Goal: Task Accomplishment & Management: Manage account settings

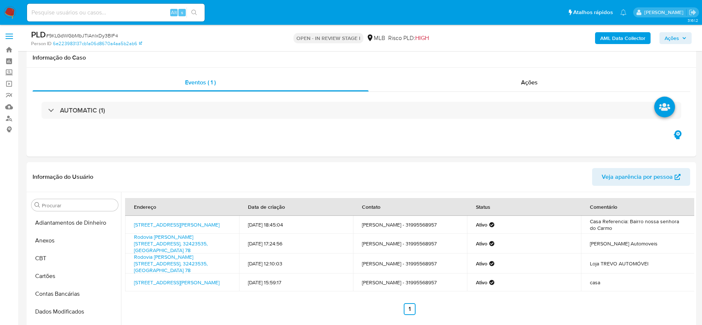
select select "10"
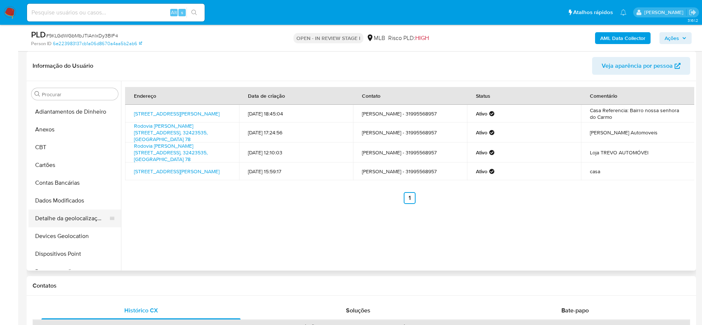
scroll to position [51, 0]
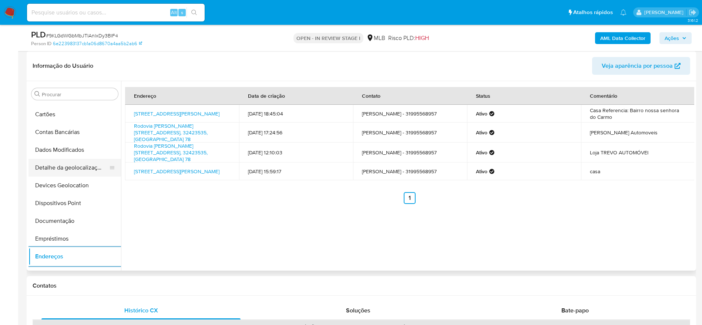
click at [73, 175] on button "Detalhe da geolocalização" at bounding box center [72, 168] width 87 height 18
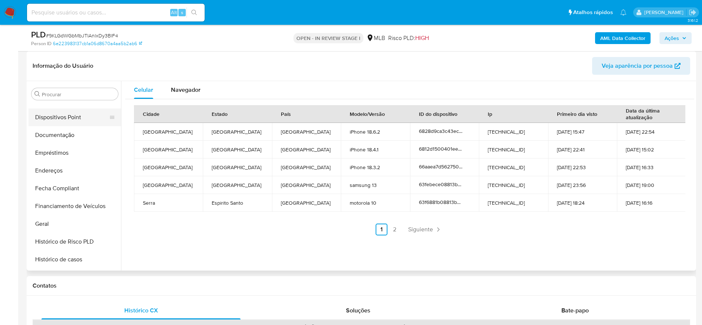
scroll to position [384, 0]
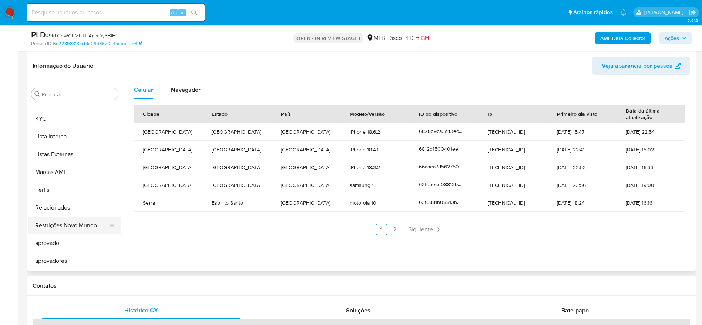
click at [75, 227] on button "Restrições Novo Mundo" at bounding box center [72, 226] width 87 height 18
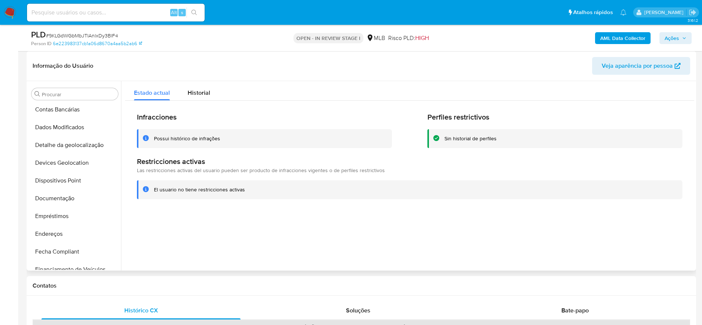
scroll to position [51, 0]
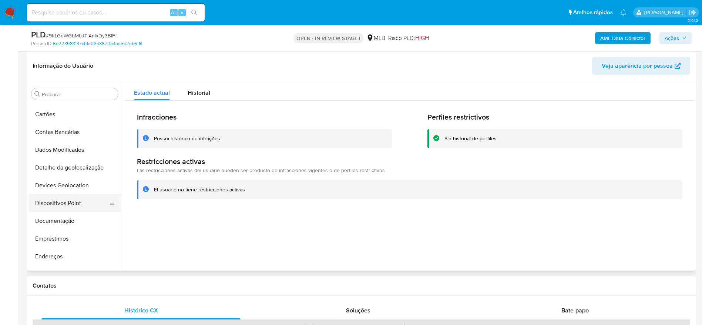
click at [63, 199] on button "Dispositivos Point" at bounding box center [72, 203] width 87 height 18
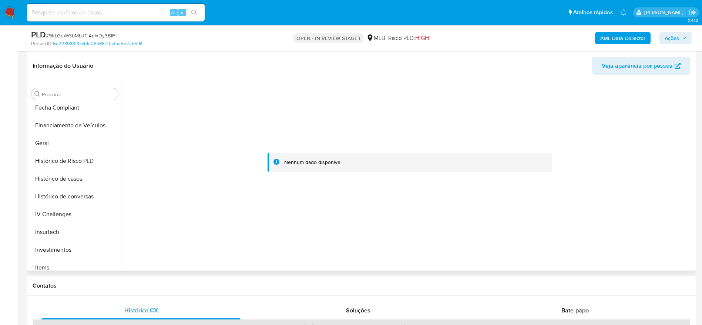
scroll to position [328, 0]
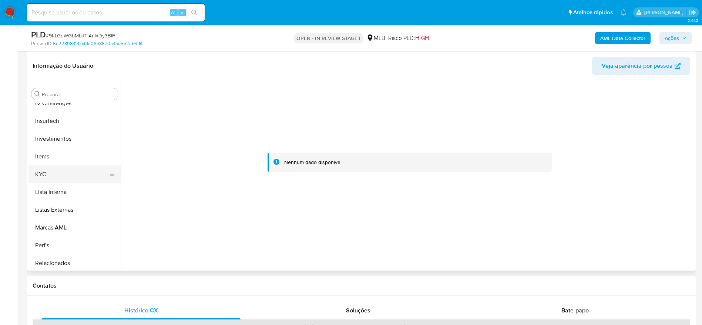
click at [68, 175] on button "KYC" at bounding box center [72, 174] width 87 height 18
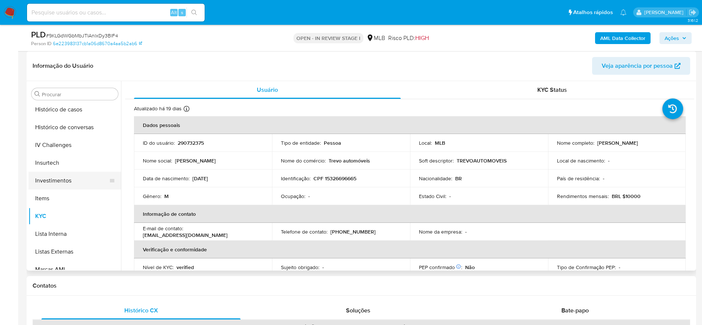
scroll to position [217, 0]
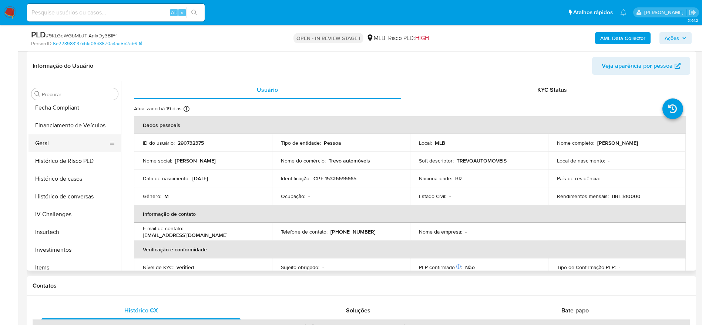
click at [55, 148] on button "Geral" at bounding box center [72, 143] width 87 height 18
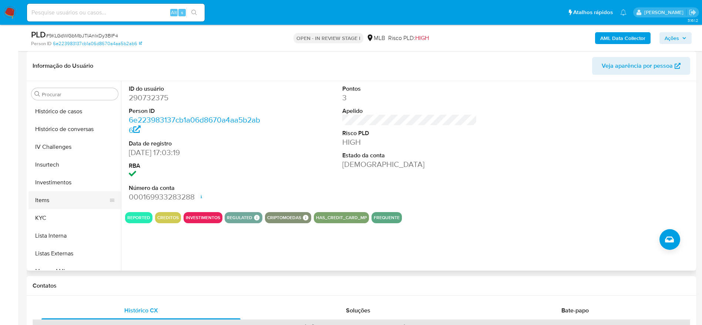
scroll to position [328, 0]
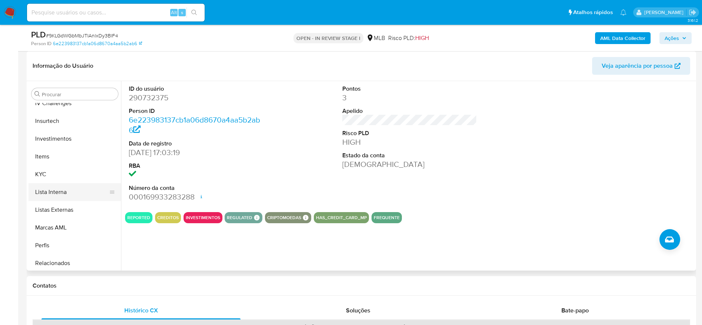
click at [58, 184] on button "Lista Interna" at bounding box center [72, 192] width 87 height 18
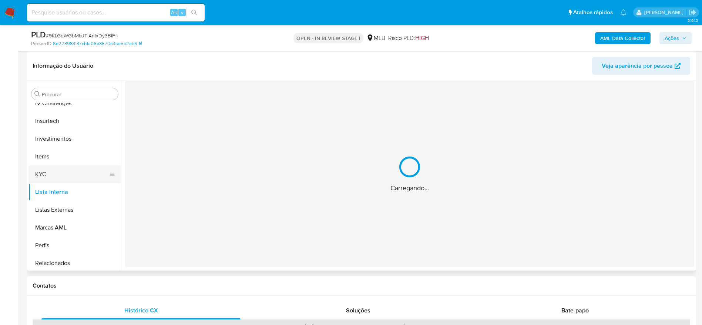
click at [56, 166] on button "KYC" at bounding box center [72, 174] width 87 height 18
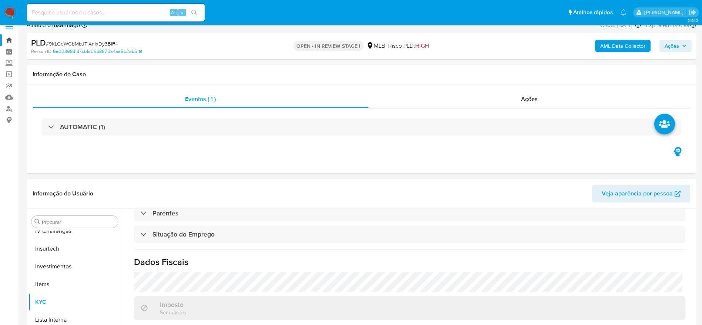
scroll to position [0, 0]
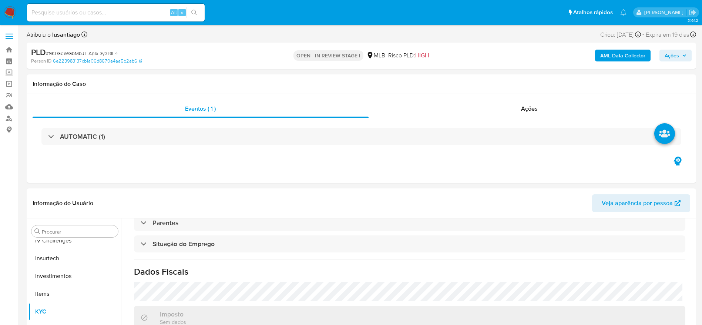
drag, startPoint x: 684, startPoint y: 57, endPoint x: 665, endPoint y: 61, distance: 19.0
click at [682, 58] on span "Ações" at bounding box center [676, 55] width 22 height 10
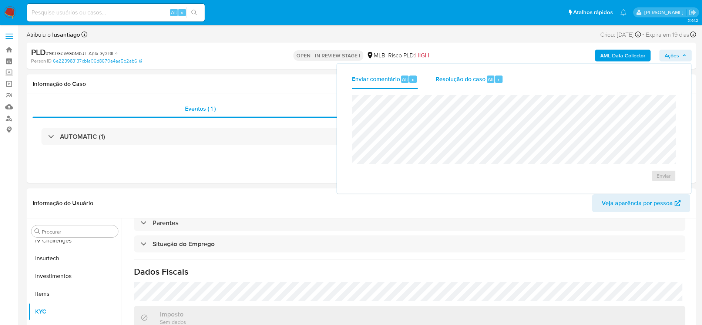
click at [455, 86] on div "Resolução do caso Alt r" at bounding box center [470, 79] width 68 height 19
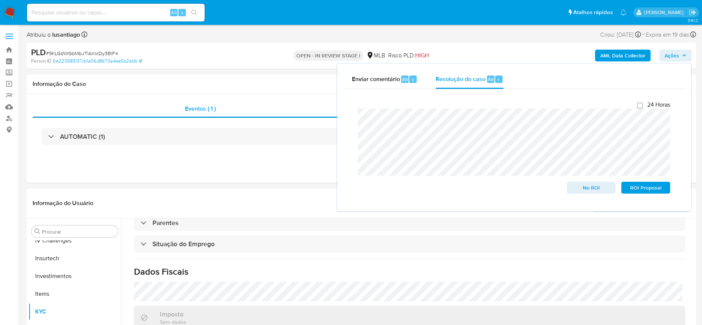
click at [626, 55] on b "AML Data Collector" at bounding box center [623, 56] width 45 height 12
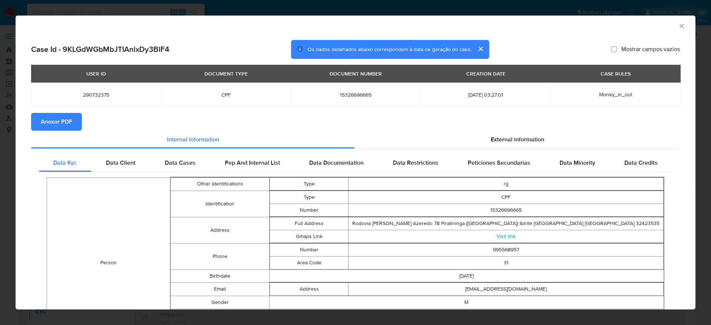
click at [55, 120] on span "Anexar PDF" at bounding box center [56, 122] width 31 height 16
click at [678, 25] on icon "Fechar a janela" at bounding box center [681, 25] width 7 height 7
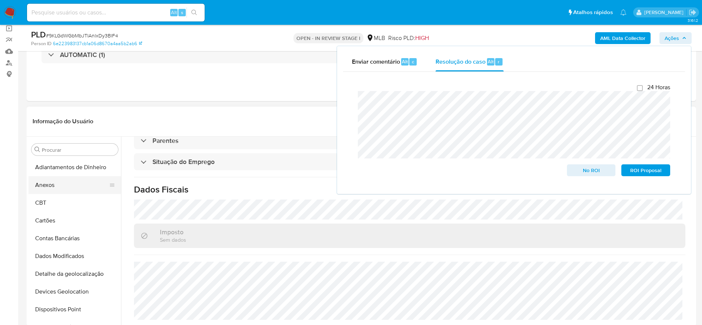
click at [65, 185] on button "Anexos" at bounding box center [72, 185] width 87 height 18
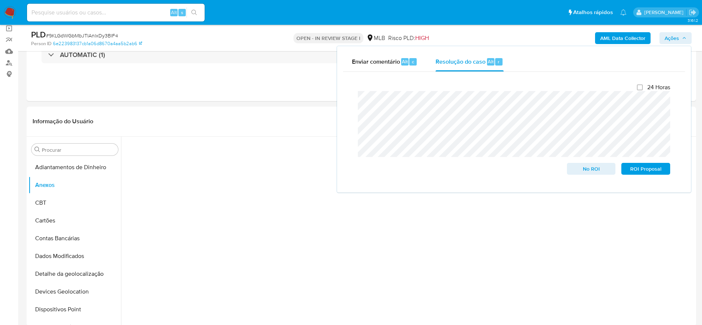
click at [677, 36] on span "Ações" at bounding box center [672, 38] width 14 height 12
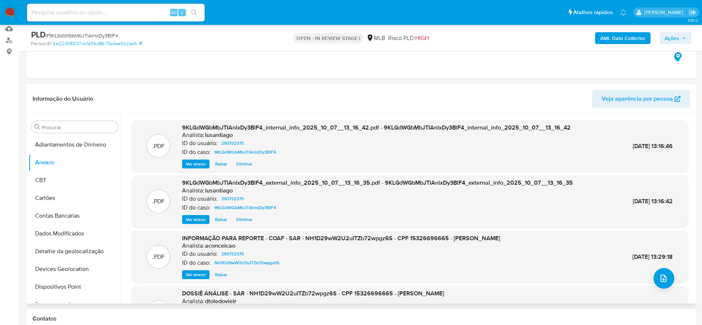
scroll to position [111, 0]
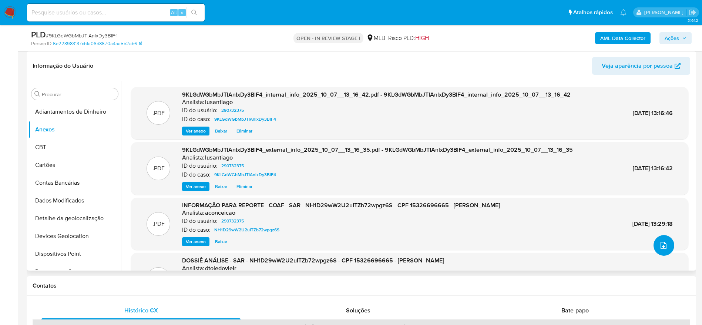
click at [659, 248] on icon "upload-file" at bounding box center [663, 245] width 9 height 9
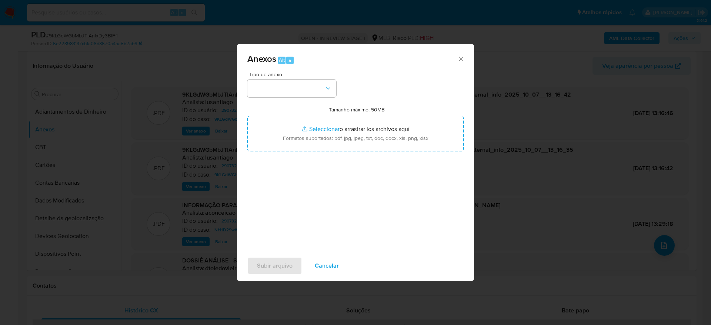
click at [328, 269] on span "Cancelar" at bounding box center [327, 266] width 24 height 16
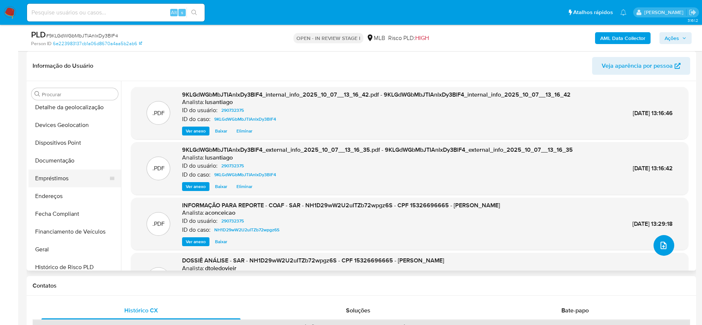
scroll to position [167, 0]
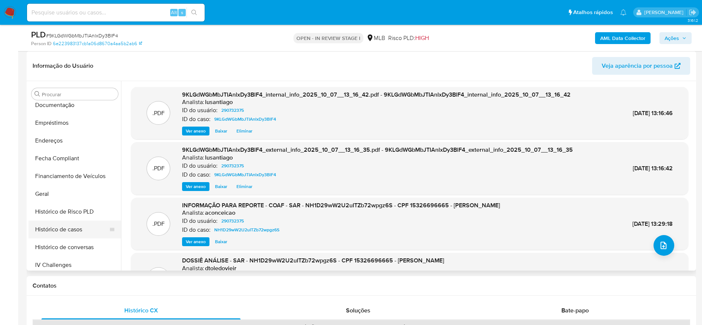
click at [73, 231] on button "Histórico de casos" at bounding box center [72, 230] width 87 height 18
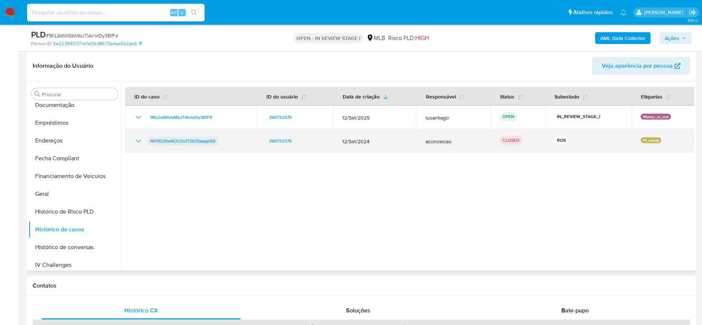
click at [190, 139] on span "NH1D29wW2U2uITZb72wpgz6S" at bounding box center [182, 141] width 65 height 9
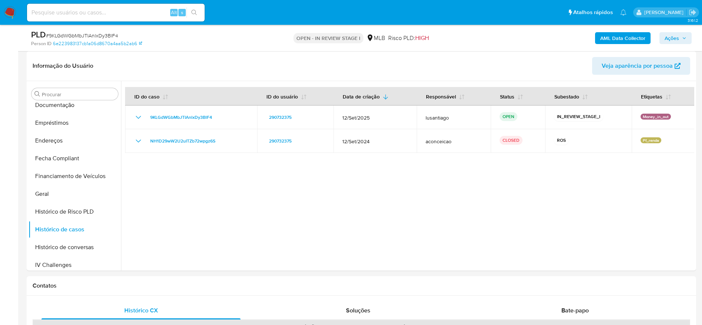
drag, startPoint x: 685, startPoint y: 37, endPoint x: 659, endPoint y: 43, distance: 27.2
click at [685, 37] on icon "button" at bounding box center [684, 38] width 4 height 4
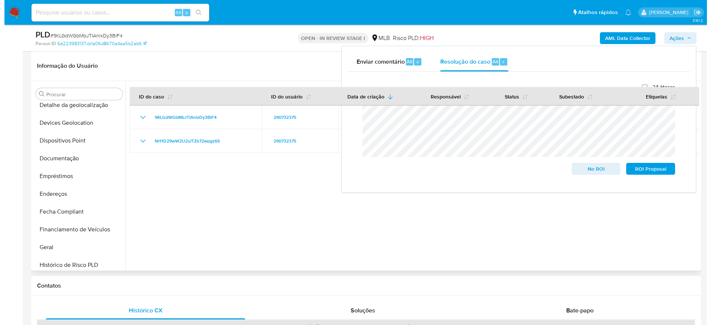
scroll to position [0, 0]
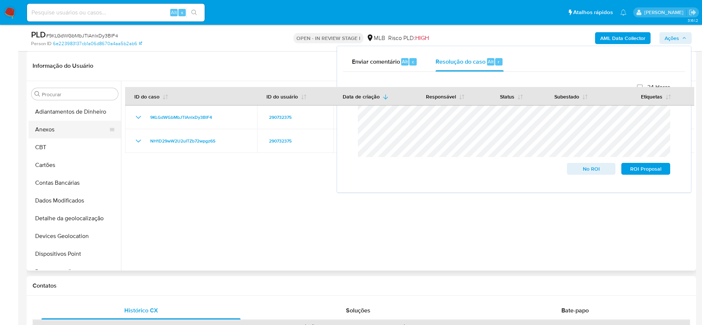
click at [71, 127] on button "Anexos" at bounding box center [72, 130] width 87 height 18
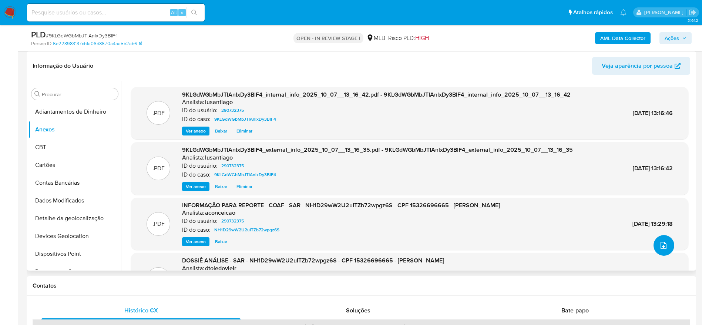
click at [660, 247] on icon "upload-file" at bounding box center [663, 245] width 9 height 9
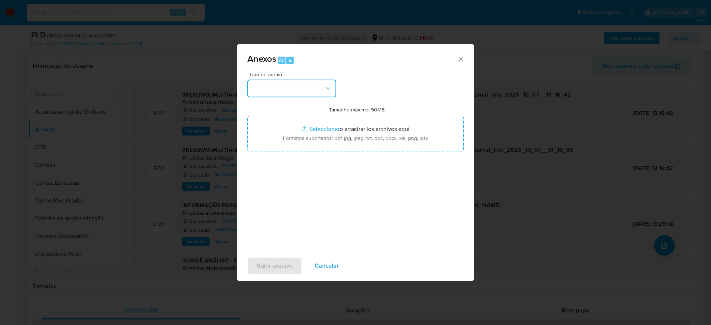
drag, startPoint x: 290, startPoint y: 87, endPoint x: 287, endPoint y: 93, distance: 6.6
click at [289, 87] on button "button" at bounding box center [291, 89] width 89 height 18
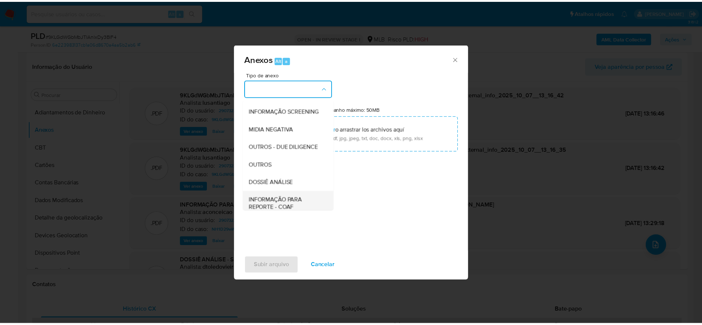
scroll to position [114, 0]
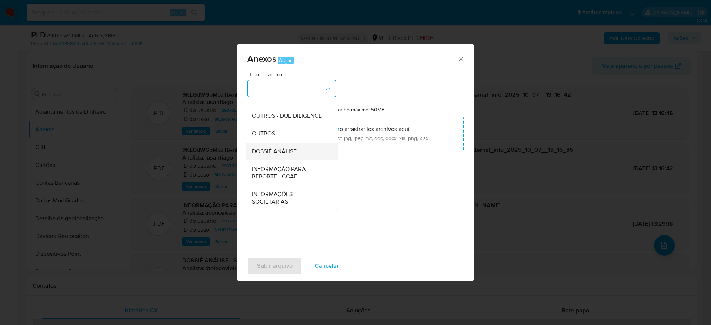
click at [269, 156] on div "DOSSIÊ ANÁLISE" at bounding box center [290, 152] width 76 height 18
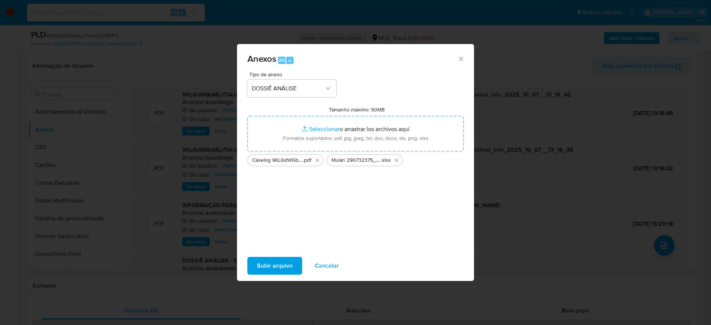
click at [277, 265] on span "Subir arquivo" at bounding box center [275, 266] width 36 height 16
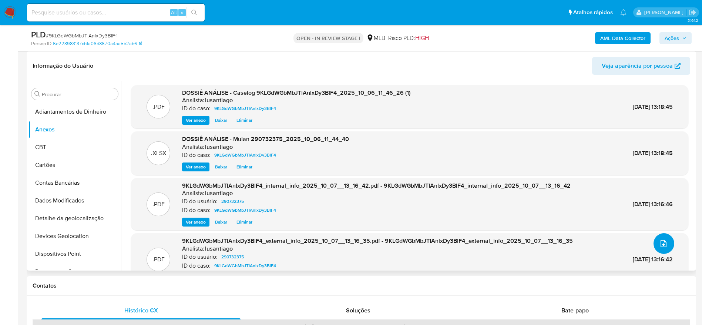
scroll to position [0, 0]
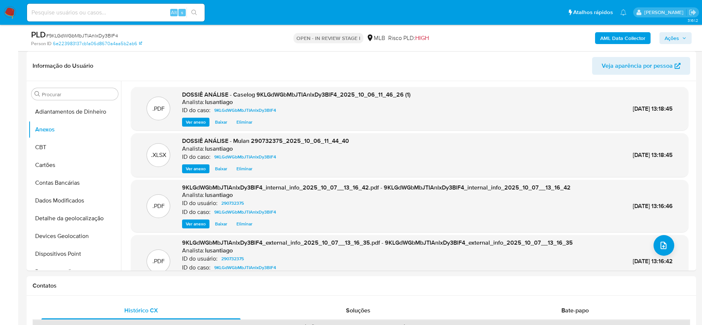
click at [682, 34] on span "Ações" at bounding box center [676, 38] width 22 height 10
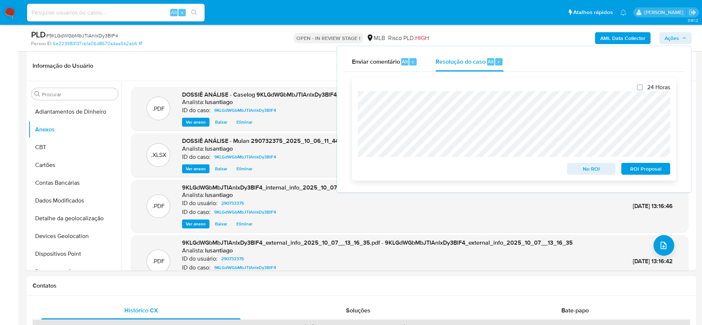
click at [593, 173] on span "No ROI" at bounding box center [591, 169] width 39 height 10
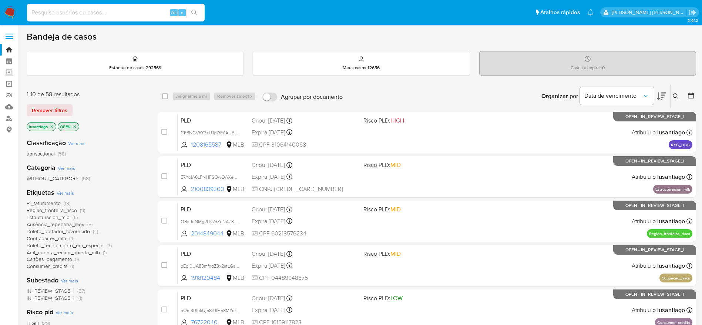
click at [101, 16] on input at bounding box center [116, 13] width 178 height 10
paste input "275283370"
type input "275283370"
click at [194, 11] on icon "search-icon" at bounding box center [194, 13] width 6 height 6
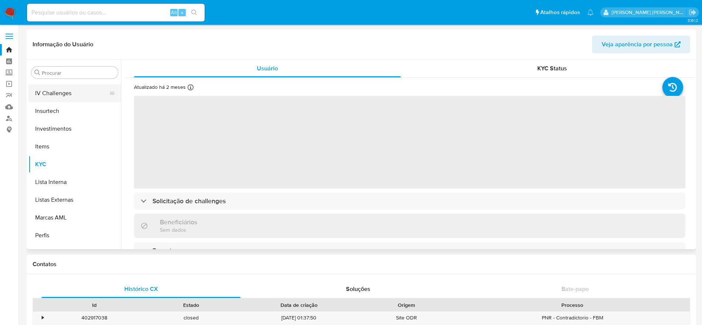
scroll to position [217, 0]
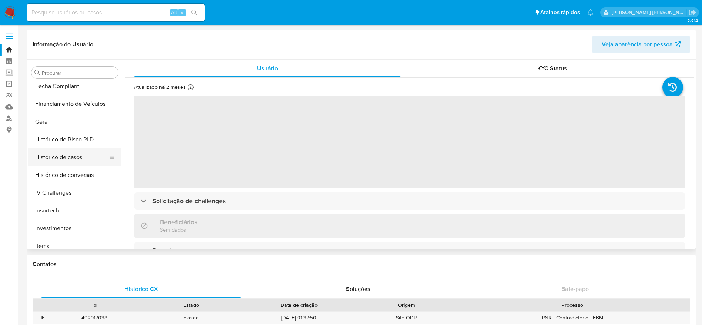
click at [63, 148] on button "Histórico de casos" at bounding box center [72, 157] width 87 height 18
select select "10"
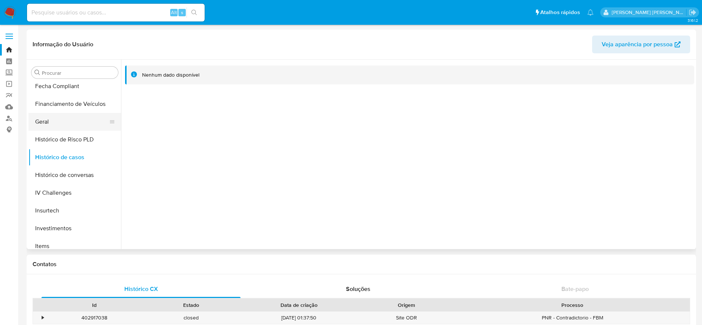
click at [68, 117] on button "Geral" at bounding box center [72, 122] width 87 height 18
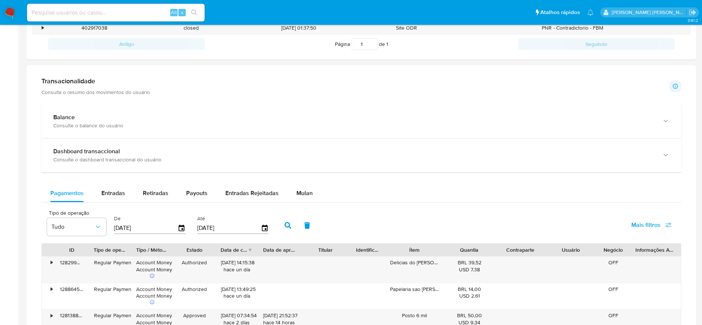
scroll to position [333, 0]
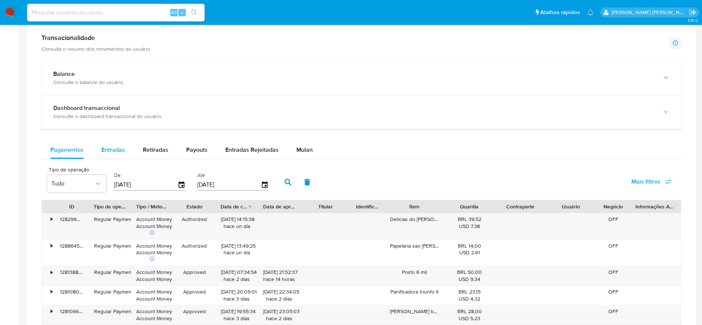
click at [109, 152] on span "Entradas" at bounding box center [113, 150] width 24 height 9
select select "10"
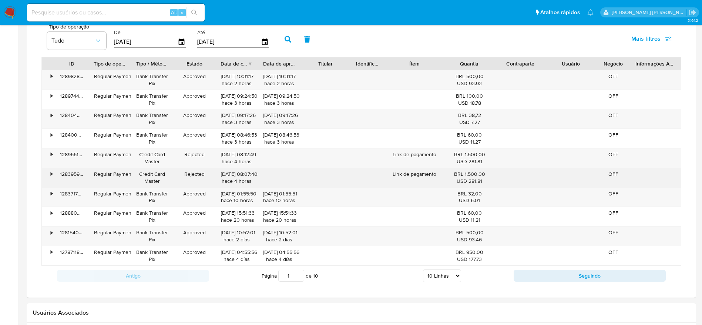
scroll to position [500, 0]
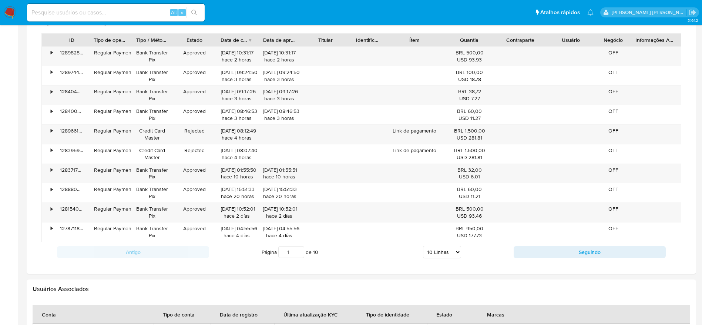
click at [548, 260] on div "Antigo Página 1 de 10 5 Linhas 10 Linhas 20 Linhas 25 Linhas 50 Linhas 100 Linh…" at bounding box center [361, 252] width 640 height 20
click at [546, 249] on button "Seguindo" at bounding box center [590, 252] width 152 height 12
type input "2"
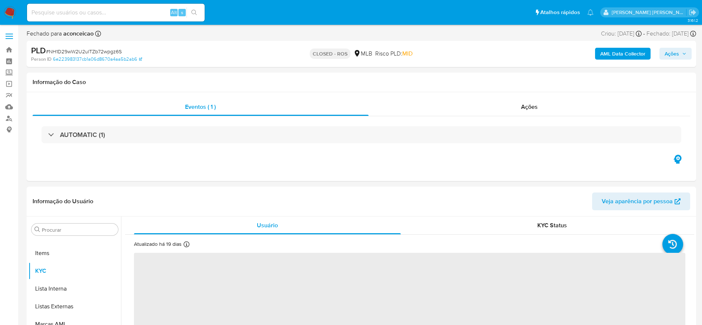
scroll to position [384, 0]
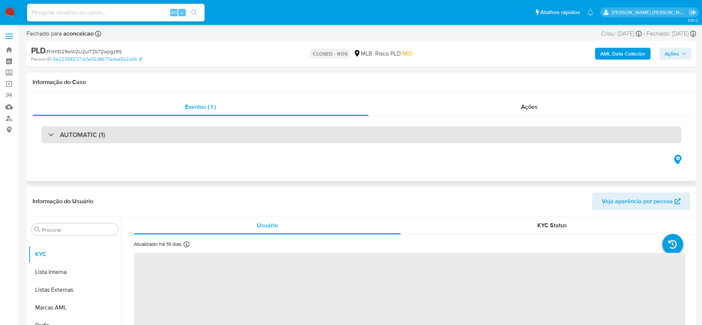
select select "10"
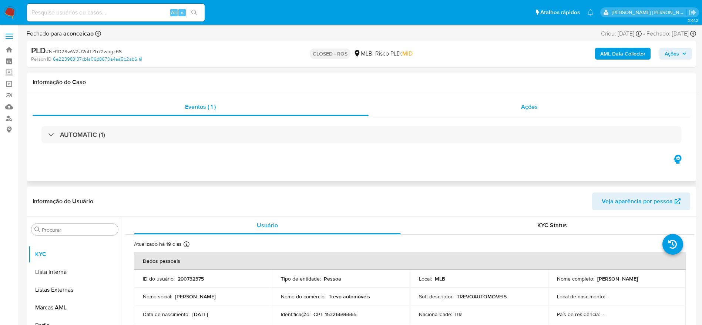
click at [488, 114] on div "Ações" at bounding box center [530, 107] width 322 height 18
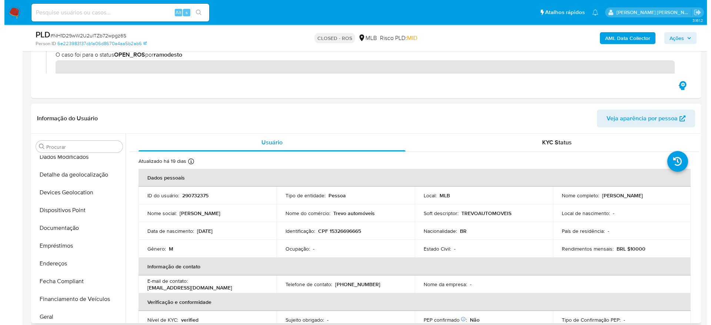
scroll to position [0, 0]
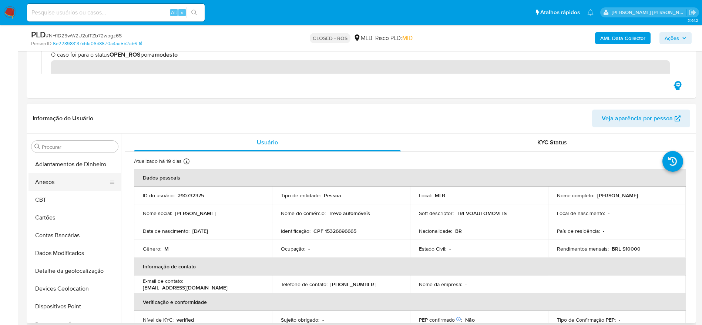
click at [57, 181] on button "Anexos" at bounding box center [72, 182] width 87 height 18
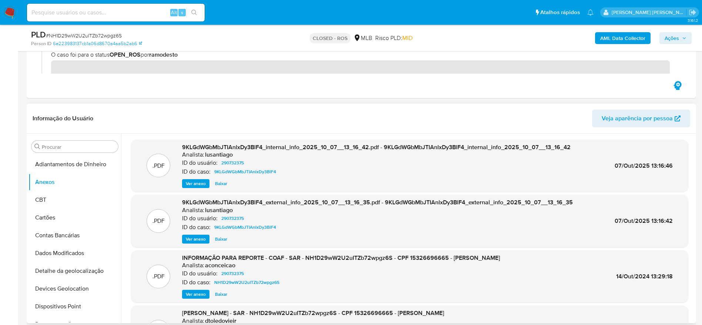
click at [193, 294] on span "Ver anexo" at bounding box center [196, 294] width 20 height 7
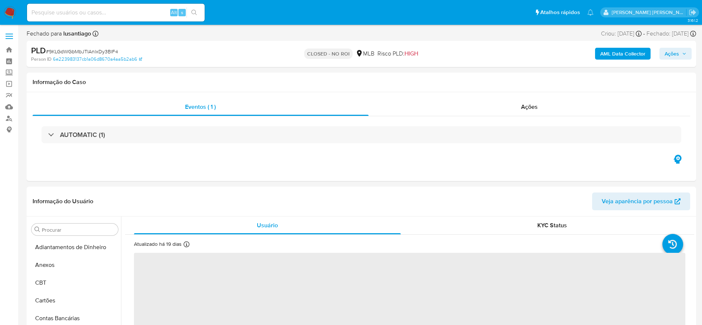
select select "10"
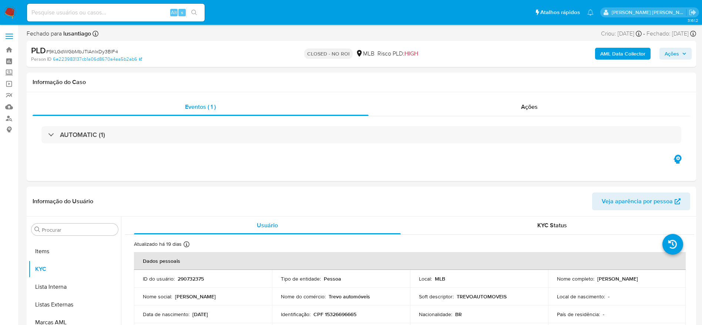
click at [108, 11] on input at bounding box center [116, 13] width 178 height 10
paste input "1552647399"
type input "1552647399"
click at [195, 10] on icon "search-icon" at bounding box center [194, 13] width 6 height 6
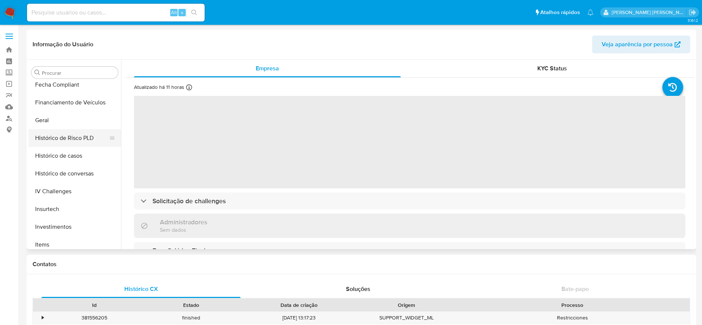
scroll to position [217, 0]
select select "10"
click at [67, 154] on button "Histórico de casos" at bounding box center [72, 157] width 87 height 18
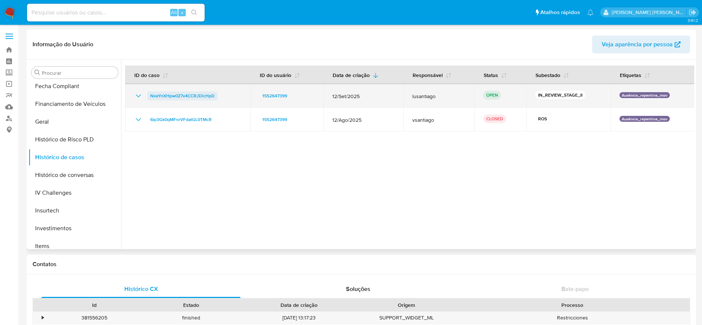
click at [178, 94] on span "NxeYnXHpw0Z7v4CCRJDlcHpD" at bounding box center [182, 95] width 64 height 9
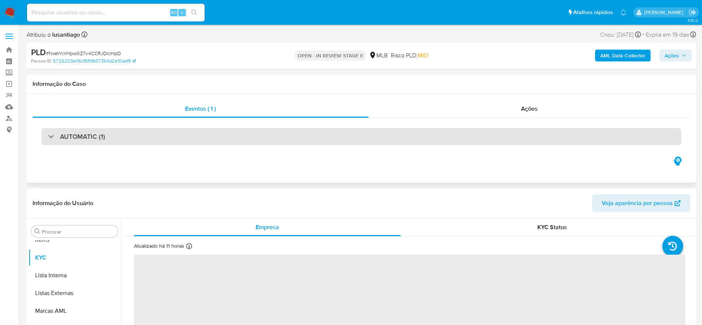
scroll to position [384, 0]
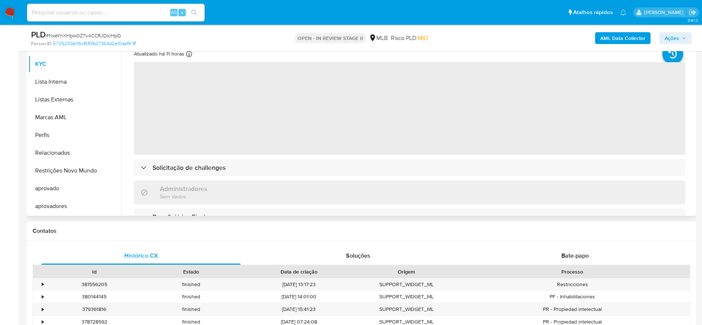
select select "10"
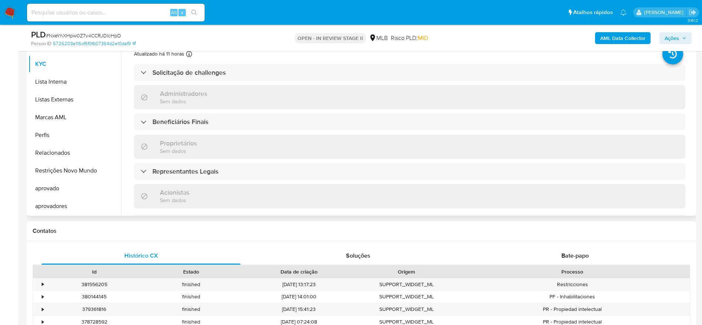
scroll to position [111, 0]
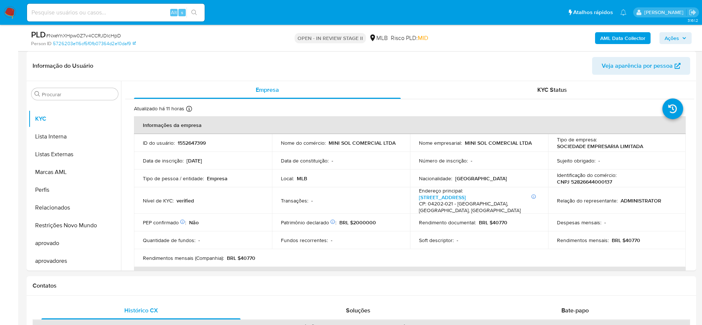
click at [589, 182] on p "CNPJ 52826644000137" at bounding box center [584, 181] width 55 height 7
click at [589, 181] on p "CNPJ 52826644000137" at bounding box center [584, 181] width 55 height 7
copy p "52826644000137"
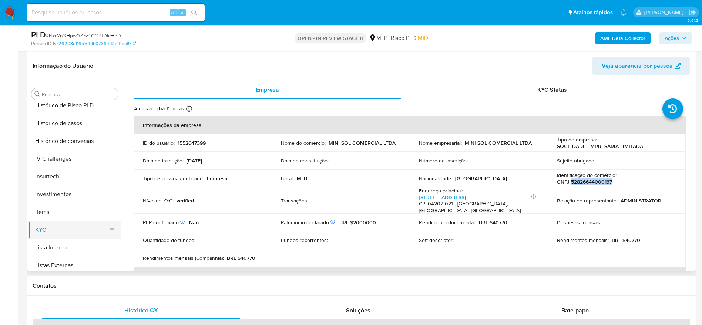
scroll to position [217, 0]
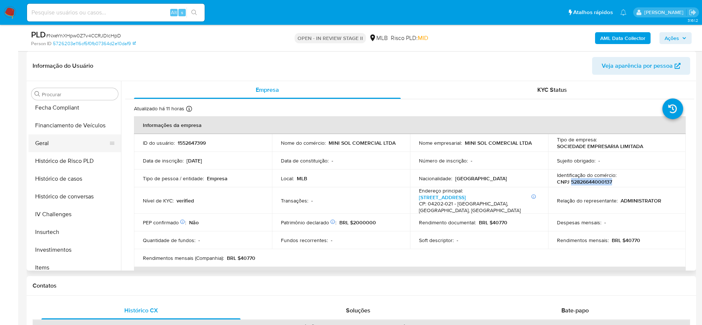
click at [55, 146] on button "Geral" at bounding box center [72, 143] width 87 height 18
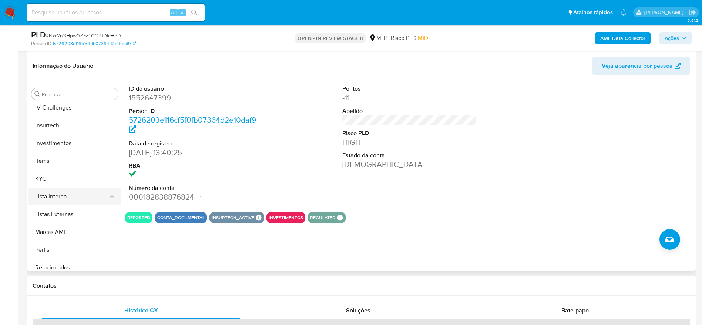
scroll to position [328, 0]
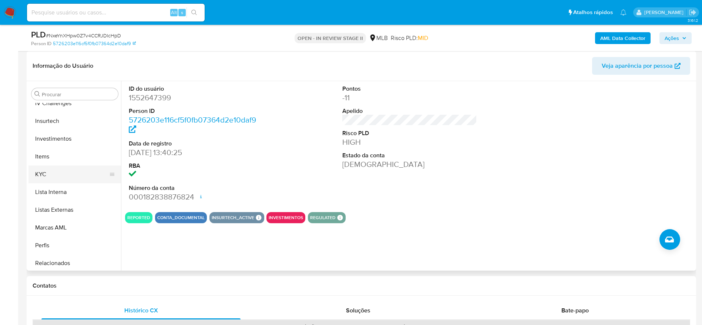
click at [56, 169] on button "KYC" at bounding box center [72, 174] width 87 height 18
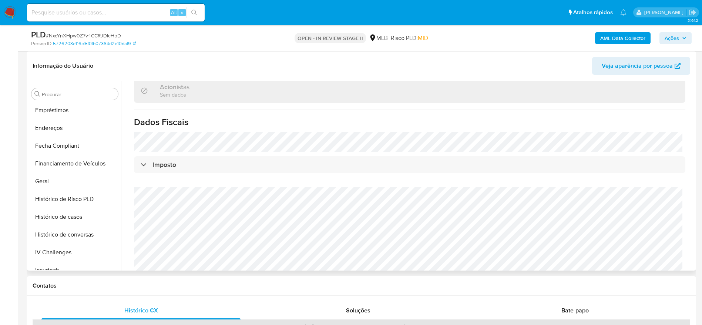
scroll to position [162, 0]
click at [66, 146] on button "Endereços" at bounding box center [72, 146] width 87 height 18
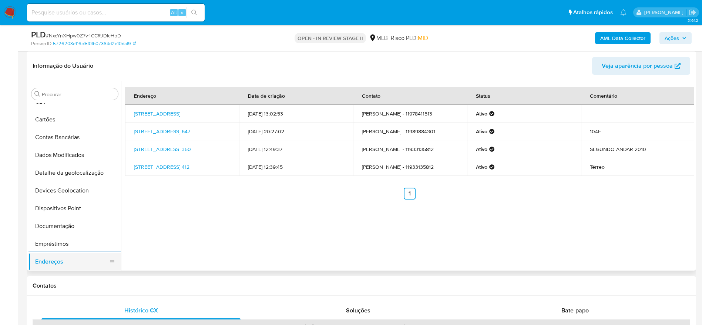
scroll to position [0, 0]
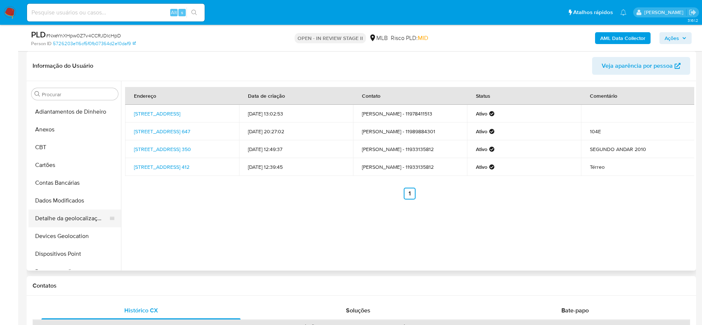
click at [78, 218] on button "Detalhe da geolocalização" at bounding box center [72, 219] width 87 height 18
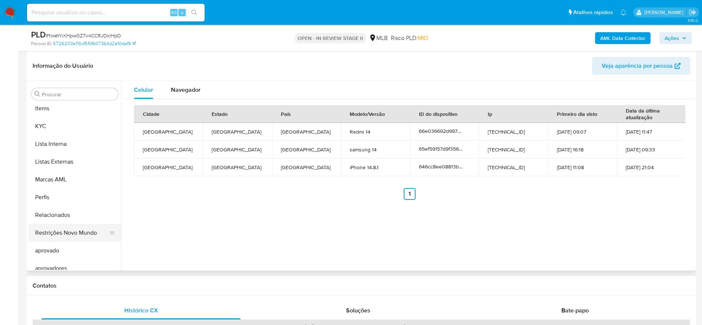
scroll to position [384, 0]
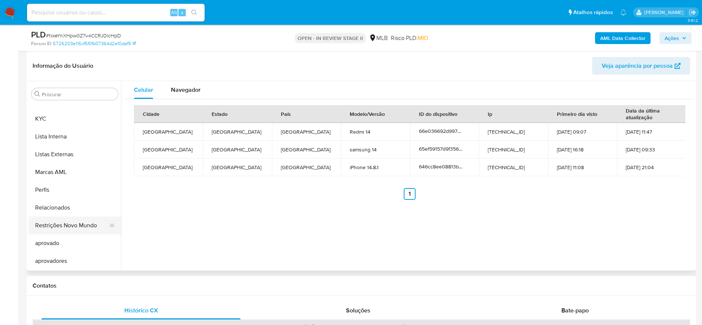
click at [71, 226] on button "Restrições Novo Mundo" at bounding box center [72, 226] width 87 height 18
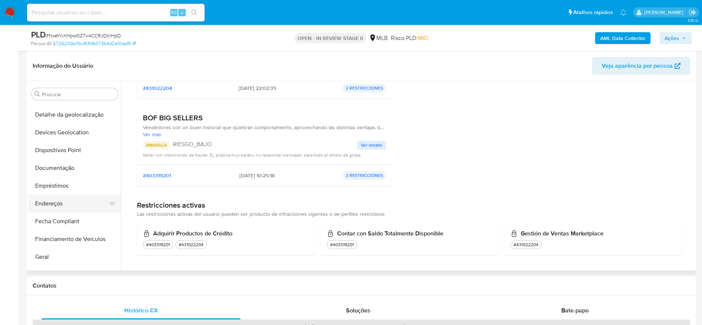
scroll to position [106, 0]
click at [60, 153] on button "Dispositivos Point" at bounding box center [72, 148] width 87 height 18
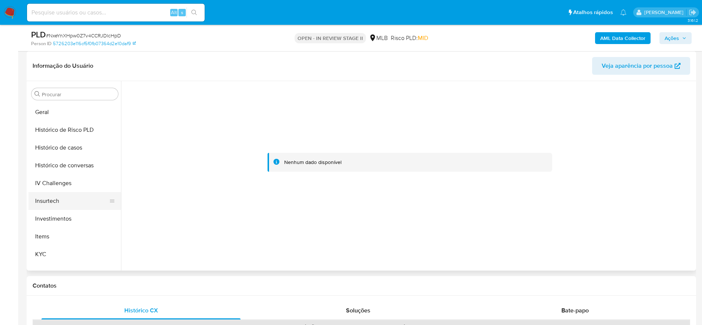
scroll to position [273, 0]
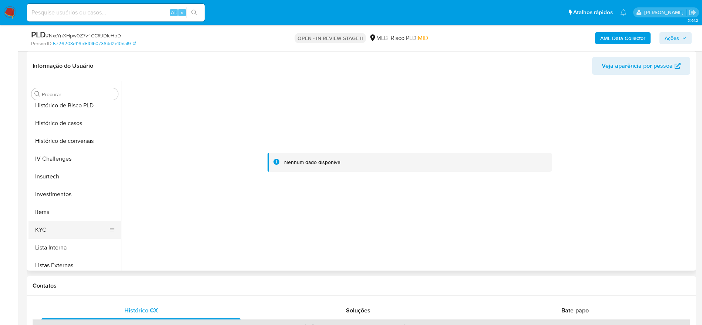
click at [70, 222] on button "KYC" at bounding box center [72, 230] width 87 height 18
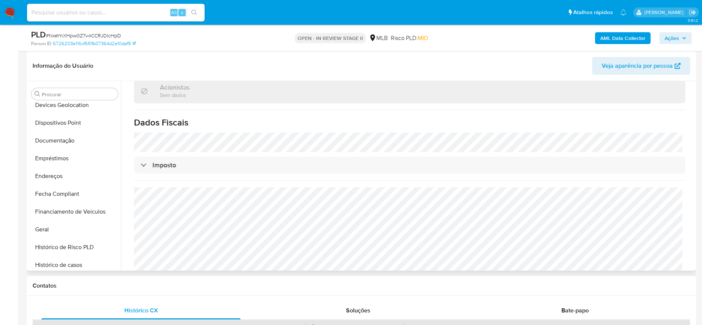
scroll to position [106, 0]
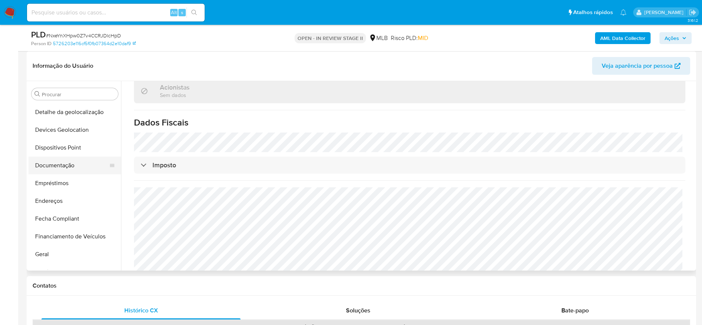
click at [58, 157] on button "Documentação" at bounding box center [72, 166] width 87 height 18
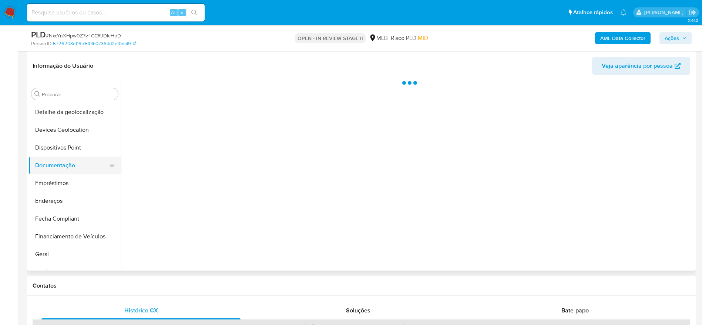
scroll to position [0, 0]
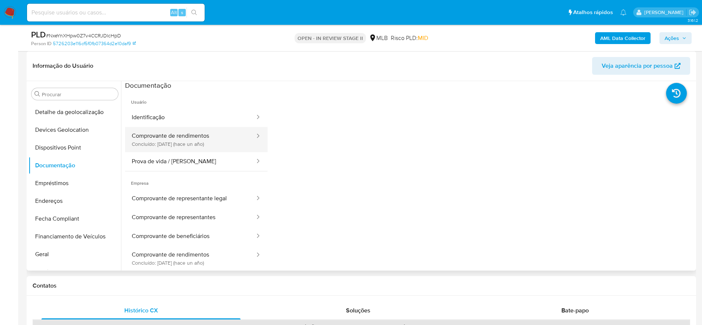
click at [179, 141] on button "Comprovante de rendimentos Concluído: 11/05/2024 (hace un año)" at bounding box center [190, 139] width 131 height 25
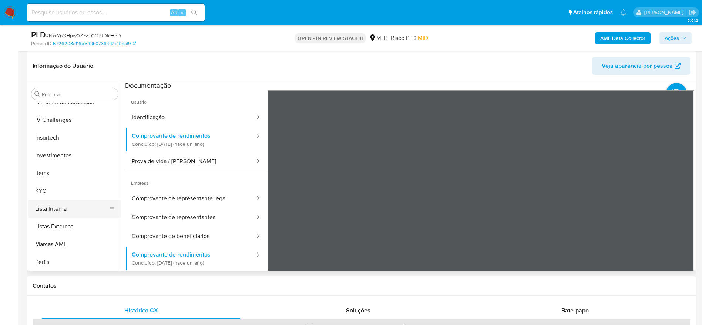
scroll to position [328, 0]
click at [56, 176] on button "KYC" at bounding box center [72, 174] width 87 height 18
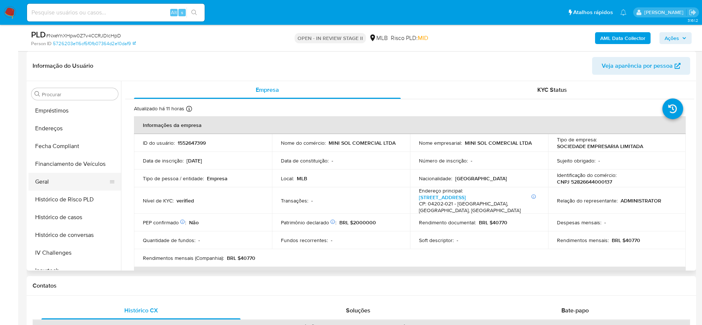
scroll to position [162, 0]
click at [62, 197] on button "Geral" at bounding box center [72, 199] width 87 height 18
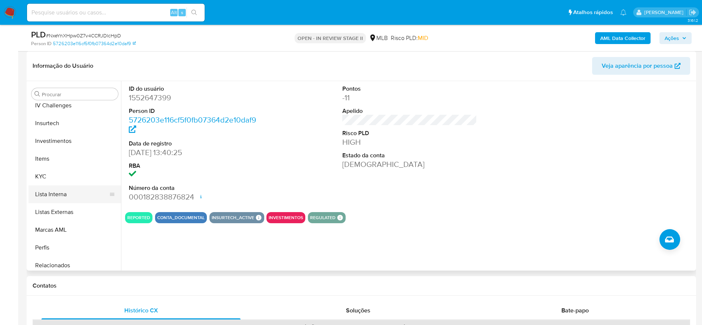
scroll to position [328, 0]
click at [63, 173] on button "KYC" at bounding box center [72, 174] width 87 height 18
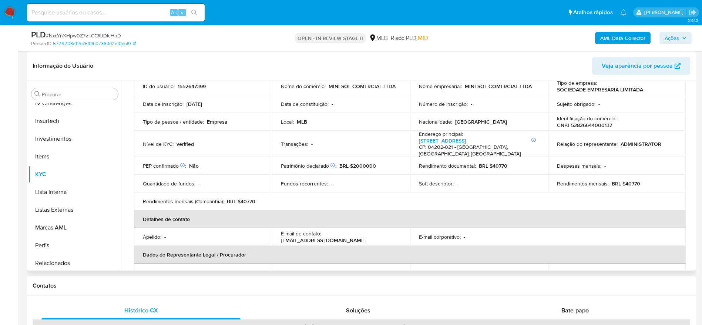
scroll to position [111, 0]
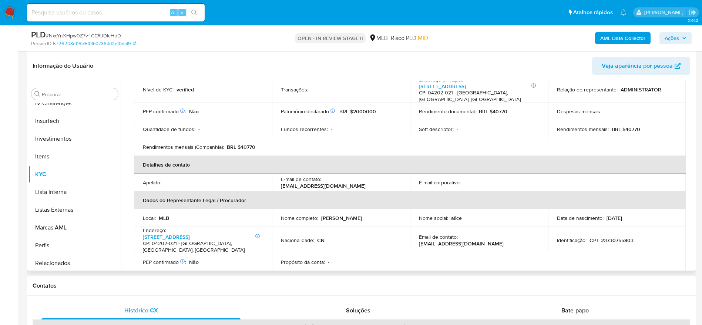
click at [615, 237] on p "CPF 23730755803" at bounding box center [612, 240] width 44 height 7
copy p "23730755803"
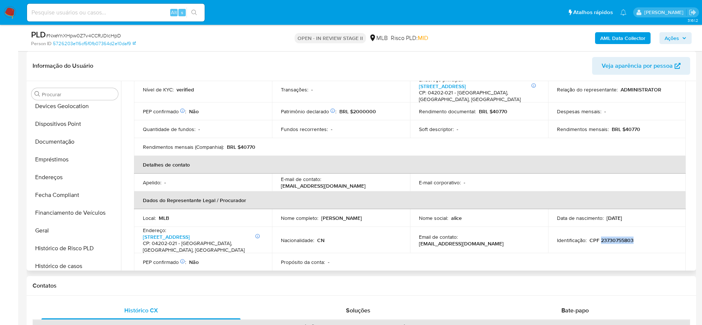
scroll to position [106, 0]
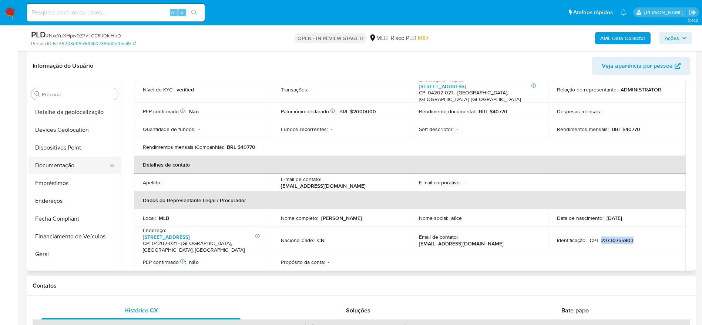
click at [64, 167] on button "Documentação" at bounding box center [72, 166] width 87 height 18
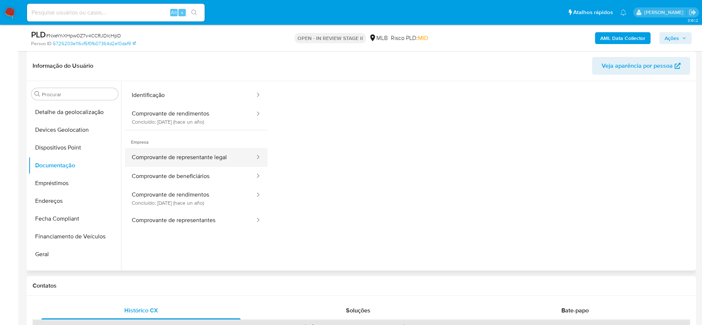
scroll to position [56, 0]
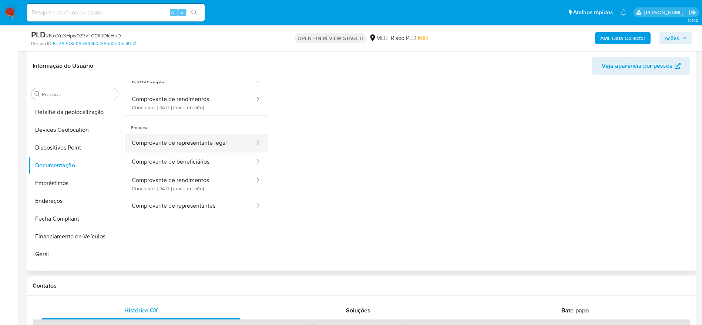
click at [204, 137] on button "Comprovante de representante legal" at bounding box center [190, 143] width 131 height 19
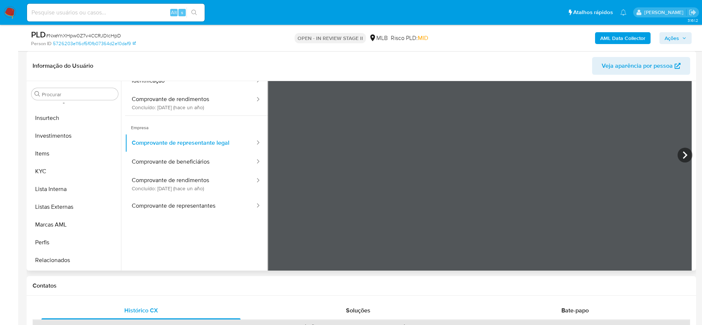
scroll to position [384, 0]
click at [73, 222] on button "Restrições Novo Mundo" at bounding box center [72, 226] width 87 height 18
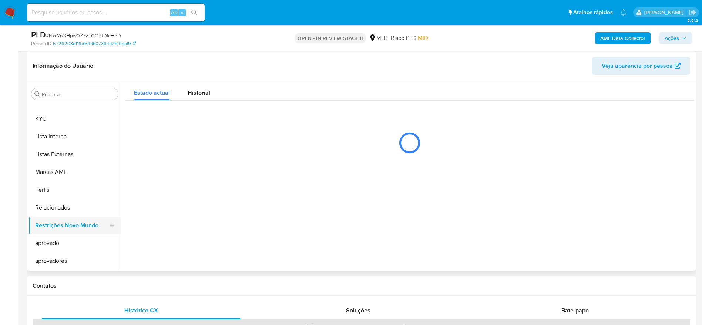
scroll to position [0, 0]
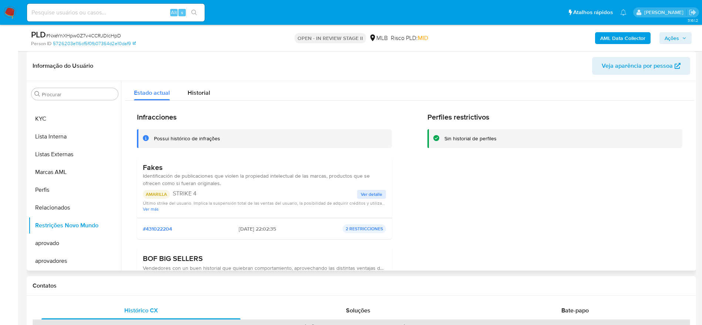
drag, startPoint x: 228, startPoint y: 230, endPoint x: 259, endPoint y: 232, distance: 30.8
click at [259, 232] on div "#431022204 07/04/2025 - 22:02:35 2 RESTRICCIONES" at bounding box center [264, 228] width 243 height 9
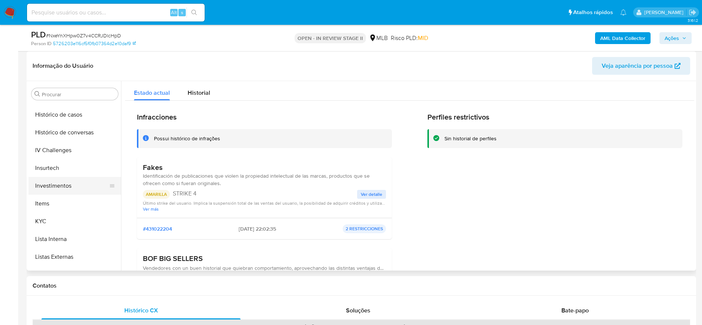
scroll to position [273, 0]
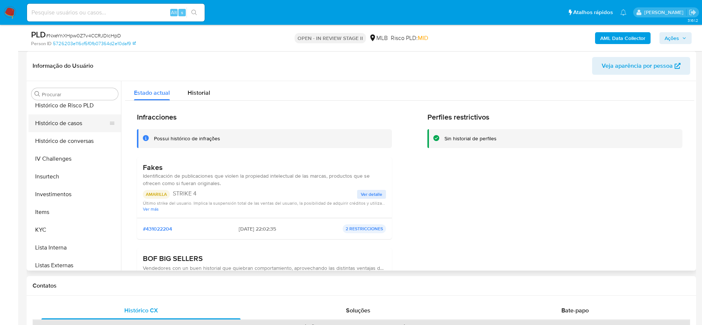
click at [71, 126] on button "Histórico de casos" at bounding box center [72, 123] width 87 height 18
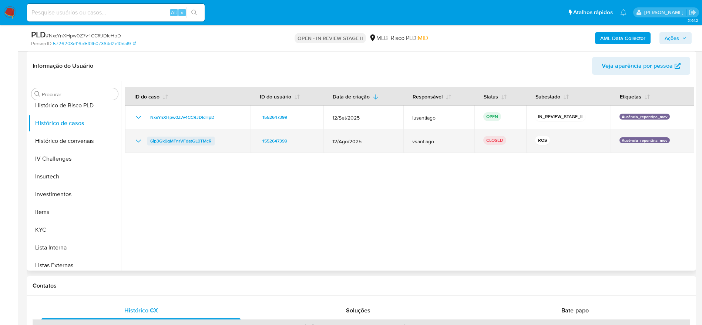
click at [158, 139] on span "6ip3Gk0qMFnrVFdatGL0TMcR" at bounding box center [180, 141] width 61 height 9
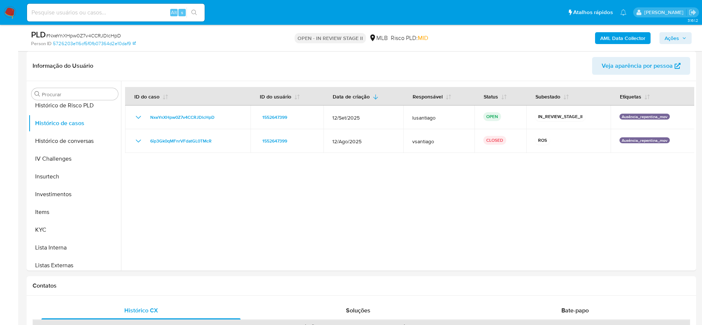
click at [680, 37] on span "Ações" at bounding box center [676, 38] width 22 height 10
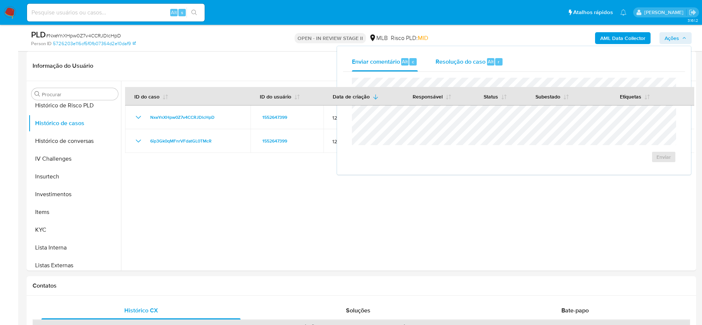
click at [446, 68] on div "Resolução do caso Alt r" at bounding box center [470, 61] width 68 height 19
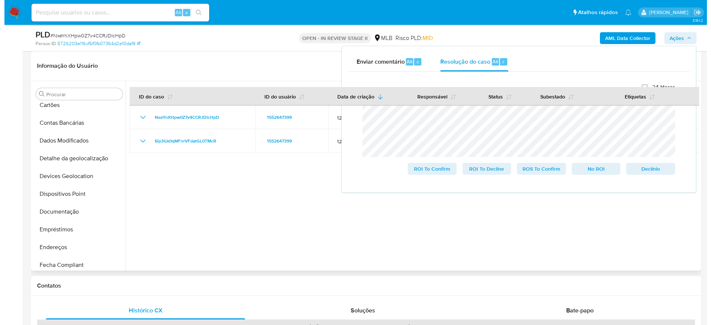
scroll to position [0, 0]
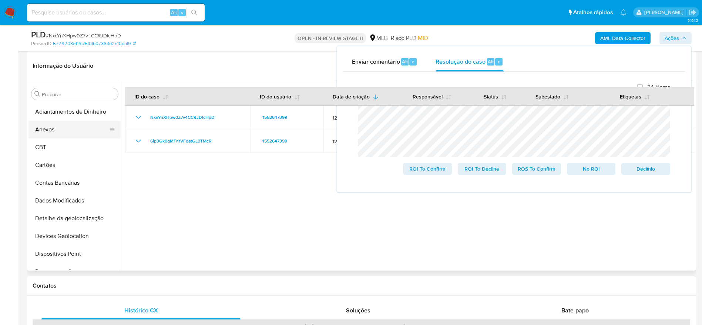
click at [66, 133] on button "Anexos" at bounding box center [72, 130] width 87 height 18
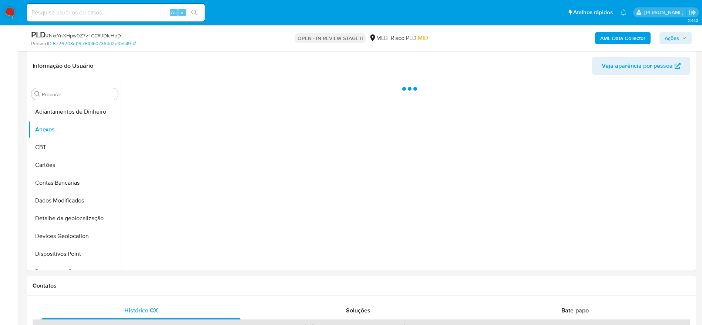
click at [606, 36] on b "AML Data Collector" at bounding box center [623, 38] width 45 height 12
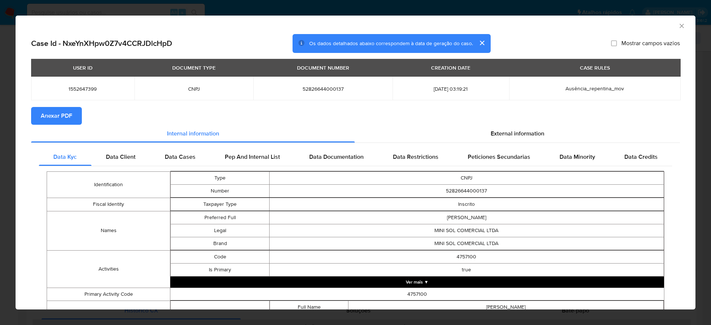
click at [678, 26] on icon "Fechar a janela" at bounding box center [681, 25] width 7 height 7
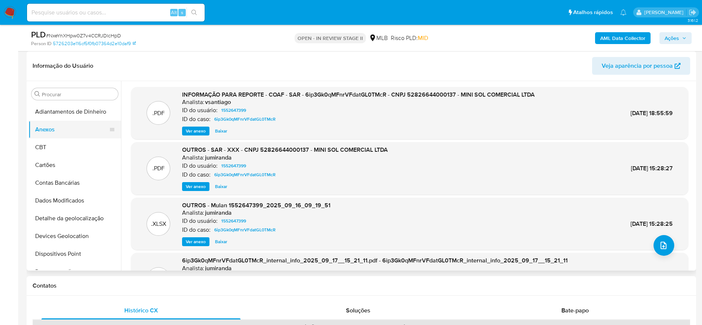
drag, startPoint x: 49, startPoint y: 149, endPoint x: 57, endPoint y: 137, distance: 14.1
click at [49, 149] on button "CBT" at bounding box center [75, 147] width 93 height 18
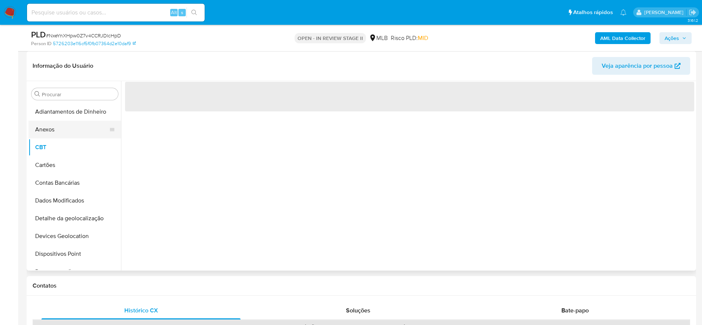
click at [60, 132] on button "Anexos" at bounding box center [72, 130] width 87 height 18
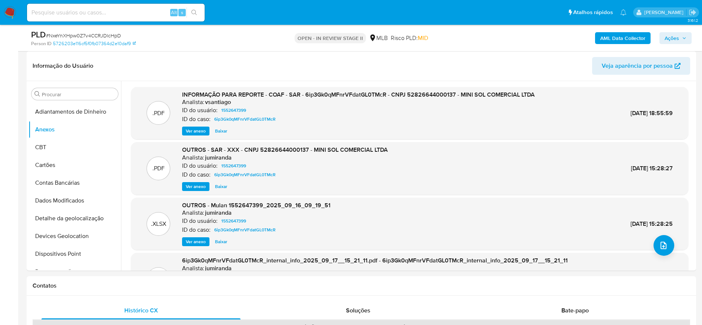
click at [624, 39] on b "AML Data Collector" at bounding box center [623, 38] width 45 height 12
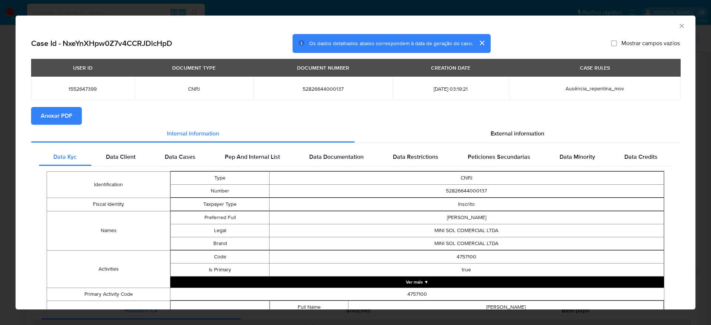
click at [73, 117] on button "Anexar PDF" at bounding box center [56, 116] width 51 height 18
click at [670, 21] on div "AML Data Collector" at bounding box center [356, 25] width 680 height 19
click at [678, 26] on icon "Fechar a janela" at bounding box center [681, 25] width 7 height 7
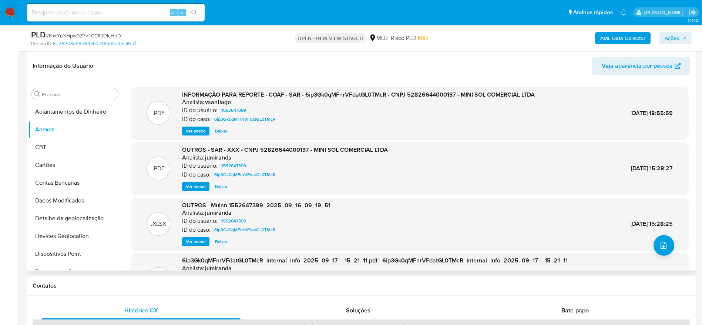
click at [674, 251] on div ".PDF INFORMAÇÃO PARA REPORTE - COAF - SAR - 6ip3Gk0qMFnrVFdatGL0TMcR - CNPJ 528…" at bounding box center [410, 208] width 558 height 242
click at [664, 249] on span "upload-file" at bounding box center [663, 245] width 9 height 9
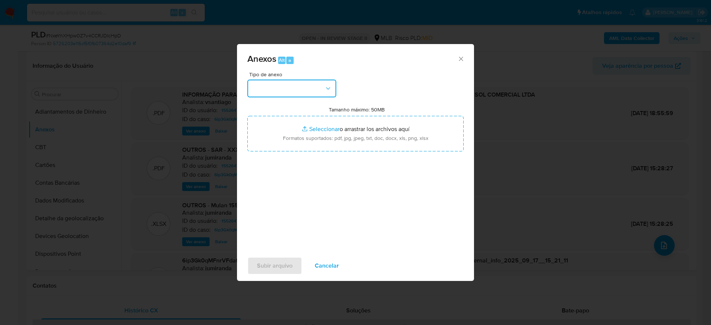
click at [322, 88] on button "button" at bounding box center [291, 89] width 89 height 18
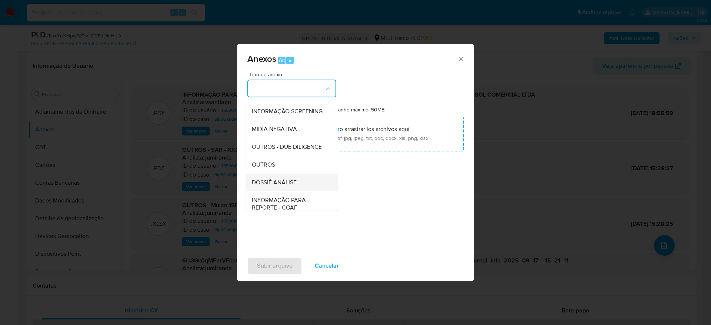
scroll to position [114, 0]
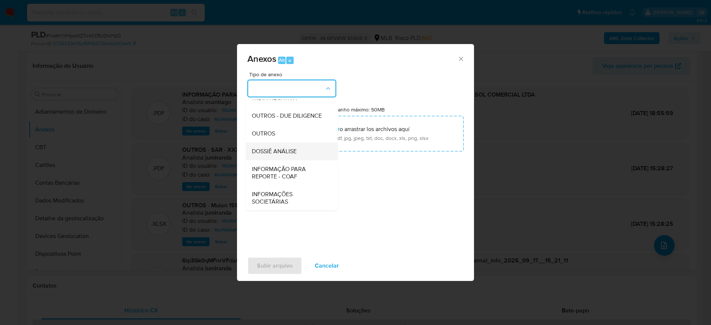
click at [287, 152] on span "DOSSIÊ ANÁLISE" at bounding box center [274, 151] width 45 height 7
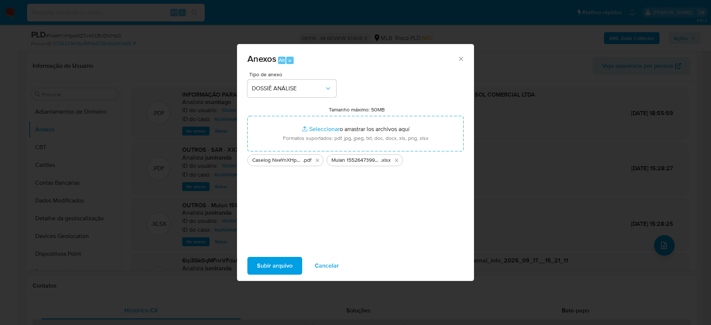
click at [278, 267] on span "Subir arquivo" at bounding box center [275, 266] width 36 height 16
click at [285, 262] on span "Subir arquivo" at bounding box center [275, 266] width 36 height 16
click at [459, 58] on icon "Cerrar" at bounding box center [460, 58] width 7 height 7
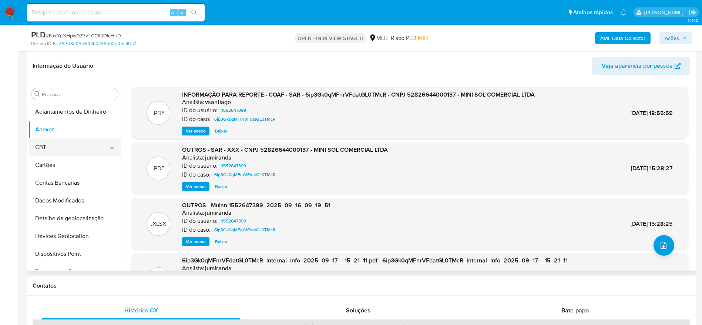
drag, startPoint x: 42, startPoint y: 148, endPoint x: 49, endPoint y: 140, distance: 11.3
click at [42, 148] on button "CBT" at bounding box center [72, 147] width 87 height 18
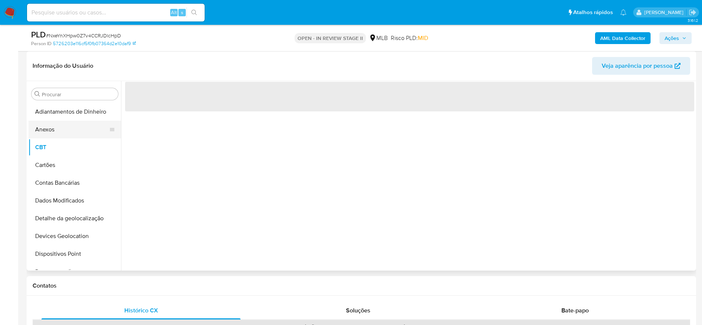
click at [56, 131] on button "Anexos" at bounding box center [72, 130] width 87 height 18
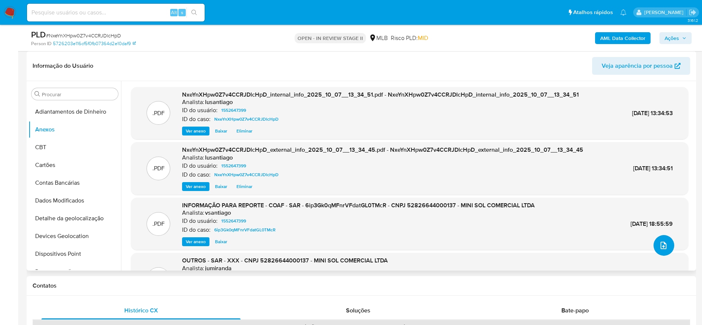
click at [662, 246] on icon "upload-file" at bounding box center [663, 245] width 9 height 9
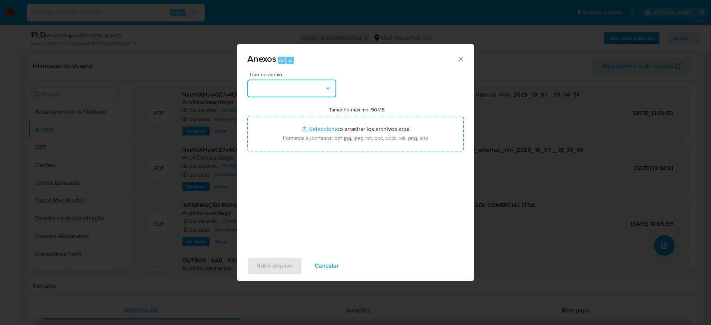
click at [297, 88] on button "button" at bounding box center [291, 89] width 89 height 18
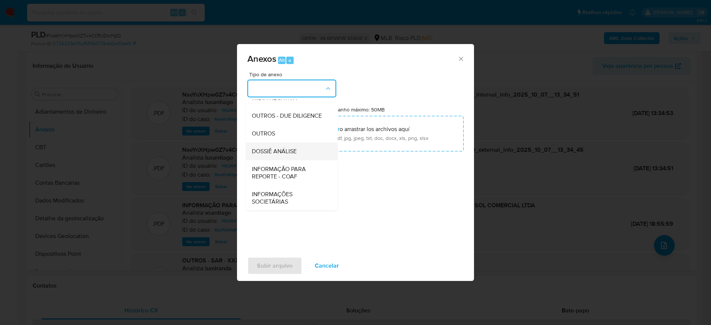
click at [287, 151] on span "DOSSIÊ ANÁLISE" at bounding box center [274, 151] width 45 height 7
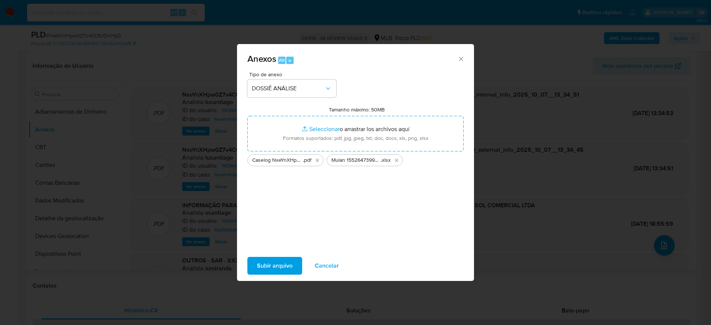
click at [271, 267] on span "Subir arquivo" at bounding box center [275, 266] width 36 height 16
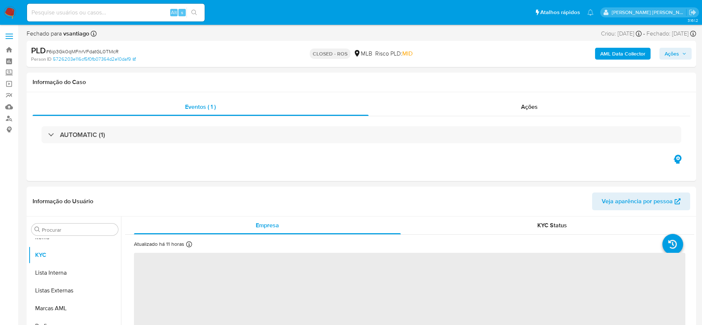
scroll to position [384, 0]
select select "10"
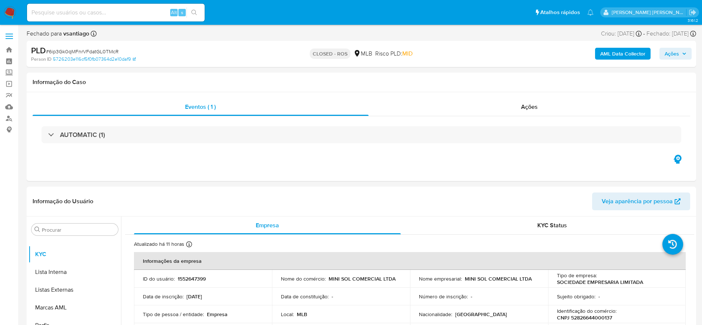
click at [99, 51] on span "# 6ip3Gk0qMFnrVFdatGL0TMcR" at bounding box center [82, 51] width 73 height 7
copy span "6ip3Gk0qMFnrVFdatGL0TMcR"
click at [504, 113] on div "Ações" at bounding box center [530, 107] width 322 height 18
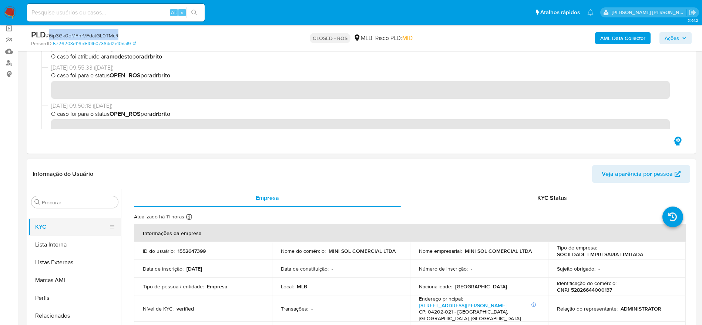
scroll to position [0, 0]
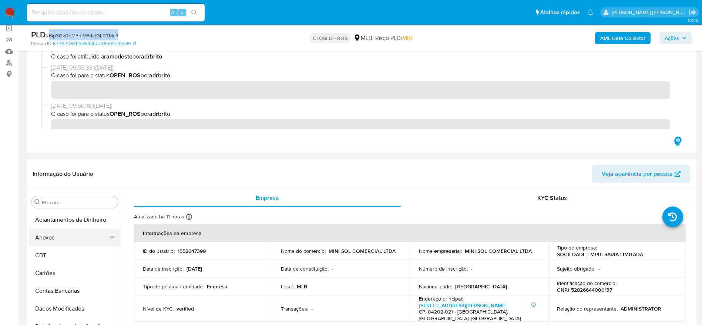
click at [63, 232] on button "Anexos" at bounding box center [72, 238] width 87 height 18
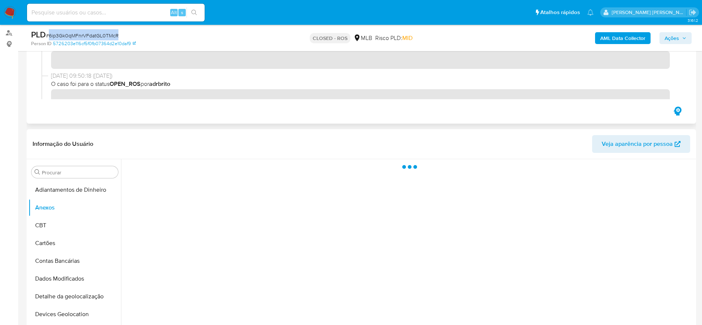
scroll to position [111, 0]
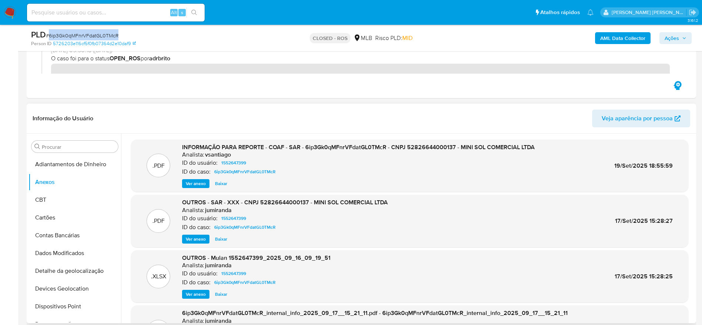
click at [194, 185] on span "Ver anexo" at bounding box center [196, 183] width 20 height 7
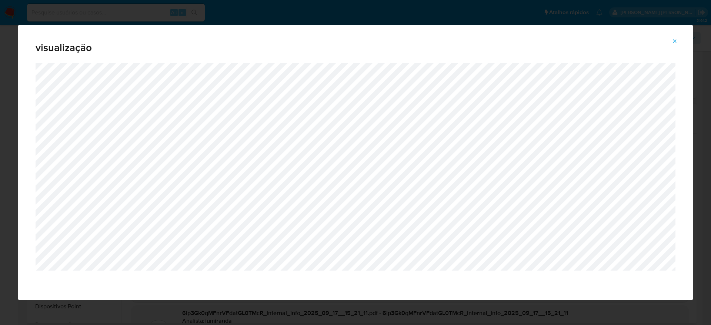
click at [673, 37] on span "Attachment preview" at bounding box center [675, 41] width 6 height 10
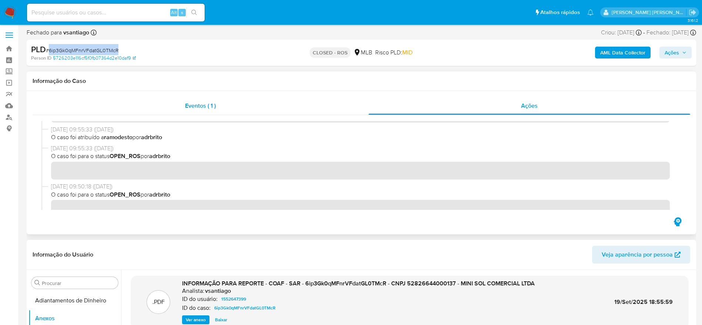
scroll to position [0, 0]
click at [12, 49] on link "Bandeja" at bounding box center [44, 49] width 88 height 11
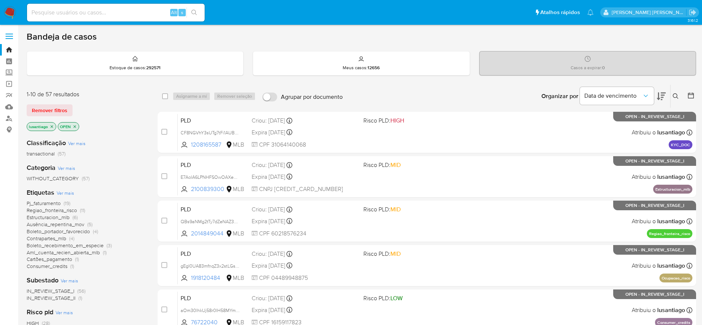
click at [99, 9] on input at bounding box center [116, 13] width 178 height 10
paste input "1970239818"
type input "1970239818"
click at [193, 12] on icon "search-icon" at bounding box center [194, 13] width 6 height 6
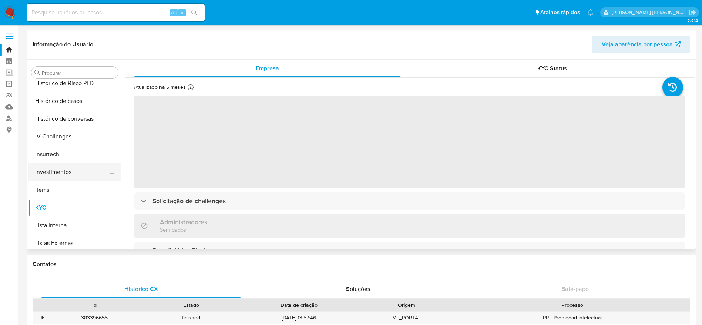
scroll to position [273, 0]
select select "10"
click at [77, 106] on button "Histórico de casos" at bounding box center [72, 102] width 87 height 18
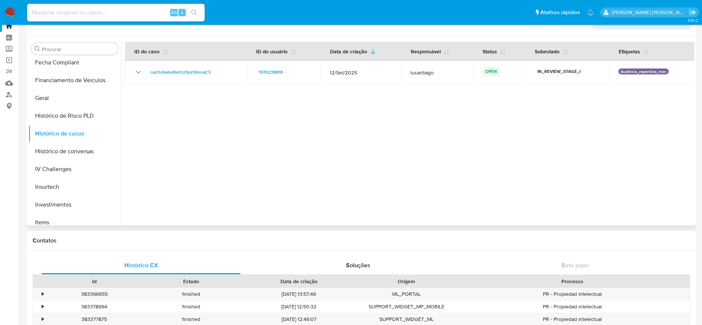
scroll to position [0, 0]
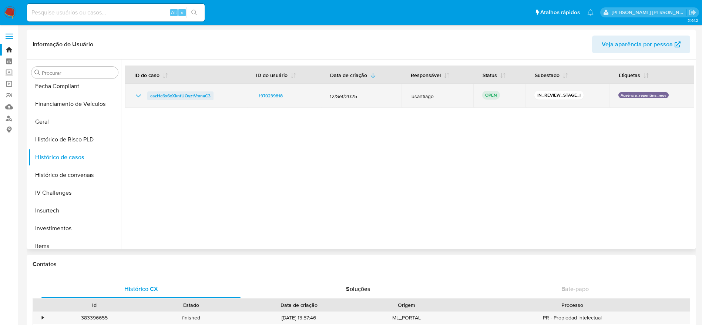
click at [193, 92] on span "cazHc6x6xXkntUOyztVmnaC3" at bounding box center [180, 95] width 60 height 9
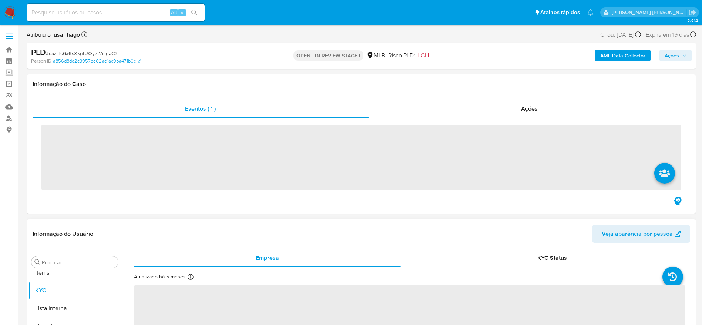
scroll to position [384, 0]
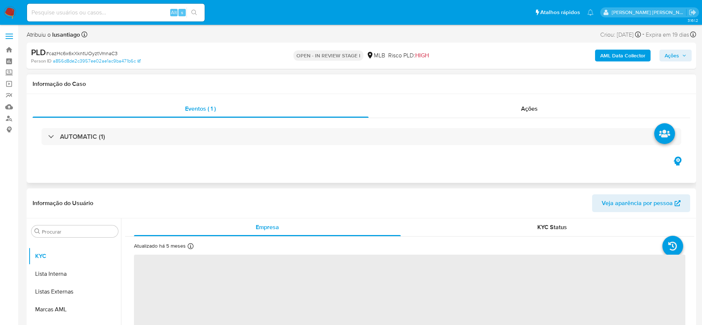
select select "10"
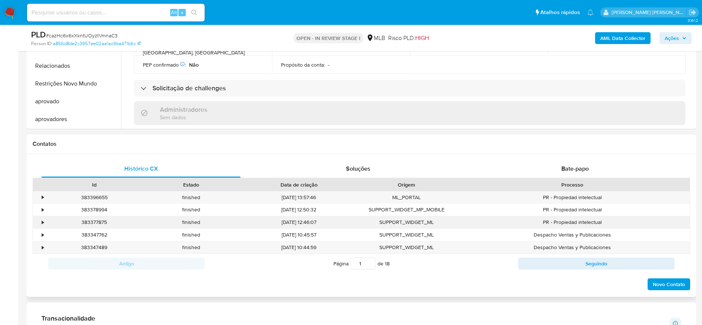
scroll to position [278, 0]
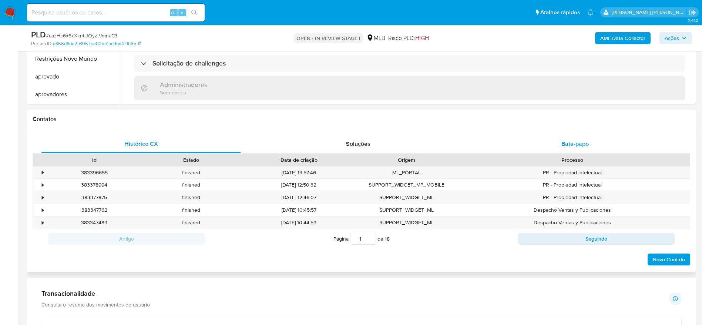
click at [583, 140] on span "Bate-papo" at bounding box center [575, 144] width 27 height 9
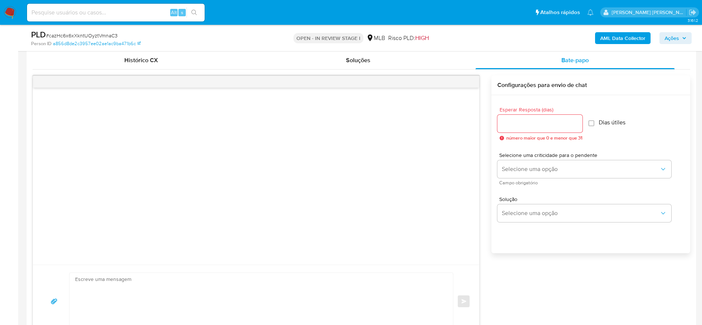
scroll to position [389, 0]
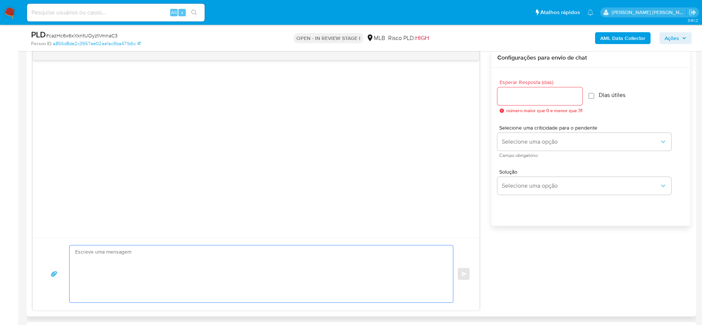
click at [241, 271] on textarea at bounding box center [259, 273] width 369 height 57
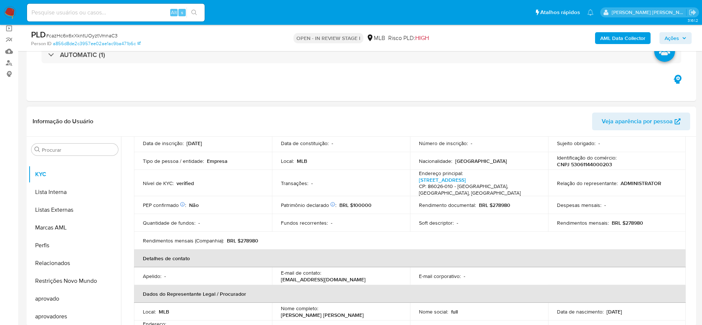
scroll to position [56, 0]
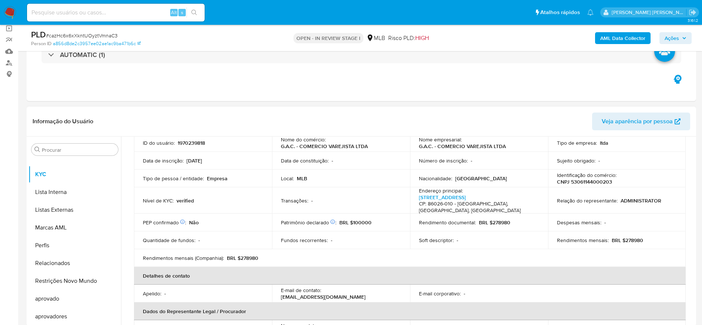
type textarea "Olá! Estamos realizando uma verificação adicional de segurança em contas de usu…"
drag, startPoint x: 514, startPoint y: 216, endPoint x: 491, endPoint y: 219, distance: 23.2
click at [491, 219] on div "Rendimento documental : BRL $278980" at bounding box center [479, 222] width 120 height 7
click at [270, 118] on header "Informação do Usuário Veja aparência por pessoa" at bounding box center [362, 122] width 658 height 18
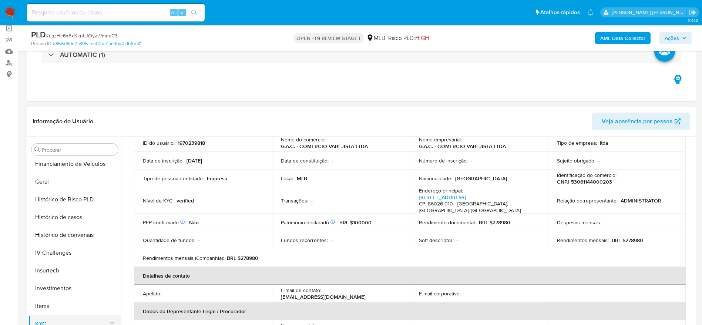
scroll to position [217, 0]
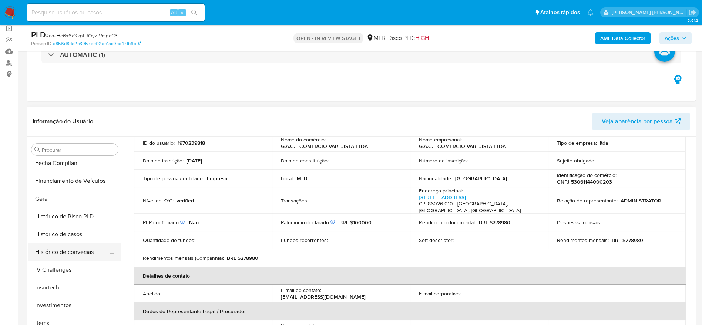
click at [66, 243] on button "Histórico de conversas" at bounding box center [72, 252] width 87 height 18
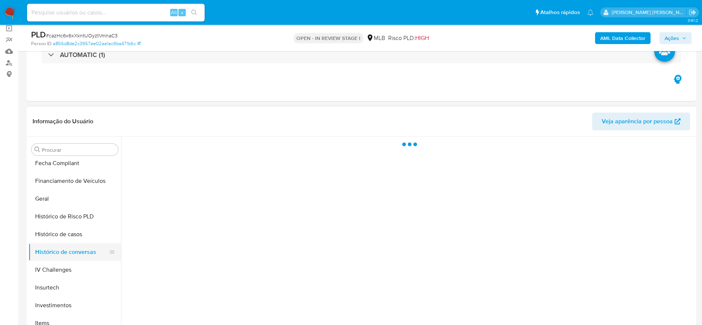
scroll to position [0, 0]
click at [66, 240] on button "Histórico de casos" at bounding box center [72, 234] width 87 height 18
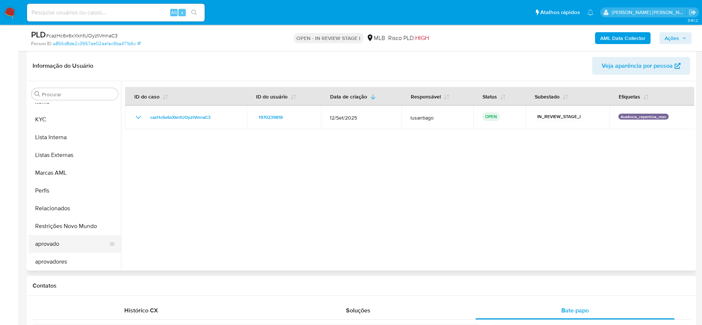
scroll to position [384, 0]
click at [70, 229] on button "Restrições Novo Mundo" at bounding box center [72, 226] width 87 height 18
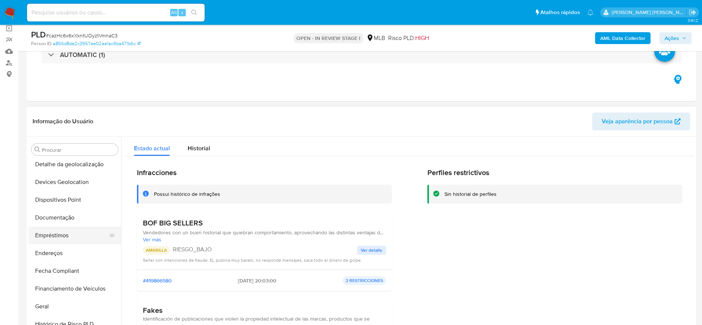
scroll to position [162, 0]
click at [53, 259] on button "Geral" at bounding box center [72, 254] width 87 height 18
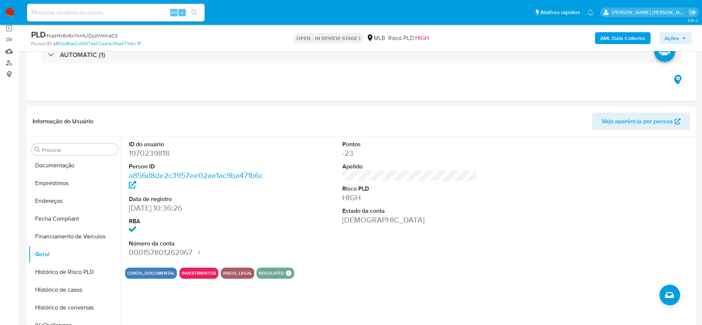
click at [117, 10] on input at bounding box center [116, 13] width 178 height 10
paste input "1970239818"
type input "1970239818"
drag, startPoint x: 209, startPoint y: 110, endPoint x: 206, endPoint y: 115, distance: 5.6
click at [209, 110] on div "Informação do Usuário Veja aparência por pessoa" at bounding box center [362, 122] width 670 height 30
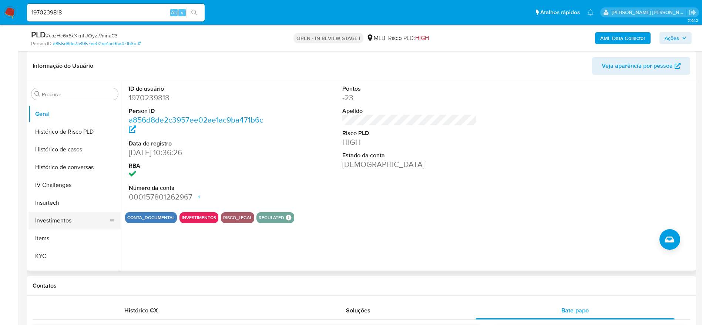
scroll to position [273, 0]
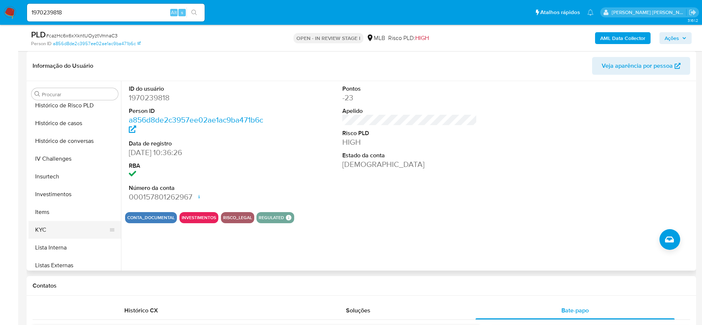
click at [50, 233] on button "KYC" at bounding box center [72, 230] width 87 height 18
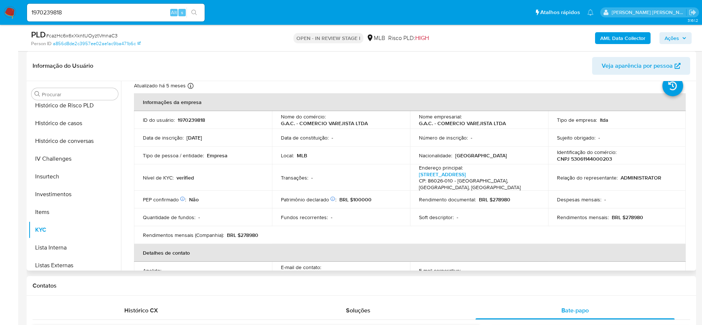
scroll to position [17, 0]
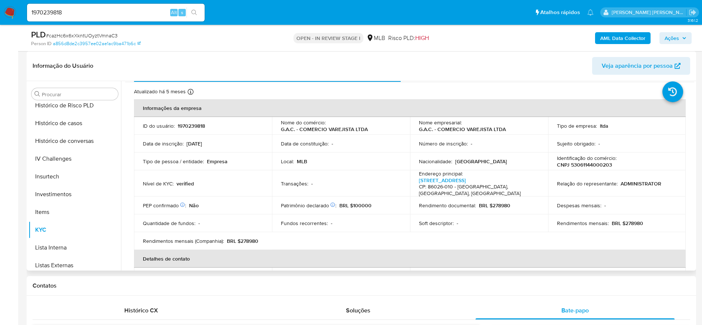
click at [578, 165] on p "CNPJ 53061144000203" at bounding box center [584, 164] width 55 height 7
copy p "53061144000203"
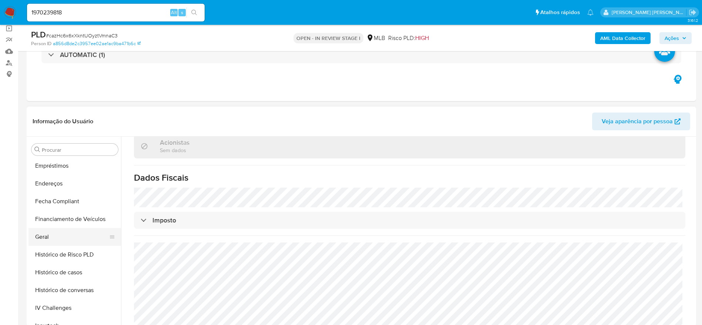
scroll to position [162, 0]
click at [57, 205] on button "Endereços" at bounding box center [72, 201] width 87 height 18
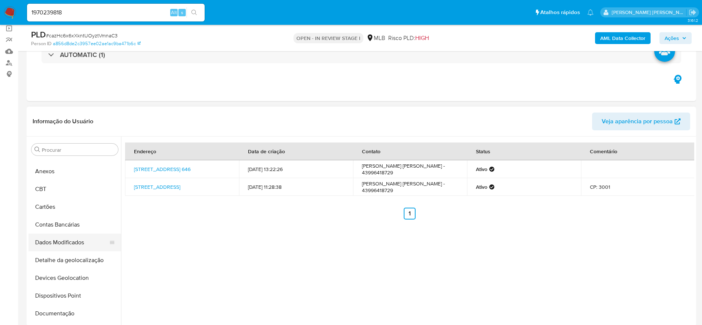
scroll to position [0, 0]
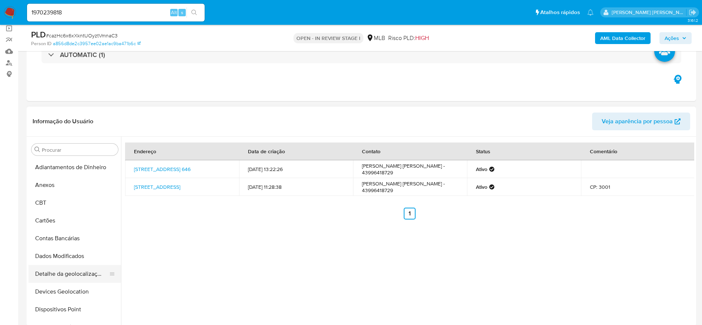
click at [74, 274] on button "Detalhe da geolocalização" at bounding box center [72, 274] width 87 height 18
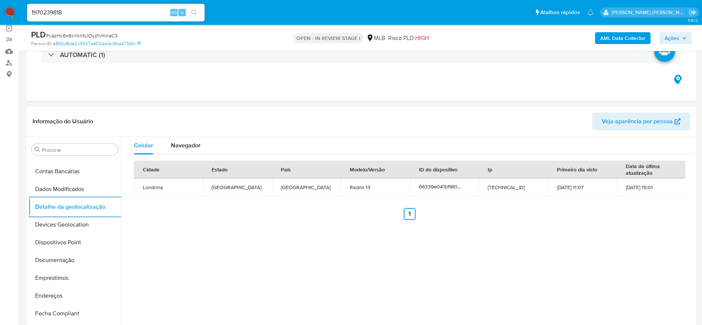
scroll to position [384, 0]
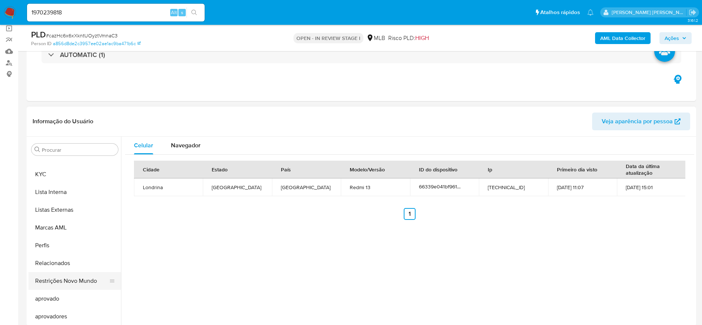
click at [72, 287] on button "Restrições Novo Mundo" at bounding box center [72, 281] width 87 height 18
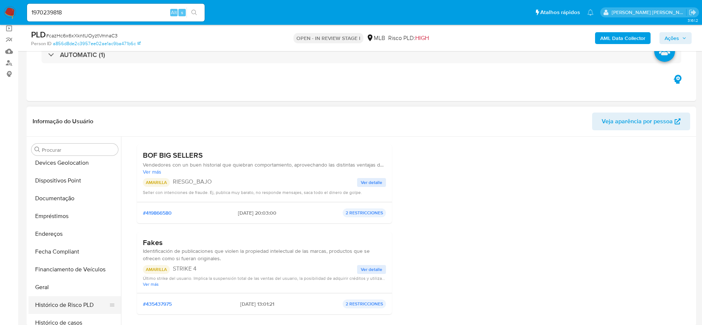
scroll to position [106, 0]
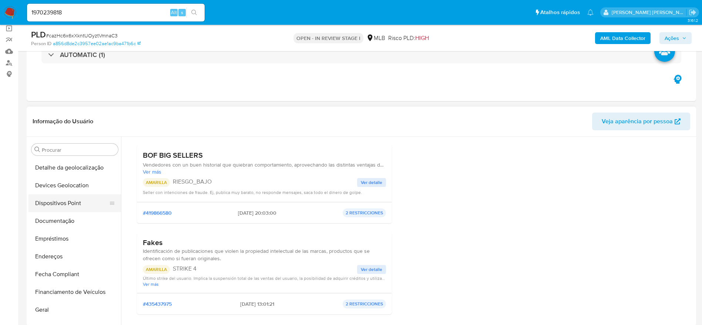
click at [54, 201] on button "Dispositivos Point" at bounding box center [72, 203] width 87 height 18
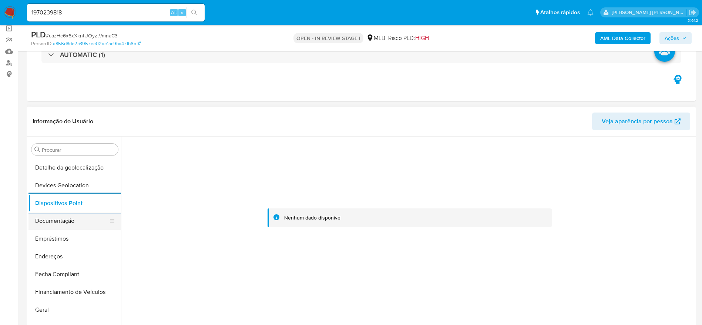
click at [66, 221] on button "Documentação" at bounding box center [72, 221] width 87 height 18
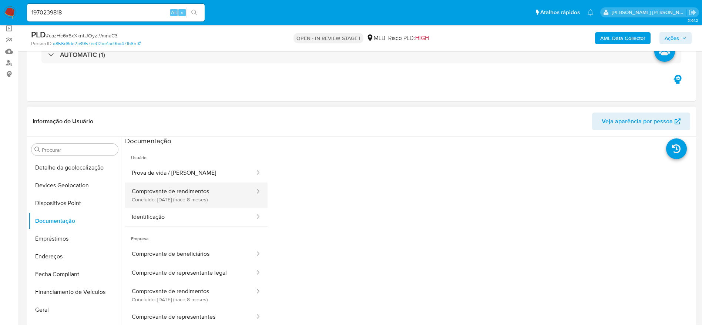
click at [167, 193] on button "Comprovante de rendimentos Concluído: 12/02/2025 (hace 8 meses)" at bounding box center [190, 195] width 131 height 25
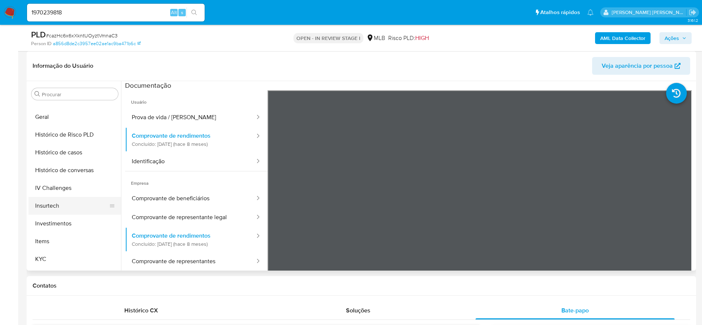
scroll to position [273, 0]
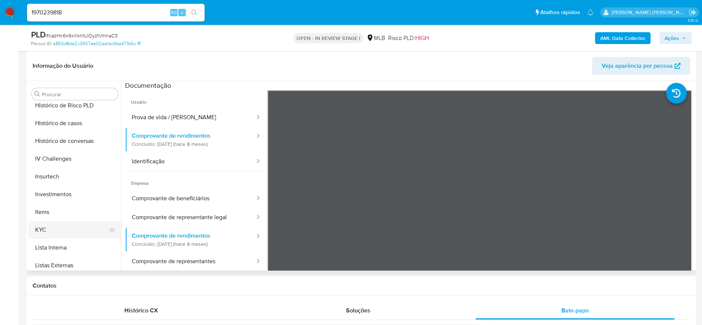
click at [55, 229] on button "KYC" at bounding box center [72, 230] width 87 height 18
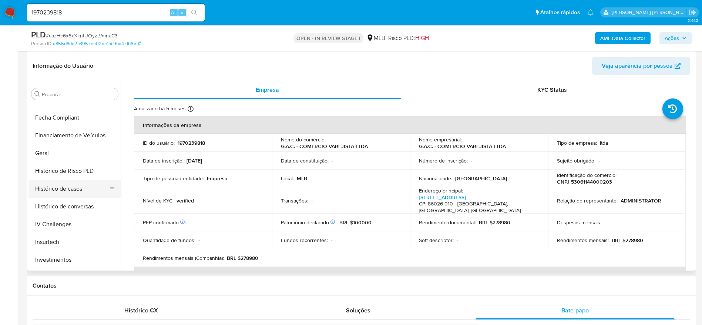
scroll to position [162, 0]
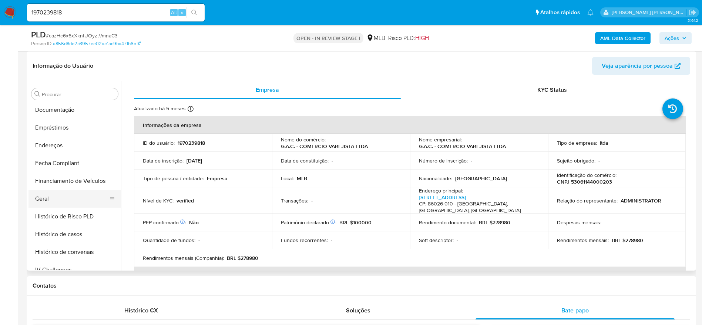
drag, startPoint x: 50, startPoint y: 190, endPoint x: 48, endPoint y: 197, distance: 7.9
click at [49, 197] on ul "Adiantamentos de Dinheiro Anexos CBT Cartões Contas Bancárias Dados Modificados…" at bounding box center [75, 186] width 93 height 167
click at [48, 197] on button "Geral" at bounding box center [72, 199] width 87 height 18
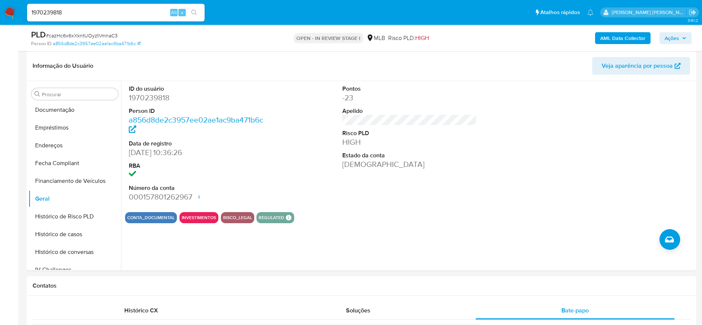
click at [672, 40] on span "Ações" at bounding box center [672, 38] width 14 height 12
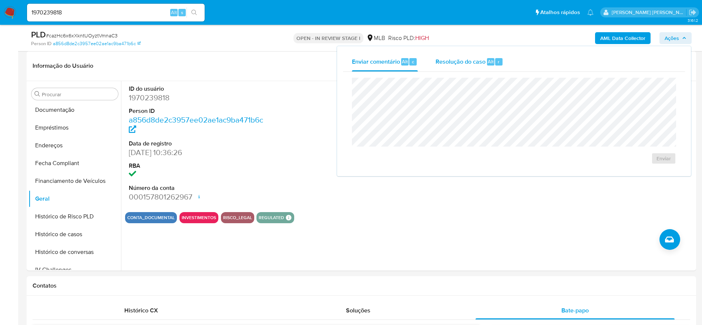
click at [462, 65] on span "Resolução do caso" at bounding box center [461, 61] width 50 height 9
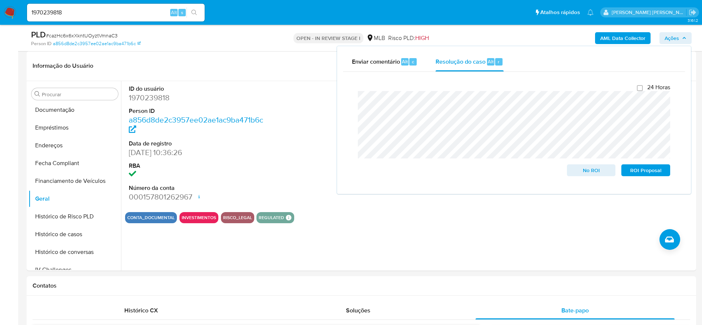
click at [621, 37] on b "AML Data Collector" at bounding box center [623, 38] width 45 height 12
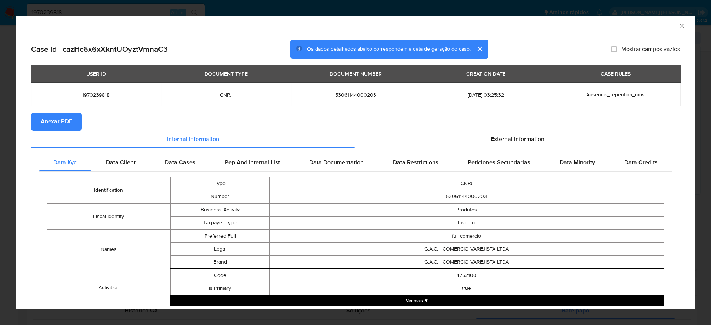
click at [69, 123] on span "Anexar PDF" at bounding box center [56, 122] width 31 height 16
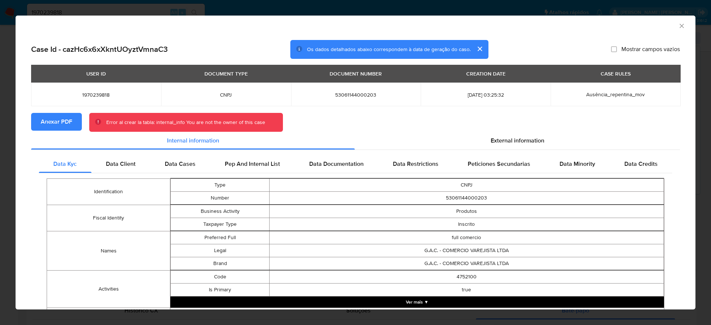
click at [678, 27] on icon "Fechar a janela" at bounding box center [681, 25] width 7 height 7
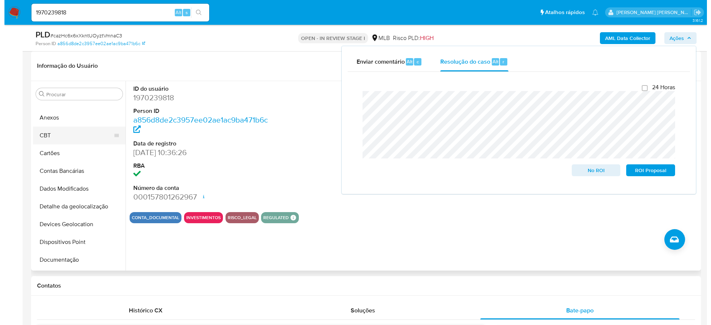
scroll to position [0, 0]
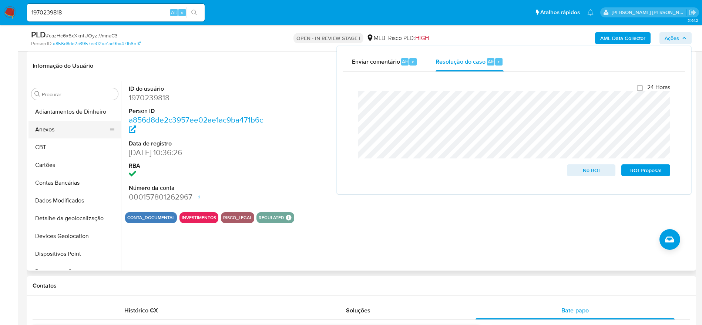
click at [52, 134] on button "Anexos" at bounding box center [72, 130] width 87 height 18
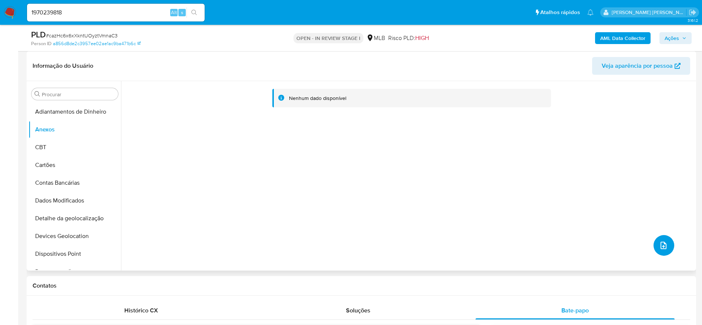
click at [661, 241] on icon "upload-file" at bounding box center [663, 245] width 9 height 9
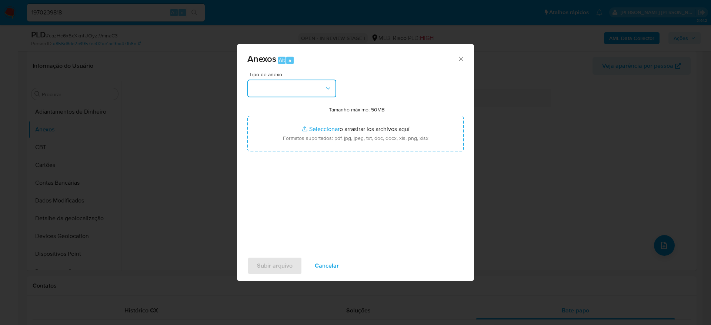
click at [274, 84] on button "button" at bounding box center [291, 89] width 89 height 18
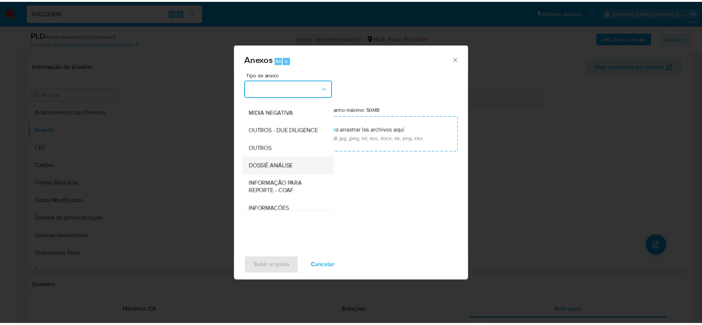
scroll to position [114, 0]
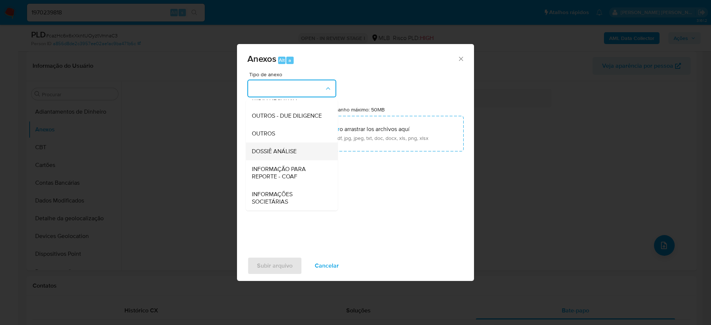
click at [284, 152] on span "DOSSIÊ ANÁLISE" at bounding box center [274, 151] width 45 height 7
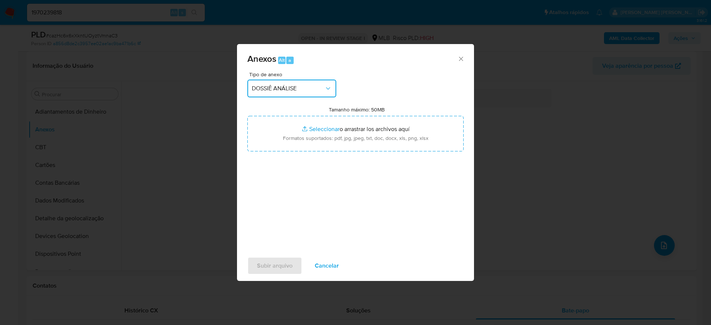
click at [215, 118] on div "Anexos Alt a Tipo de anexo DOSSIÊ ANÁLISE Tamanho máximo: 50MB Seleccionar arch…" at bounding box center [355, 162] width 711 height 325
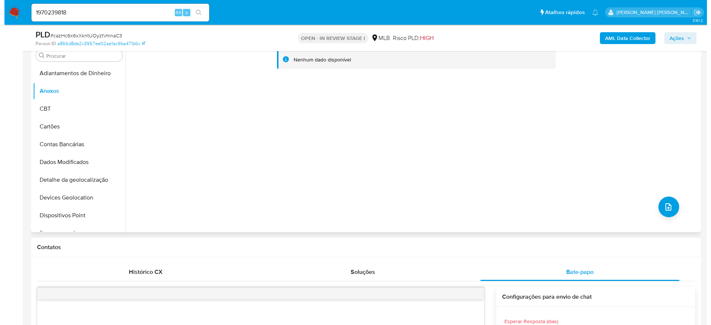
scroll to position [167, 0]
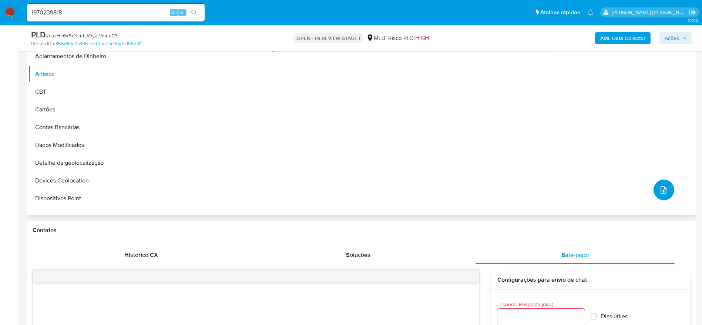
click at [659, 192] on icon "upload-file" at bounding box center [663, 189] width 9 height 9
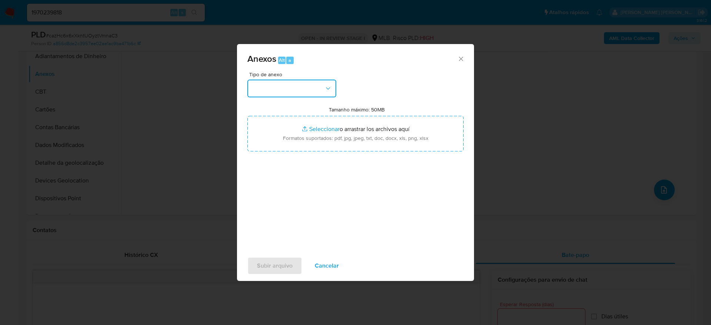
click at [296, 83] on button "button" at bounding box center [291, 89] width 89 height 18
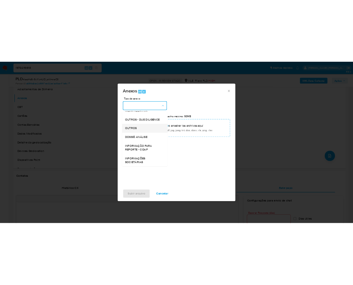
scroll to position [114, 0]
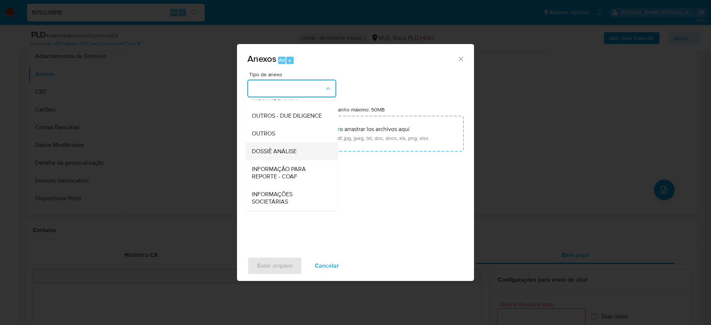
click at [276, 150] on span "DOSSIÊ ANÁLISE" at bounding box center [274, 151] width 45 height 7
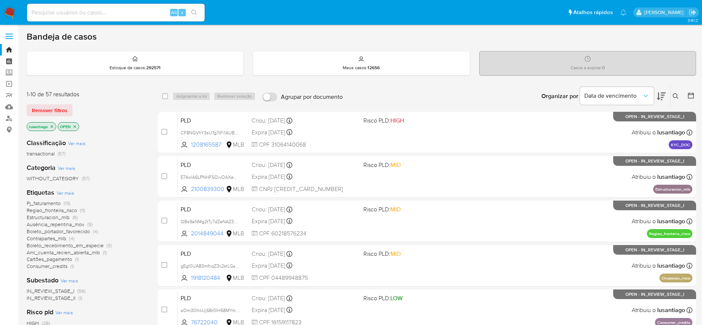
click at [5, 60] on link "Painel" at bounding box center [44, 61] width 88 height 11
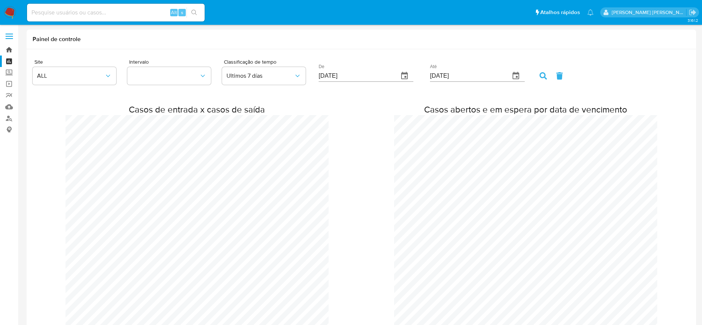
click at [12, 50] on link "Bandeja" at bounding box center [44, 49] width 88 height 11
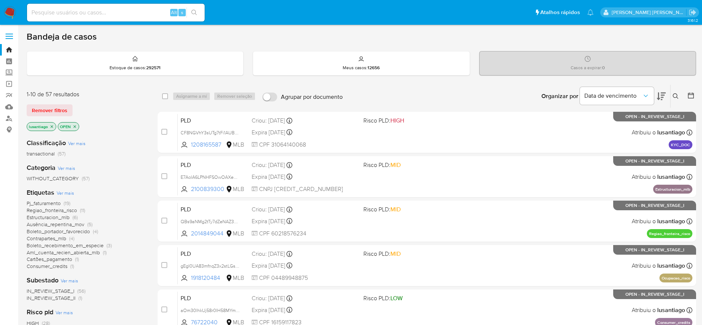
click at [116, 9] on input at bounding box center [116, 13] width 178 height 10
paste input "1171272085"
type input "1171272085"
click at [194, 14] on icon "search-icon" at bounding box center [194, 13] width 6 height 6
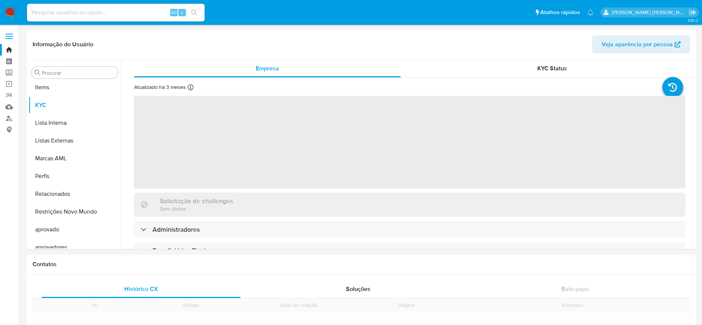
scroll to position [384, 0]
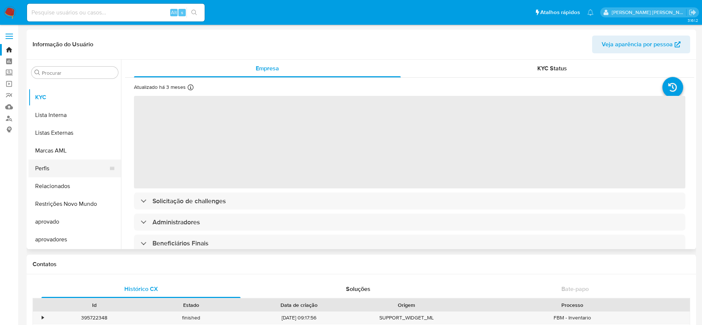
select select "10"
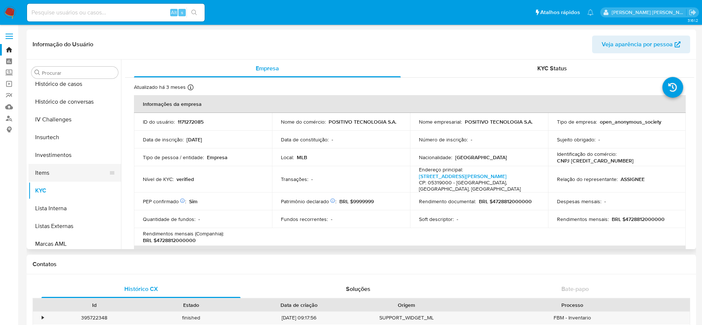
scroll to position [273, 0]
click at [62, 100] on button "Histórico de casos" at bounding box center [72, 102] width 87 height 18
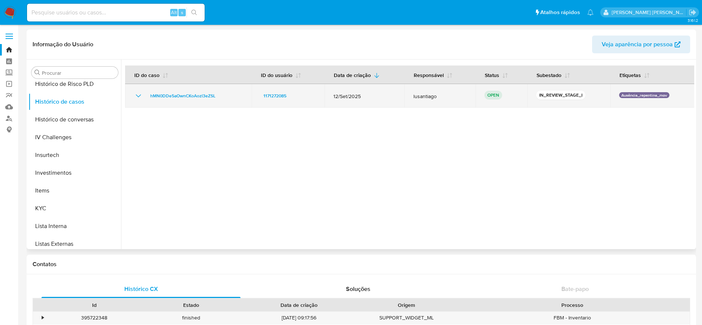
click at [228, 97] on div "hMN0DDe5aOwnCKoAozl3eZSL" at bounding box center [188, 95] width 109 height 9
click at [206, 94] on span "hMN0DDe5aOwnCKoAozl3eZSL" at bounding box center [182, 95] width 65 height 9
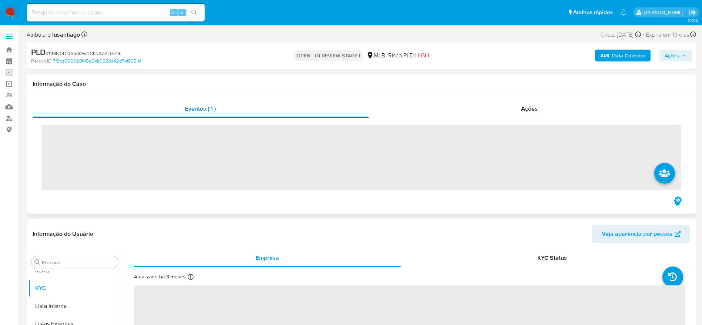
scroll to position [384, 0]
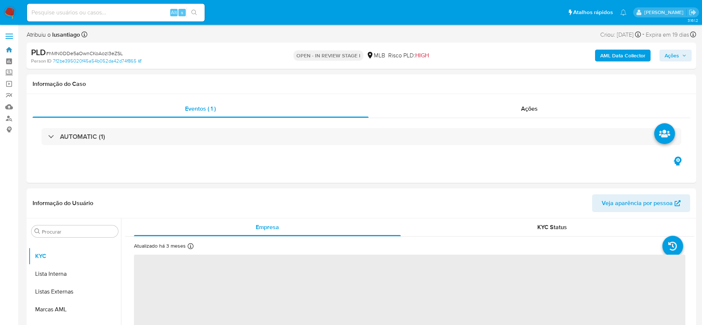
drag, startPoint x: 12, startPoint y: 50, endPoint x: 27, endPoint y: 57, distance: 16.6
select select "10"
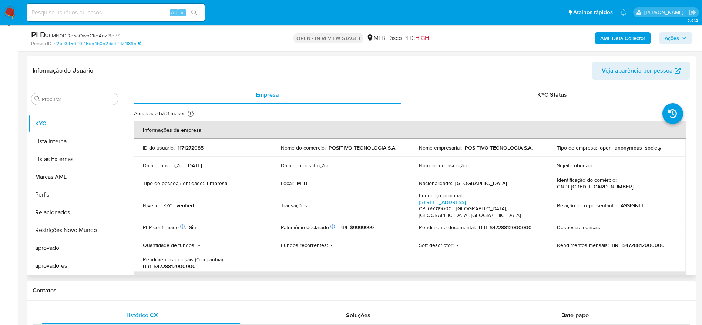
scroll to position [111, 0]
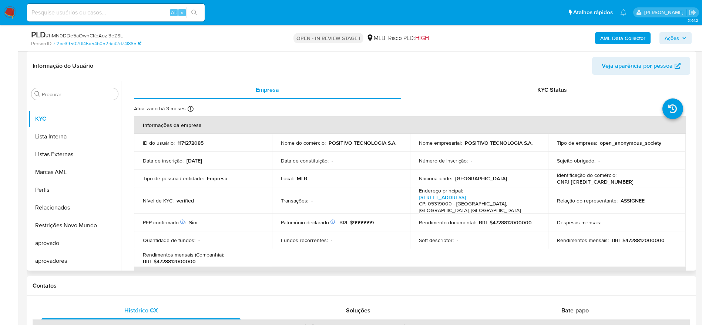
click at [581, 181] on p "CNPJ [CREDIT_CARD_NUMBER]" at bounding box center [595, 181] width 77 height 7
copy p "[CREDIT_CARD_NUMBER]"
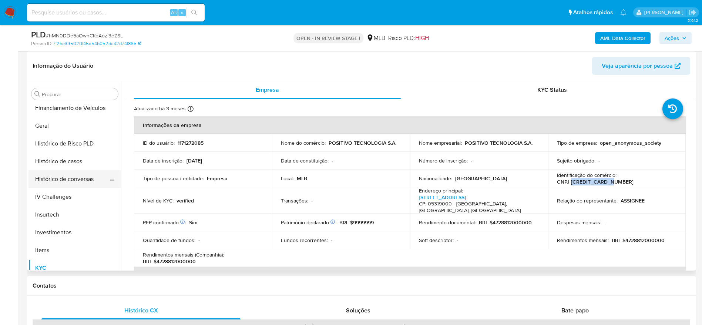
scroll to position [217, 0]
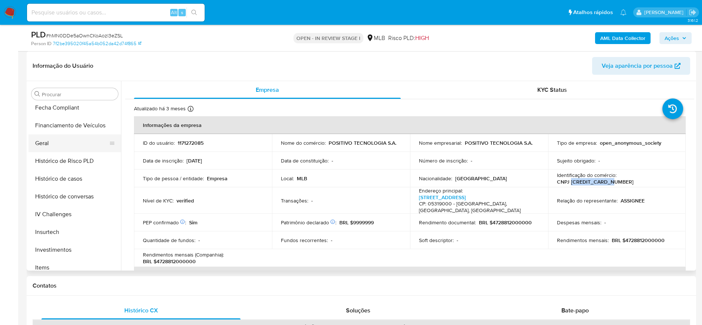
click at [46, 144] on button "Geral" at bounding box center [72, 143] width 87 height 18
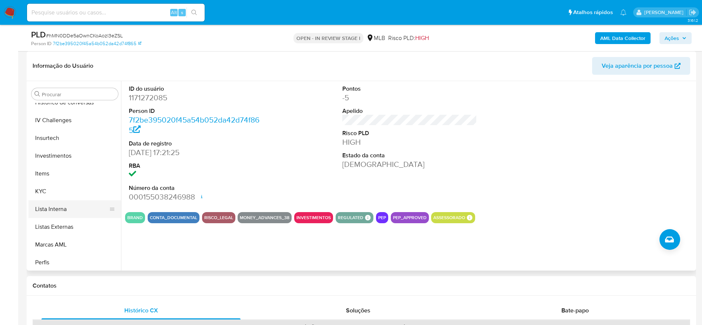
scroll to position [328, 0]
click at [46, 172] on button "KYC" at bounding box center [72, 174] width 87 height 18
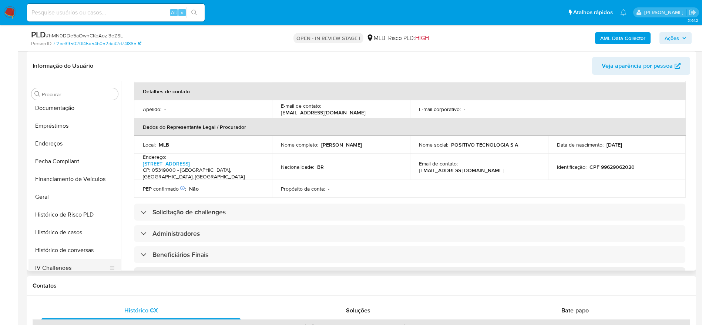
scroll to position [162, 0]
click at [63, 141] on button "Endereços" at bounding box center [72, 146] width 87 height 18
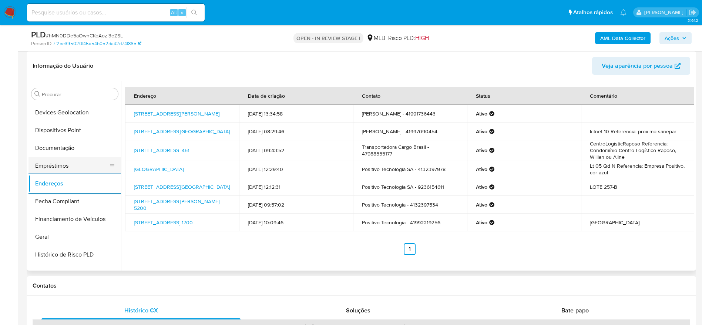
scroll to position [51, 0]
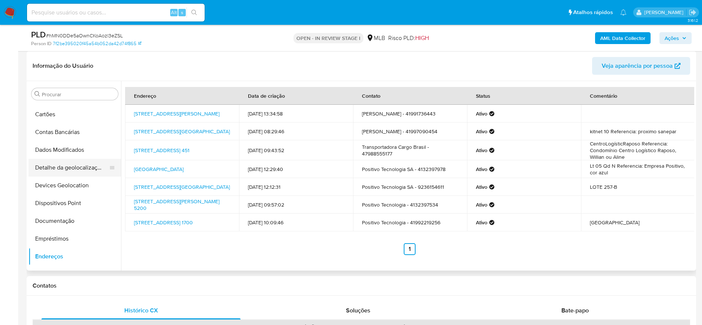
click at [77, 171] on button "Detalhe da geolocalização" at bounding box center [72, 168] width 87 height 18
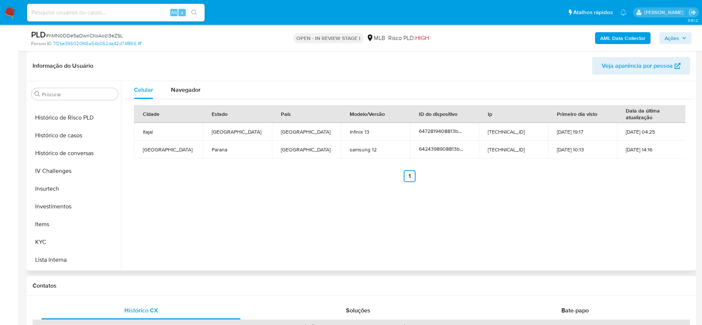
scroll to position [384, 0]
click at [65, 217] on button "Restrições Novo Mundo" at bounding box center [72, 226] width 87 height 18
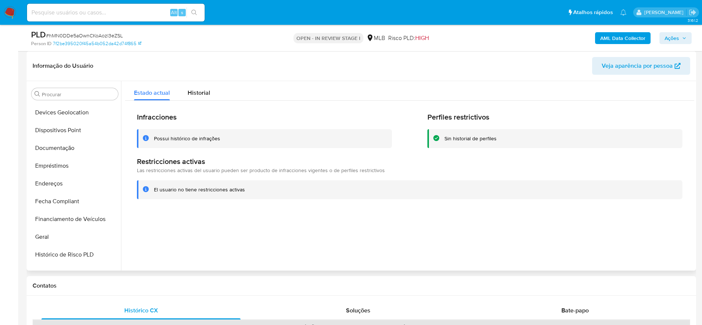
scroll to position [106, 0]
click at [49, 149] on button "Dispositivos Point" at bounding box center [72, 148] width 87 height 18
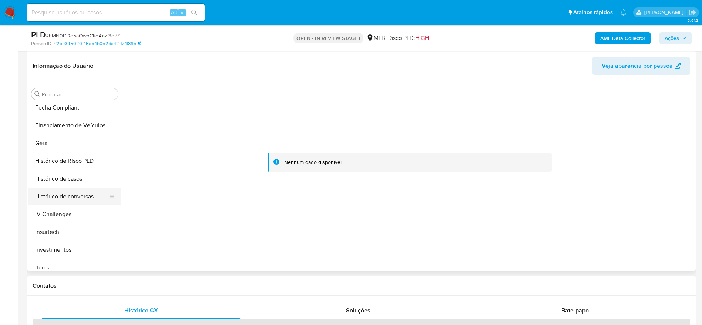
scroll to position [273, 0]
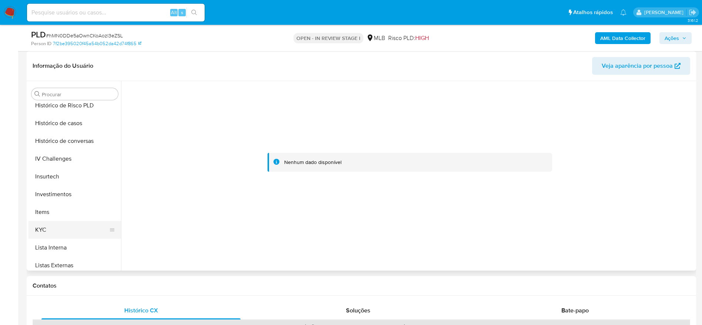
click at [58, 229] on button "KYC" at bounding box center [72, 230] width 87 height 18
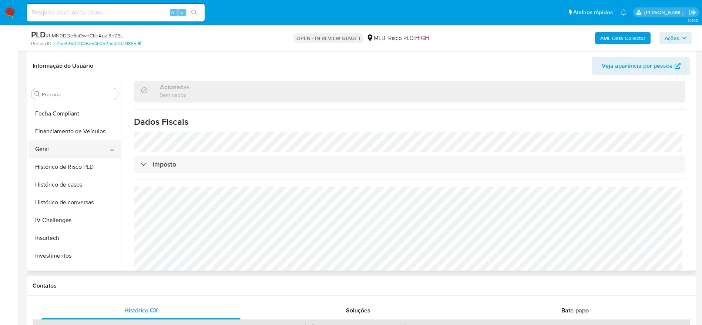
scroll to position [162, 0]
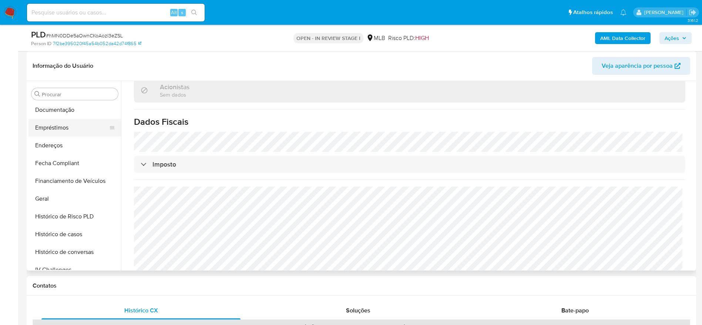
click at [61, 135] on button "Empréstimos" at bounding box center [72, 128] width 87 height 18
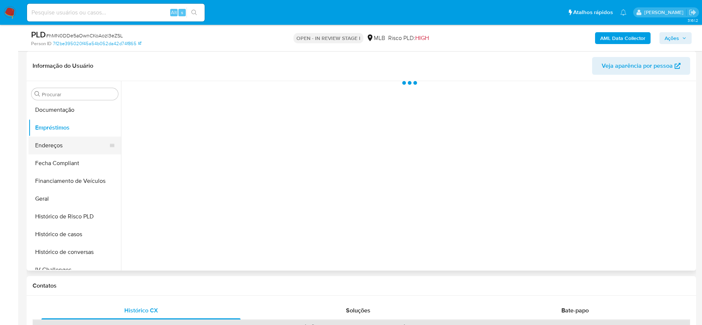
scroll to position [0, 0]
click at [54, 149] on button "Endereços" at bounding box center [72, 146] width 87 height 18
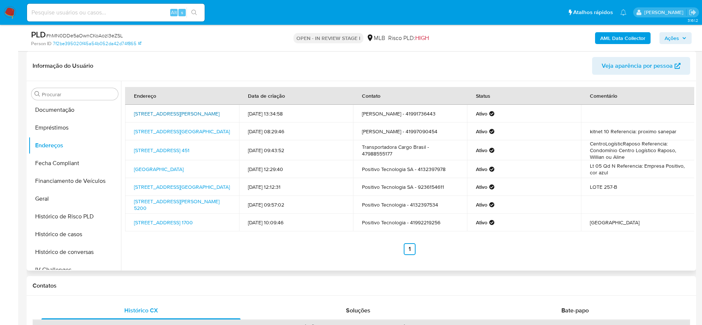
click at [173, 111] on link "Rua Elpídio Alves Assumpção 240, Curitiba, Paraná, 82600320, Brasil 240" at bounding box center [177, 113] width 86 height 7
click at [60, 108] on button "Documentação" at bounding box center [72, 110] width 87 height 18
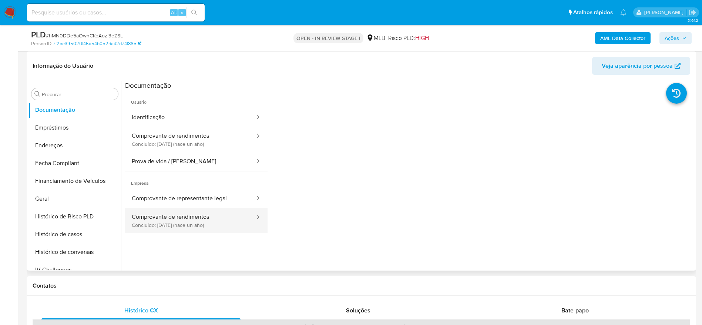
click at [137, 220] on button "Comprovante de rendimentos Concluído: 26/10/2024 (hace un año)" at bounding box center [190, 220] width 131 height 25
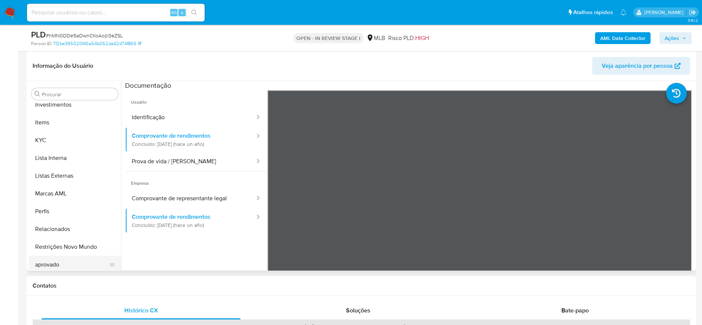
scroll to position [384, 0]
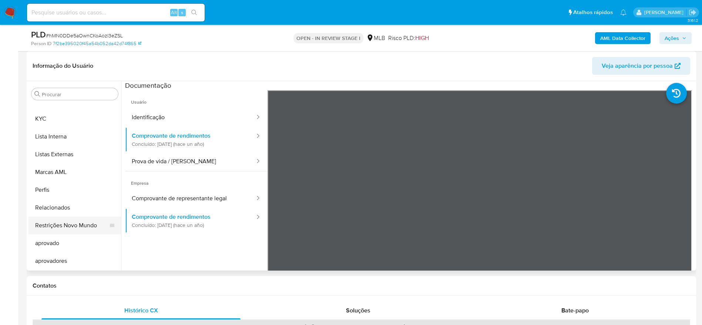
click at [64, 223] on button "Restrições Novo Mundo" at bounding box center [72, 226] width 87 height 18
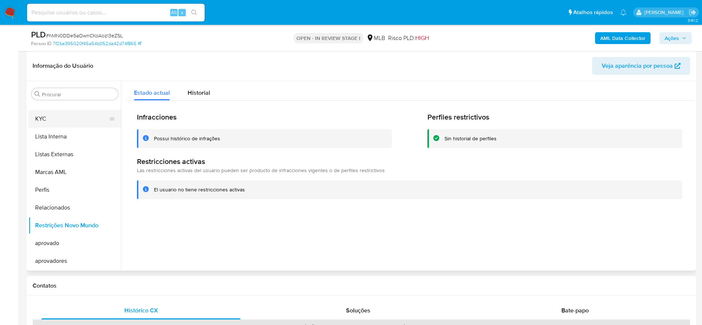
click at [58, 123] on button "KYC" at bounding box center [72, 119] width 87 height 18
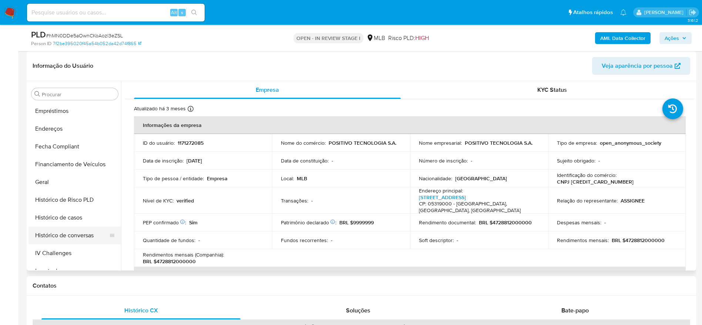
scroll to position [162, 0]
click at [53, 198] on button "Geral" at bounding box center [72, 199] width 87 height 18
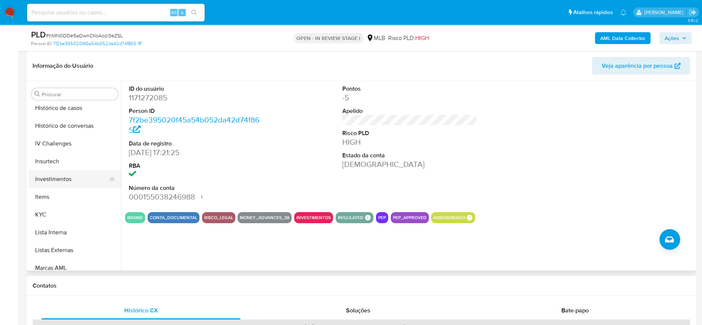
scroll to position [328, 0]
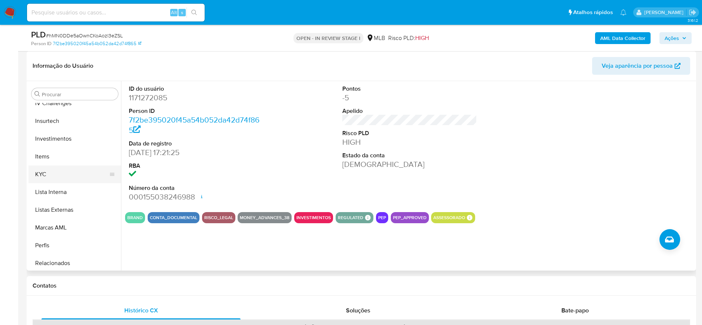
click at [56, 176] on button "KYC" at bounding box center [72, 174] width 87 height 18
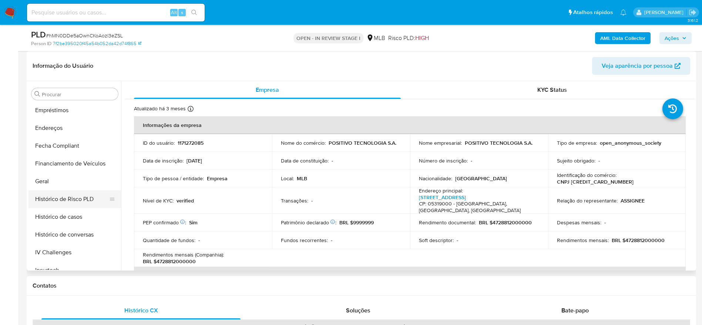
scroll to position [162, 0]
click at [65, 197] on button "Geral" at bounding box center [72, 199] width 87 height 18
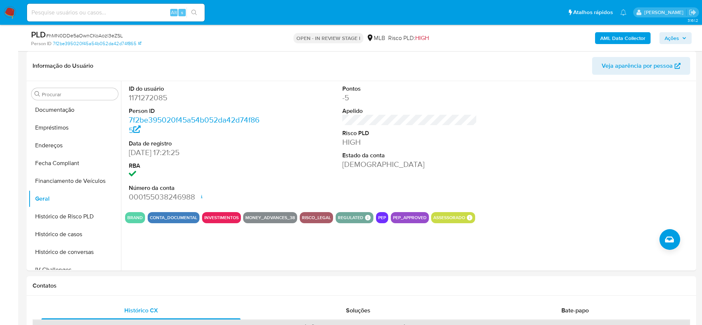
click at [680, 42] on span "Ações" at bounding box center [676, 38] width 22 height 10
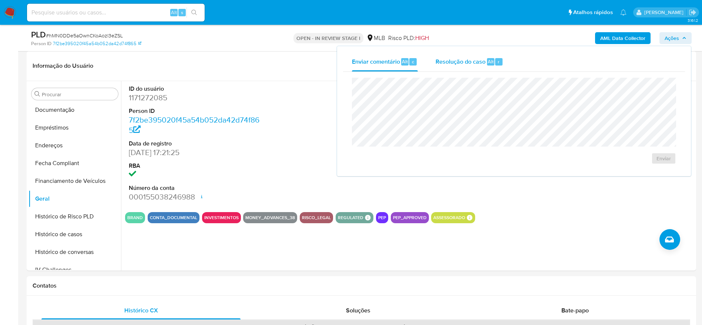
drag, startPoint x: 453, startPoint y: 61, endPoint x: 447, endPoint y: 74, distance: 14.1
click at [452, 63] on span "Resolução do caso" at bounding box center [461, 61] width 50 height 9
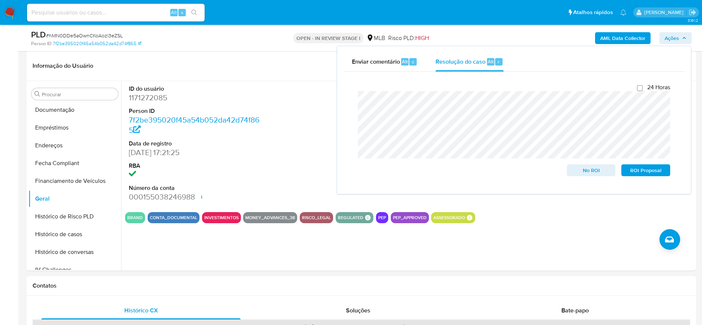
click at [613, 37] on b "AML Data Collector" at bounding box center [623, 38] width 45 height 12
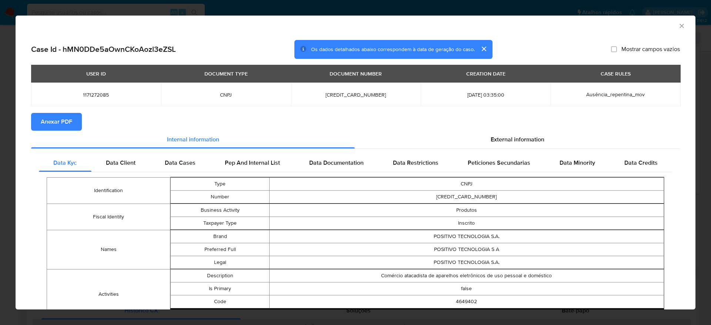
click at [67, 122] on span "Anexar PDF" at bounding box center [56, 122] width 31 height 16
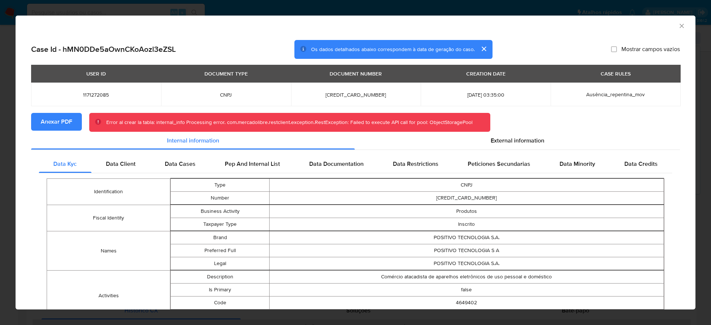
click at [678, 22] on icon "Fechar a janela" at bounding box center [681, 25] width 7 height 7
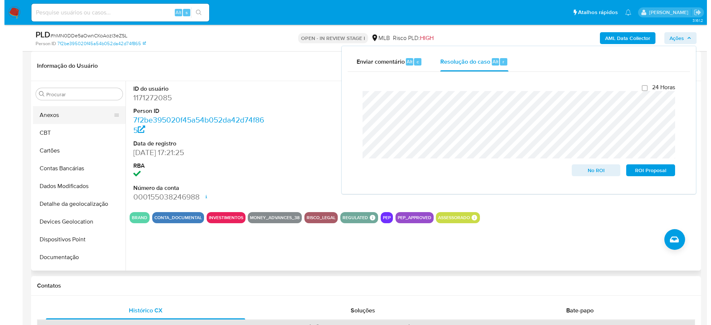
scroll to position [0, 0]
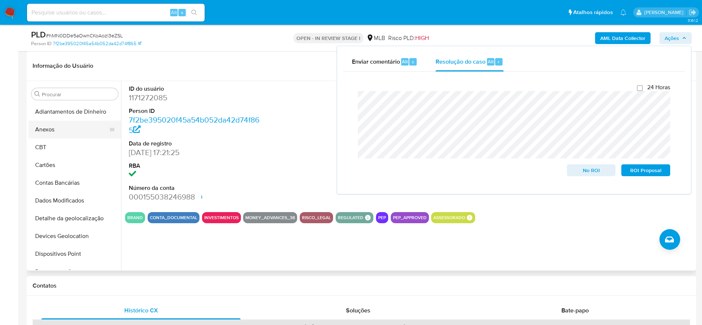
click at [64, 128] on button "Anexos" at bounding box center [72, 130] width 87 height 18
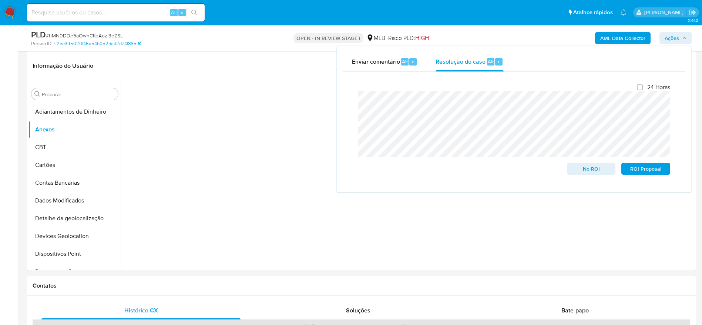
click at [671, 37] on span "Ações" at bounding box center [672, 38] width 14 height 12
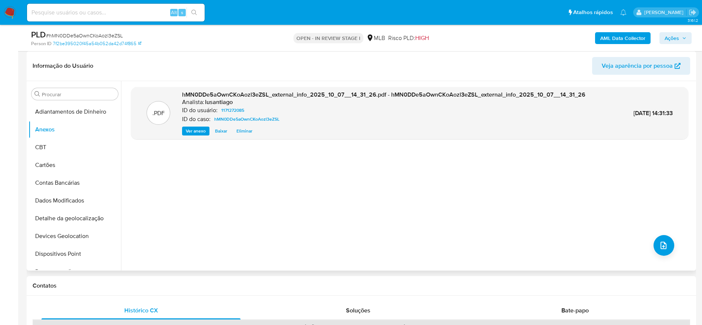
drag, startPoint x: 466, startPoint y: 196, endPoint x: 523, endPoint y: 205, distance: 57.0
click at [466, 196] on div ".PDF hMN0DDe5aOwnCKoAozl3eZSL_external_info_2025_10_07__14_31_26.pdf - hMN0DDe5…" at bounding box center [410, 176] width 558 height 178
click at [660, 246] on icon "upload-file" at bounding box center [663, 245] width 9 height 9
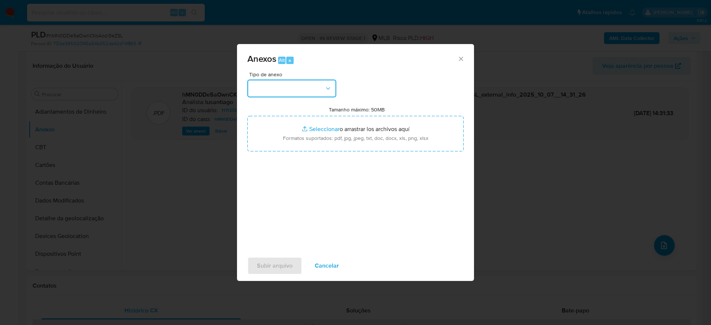
click at [270, 84] on button "button" at bounding box center [291, 89] width 89 height 18
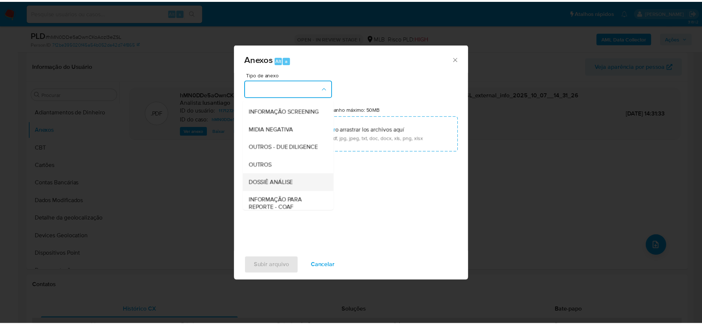
scroll to position [114, 0]
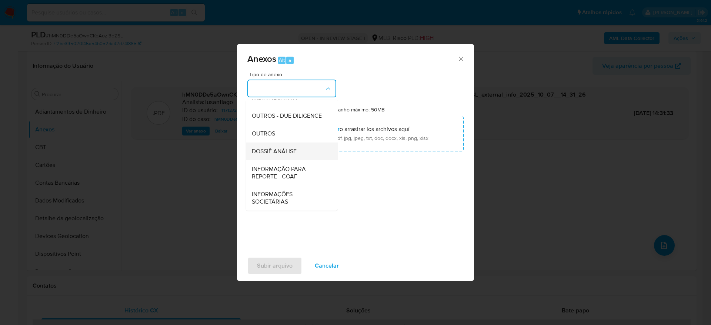
click at [287, 148] on span "DOSSIÊ ANÁLISE" at bounding box center [274, 151] width 45 height 7
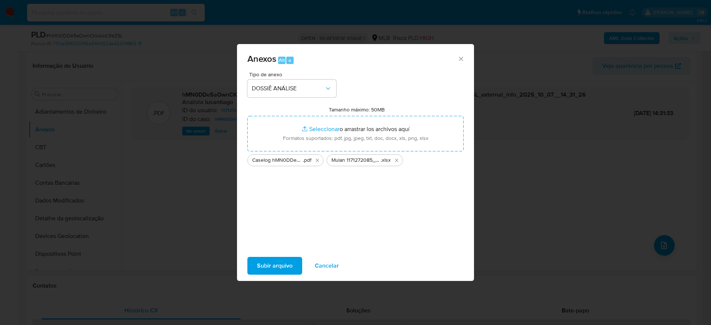
click at [278, 265] on span "Subir arquivo" at bounding box center [275, 266] width 36 height 16
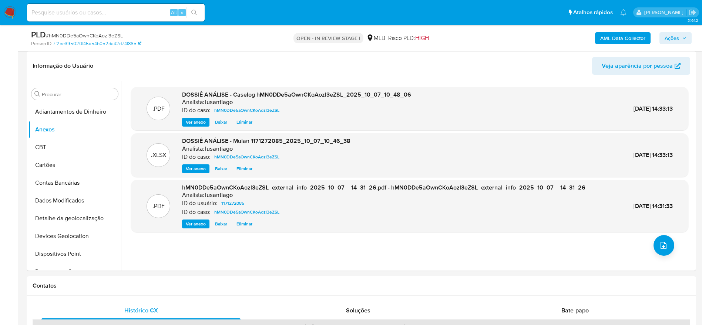
click at [673, 41] on span "Ações" at bounding box center [672, 38] width 14 height 12
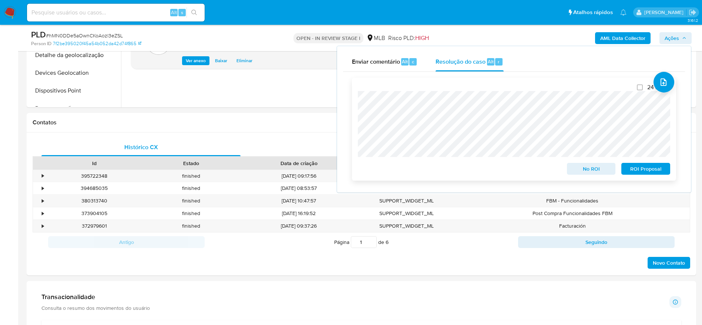
scroll to position [278, 0]
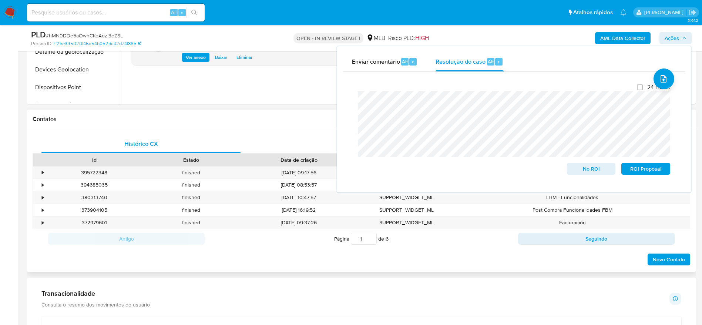
click at [323, 111] on div "Contatos" at bounding box center [362, 120] width 670 height 20
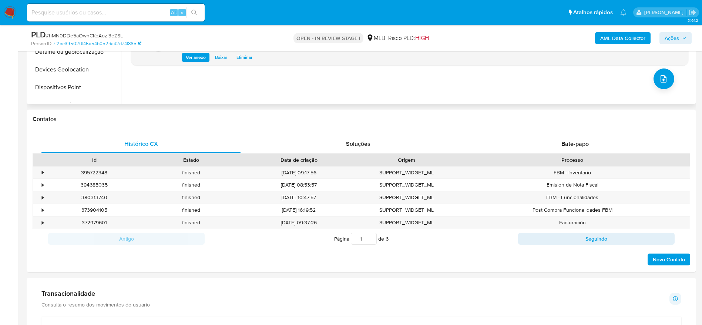
scroll to position [111, 0]
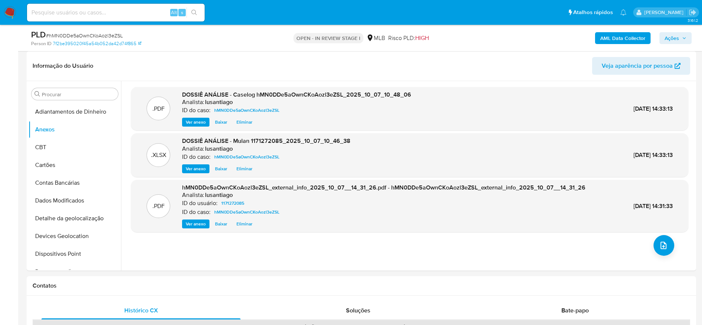
click at [625, 35] on b "AML Data Collector" at bounding box center [623, 38] width 45 height 12
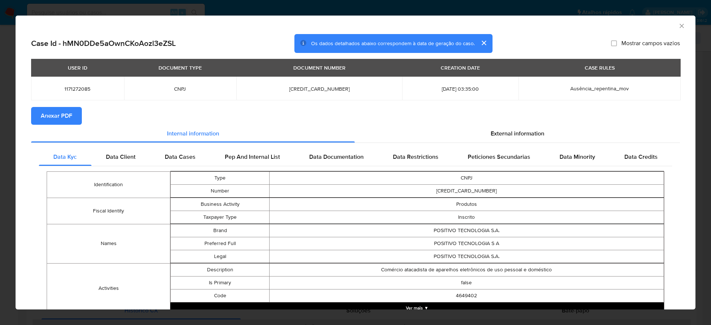
click at [61, 111] on span "Anexar PDF" at bounding box center [56, 116] width 31 height 16
click at [678, 22] on icon "Fechar a janela" at bounding box center [681, 25] width 7 height 7
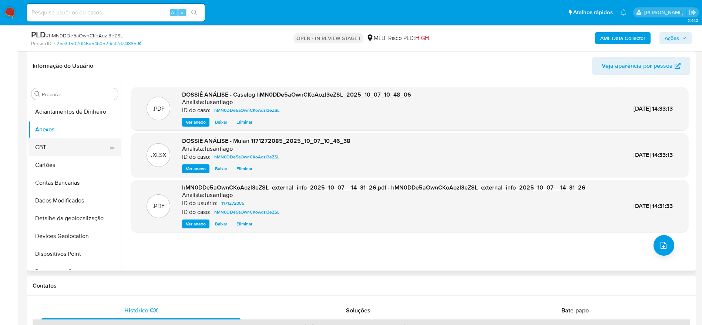
click at [56, 146] on button "CBT" at bounding box center [72, 147] width 87 height 18
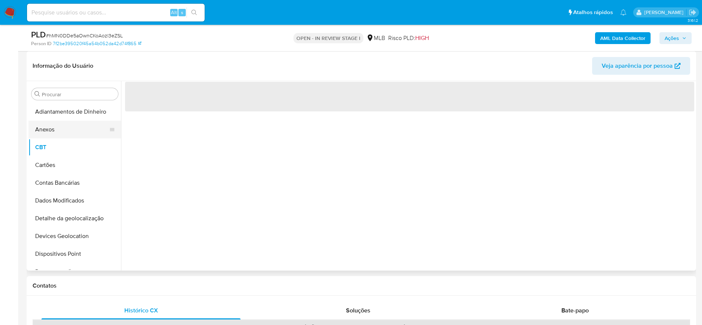
click at [56, 135] on button "Anexos" at bounding box center [72, 130] width 87 height 18
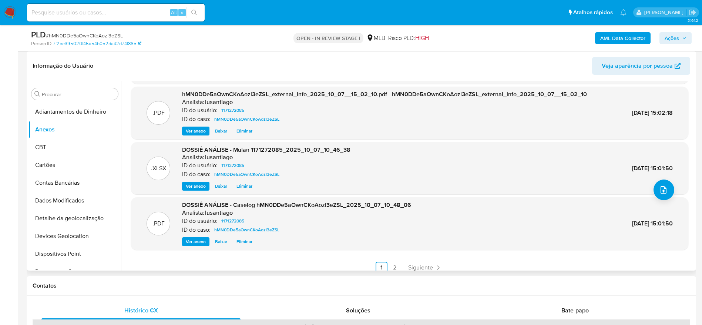
scroll to position [0, 0]
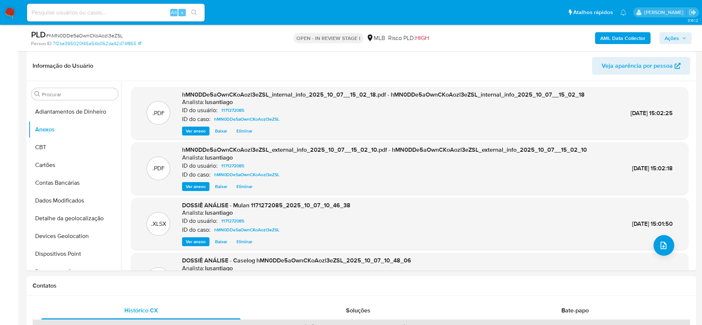
click at [679, 41] on span "Ações" at bounding box center [672, 38] width 14 height 12
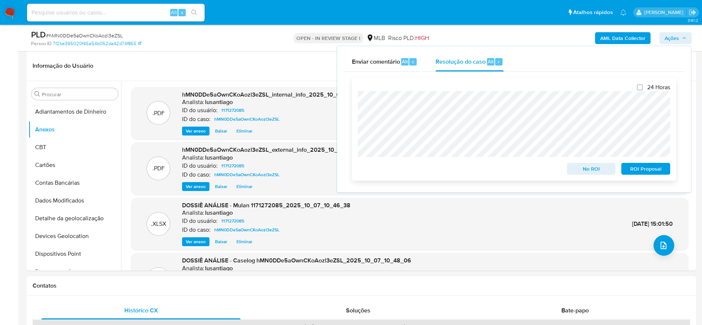
click at [589, 170] on span "No ROI" at bounding box center [591, 169] width 39 height 10
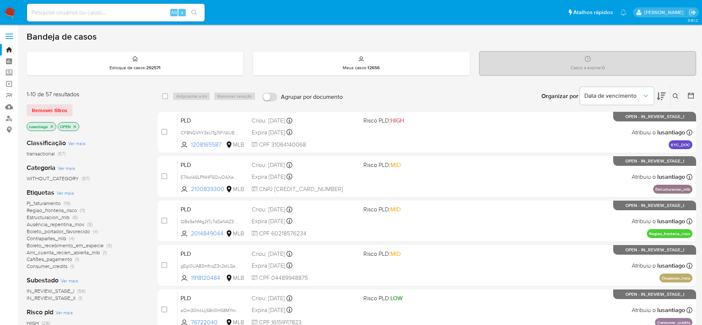
click at [54, 245] on span "Boleto_recebimento_em_especie" at bounding box center [65, 245] width 77 height 7
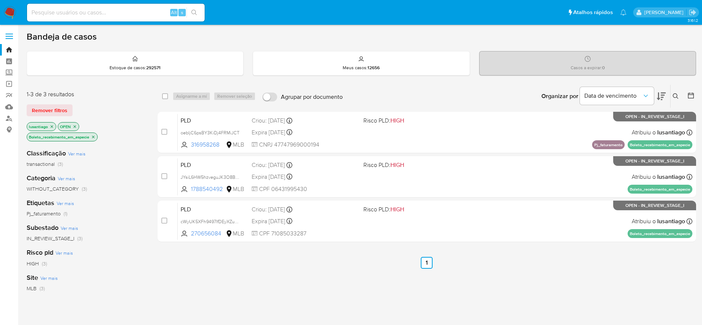
click at [91, 135] on p "Boleto_recebimento_em_especie" at bounding box center [62, 137] width 70 height 8
click at [94, 136] on icon "close-filter" at bounding box center [93, 137] width 4 height 4
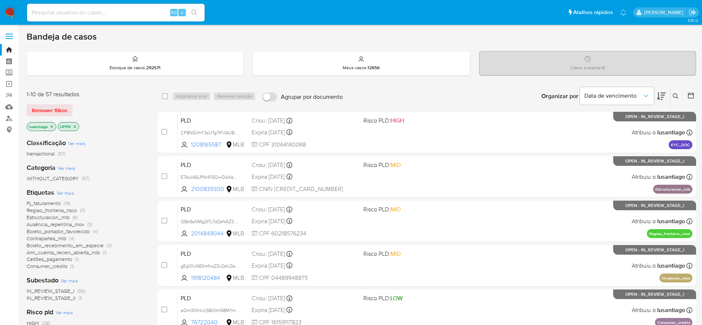
click at [45, 202] on span "Pj_faturamento" at bounding box center [44, 203] width 34 height 7
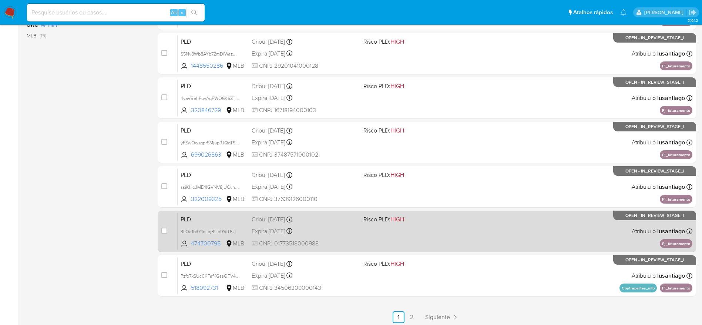
scroll to position [286, 0]
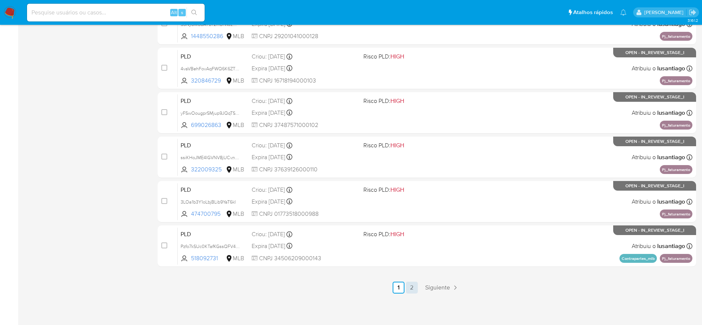
click at [409, 290] on link "2" at bounding box center [412, 288] width 12 height 12
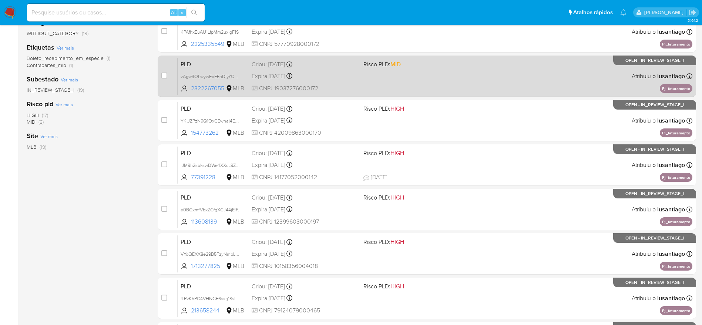
scroll to position [242, 0]
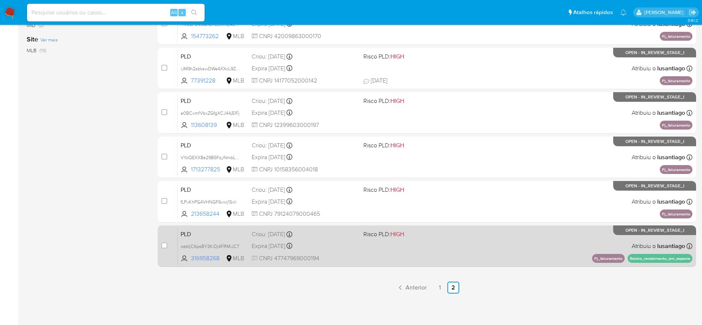
click at [334, 246] on div "Expira [DATE] Expira em [DATE] 00:12:00" at bounding box center [305, 246] width 106 height 10
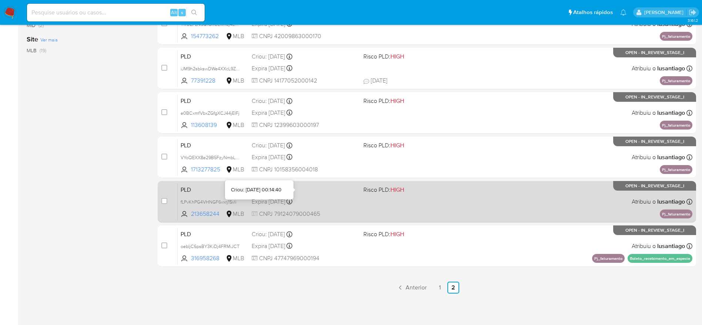
click at [317, 200] on div "Expira [DATE] Expira em [DATE] 00:14:41" at bounding box center [305, 202] width 106 height 10
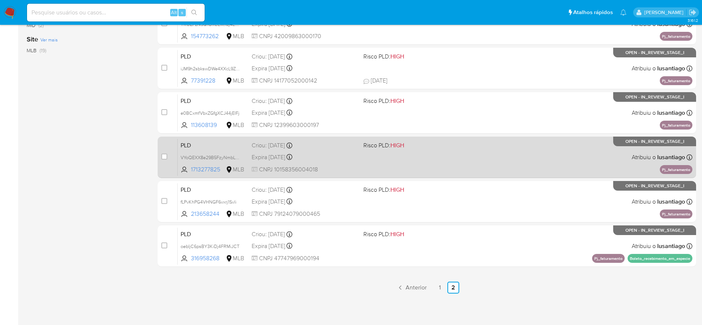
click at [341, 154] on div "Expira [DATE] Expira em [DATE] 00:14:43" at bounding box center [305, 157] width 106 height 10
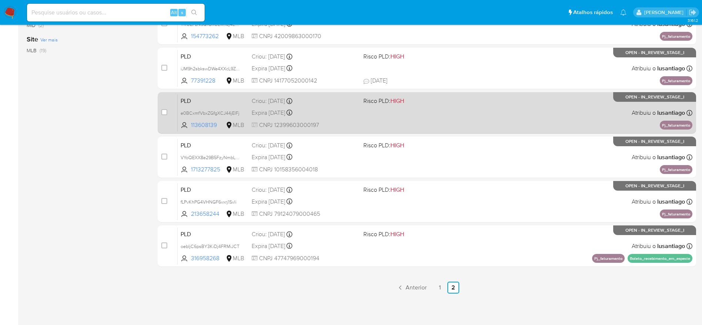
click at [335, 111] on div "Expira [DATE] Expira em [DATE] 00:14:49" at bounding box center [305, 113] width 106 height 10
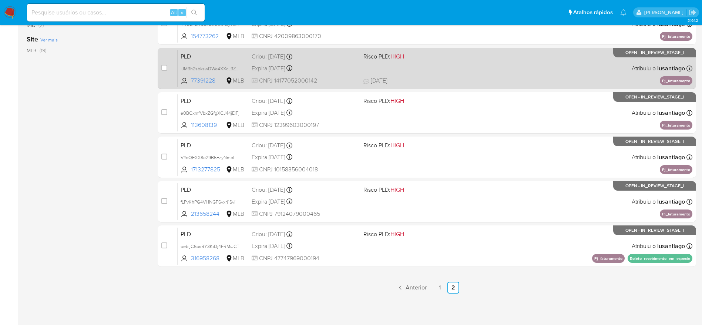
click at [339, 77] on span "CNPJ 14177052000142" at bounding box center [305, 81] width 106 height 8
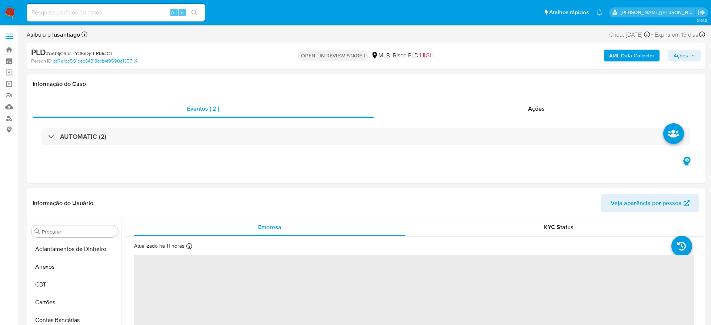
select select "10"
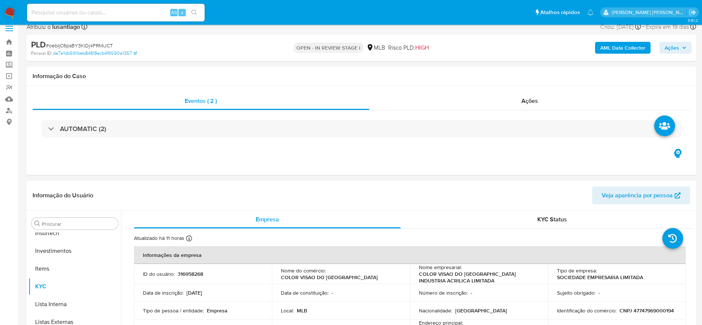
scroll to position [384, 0]
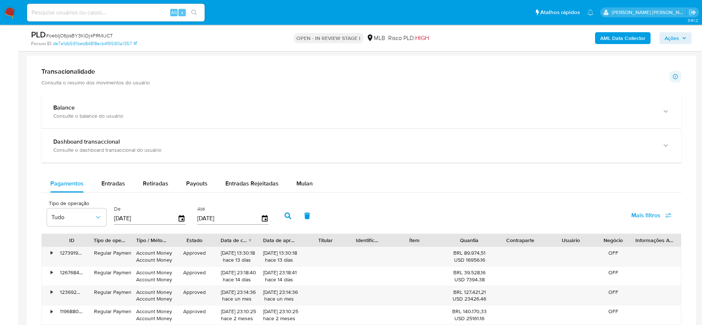
drag, startPoint x: 306, startPoint y: 181, endPoint x: 196, endPoint y: 167, distance: 111.2
click at [306, 181] on span "Mulan" at bounding box center [305, 183] width 16 height 9
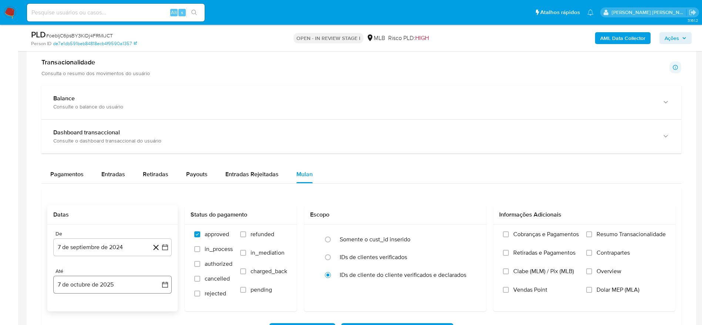
scroll to position [611, 0]
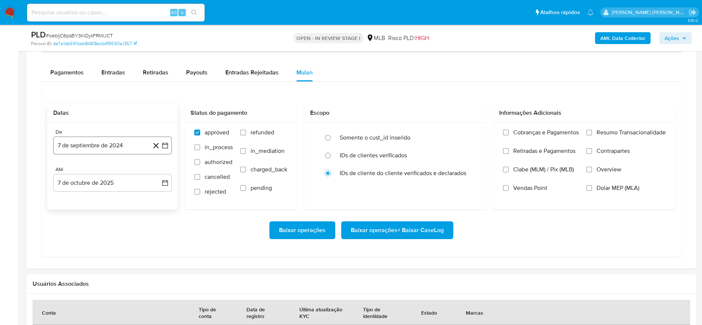
click at [103, 145] on button "7 de septiembre de 2024" at bounding box center [112, 146] width 118 height 18
click at [109, 168] on span "septiembre 2024" at bounding box center [108, 171] width 45 height 7
click at [160, 172] on icon "Año siguiente" at bounding box center [157, 172] width 9 height 9
click at [113, 241] on span "ago" at bounding box center [111, 241] width 9 height 6
click at [128, 194] on button "1" at bounding box center [127, 200] width 12 height 12
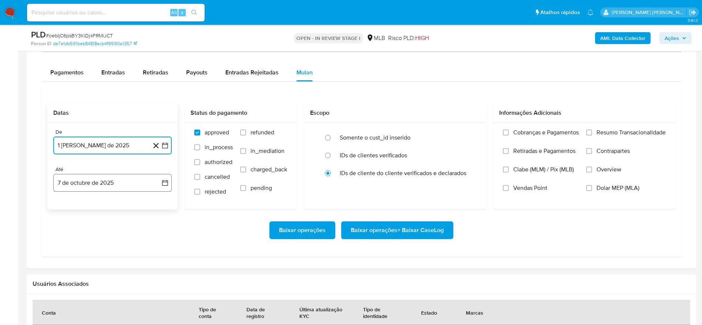
click at [86, 178] on button "7 de octubre de 2025" at bounding box center [112, 183] width 118 height 18
click at [64, 252] on button "6" at bounding box center [68, 252] width 12 height 12
click at [602, 130] on span "Resumo Transacionalidade" at bounding box center [631, 132] width 69 height 7
click at [592, 130] on input "Resumo Transacionalidade" at bounding box center [589, 133] width 6 height 6
click at [412, 233] on span "Baixar operações + Baixar CaseLog" at bounding box center [397, 230] width 93 height 16
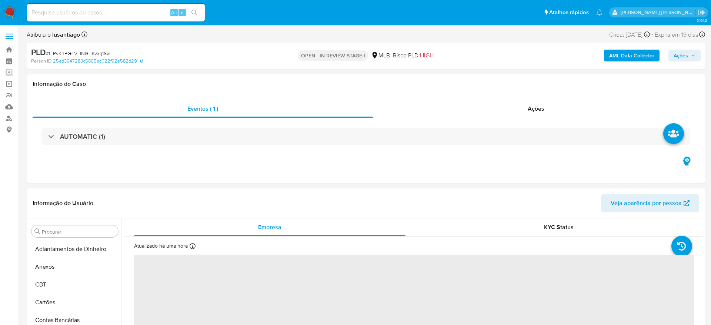
select select "10"
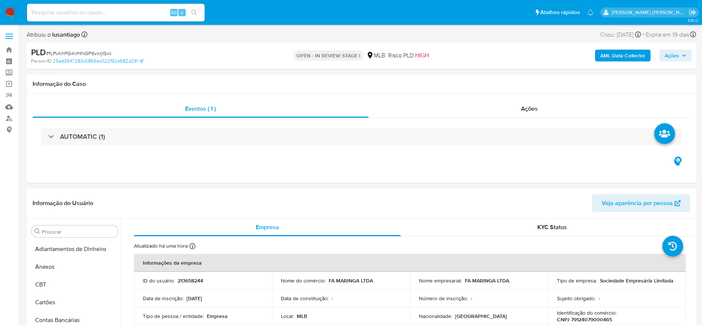
scroll to position [384, 0]
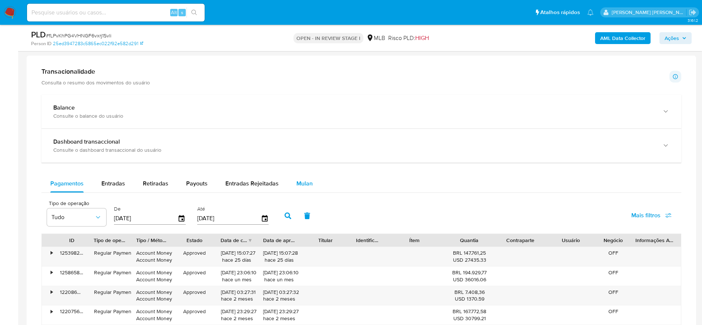
drag, startPoint x: 295, startPoint y: 184, endPoint x: 290, endPoint y: 184, distance: 4.4
click at [297, 184] on span "Mulan" at bounding box center [305, 183] width 16 height 9
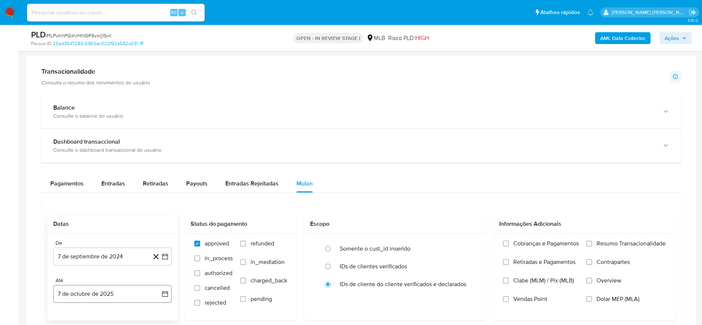
scroll to position [611, 0]
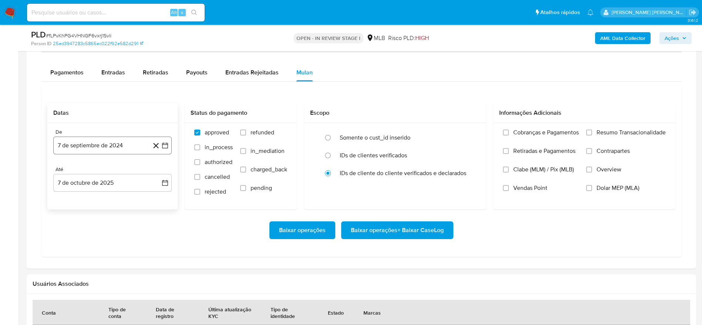
click at [82, 142] on button "7 de septiembre de 2024" at bounding box center [112, 146] width 118 height 18
click at [95, 175] on span "septiembre 2024" at bounding box center [108, 171] width 45 height 7
click at [162, 170] on div "2024 2024 ene feb mar abr may jun [DATE] ago sep oct nov dic" at bounding box center [111, 220] width 117 height 126
click at [155, 171] on icon "Año siguiente" at bounding box center [157, 172] width 9 height 9
click at [108, 243] on span "ago" at bounding box center [111, 241] width 9 height 6
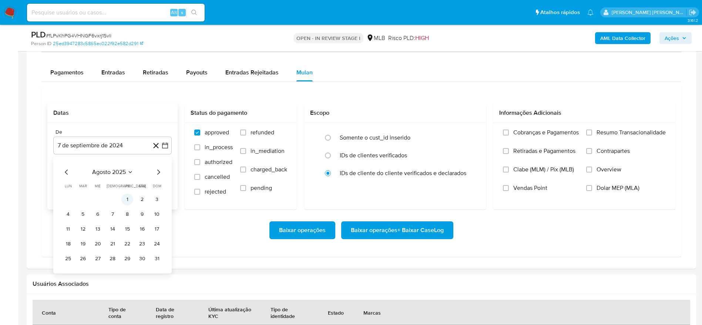
click at [124, 198] on button "1" at bounding box center [127, 200] width 12 height 12
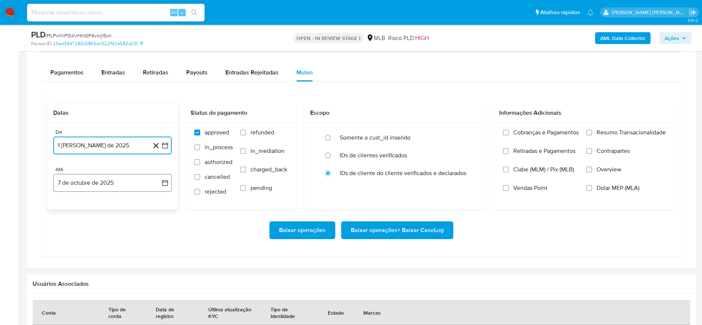
click at [110, 176] on button "7 de octubre de 2025" at bounding box center [112, 183] width 118 height 18
click at [68, 252] on button "6" at bounding box center [68, 252] width 12 height 12
click at [601, 132] on span "Resumo Transacionalidade" at bounding box center [631, 132] width 69 height 7
click at [592, 132] on input "Resumo Transacionalidade" at bounding box center [589, 133] width 6 height 6
click at [375, 233] on span "Baixar operações + Baixar CaseLog" at bounding box center [397, 230] width 93 height 16
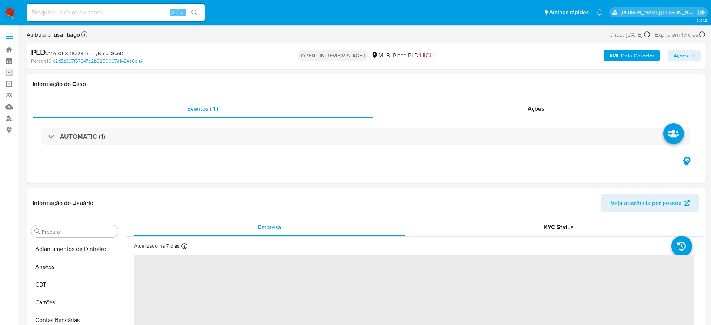
select select "10"
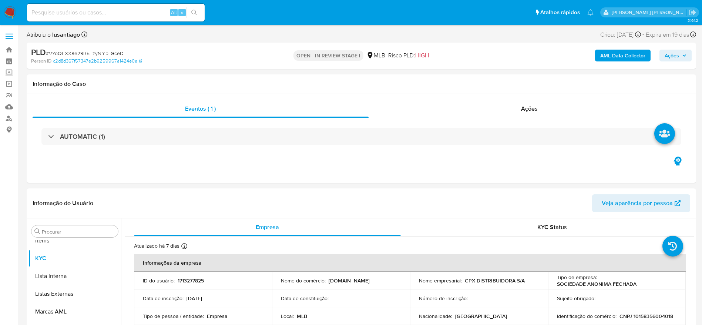
scroll to position [384, 0]
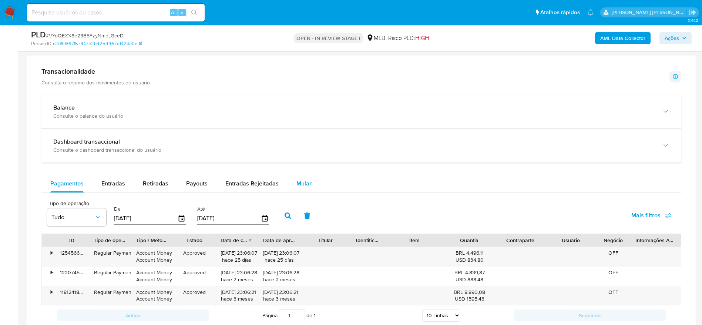
click at [298, 184] on span "Mulan" at bounding box center [305, 183] width 16 height 9
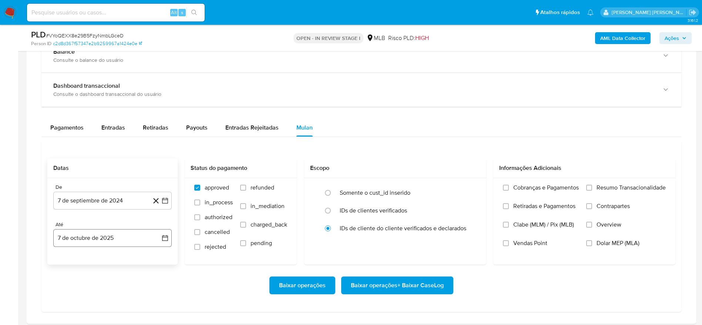
scroll to position [611, 0]
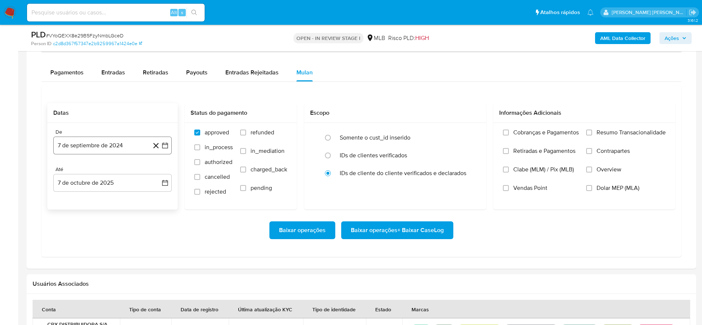
click at [97, 140] on button "7 de septiembre de 2024" at bounding box center [112, 146] width 118 height 18
click at [102, 173] on span "septiembre 2024" at bounding box center [108, 171] width 45 height 7
click at [156, 170] on icon "Año siguiente" at bounding box center [157, 172] width 9 height 9
click at [113, 240] on span "ago" at bounding box center [111, 241] width 9 height 6
click at [127, 201] on button "1" at bounding box center [127, 200] width 12 height 12
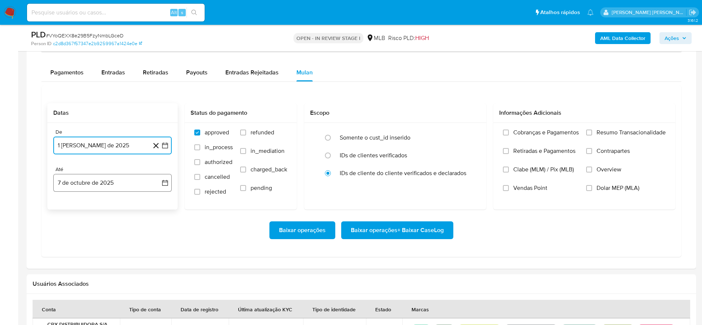
click at [96, 183] on button "7 de octubre de 2025" at bounding box center [112, 183] width 118 height 18
click at [65, 255] on button "6" at bounding box center [68, 252] width 12 height 12
click at [622, 133] on span "Resumo Transacionalidade" at bounding box center [631, 132] width 69 height 7
click at [592, 133] on input "Resumo Transacionalidade" at bounding box center [589, 133] width 6 height 6
click at [419, 223] on span "Baixar operações + Baixar CaseLog" at bounding box center [397, 230] width 93 height 16
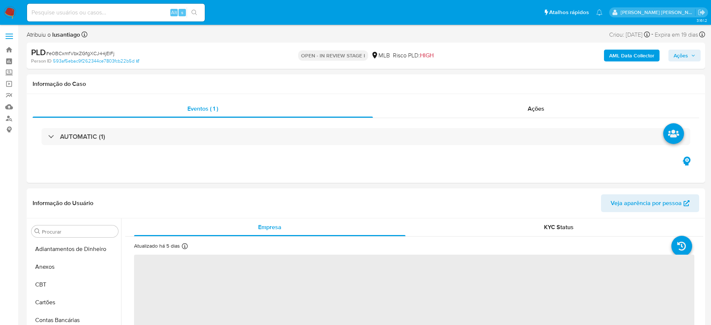
select select "10"
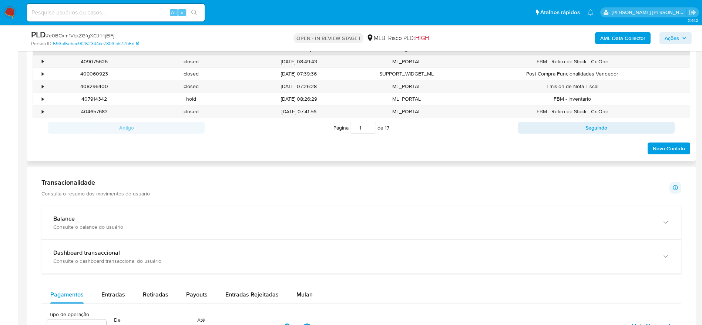
scroll to position [384, 0]
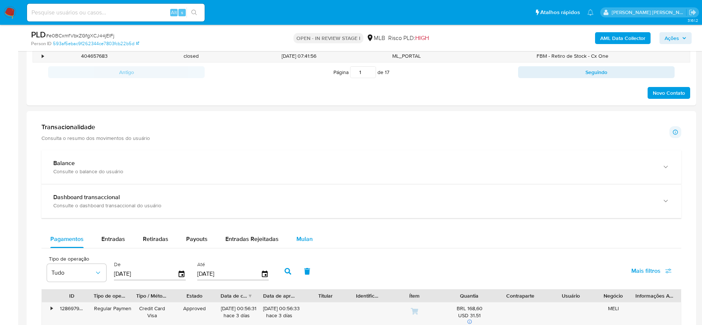
click at [302, 236] on span "Mulan" at bounding box center [305, 239] width 16 height 9
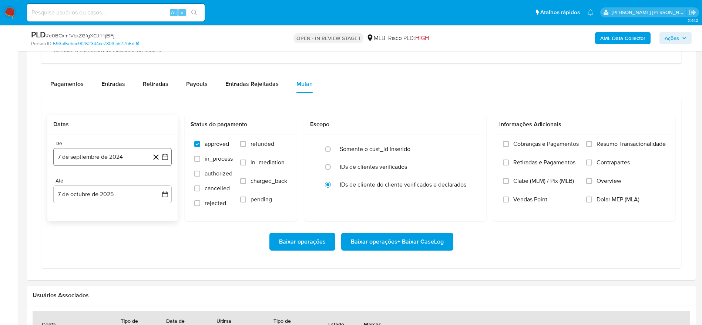
scroll to position [611, 0]
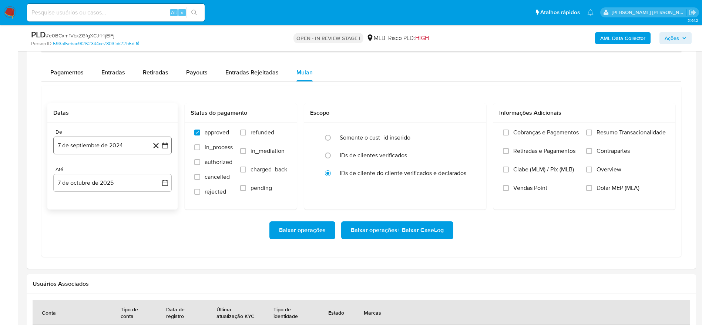
click at [113, 143] on button "7 de septiembre de 2024" at bounding box center [112, 146] width 118 height 18
click at [112, 171] on span "septiembre 2024" at bounding box center [108, 171] width 45 height 7
click at [159, 173] on icon "Año siguiente" at bounding box center [157, 172] width 9 height 9
click at [109, 240] on span "ago" at bounding box center [111, 241] width 9 height 6
click at [126, 196] on button "1" at bounding box center [127, 200] width 12 height 12
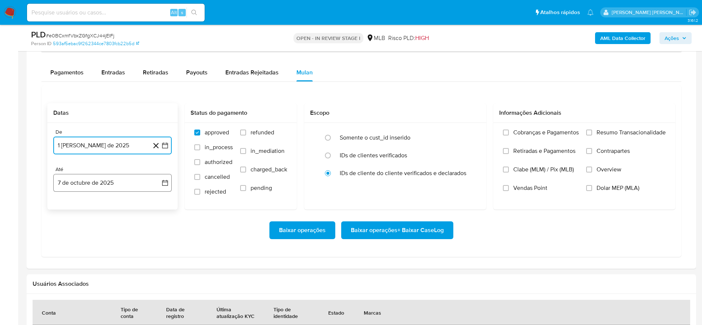
click at [106, 179] on button "7 de octubre de 2025" at bounding box center [112, 183] width 118 height 18
click at [67, 252] on button "6" at bounding box center [68, 252] width 12 height 12
click at [603, 133] on span "Resumo Transacionalidade" at bounding box center [631, 132] width 69 height 7
click at [592, 133] on input "Resumo Transacionalidade" at bounding box center [589, 133] width 6 height 6
click at [395, 229] on span "Baixar operações + Baixar CaseLog" at bounding box center [397, 230] width 93 height 16
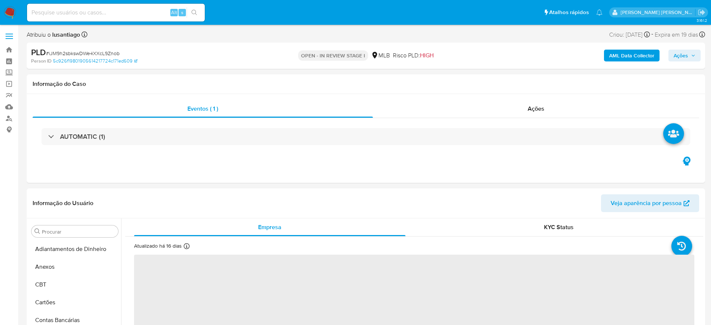
select select "10"
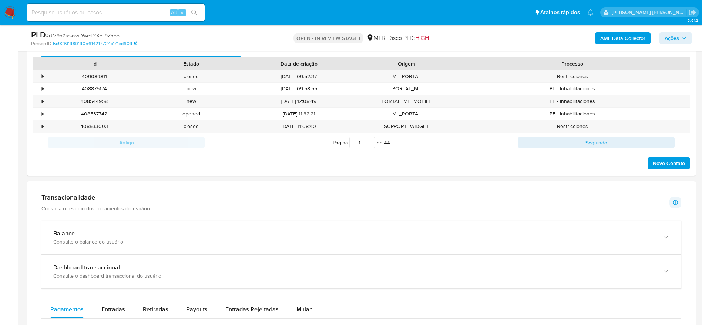
scroll to position [389, 0]
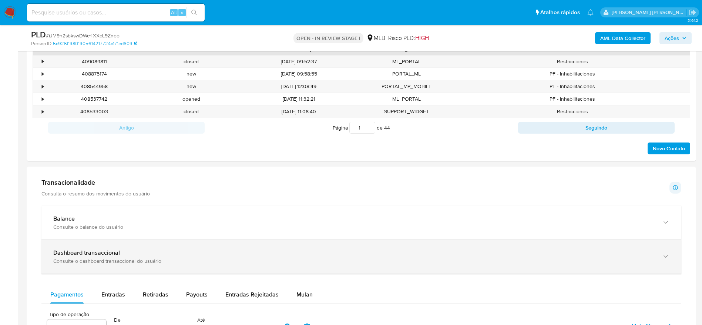
drag, startPoint x: 297, startPoint y: 289, endPoint x: 260, endPoint y: 270, distance: 41.6
click at [297, 290] on div "Mulan" at bounding box center [305, 295] width 16 height 18
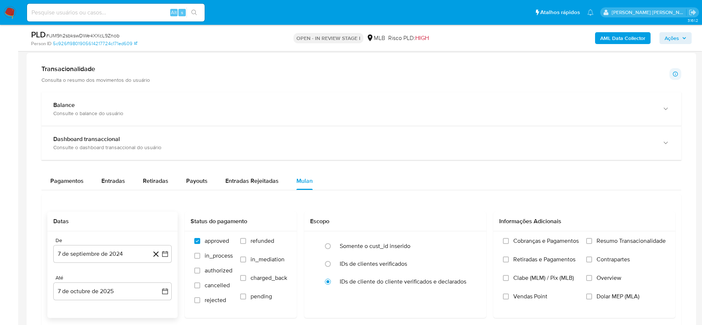
scroll to position [611, 0]
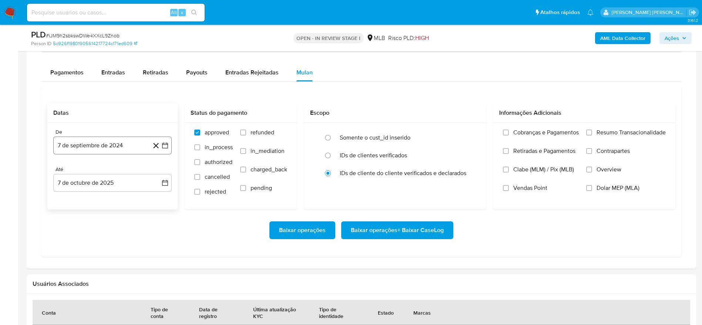
click at [114, 147] on button "7 de septiembre de 2024" at bounding box center [112, 146] width 118 height 18
click at [118, 169] on span "septiembre 2024" at bounding box center [108, 171] width 45 height 7
click at [160, 169] on icon "Año siguiente" at bounding box center [157, 172] width 9 height 9
click at [114, 240] on span "ago" at bounding box center [111, 241] width 9 height 6
click at [123, 194] on td "1" at bounding box center [127, 200] width 12 height 12
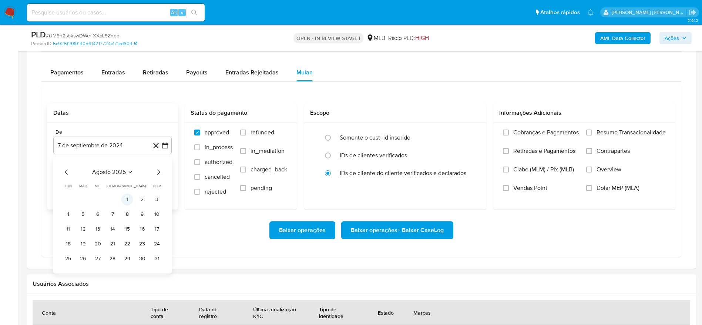
click at [123, 196] on button "1" at bounding box center [127, 200] width 12 height 12
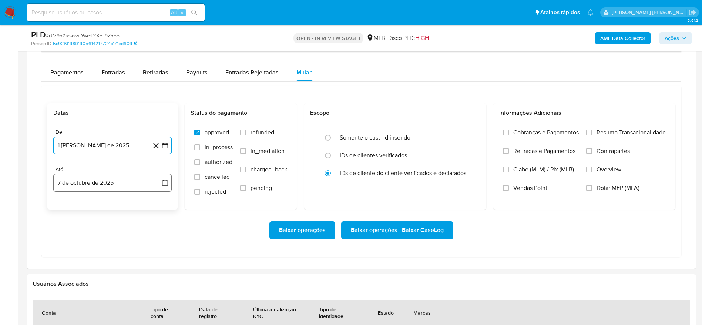
click at [93, 177] on button "7 de octubre de 2025" at bounding box center [112, 183] width 118 height 18
click at [65, 254] on button "6" at bounding box center [68, 252] width 12 height 12
drag, startPoint x: 626, startPoint y: 132, endPoint x: 550, endPoint y: 173, distance: 85.6
click at [625, 132] on span "Resumo Transacionalidade" at bounding box center [631, 132] width 69 height 7
click at [605, 134] on span "Resumo Transacionalidade" at bounding box center [631, 132] width 69 height 7
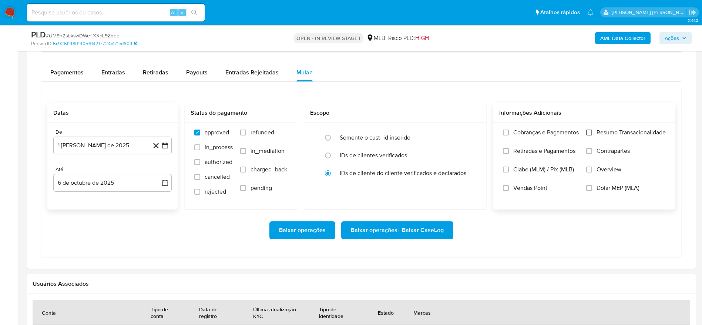
click at [590, 132] on input "Resumo Transacionalidade" at bounding box center [589, 133] width 6 height 6
click at [415, 222] on span "Baixar operações + Baixar CaseLog" at bounding box center [397, 230] width 93 height 16
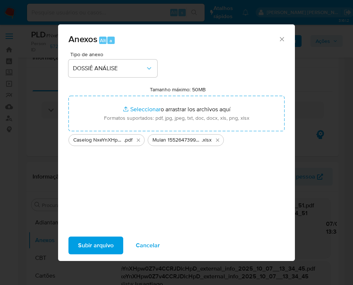
select select "10"
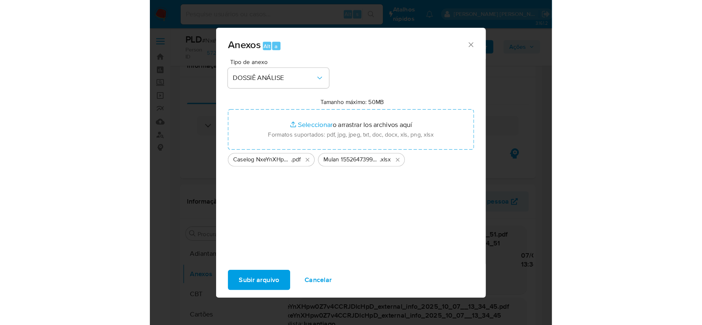
scroll to position [111, 0]
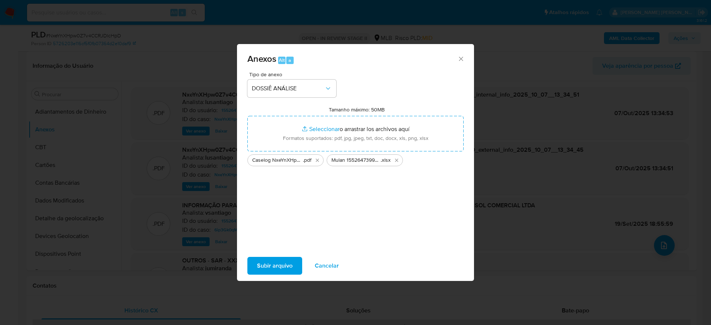
click at [281, 265] on span "Subir arquivo" at bounding box center [275, 266] width 36 height 16
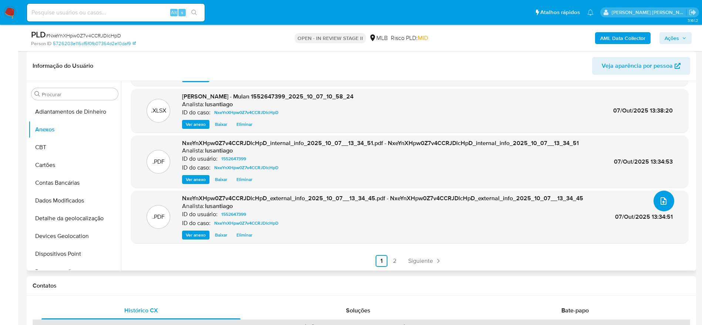
scroll to position [0, 0]
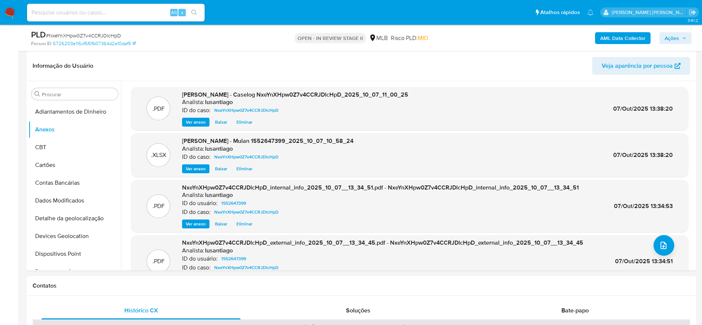
click at [353, 35] on button "Ações" at bounding box center [676, 38] width 32 height 12
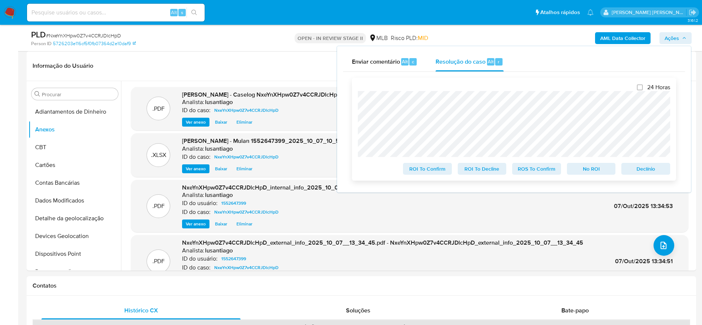
click at [353, 168] on span "No ROI" at bounding box center [591, 169] width 39 height 10
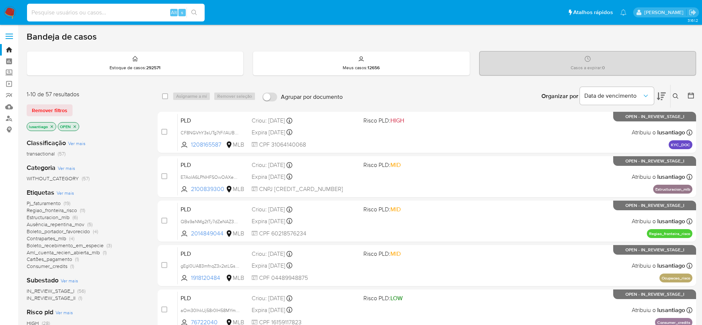
click at [120, 12] on input at bounding box center [116, 13] width 178 height 10
paste input "2094978796"
type input "2094978796"
click at [194, 11] on icon "search-icon" at bounding box center [194, 13] width 6 height 6
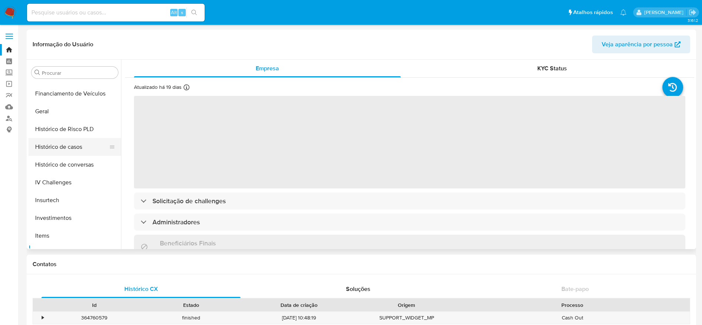
scroll to position [217, 0]
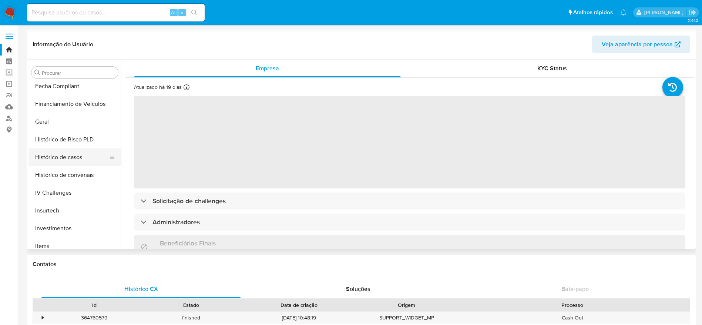
select select "10"
click at [66, 158] on button "Histórico de casos" at bounding box center [72, 157] width 87 height 18
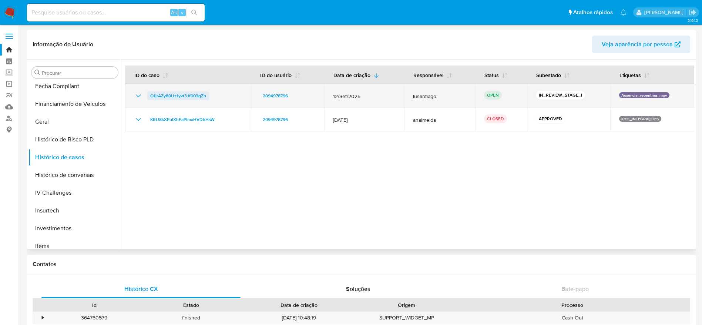
click at [175, 97] on span "O1jrAZy80Uz1yvt3Jf003qZh" at bounding box center [178, 95] width 56 height 9
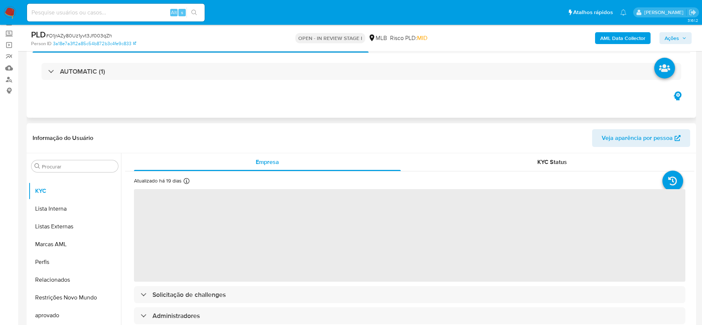
scroll to position [111, 0]
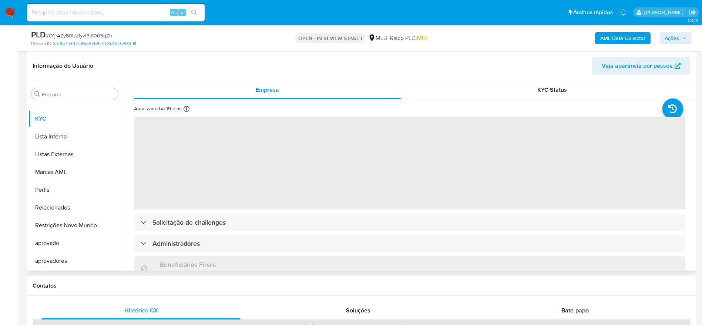
select select "10"
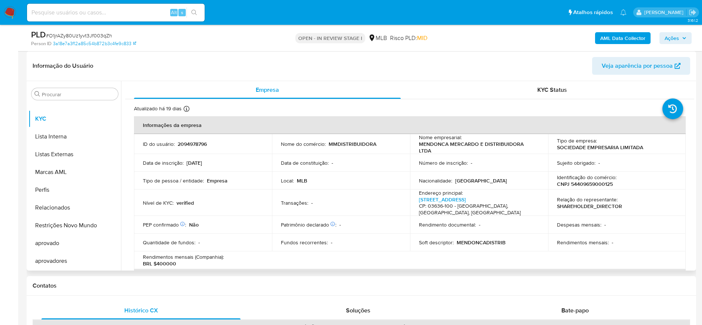
click at [580, 183] on p "CNPJ 54409659000125" at bounding box center [585, 184] width 56 height 7
copy p "54409659000125"
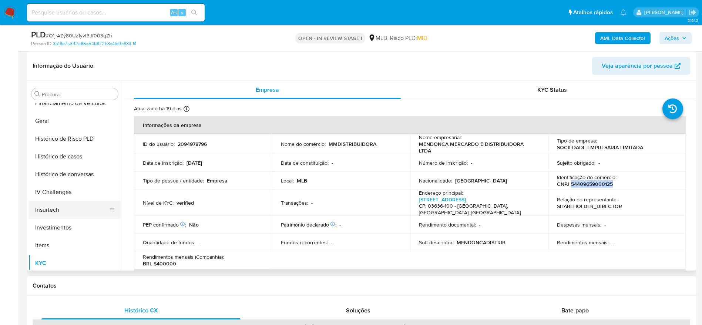
scroll to position [217, 0]
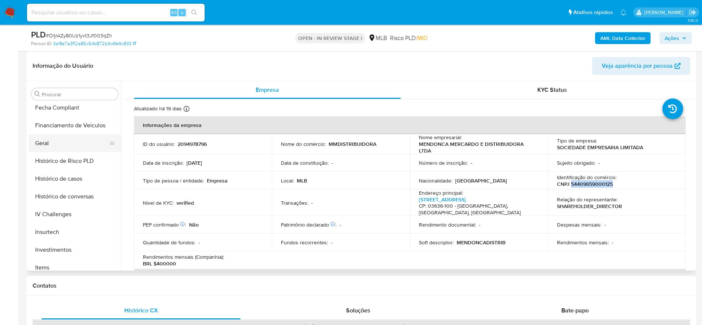
click at [54, 144] on button "Geral" at bounding box center [72, 143] width 87 height 18
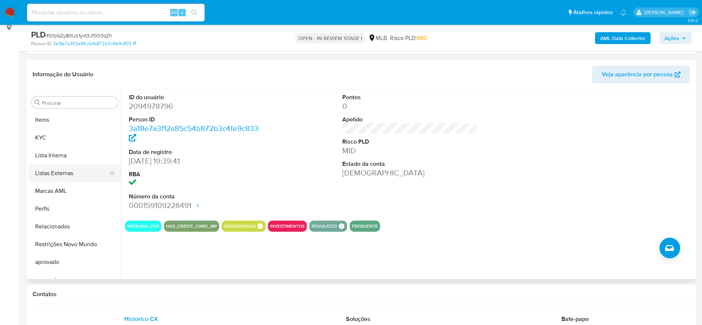
scroll to position [384, 0]
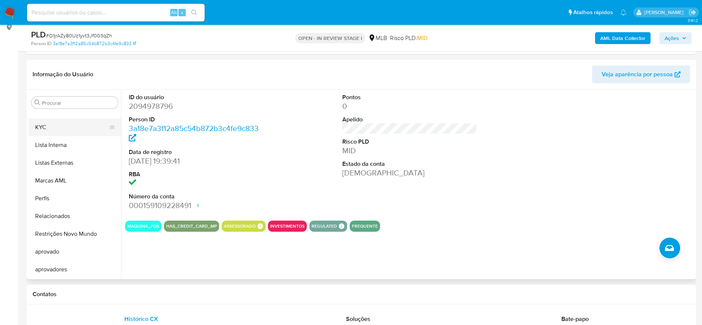
click at [41, 123] on button "KYC" at bounding box center [72, 127] width 87 height 18
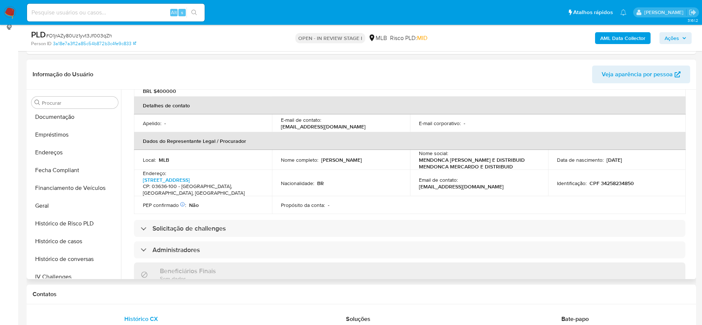
scroll to position [162, 0]
click at [51, 150] on button "Endereços" at bounding box center [72, 154] width 87 height 18
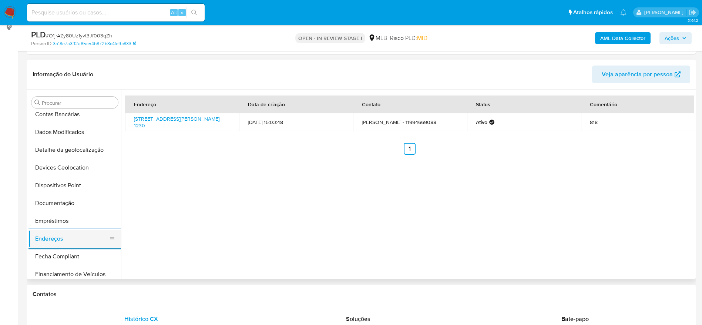
scroll to position [51, 0]
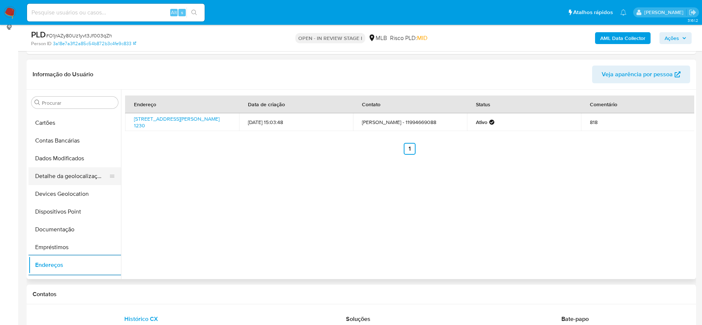
click at [66, 176] on button "Detalhe da geolocalização" at bounding box center [72, 176] width 87 height 18
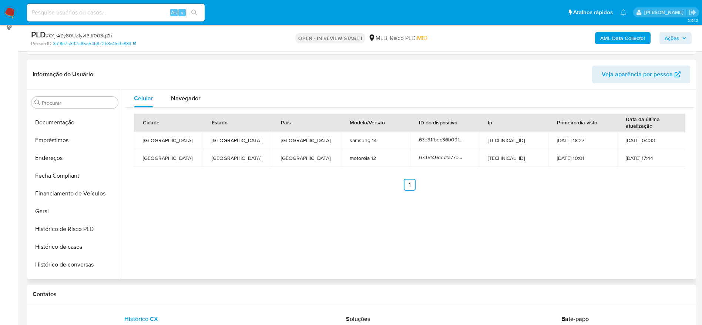
scroll to position [384, 0]
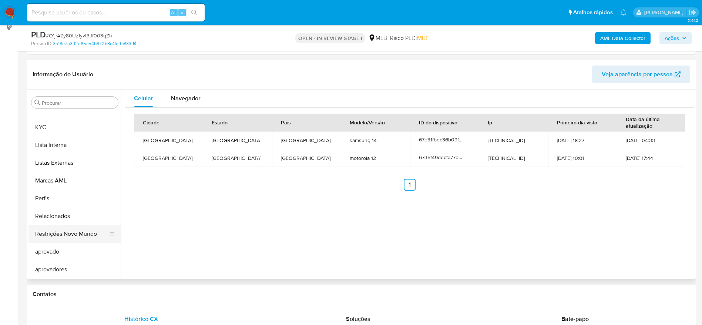
click at [59, 238] on button "Restrições Novo Mundo" at bounding box center [72, 234] width 87 height 18
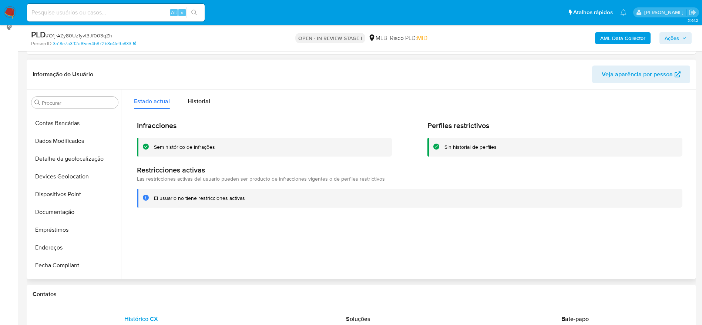
scroll to position [51, 0]
click at [67, 208] on button "Dispositivos Point" at bounding box center [72, 212] width 87 height 18
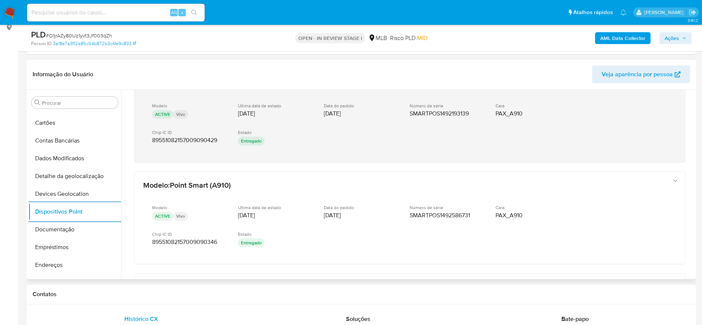
scroll to position [176, 0]
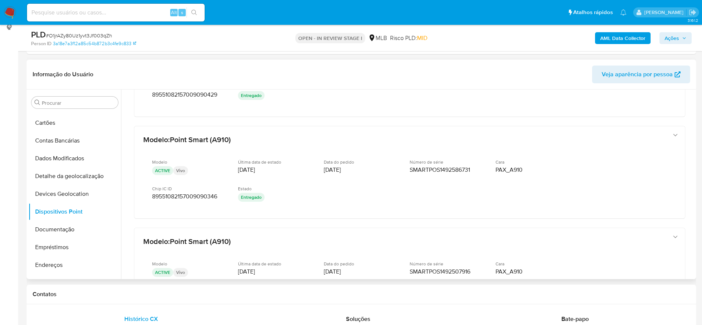
drag, startPoint x: 691, startPoint y: 173, endPoint x: 693, endPoint y: 186, distance: 13.1
click at [693, 186] on div at bounding box center [407, 185] width 573 height 190
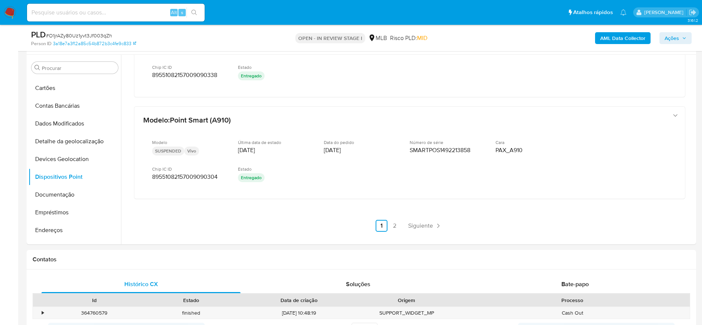
scroll to position [123, 0]
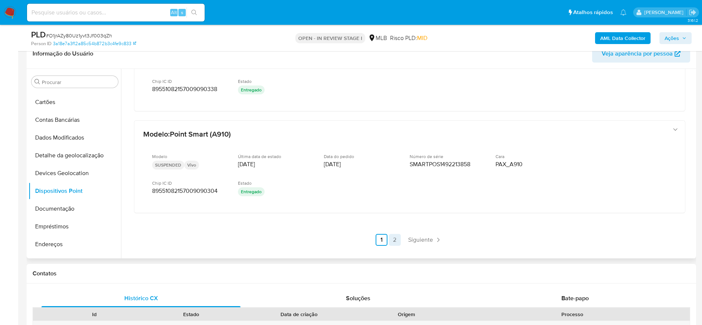
click at [395, 236] on link "2" at bounding box center [395, 240] width 12 height 12
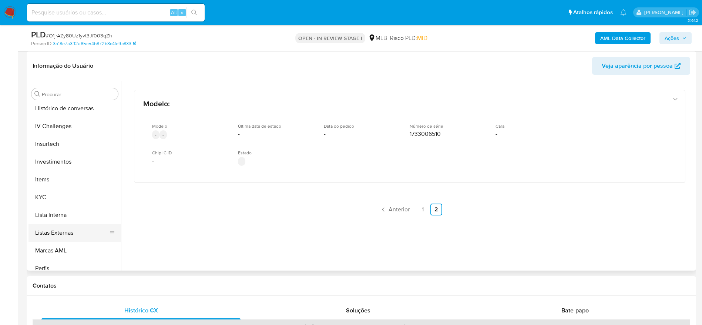
scroll to position [328, 0]
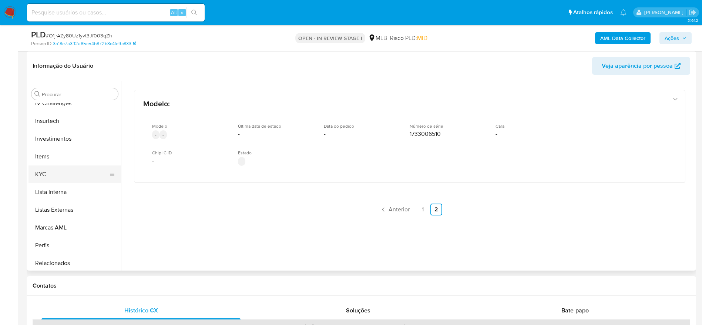
click at [50, 176] on button "KYC" at bounding box center [72, 174] width 87 height 18
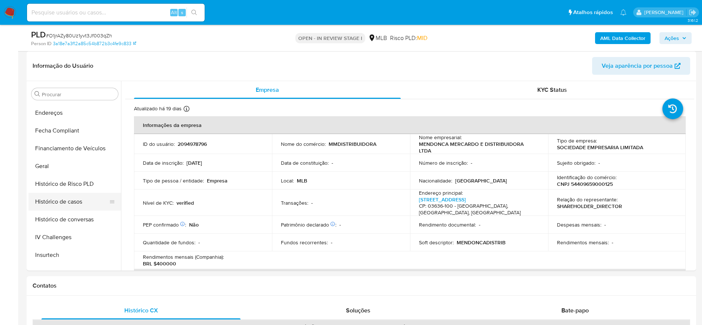
scroll to position [217, 0]
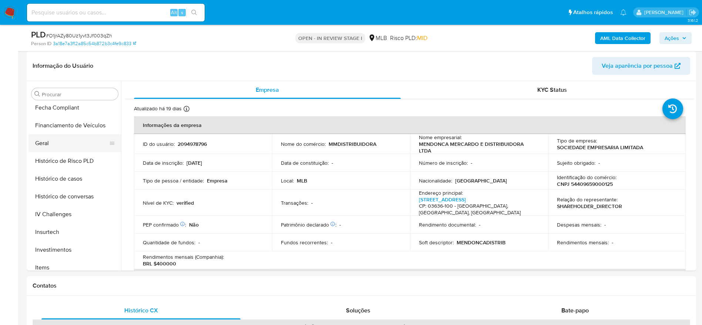
click at [64, 148] on button "Geral" at bounding box center [72, 143] width 87 height 18
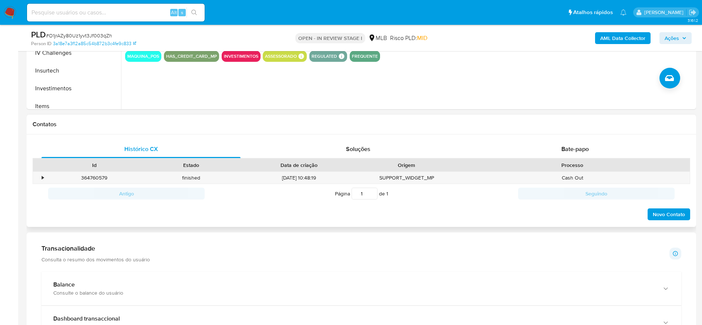
scroll to position [278, 0]
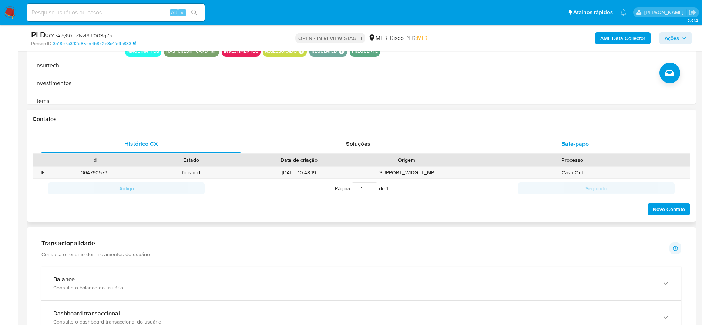
click at [581, 144] on span "Bate-papo" at bounding box center [575, 144] width 27 height 9
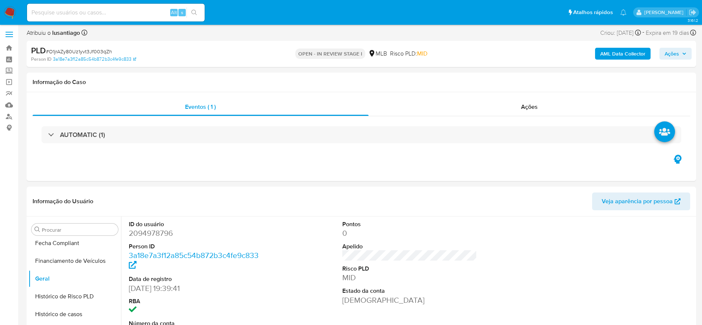
scroll to position [0, 0]
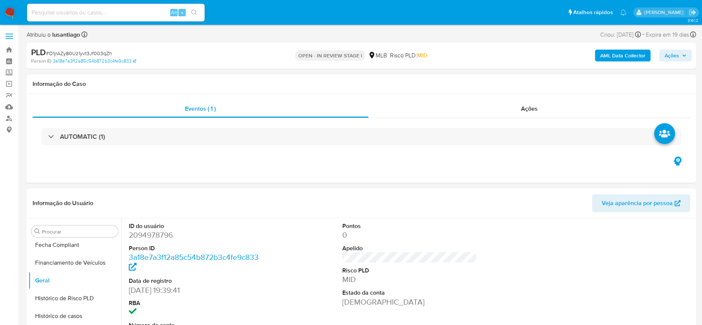
click at [624, 54] on b "AML Data Collector" at bounding box center [623, 56] width 45 height 12
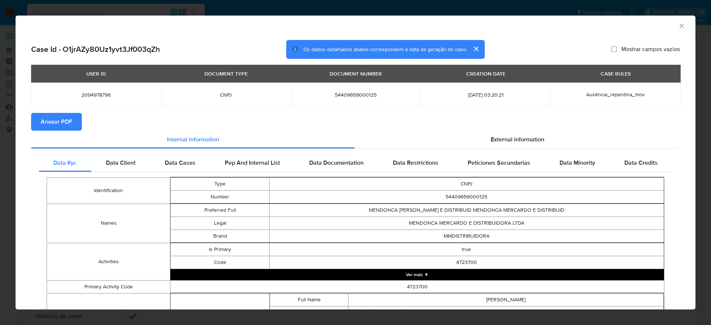
click at [73, 123] on button "Anexar PDF" at bounding box center [56, 122] width 51 height 18
click at [678, 24] on icon "Fechar a janela" at bounding box center [681, 25] width 7 height 7
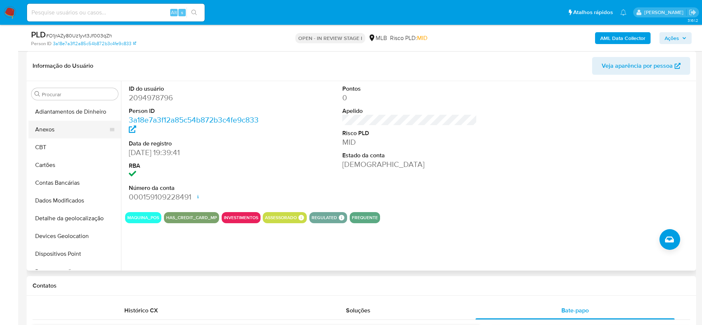
click at [61, 129] on button "Anexos" at bounding box center [72, 130] width 87 height 18
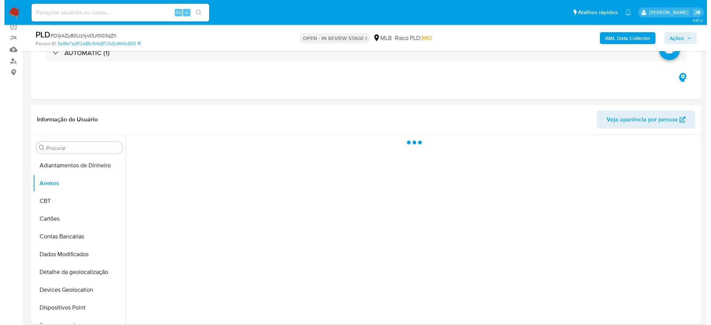
scroll to position [56, 0]
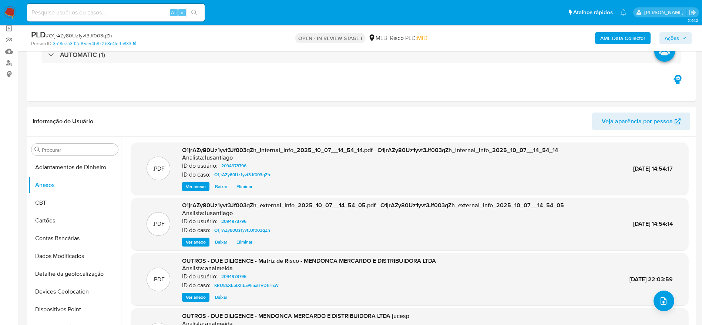
click at [678, 37] on span "Ações" at bounding box center [672, 38] width 14 height 12
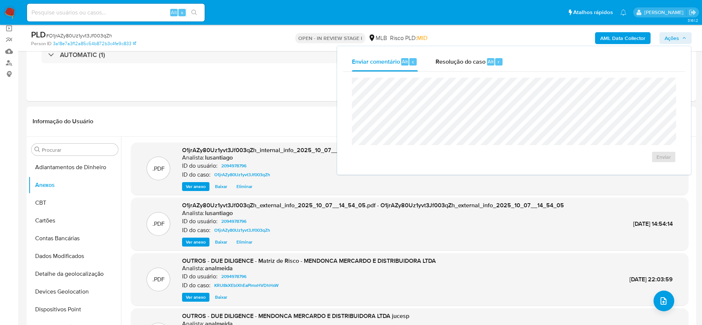
drag, startPoint x: 471, startPoint y: 62, endPoint x: 470, endPoint y: 73, distance: 11.5
click at [471, 62] on span "Resolução do caso" at bounding box center [461, 61] width 50 height 9
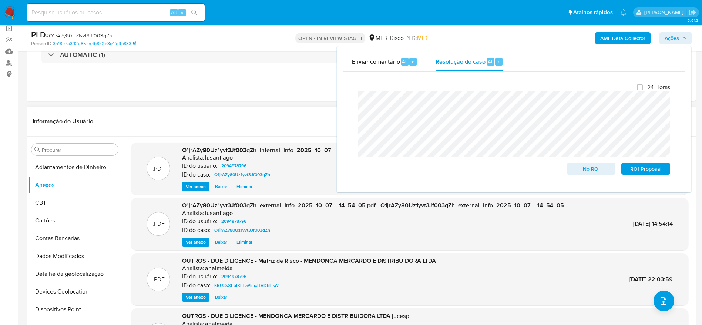
click at [276, 117] on header "Informação do Usuário Veja aparência por pessoa" at bounding box center [362, 122] width 658 height 18
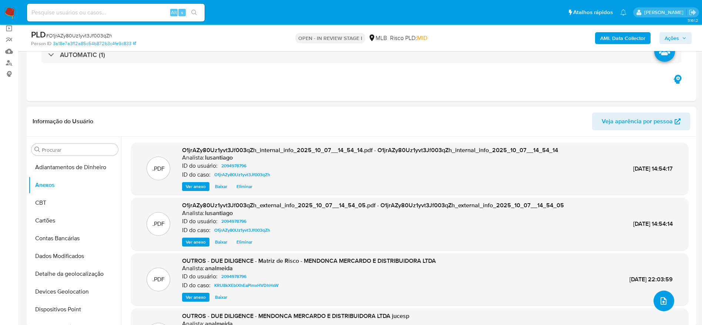
click at [663, 297] on span "upload-file" at bounding box center [663, 301] width 9 height 9
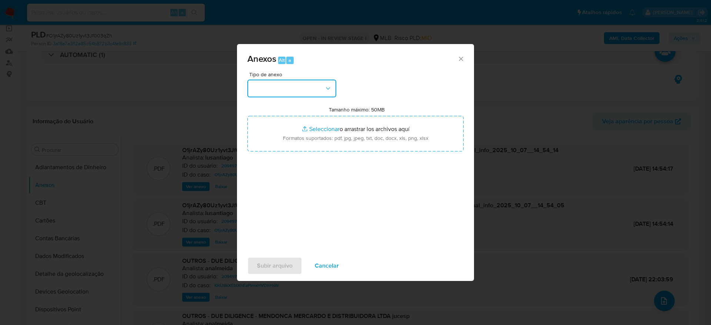
drag, startPoint x: 287, startPoint y: 86, endPoint x: 286, endPoint y: 94, distance: 8.9
click at [286, 86] on button "button" at bounding box center [291, 89] width 89 height 18
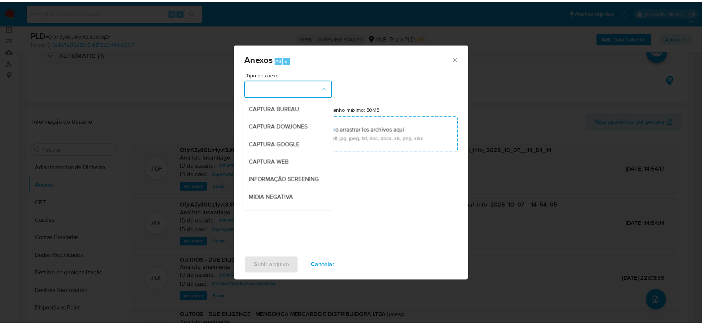
scroll to position [114, 0]
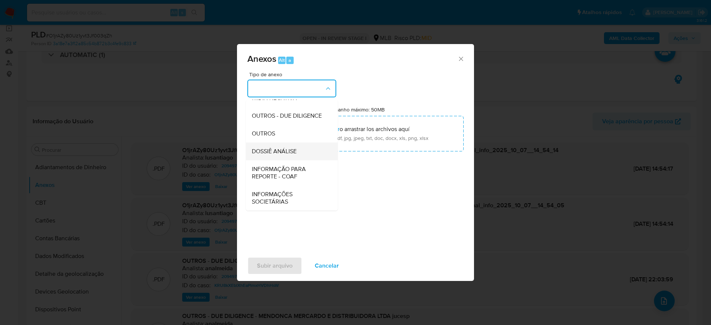
click at [281, 148] on span "DOSSIÊ ANÁLISE" at bounding box center [274, 151] width 45 height 7
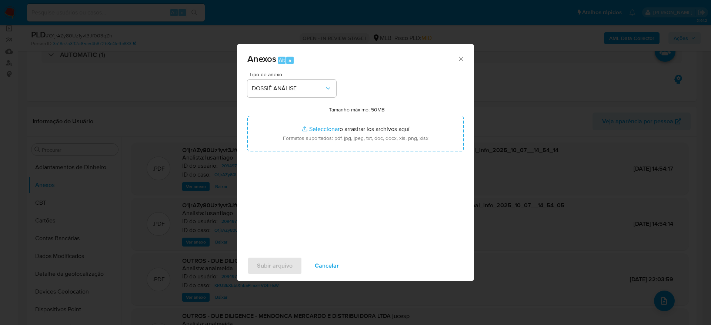
click at [333, 170] on div "Tipo de anexo DOSSIÊ ANÁLISE Tamanho máximo: 50MB Seleccionar archivos Seleccio…" at bounding box center [355, 159] width 216 height 175
click at [285, 269] on span "Subir arquivo" at bounding box center [275, 266] width 36 height 16
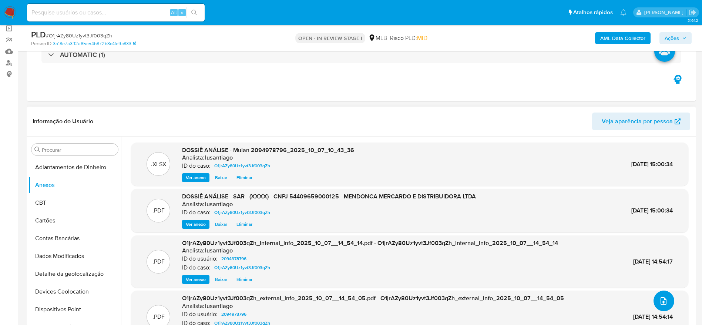
scroll to position [44, 0]
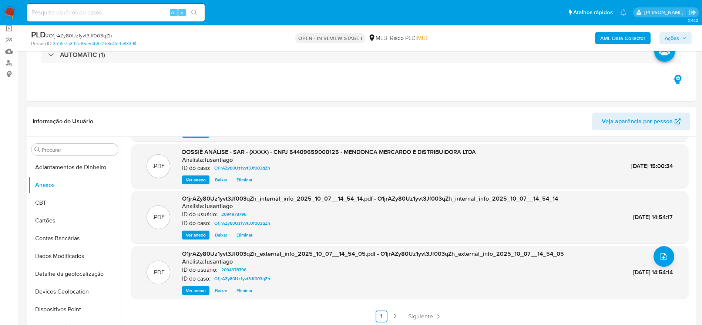
click at [682, 37] on icon "button" at bounding box center [684, 38] width 4 height 4
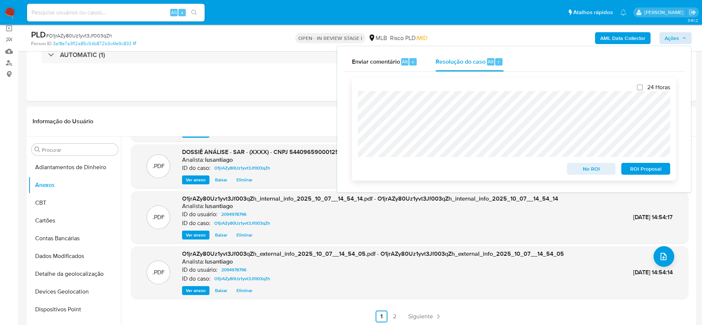
click at [653, 169] on span "ROI Proposal" at bounding box center [646, 169] width 39 height 10
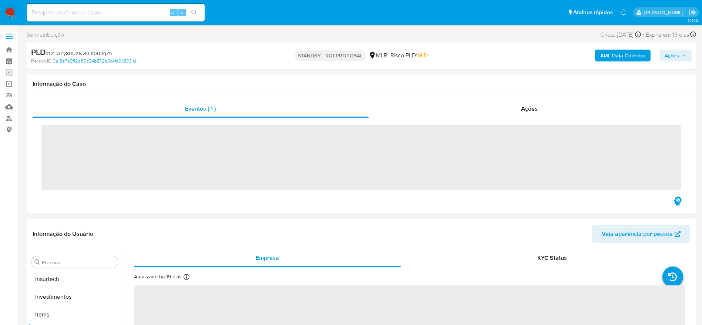
scroll to position [384, 0]
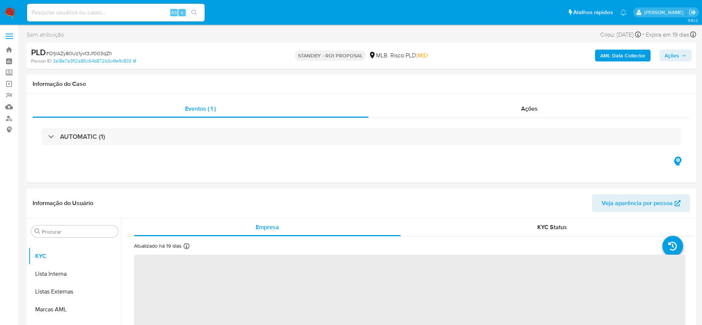
select select "10"
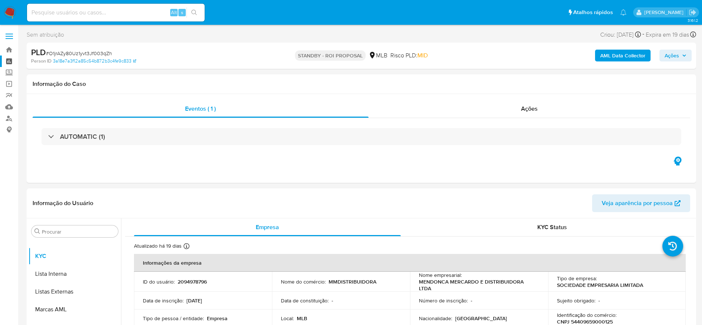
click at [8, 63] on link "Painel" at bounding box center [44, 61] width 88 height 11
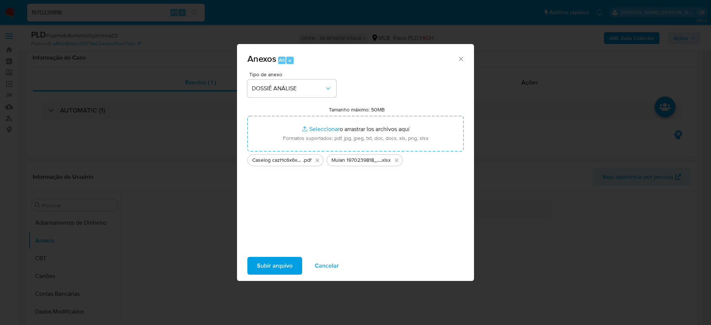
select select "10"
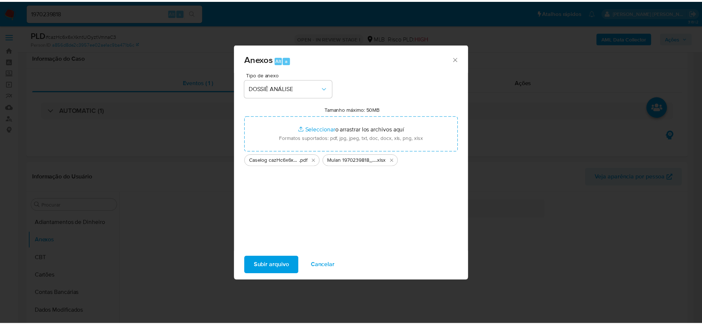
scroll to position [167, 0]
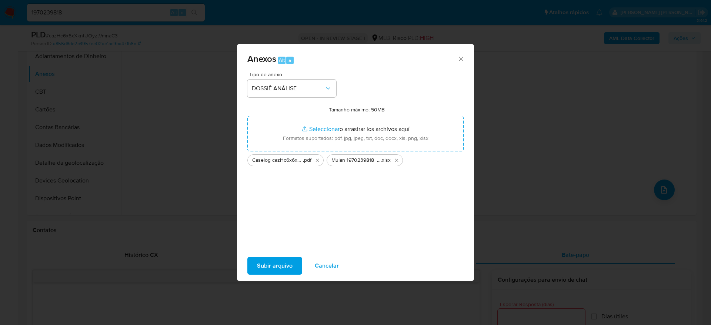
click at [270, 265] on span "Subir arquivo" at bounding box center [275, 266] width 36 height 16
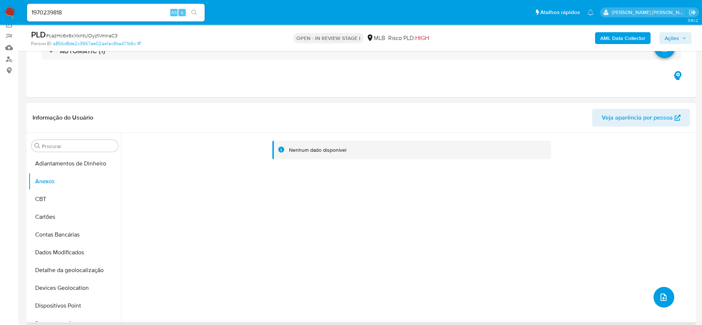
scroll to position [56, 0]
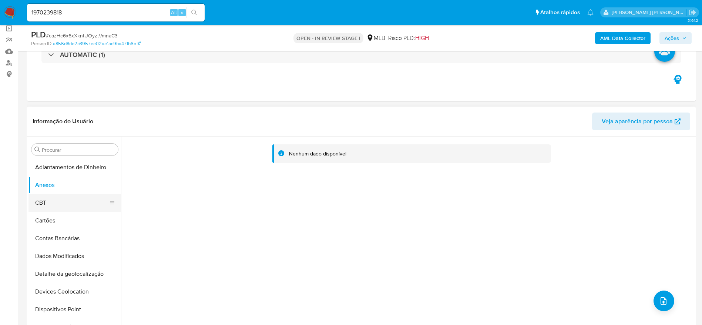
click at [30, 201] on button "CBT" at bounding box center [72, 203] width 87 height 18
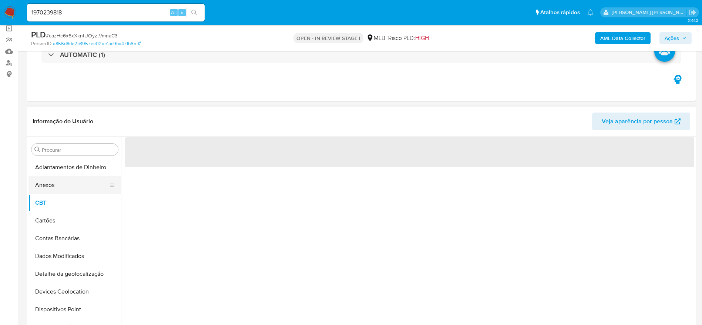
click at [62, 183] on button "Anexos" at bounding box center [72, 185] width 87 height 18
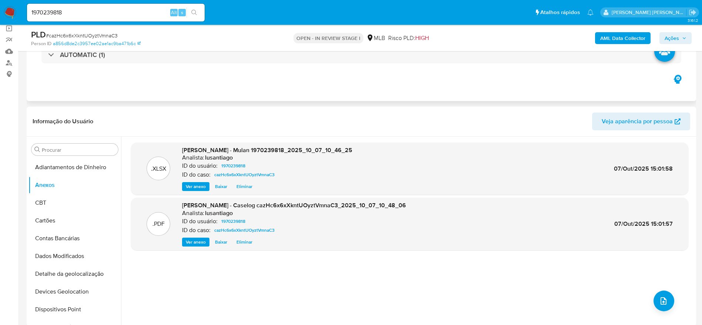
scroll to position [0, 0]
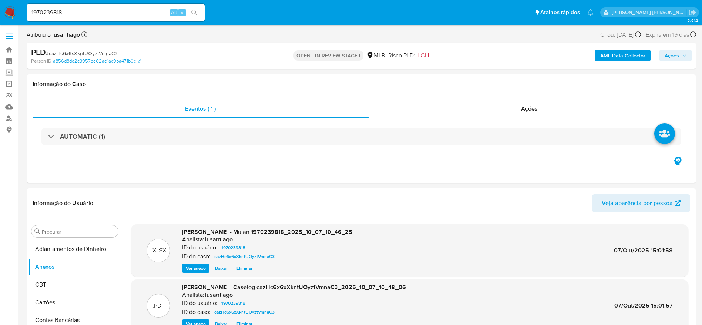
click at [676, 51] on span "Ações" at bounding box center [672, 56] width 14 height 12
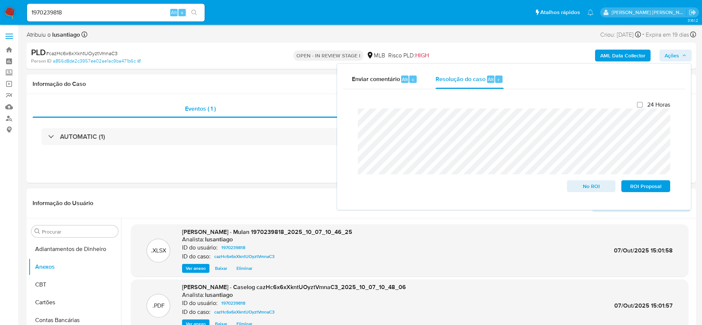
click at [611, 52] on b "AML Data Collector" at bounding box center [623, 56] width 45 height 12
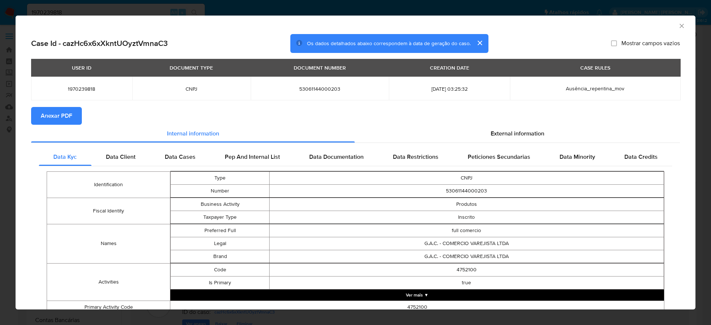
click at [40, 113] on button "Anexar PDF" at bounding box center [56, 116] width 51 height 18
click at [678, 25] on icon "Fechar a janela" at bounding box center [681, 25] width 7 height 7
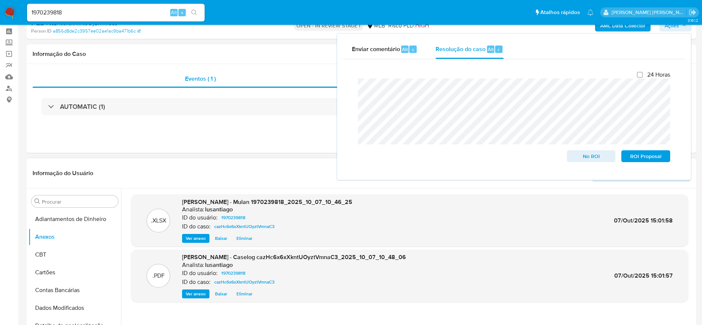
scroll to position [56, 0]
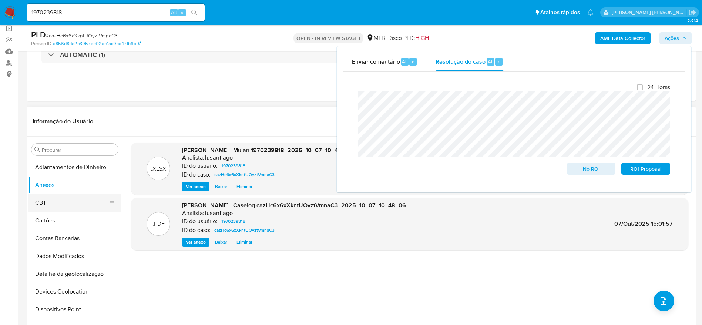
click at [58, 196] on button "CBT" at bounding box center [72, 203] width 87 height 18
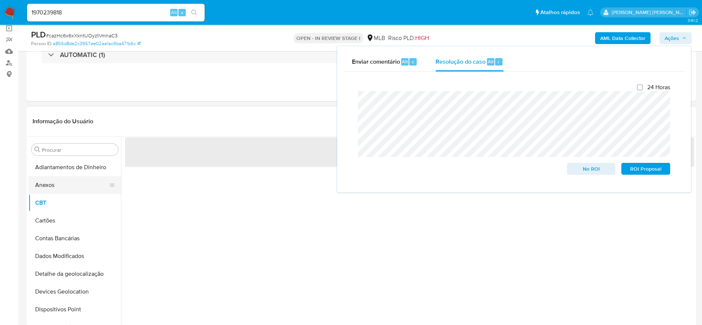
click at [56, 176] on button "Anexos" at bounding box center [72, 185] width 87 height 18
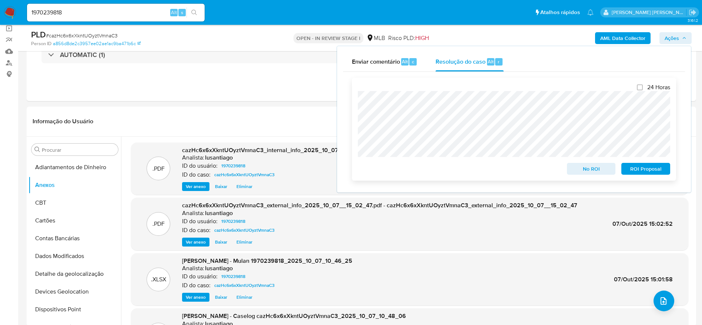
click at [581, 170] on span "No ROI" at bounding box center [591, 169] width 39 height 10
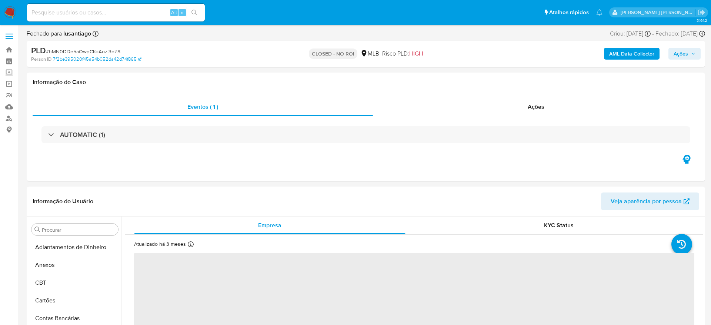
select select "10"
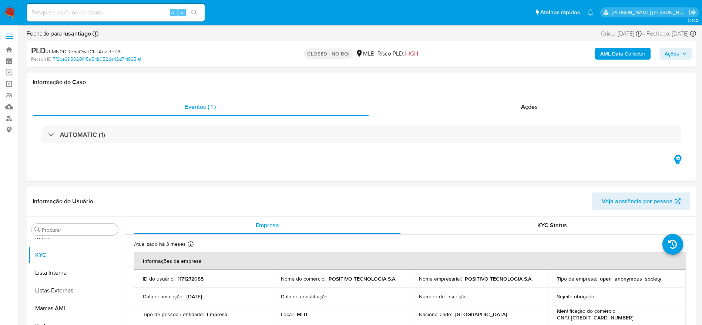
scroll to position [384, 0]
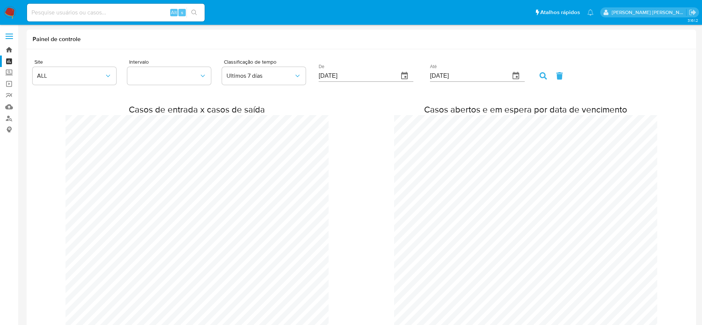
click at [9, 50] on link "Bandeja" at bounding box center [44, 49] width 88 height 11
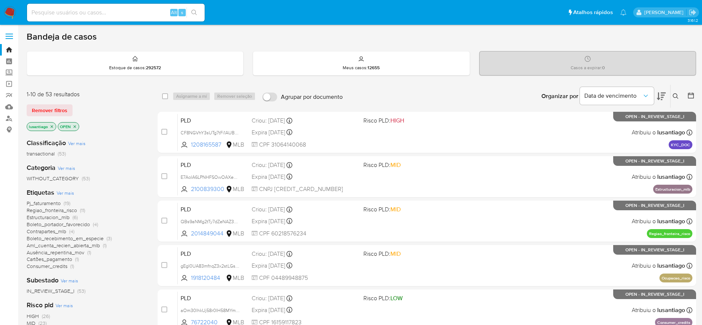
click at [106, 10] on input at bounding box center [116, 13] width 178 height 10
paste input "213658244"
type input "213658244"
click at [194, 14] on icon "search-icon" at bounding box center [194, 13] width 6 height 6
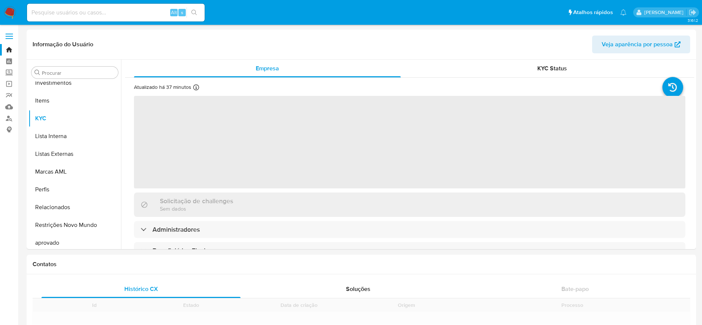
scroll to position [384, 0]
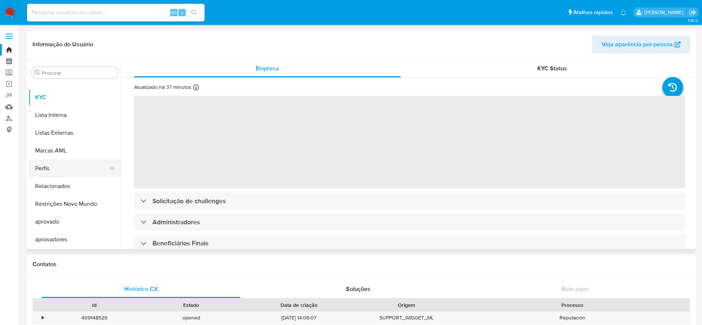
select select "10"
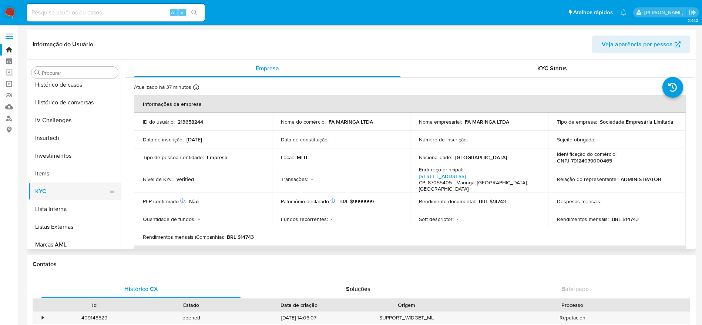
scroll to position [273, 0]
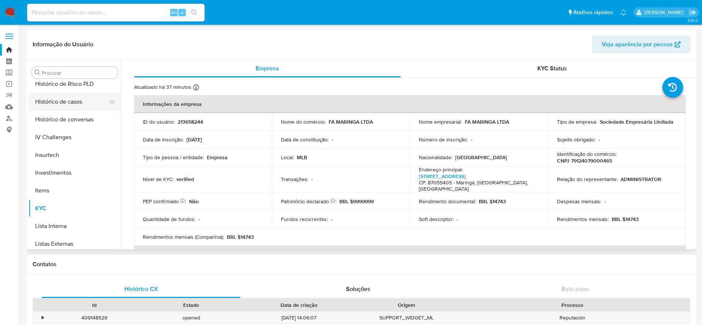
click at [65, 96] on button "Histórico de casos" at bounding box center [72, 102] width 87 height 18
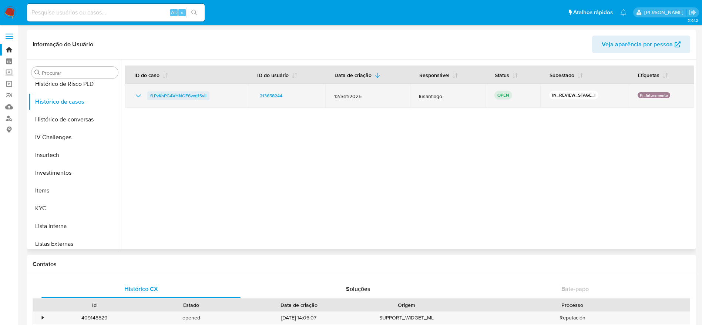
click at [190, 96] on span "fLPvKhPG4VHNGF6vxrj1Svli" at bounding box center [178, 95] width 56 height 9
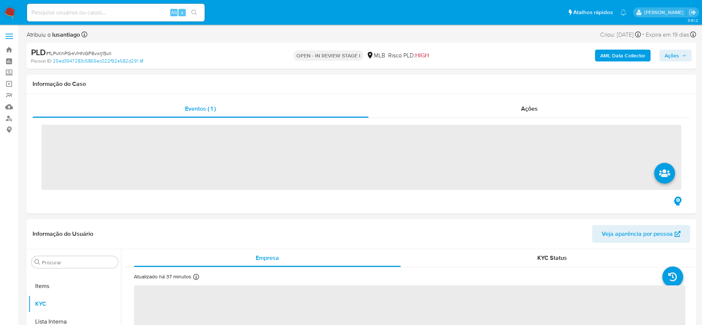
scroll to position [384, 0]
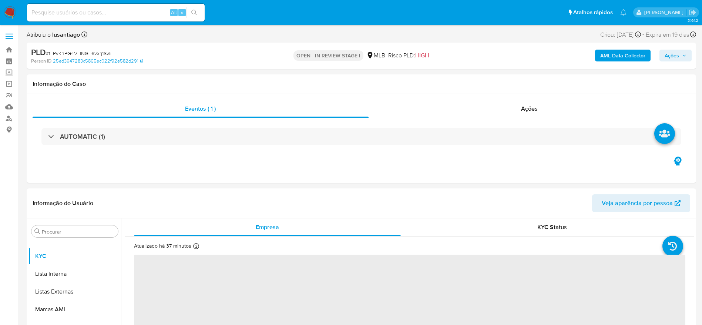
select select "10"
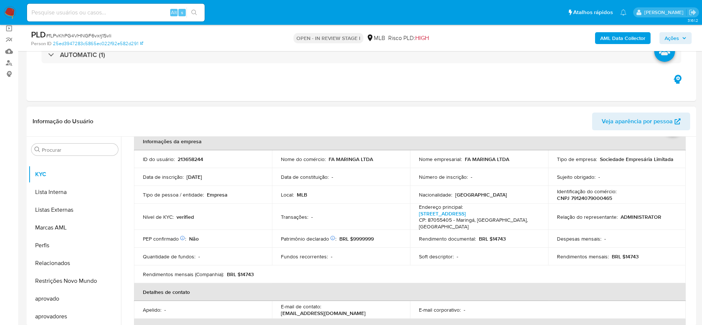
scroll to position [56, 0]
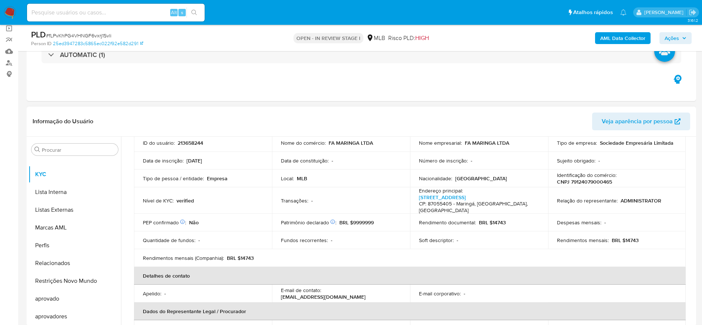
click at [587, 180] on p "CNPJ 79124079000465" at bounding box center [584, 181] width 55 height 7
copy p "79124079000465"
click at [111, 5] on div "Alt s" at bounding box center [116, 13] width 178 height 18
click at [107, 14] on input at bounding box center [116, 13] width 178 height 10
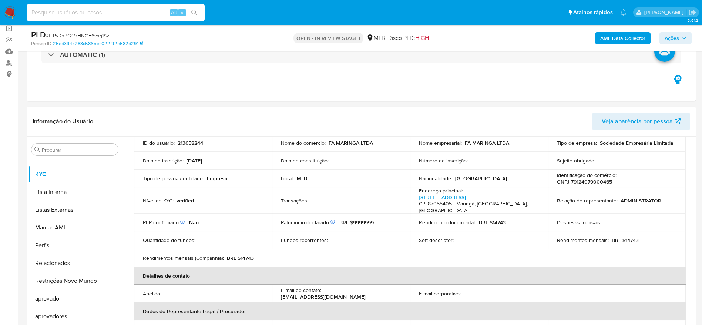
paste input "113608139"
type input "113608139"
click at [194, 13] on icon "search-icon" at bounding box center [194, 13] width 6 height 6
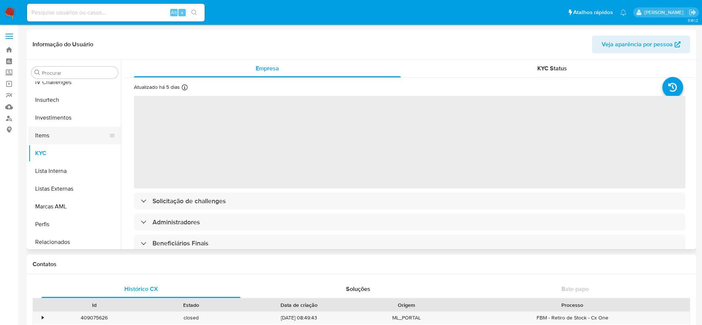
scroll to position [273, 0]
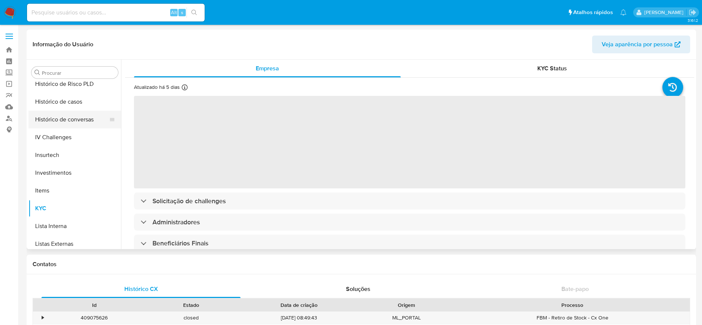
select select "10"
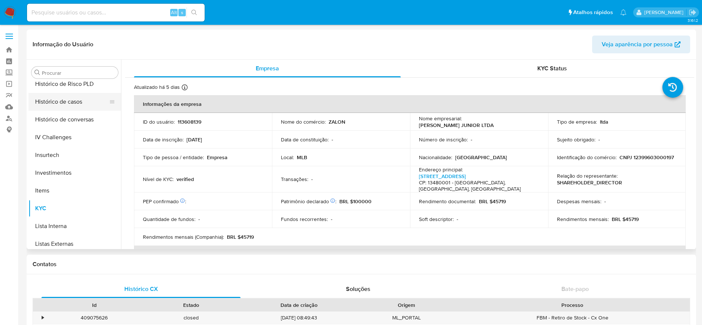
click at [74, 98] on button "Histórico de casos" at bounding box center [72, 102] width 87 height 18
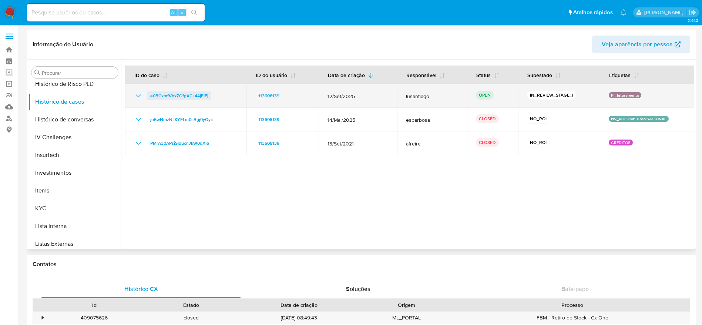
click at [168, 93] on span "e0BCxmfVbxZGfgXCJ44jEIFj" at bounding box center [179, 95] width 58 height 9
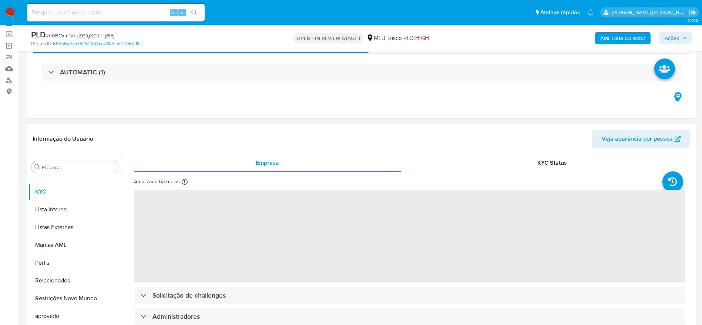
scroll to position [56, 0]
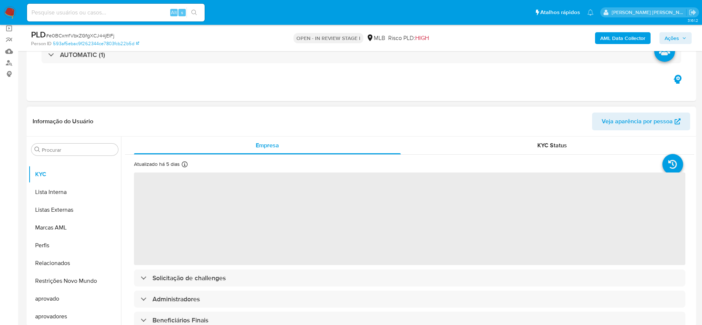
select select "10"
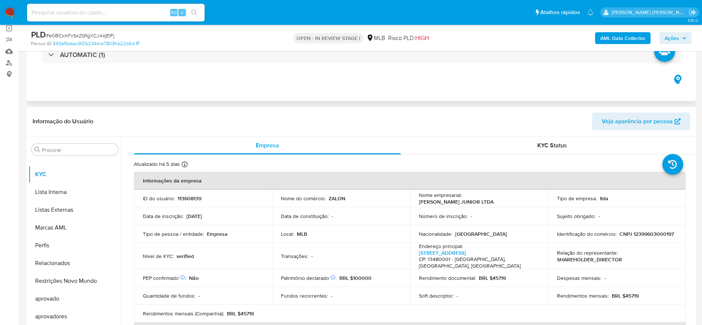
scroll to position [111, 0]
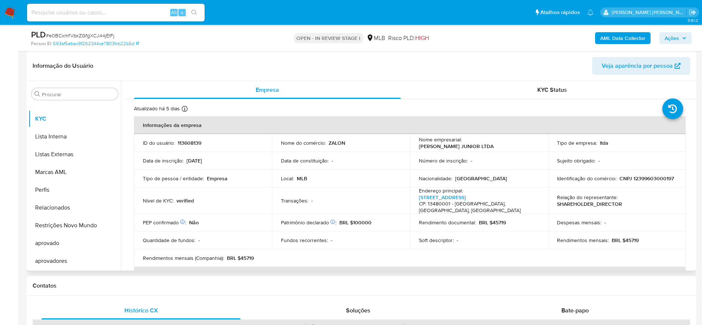
click at [620, 180] on p "CNPJ 12399603000197" at bounding box center [647, 178] width 54 height 7
copy p "12399603000197"
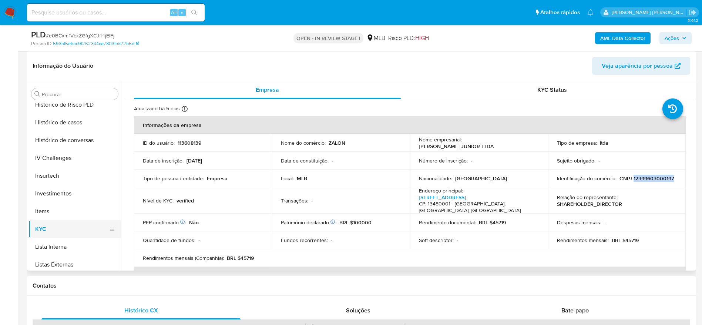
scroll to position [217, 0]
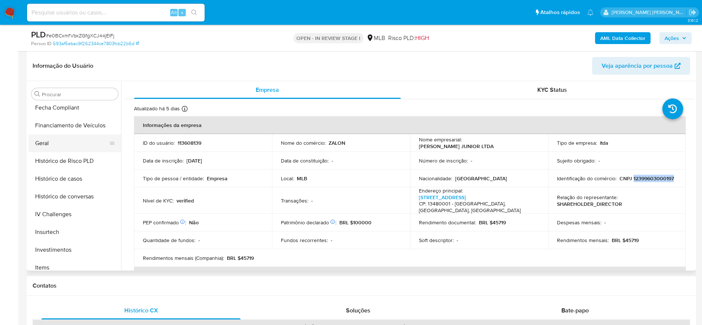
click at [66, 148] on button "Geral" at bounding box center [72, 143] width 87 height 18
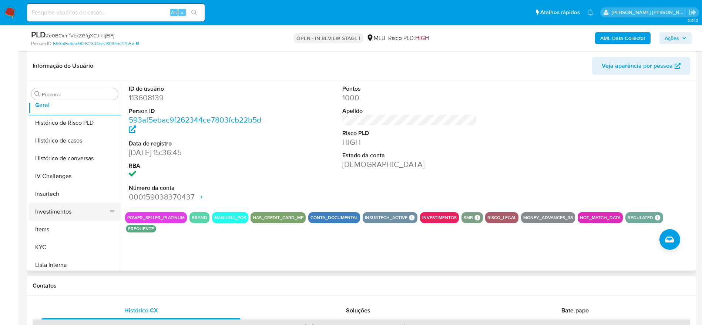
scroll to position [273, 0]
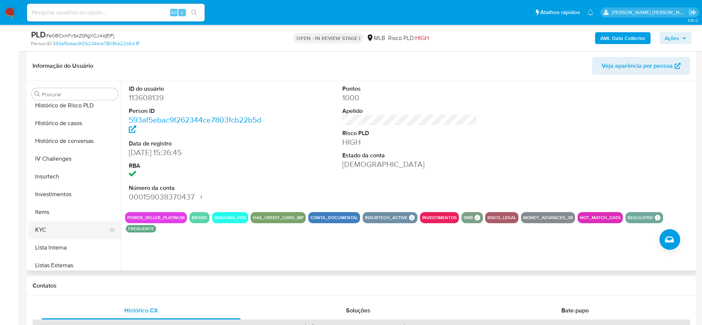
click at [53, 235] on button "KYC" at bounding box center [72, 230] width 87 height 18
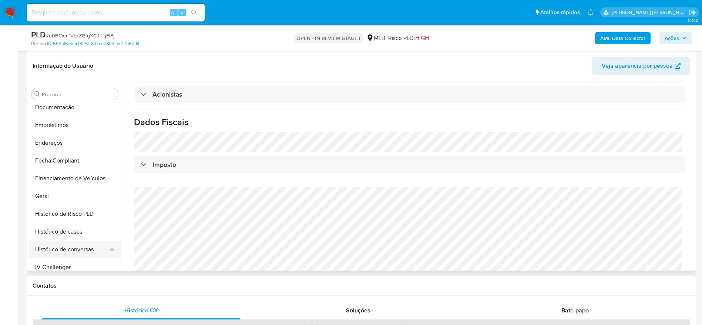
scroll to position [162, 0]
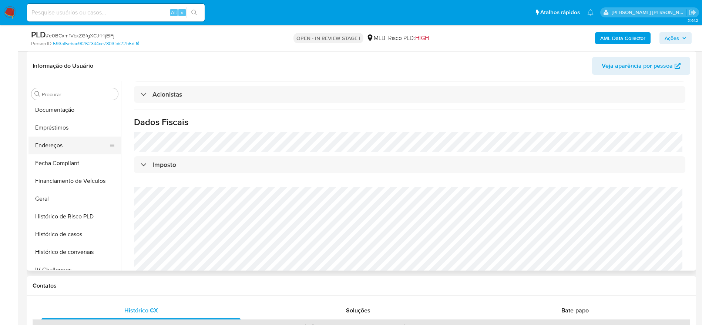
click at [58, 141] on button "Endereços" at bounding box center [72, 146] width 87 height 18
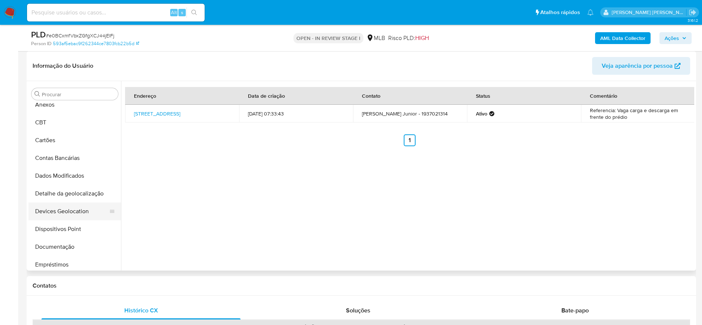
scroll to position [56, 0]
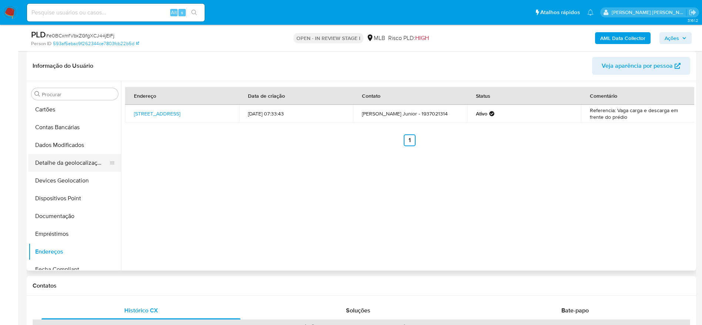
click at [73, 159] on button "Detalhe da geolocalização" at bounding box center [72, 163] width 87 height 18
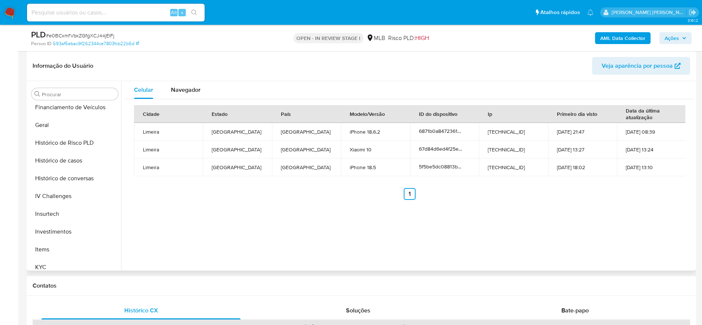
scroll to position [384, 0]
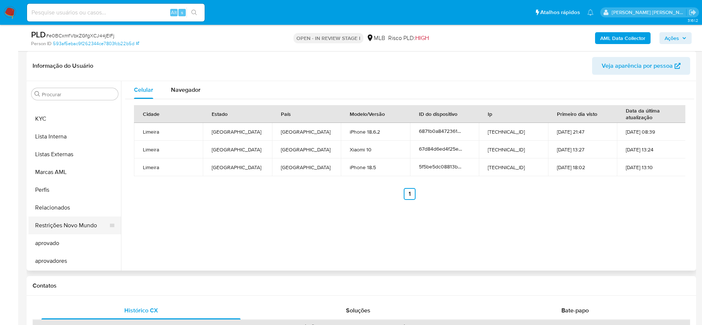
click at [65, 225] on button "Restrições Novo Mundo" at bounding box center [72, 226] width 87 height 18
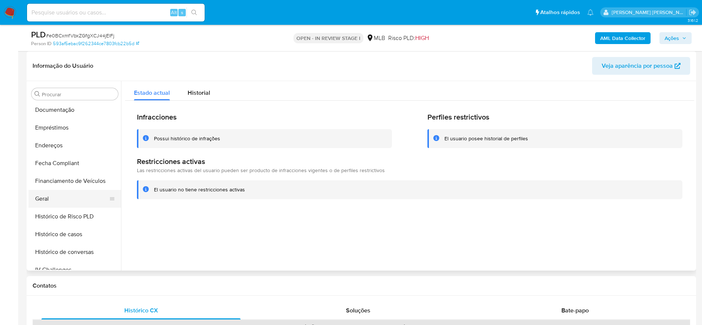
scroll to position [106, 0]
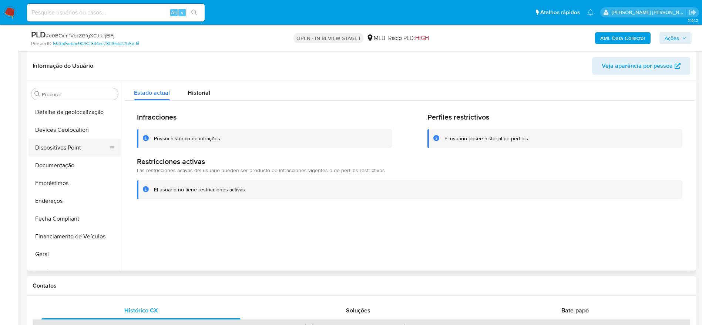
click at [64, 143] on button "Dispositivos Point" at bounding box center [72, 148] width 87 height 18
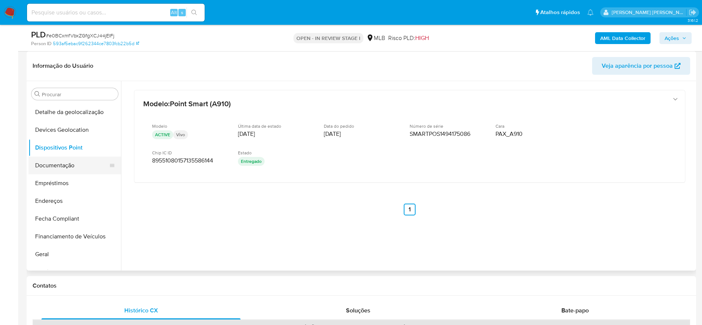
click at [66, 168] on button "Documentação" at bounding box center [72, 166] width 87 height 18
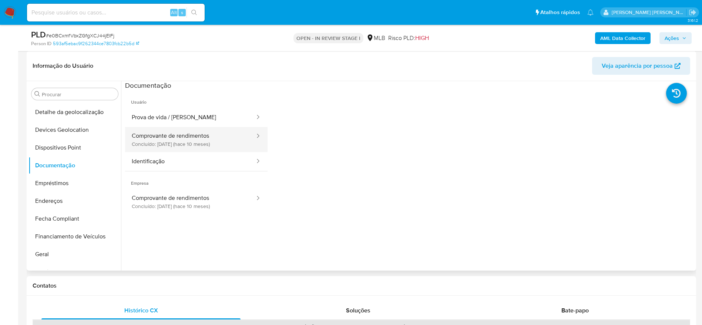
click at [144, 132] on button "Comprovante de rendimentos Concluído: 29/11/2024 (hace 10 meses)" at bounding box center [190, 139] width 131 height 25
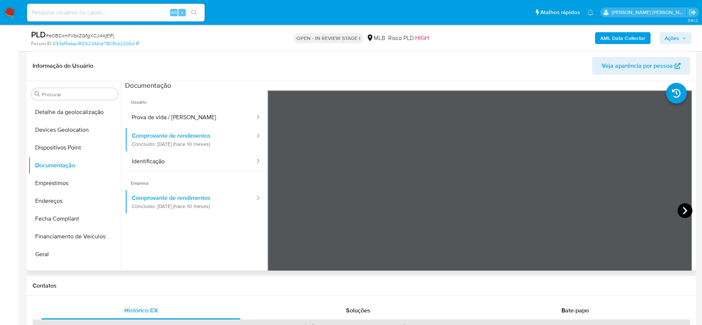
click at [685, 208] on icon at bounding box center [685, 210] width 15 height 15
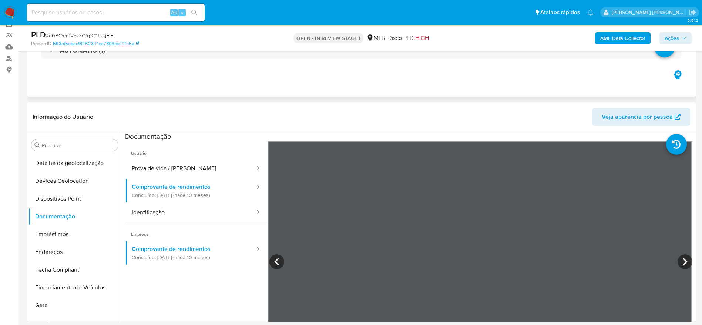
scroll to position [111, 0]
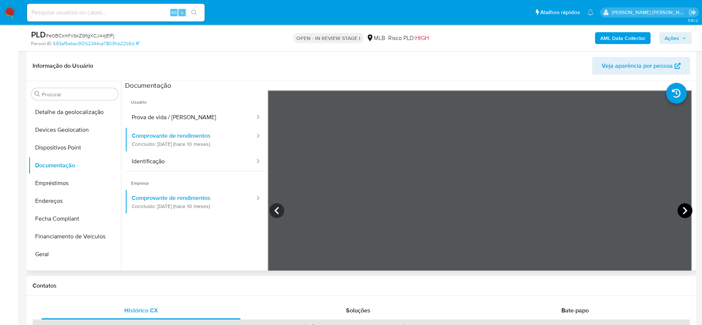
click at [680, 205] on icon at bounding box center [685, 210] width 15 height 15
click at [683, 207] on icon at bounding box center [685, 210] width 15 height 15
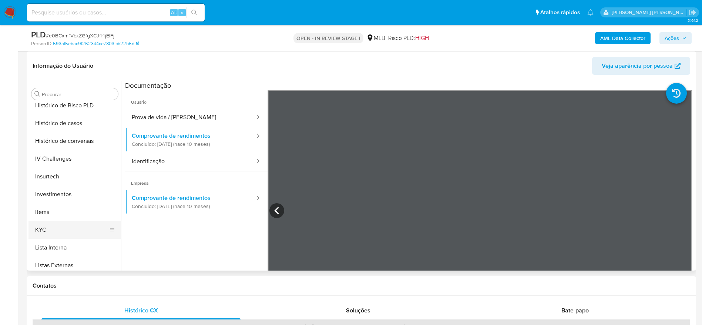
click at [55, 228] on button "KYC" at bounding box center [72, 230] width 87 height 18
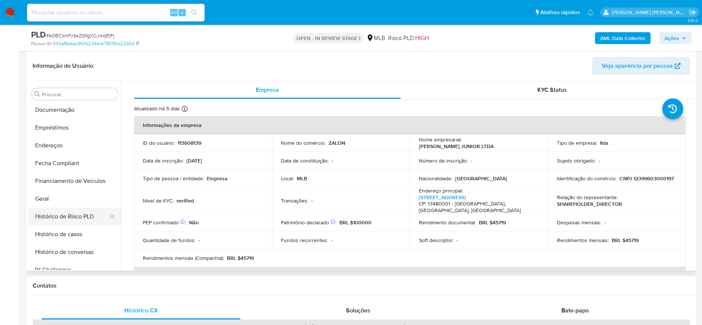
scroll to position [106, 0]
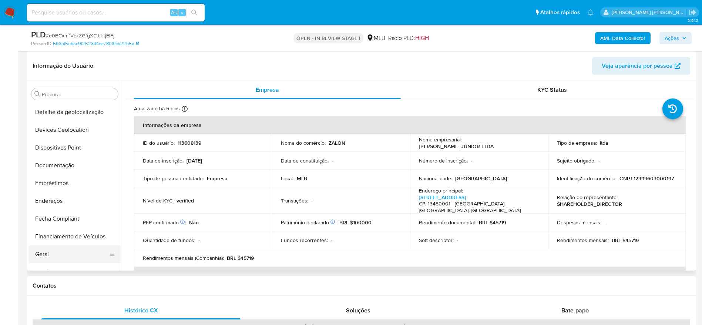
click at [41, 259] on button "Geral" at bounding box center [72, 254] width 87 height 18
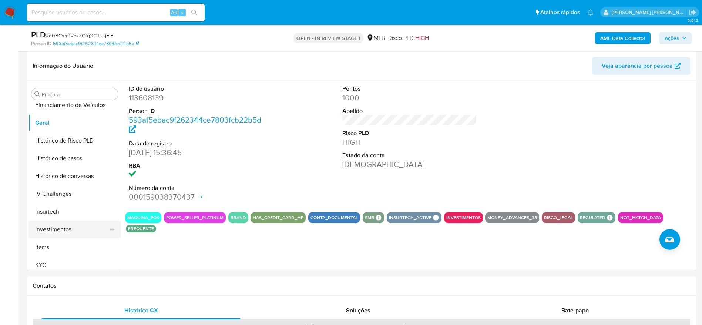
scroll to position [273, 0]
click at [57, 229] on button "KYC" at bounding box center [72, 230] width 87 height 18
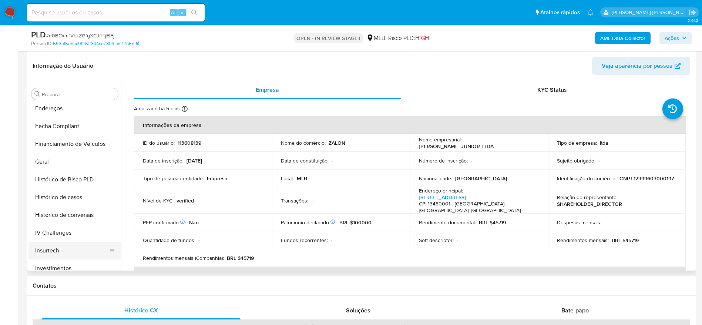
scroll to position [106, 0]
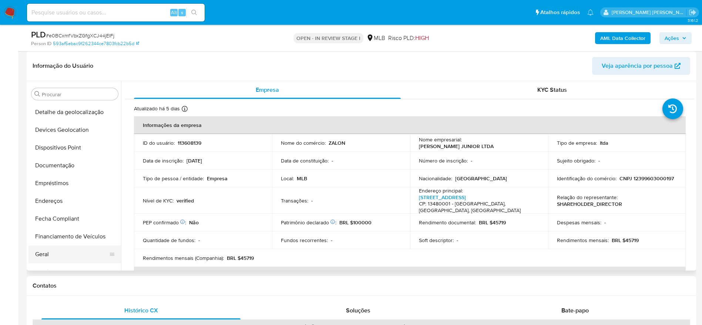
click at [53, 257] on button "Geral" at bounding box center [72, 254] width 87 height 18
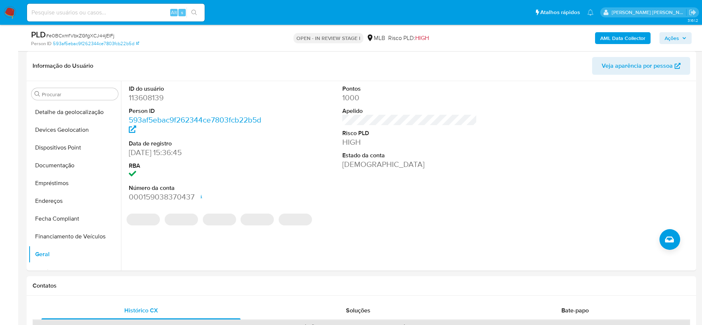
click at [629, 40] on b "AML Data Collector" at bounding box center [623, 38] width 45 height 12
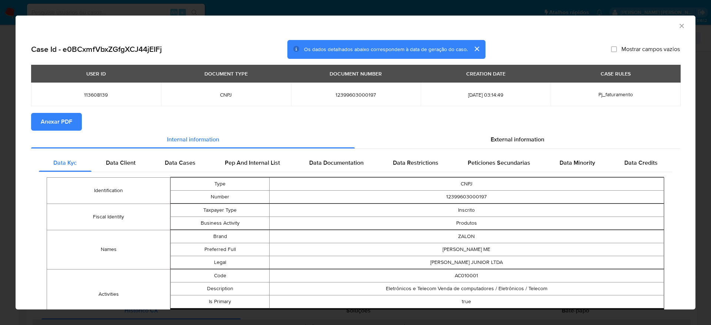
click at [52, 119] on span "Anexar PDF" at bounding box center [56, 122] width 31 height 16
click at [678, 27] on icon "Fechar a janela" at bounding box center [681, 25] width 7 height 7
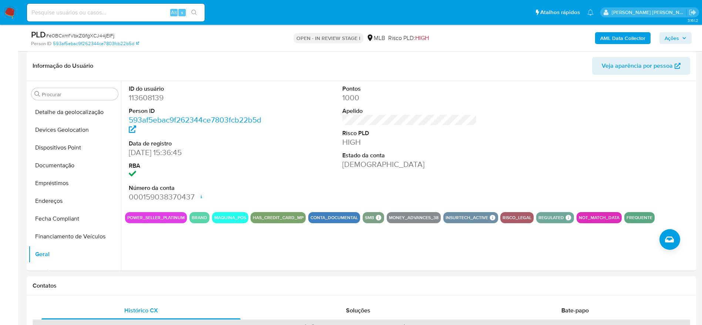
click at [676, 39] on span "Ações" at bounding box center [672, 38] width 14 height 12
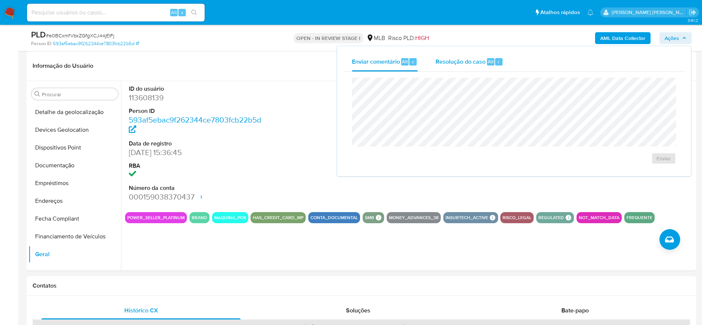
click at [469, 60] on span "Resolução do caso" at bounding box center [461, 61] width 50 height 9
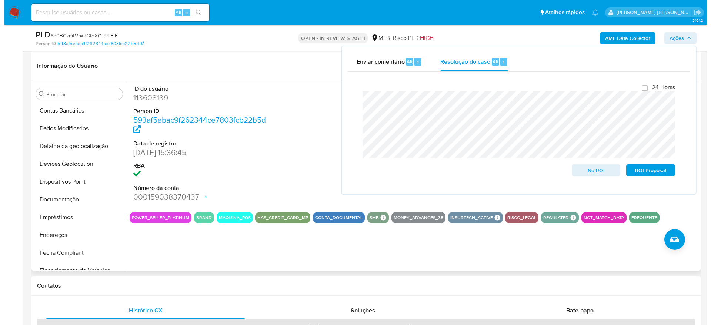
scroll to position [0, 0]
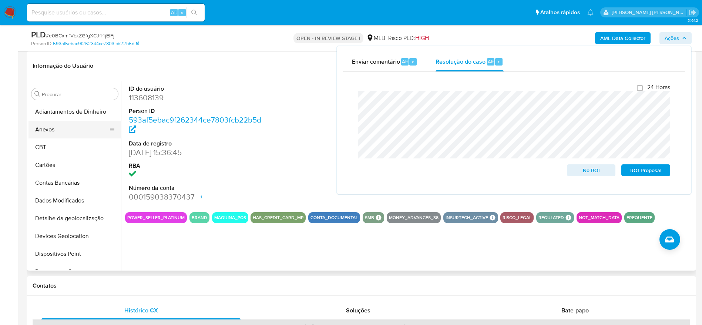
click at [60, 132] on button "Anexos" at bounding box center [72, 130] width 87 height 18
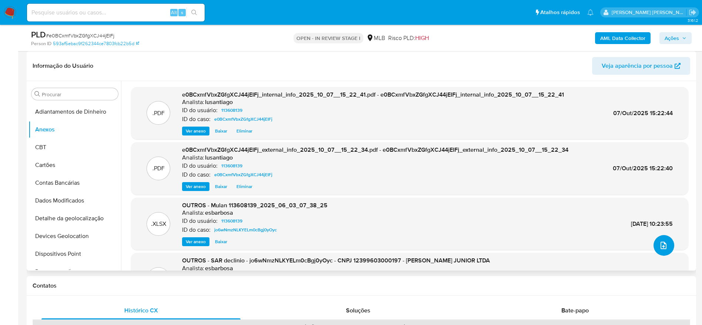
click at [662, 241] on icon "upload-file" at bounding box center [663, 245] width 9 height 9
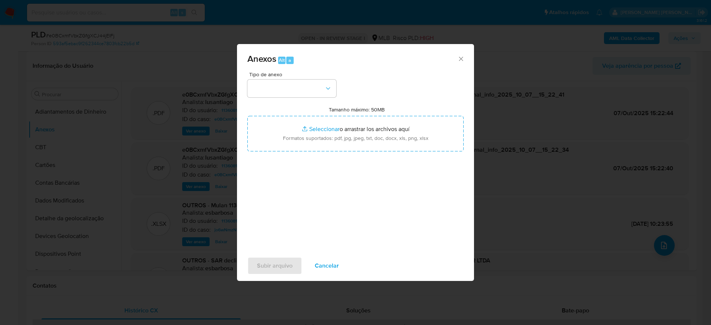
drag, startPoint x: 300, startPoint y: 77, endPoint x: 289, endPoint y: 107, distance: 31.3
click at [300, 77] on div "Tipo de anexo" at bounding box center [291, 85] width 89 height 26
click at [280, 88] on button "button" at bounding box center [291, 89] width 89 height 18
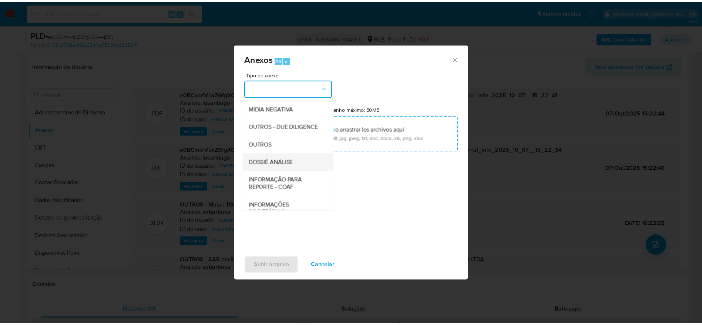
scroll to position [114, 0]
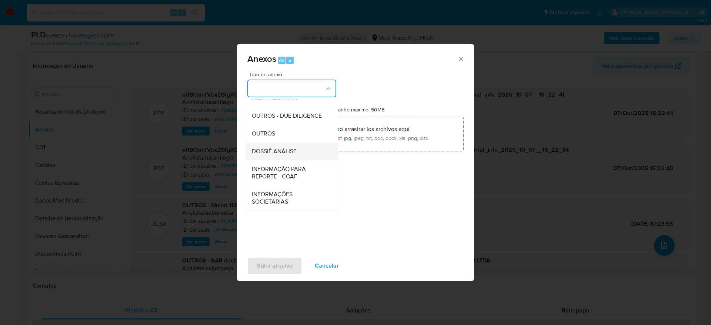
click at [282, 148] on span "DOSSIÊ ANÁLISE" at bounding box center [274, 151] width 45 height 7
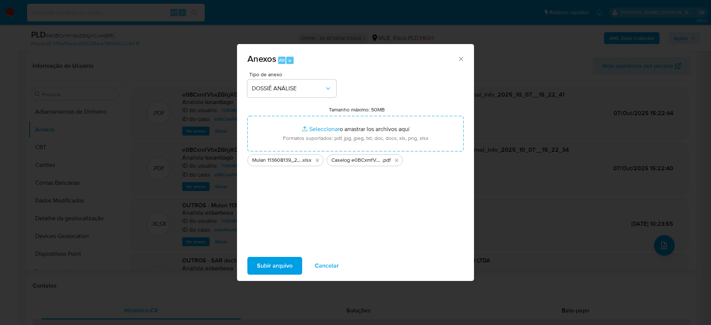
click at [262, 268] on span "Subir arquivo" at bounding box center [275, 266] width 36 height 16
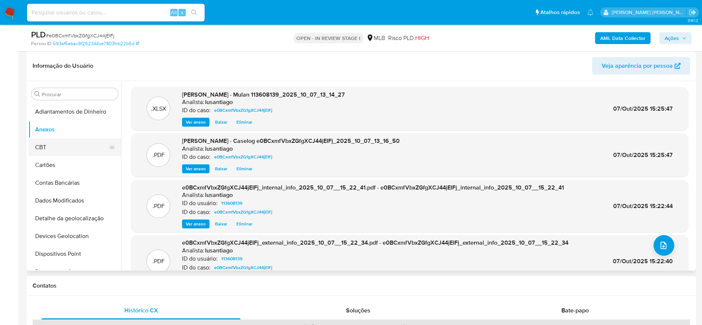
click at [58, 144] on button "CBT" at bounding box center [72, 147] width 87 height 18
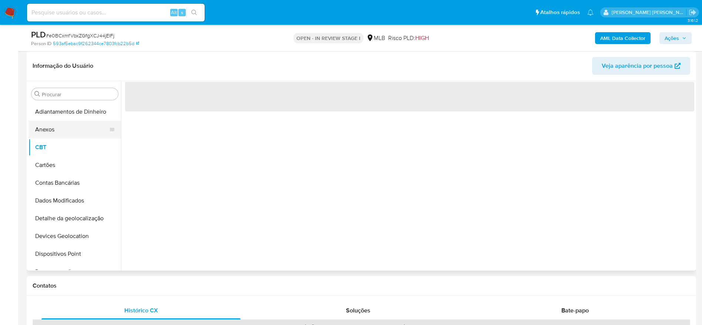
click at [58, 134] on button "Anexos" at bounding box center [72, 130] width 87 height 18
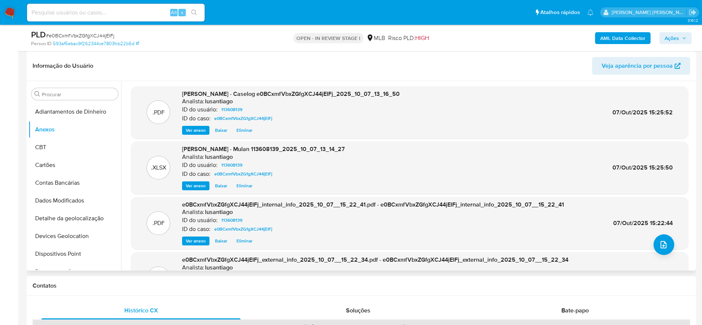
scroll to position [0, 0]
click at [678, 37] on span "Ações" at bounding box center [672, 38] width 14 height 12
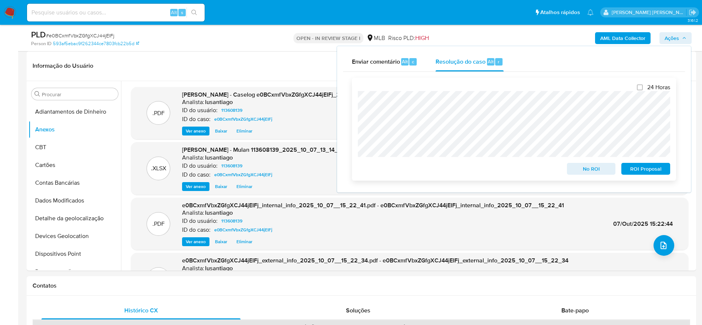
click at [586, 174] on span "No ROI" at bounding box center [591, 169] width 39 height 10
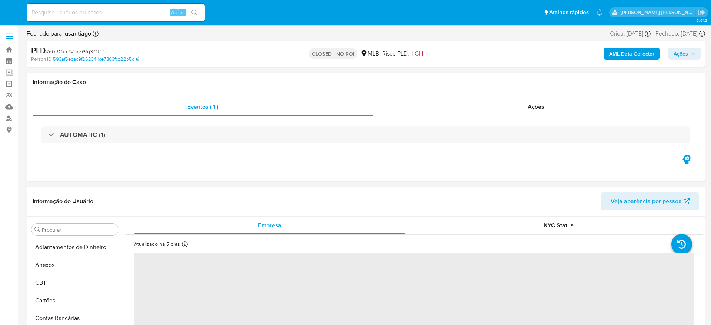
select select "10"
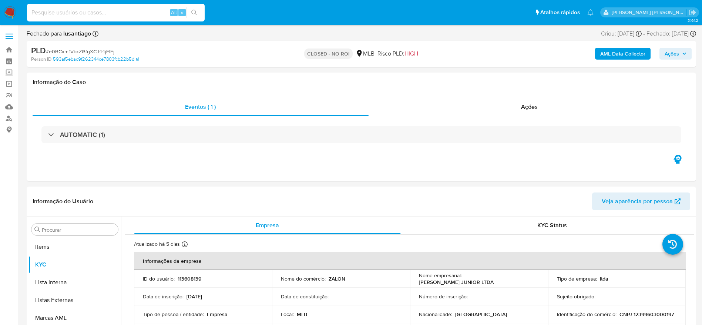
scroll to position [384, 0]
click at [97, 10] on input at bounding box center [116, 13] width 178 height 10
paste input "1713277825"
type input "1713277825"
click at [197, 11] on icon "search-icon" at bounding box center [194, 13] width 6 height 6
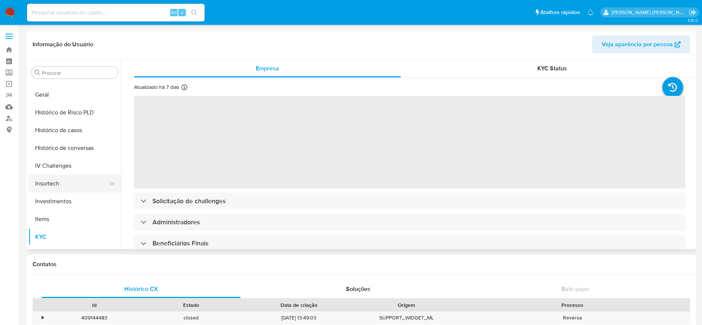
scroll to position [217, 0]
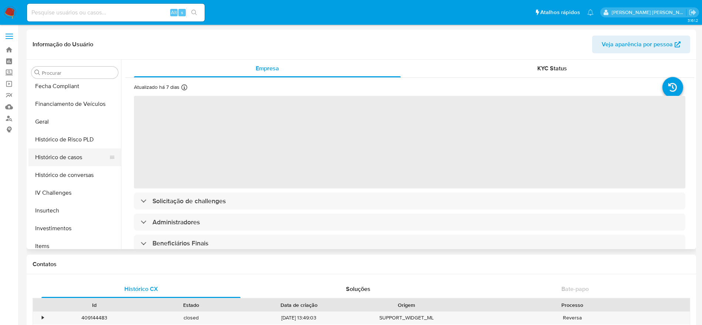
select select "10"
click at [64, 161] on button "Histórico de casos" at bounding box center [72, 157] width 87 height 18
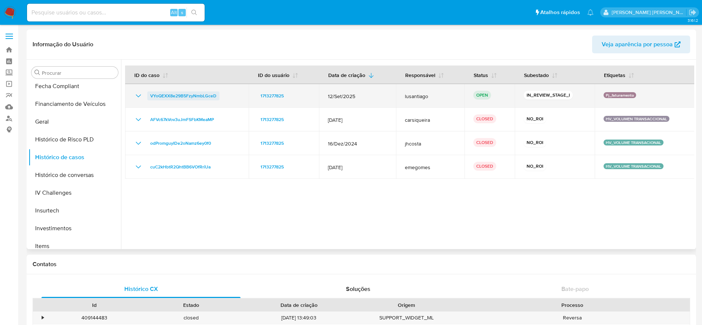
click at [186, 94] on span "VYoQEXX8e29B5FzyNmbLGceD" at bounding box center [183, 95] width 66 height 9
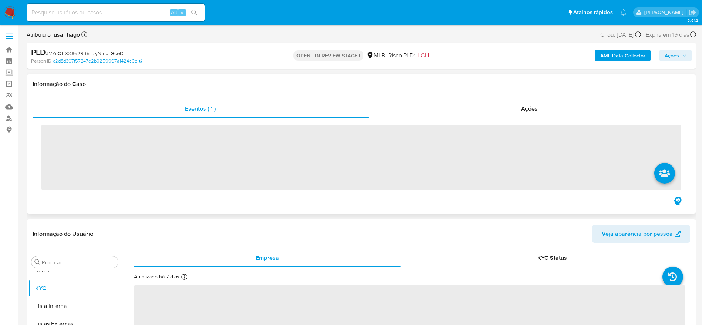
scroll to position [384, 0]
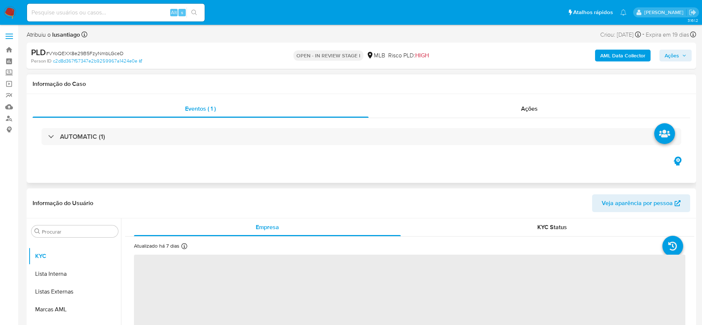
select select "10"
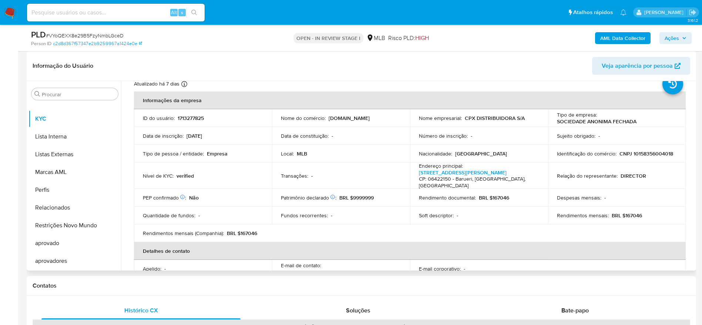
scroll to position [0, 0]
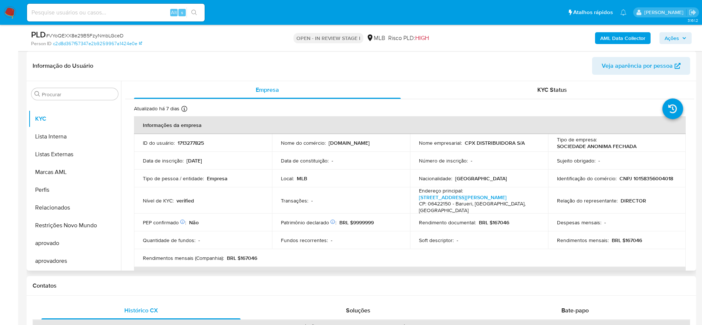
click at [650, 175] on p "CNPJ 10158356004018" at bounding box center [647, 178] width 54 height 7
copy p "10158356004018"
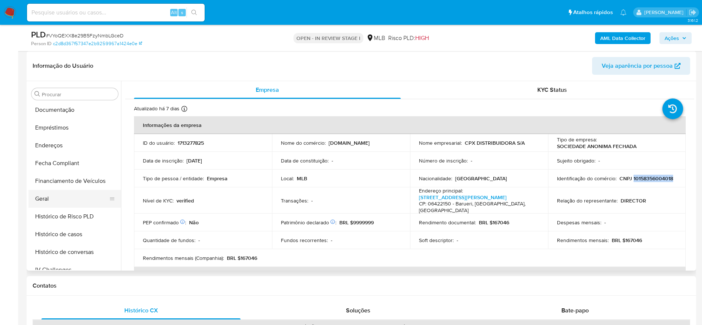
click at [58, 196] on button "Geral" at bounding box center [72, 199] width 87 height 18
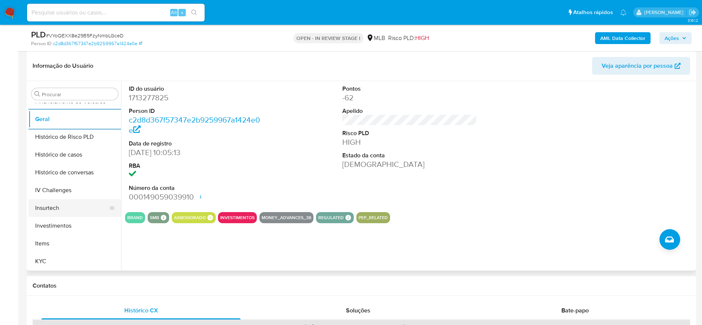
scroll to position [273, 0]
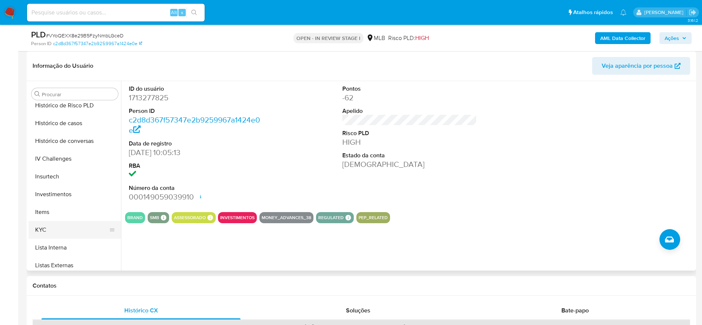
click at [46, 227] on button "KYC" at bounding box center [72, 230] width 87 height 18
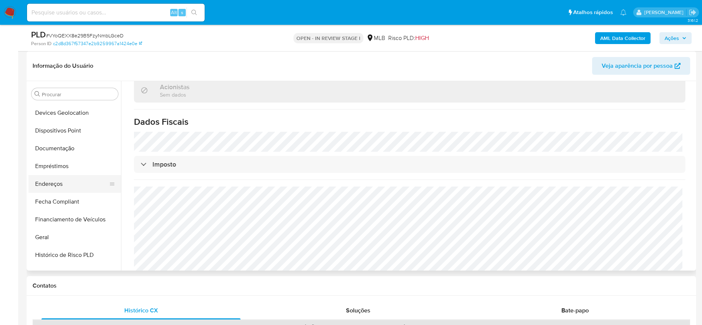
scroll to position [106, 0]
click at [67, 198] on button "Endereços" at bounding box center [72, 201] width 87 height 18
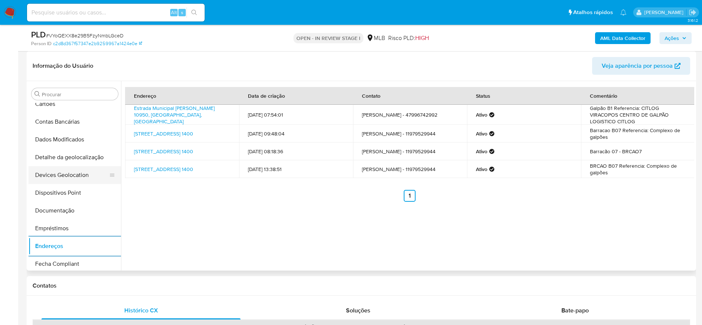
scroll to position [51, 0]
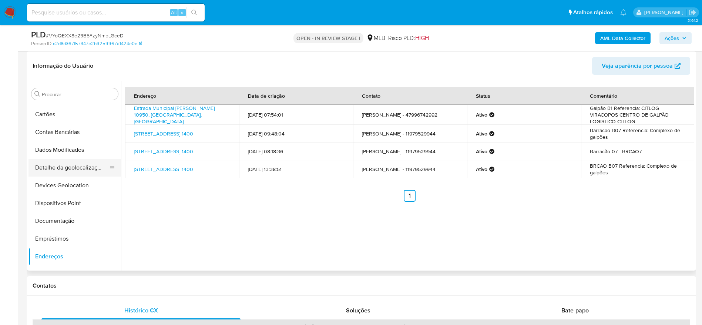
click at [65, 167] on button "Detalhe da geolocalização" at bounding box center [72, 168] width 87 height 18
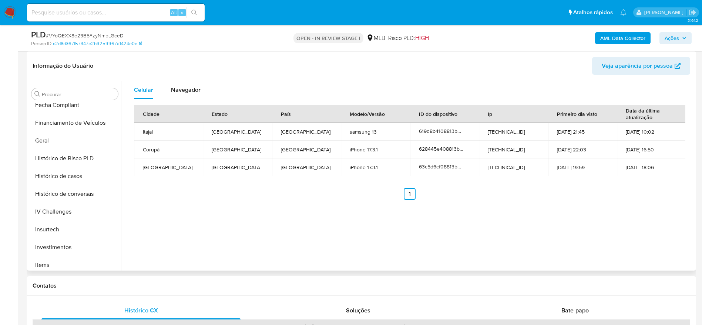
scroll to position [384, 0]
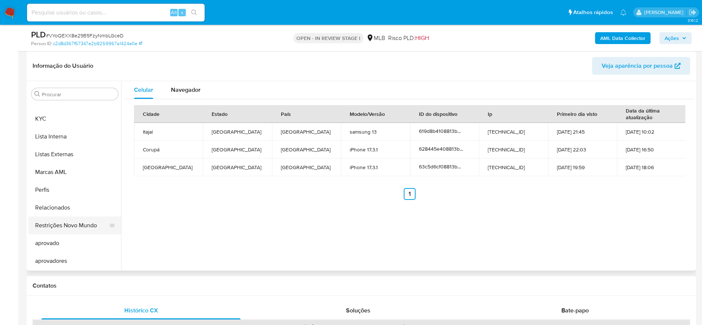
click at [66, 225] on button "Restrições Novo Mundo" at bounding box center [72, 226] width 87 height 18
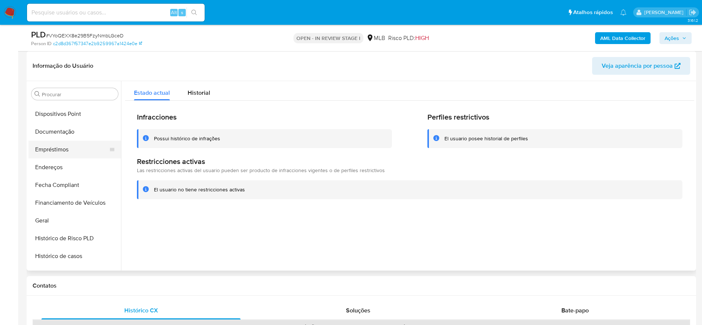
scroll to position [106, 0]
click at [54, 144] on button "Dispositivos Point" at bounding box center [72, 148] width 87 height 18
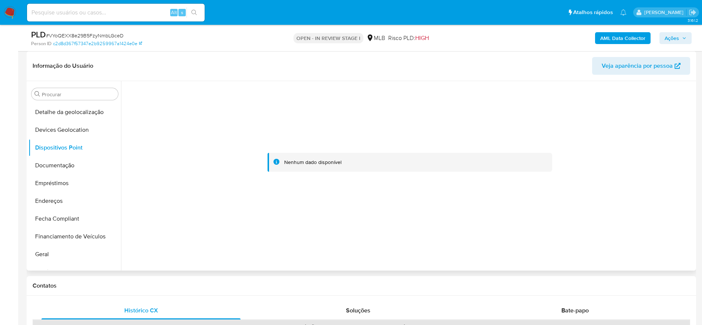
scroll to position [56, 0]
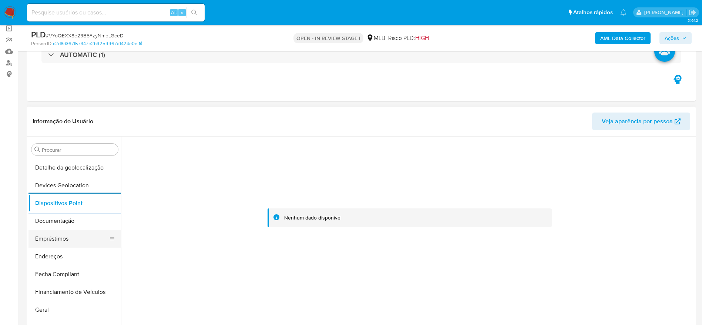
click at [74, 231] on button "Empréstimos" at bounding box center [72, 239] width 87 height 18
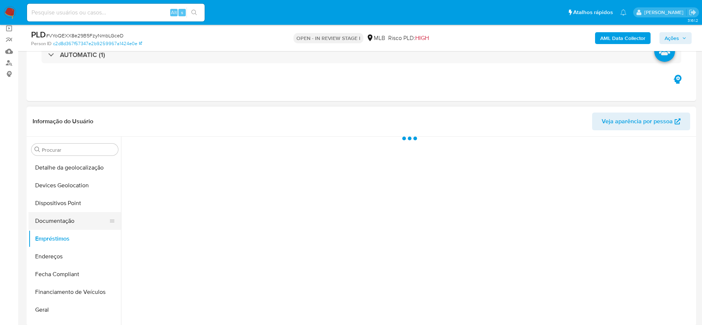
click at [71, 224] on button "Documentação" at bounding box center [72, 221] width 87 height 18
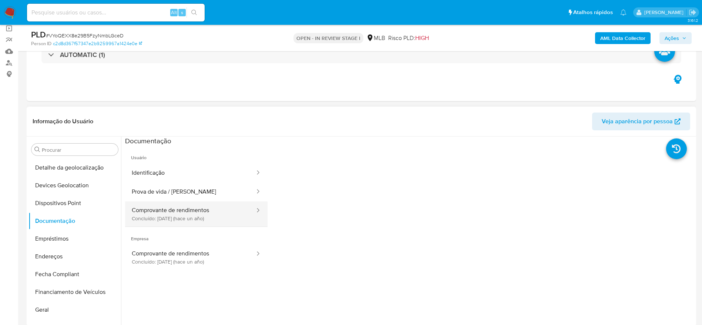
click at [198, 220] on button "Comprovante de rendimentos Concluído: 25/07/2024 (hace un año)" at bounding box center [190, 213] width 131 height 25
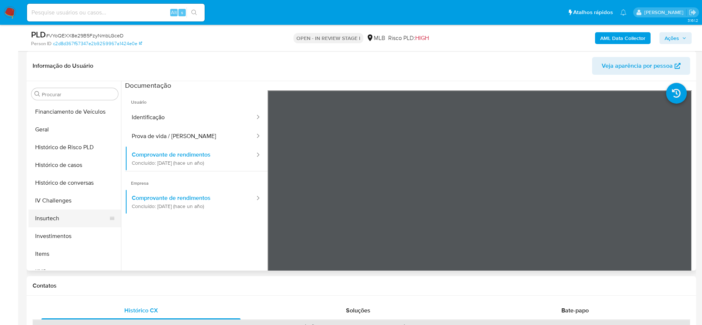
scroll to position [273, 0]
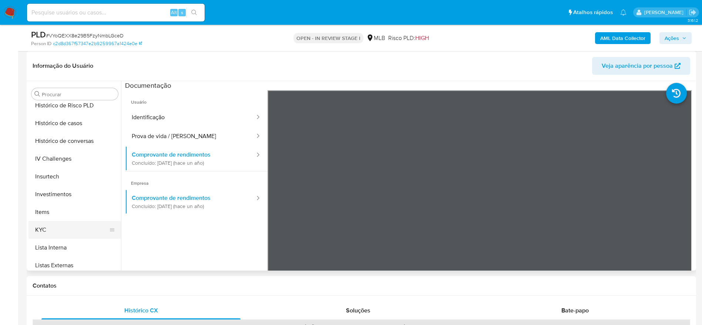
click at [52, 227] on button "KYC" at bounding box center [72, 230] width 87 height 18
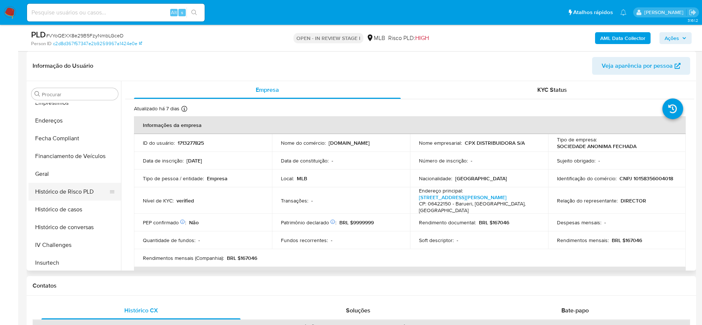
scroll to position [162, 0]
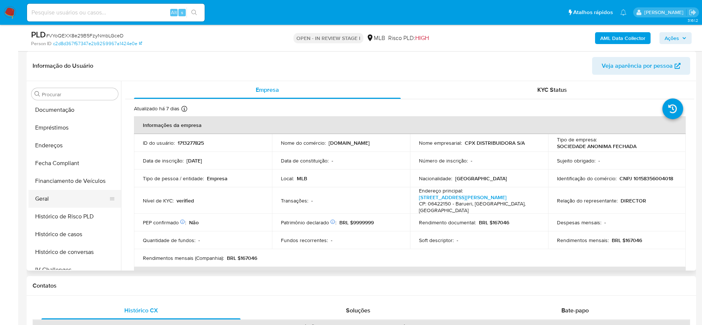
click at [68, 196] on button "Geral" at bounding box center [72, 199] width 87 height 18
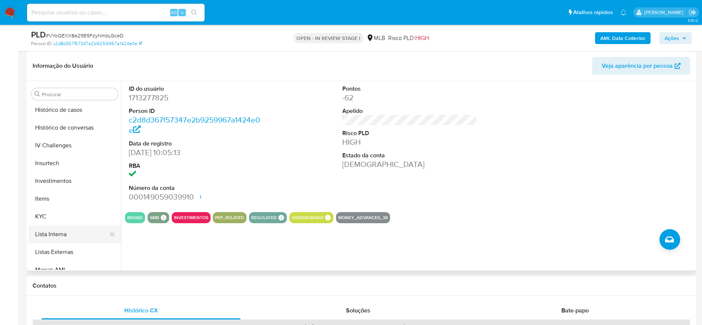
scroll to position [328, 0]
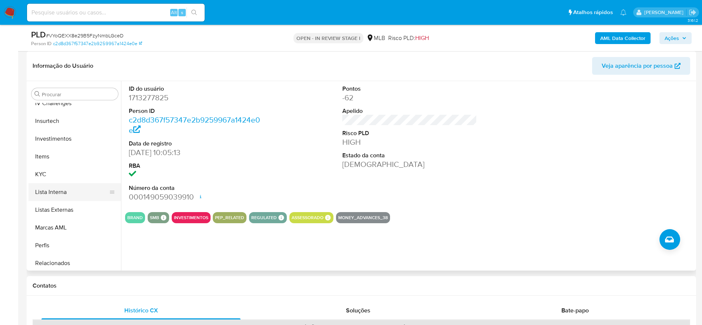
click at [46, 183] on button "Lista Interna" at bounding box center [72, 192] width 87 height 18
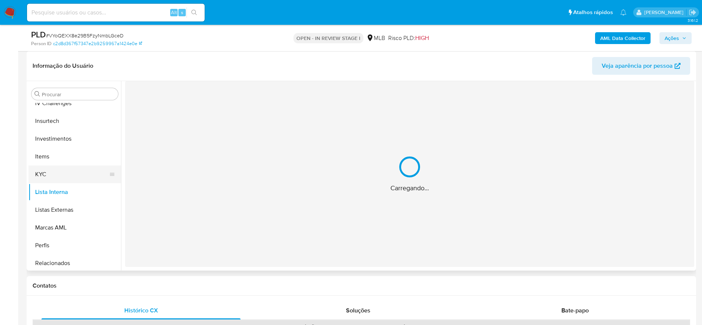
click at [46, 176] on button "KYC" at bounding box center [72, 174] width 87 height 18
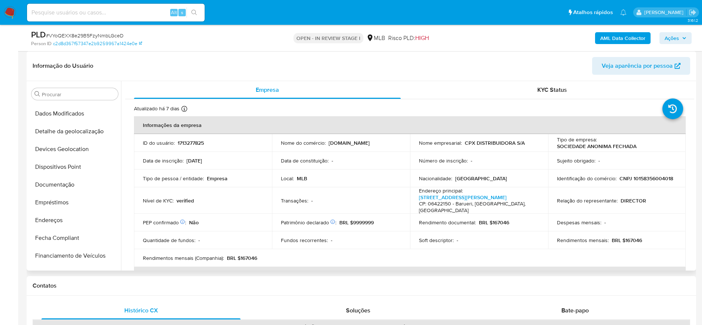
scroll to position [0, 0]
click at [60, 129] on button "Anexos" at bounding box center [72, 130] width 87 height 18
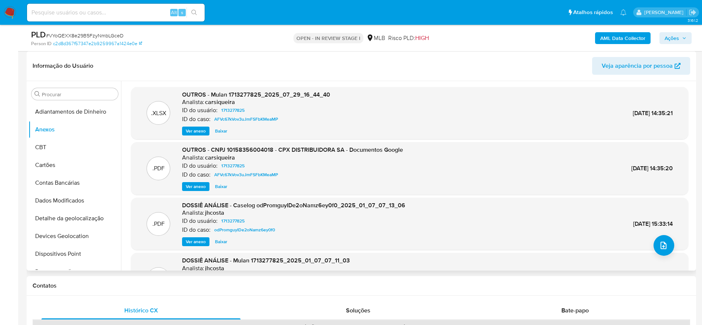
scroll to position [56, 0]
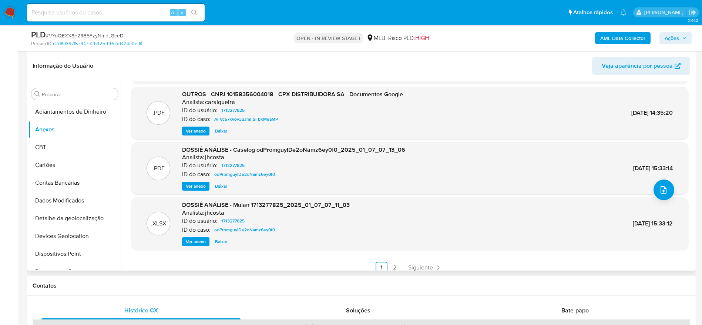
click at [190, 185] on span "Ver anexo" at bounding box center [196, 186] width 20 height 7
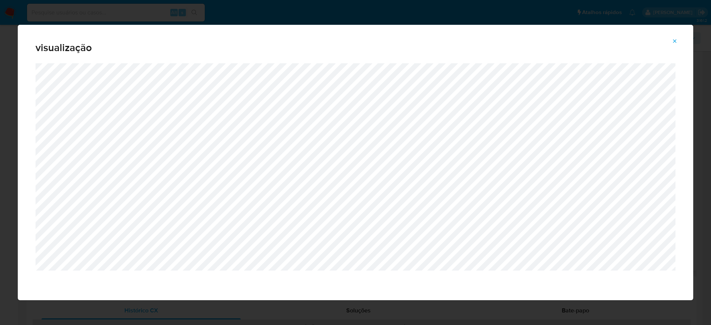
click at [676, 41] on icon "Attachment preview" at bounding box center [675, 41] width 6 height 6
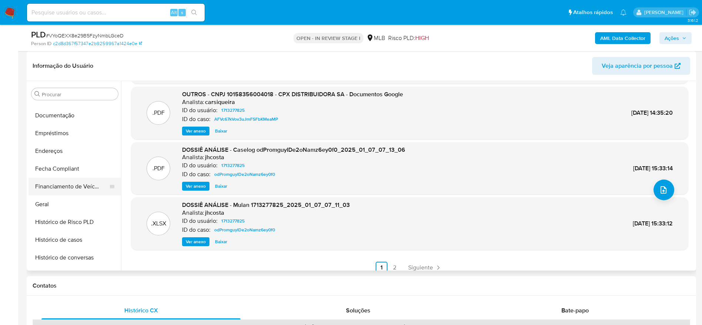
scroll to position [167, 0]
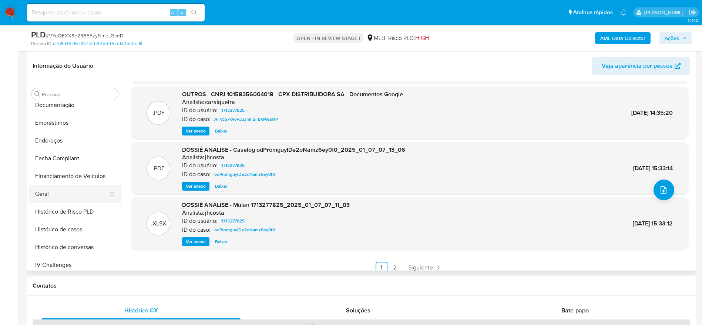
click at [65, 190] on button "Geral" at bounding box center [72, 194] width 87 height 18
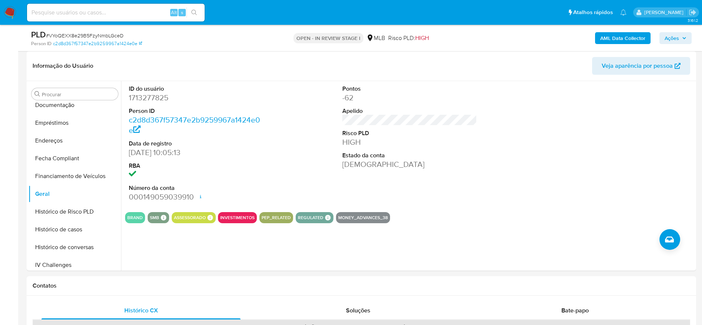
click at [684, 37] on icon "button" at bounding box center [684, 38] width 4 height 4
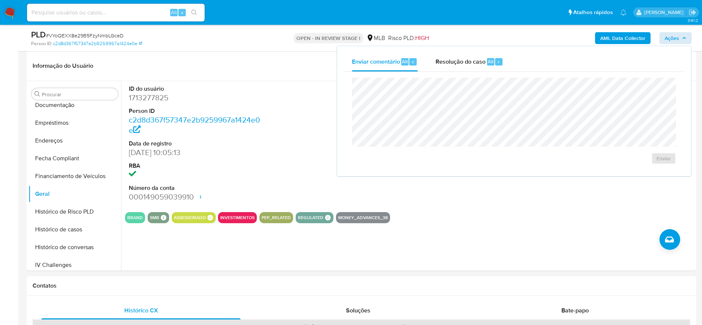
click at [462, 61] on span "Resolução do caso" at bounding box center [461, 61] width 50 height 9
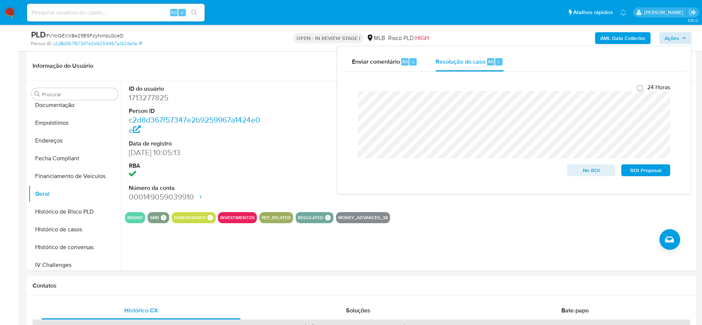
click at [614, 43] on b "AML Data Collector" at bounding box center [623, 38] width 45 height 12
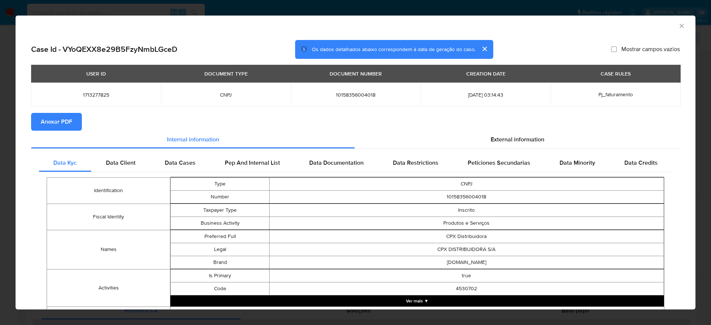
click at [53, 115] on span "Anexar PDF" at bounding box center [56, 122] width 31 height 16
click at [678, 25] on icon "Fechar a janela" at bounding box center [681, 25] width 7 height 7
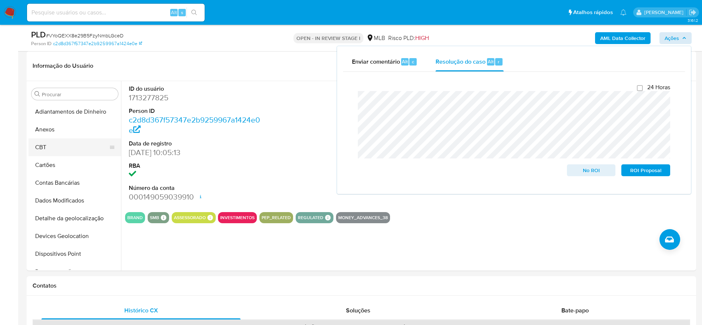
click at [64, 147] on button "CBT" at bounding box center [72, 147] width 87 height 18
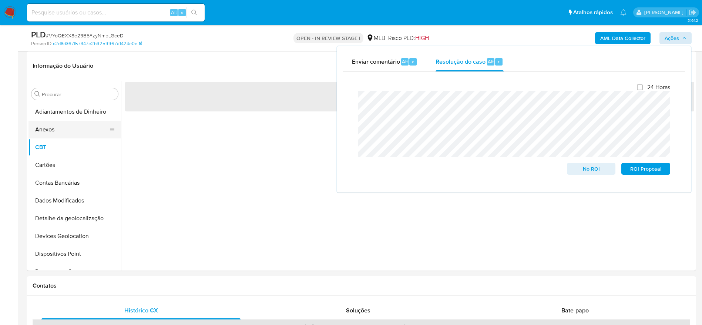
click at [65, 136] on button "Anexos" at bounding box center [72, 130] width 87 height 18
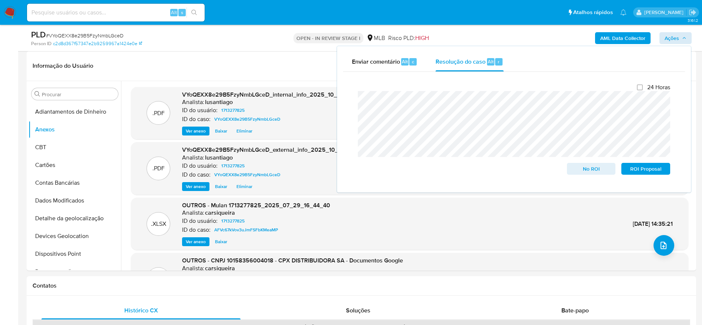
click at [248, 64] on header "Informação do Usuário Veja aparência por pessoa" at bounding box center [362, 66] width 658 height 18
click at [680, 37] on span "Ações" at bounding box center [676, 38] width 22 height 10
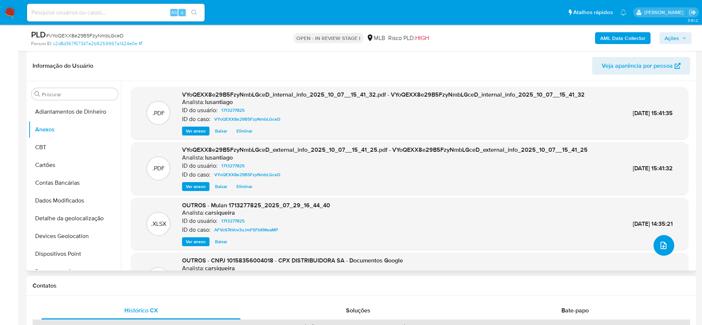
click at [663, 245] on icon "upload-file" at bounding box center [663, 245] width 9 height 9
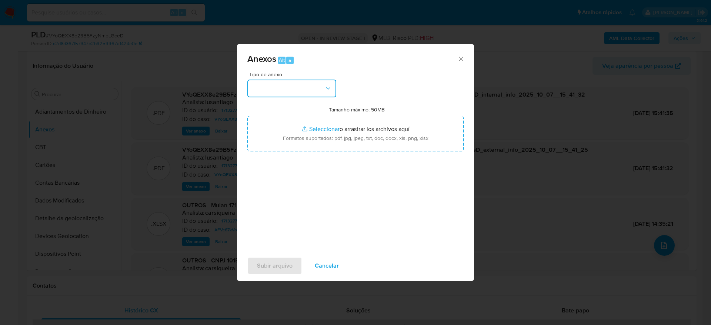
drag, startPoint x: 280, startPoint y: 80, endPoint x: 283, endPoint y: 95, distance: 15.8
click at [280, 80] on button "button" at bounding box center [291, 89] width 89 height 18
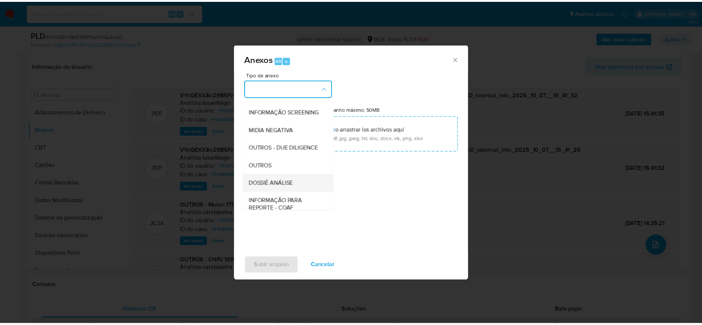
scroll to position [114, 0]
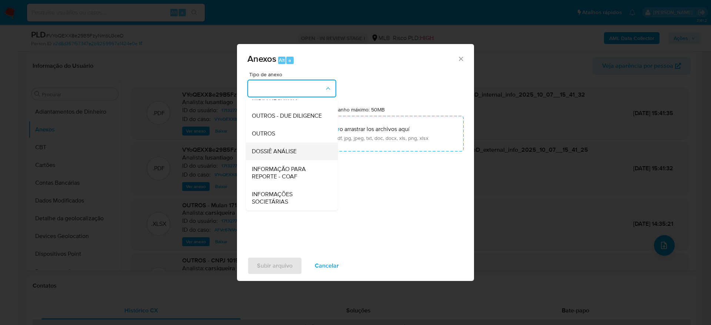
click at [286, 151] on span "DOSSIÊ ANÁLISE" at bounding box center [274, 151] width 45 height 7
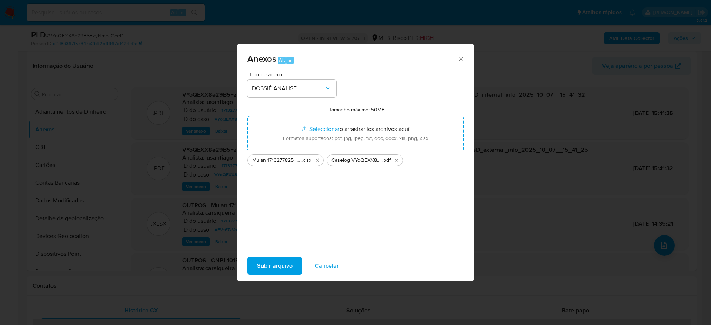
click at [268, 268] on span "Subir arquivo" at bounding box center [275, 266] width 36 height 16
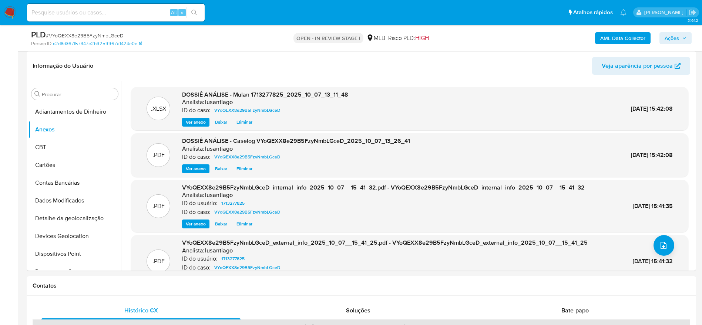
click at [679, 35] on span "Ações" at bounding box center [672, 38] width 14 height 12
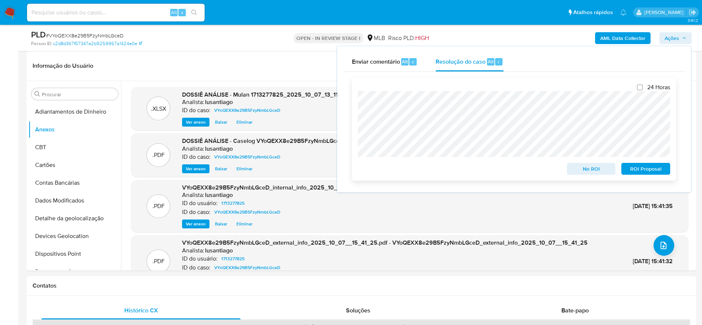
click at [588, 168] on span "No ROI" at bounding box center [591, 169] width 39 height 10
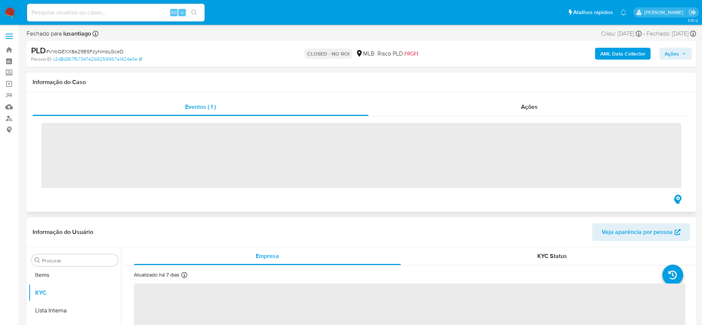
scroll to position [384, 0]
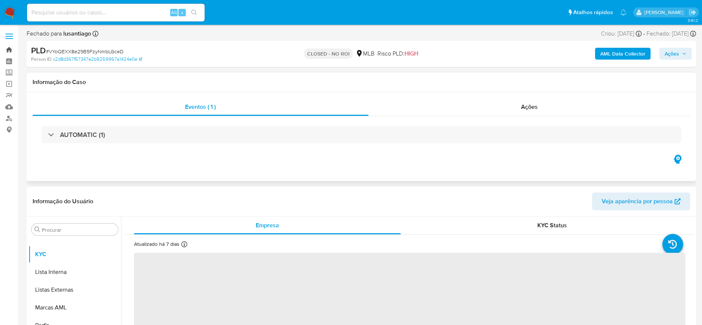
click at [11, 48] on link "Bandeja" at bounding box center [44, 49] width 88 height 11
select select "10"
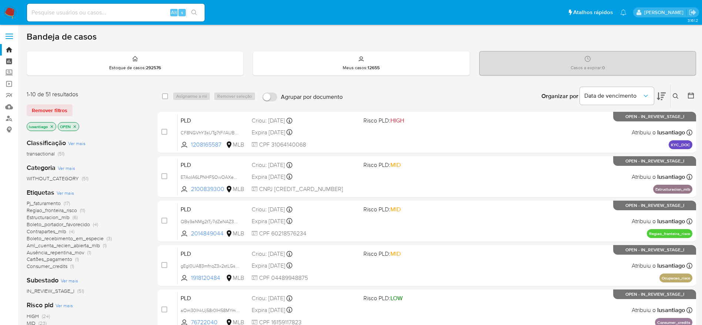
click at [11, 57] on link "Painel" at bounding box center [44, 61] width 88 height 11
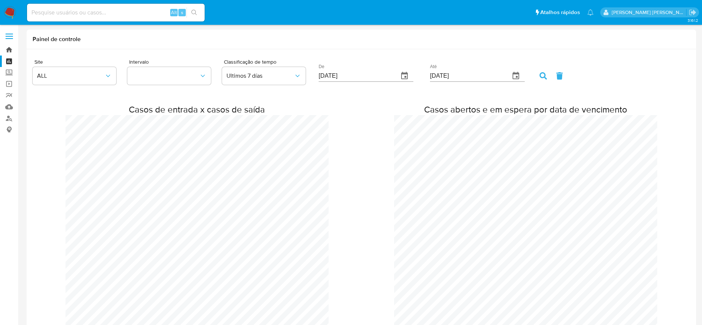
click at [7, 47] on link "Bandeja" at bounding box center [44, 49] width 88 height 11
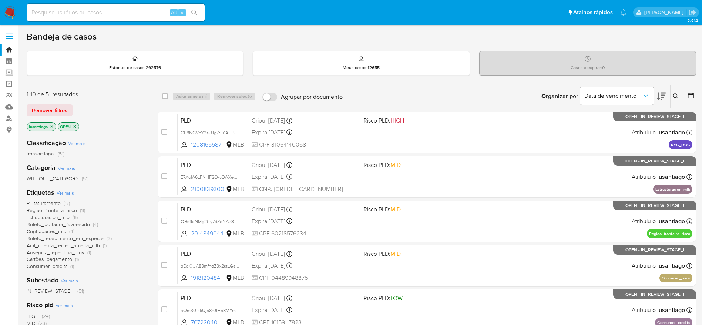
click at [60, 211] on span "Regiao_fronteira_risco" at bounding box center [52, 210] width 50 height 7
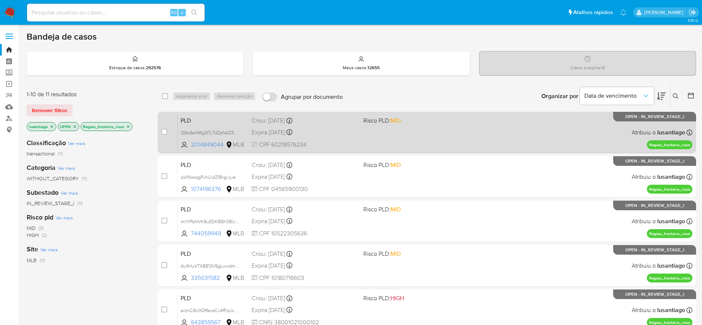
click at [418, 134] on div "PLD QBs9aNMg2tTy7dZeNAZ3orhf 2014849044 MLB Risco PLD: MID Criou: [DATE] Criou:…" at bounding box center [435, 132] width 515 height 37
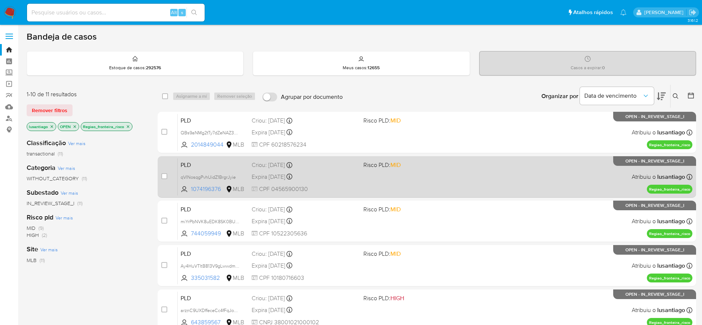
click at [437, 174] on div "PLD qVINosqgPvhUidZ1BrgrJyie 1074196376 MLB Risco PLD: MID Criou: 12/09/2025 Cr…" at bounding box center [435, 176] width 515 height 37
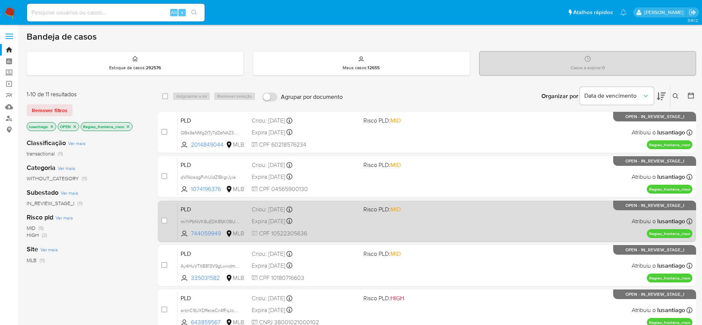
click at [425, 214] on div "PLD miYrPbNVK8uEDK8SK0BULdAy 744059949 MLB Risco PLD: MID Criou: 12/09/2025 Cri…" at bounding box center [435, 221] width 515 height 37
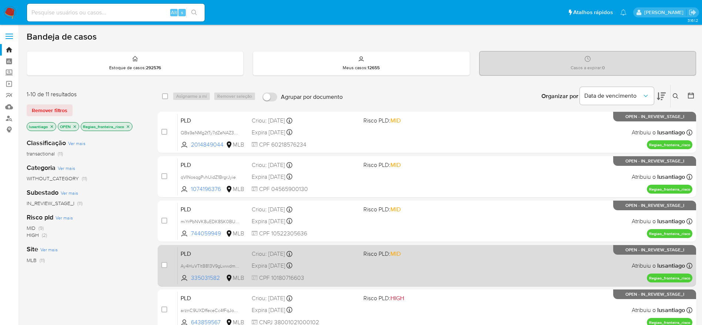
click at [418, 264] on div "PLD Ay4HuVTItB813V9gLwwdmSxu 335031582 MLB Risco PLD: MID Criou: 12/09/2025 Cri…" at bounding box center [435, 265] width 515 height 37
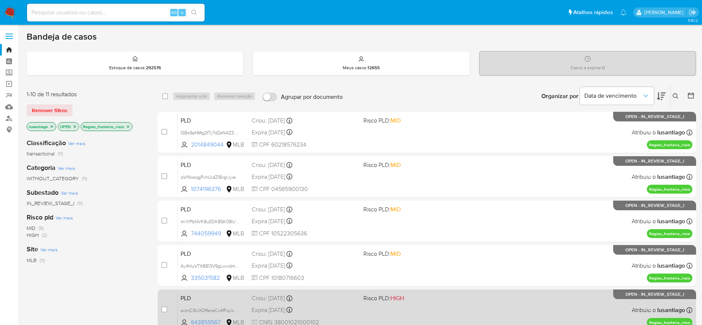
click at [444, 301] on span "Risco PLD: HIGH" at bounding box center [417, 298] width 106 height 10
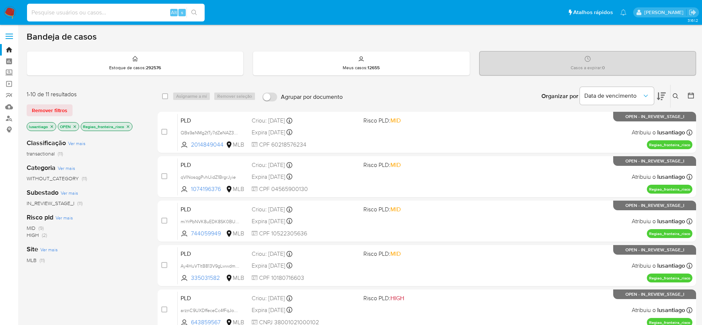
click at [117, 17] on input at bounding box center [116, 13] width 178 height 10
paste input "77391228"
type input "77391228"
click at [195, 9] on button "search-icon" at bounding box center [194, 12] width 15 height 10
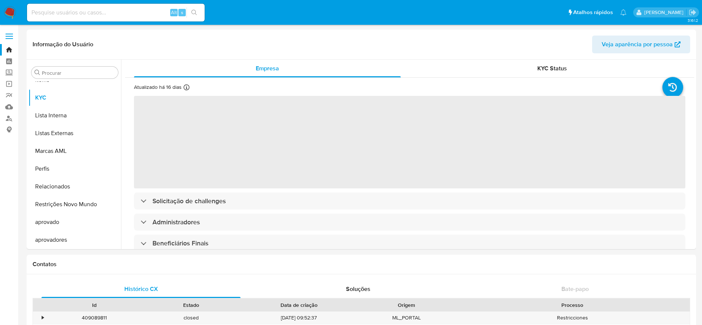
scroll to position [384, 0]
select select "10"
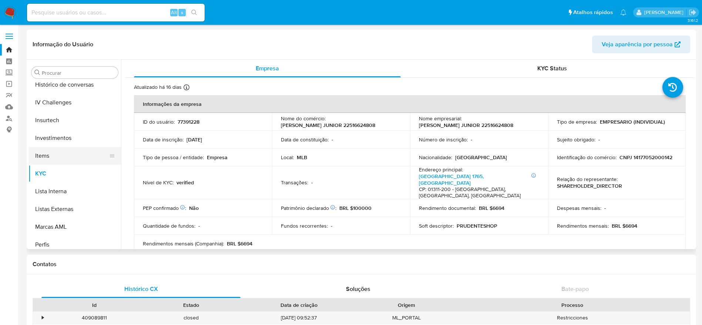
scroll to position [273, 0]
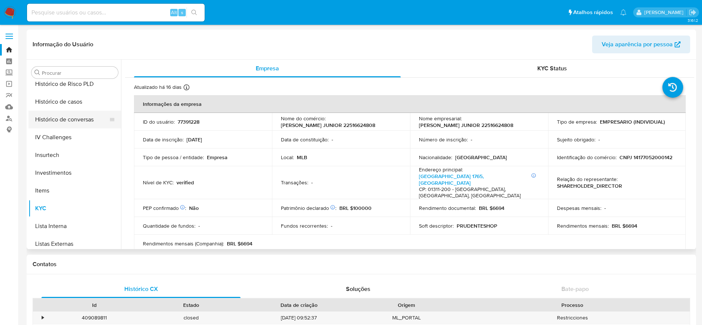
click at [71, 111] on button "Histórico de conversas" at bounding box center [72, 120] width 87 height 18
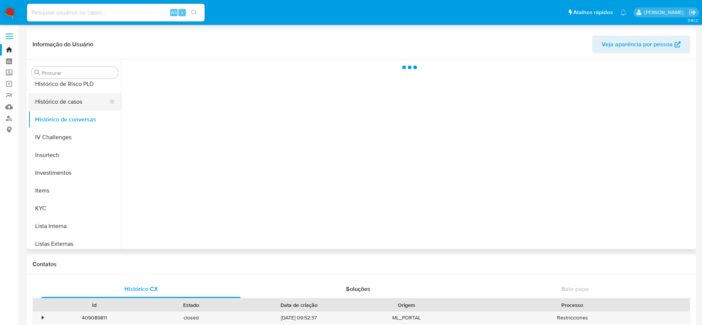
click at [71, 105] on button "Histórico de casos" at bounding box center [72, 102] width 87 height 18
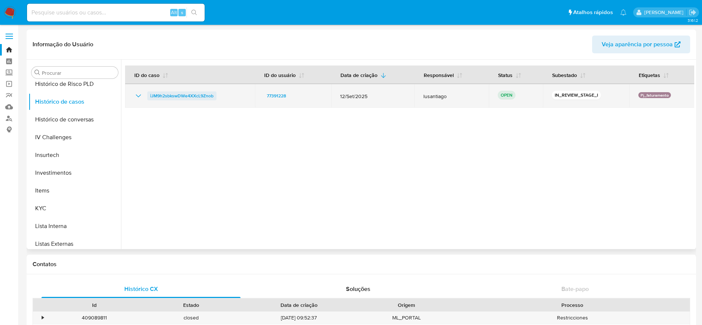
click at [194, 91] on span "iJM9h2sbkswDWe4XXcL9Znob" at bounding box center [181, 95] width 63 height 9
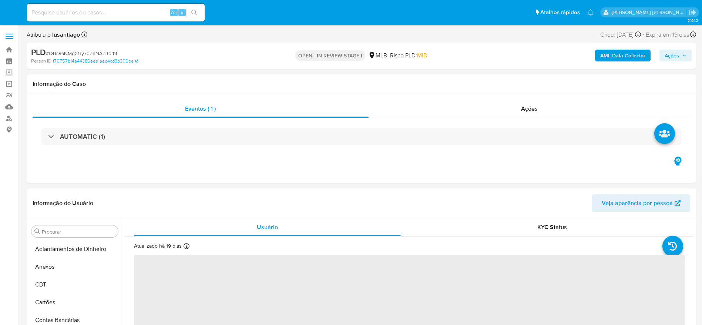
select select "10"
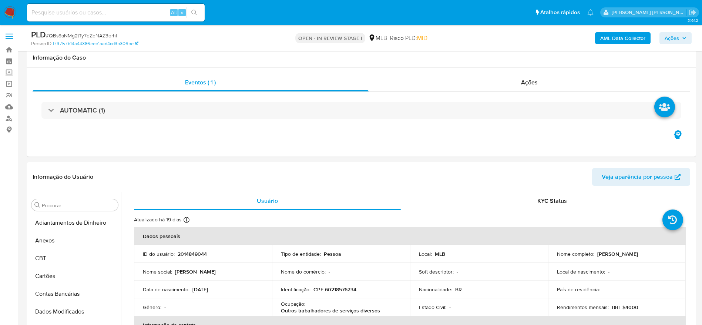
scroll to position [384, 0]
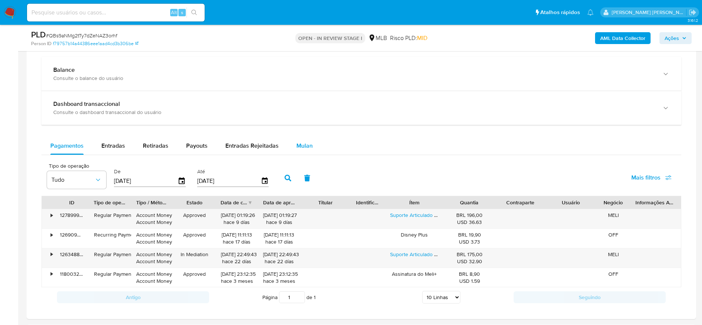
click at [306, 148] on span "Mulan" at bounding box center [305, 145] width 16 height 9
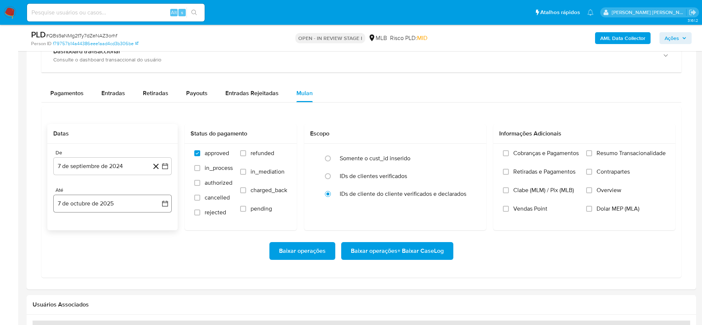
scroll to position [611, 0]
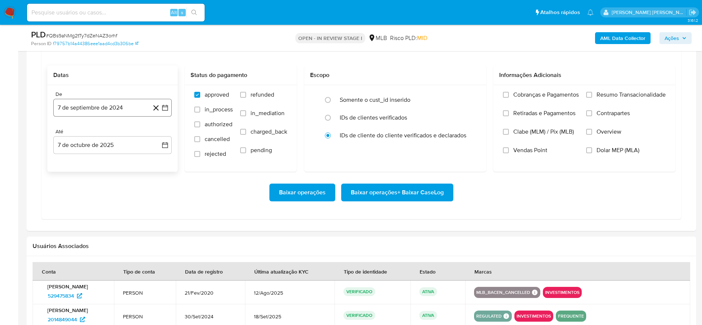
click at [106, 103] on button "7 de septiembre de 2024" at bounding box center [112, 108] width 118 height 18
click at [116, 127] on div "septiembre 2024 septiembre 2024 lun lunes mar martes mié miércoles jue jueves v…" at bounding box center [112, 185] width 118 height 132
click at [118, 136] on span "septiembre 2024" at bounding box center [108, 134] width 45 height 7
click at [160, 134] on icon "Año siguiente" at bounding box center [157, 134] width 9 height 9
click at [118, 201] on button "ago" at bounding box center [111, 203] width 21 height 12
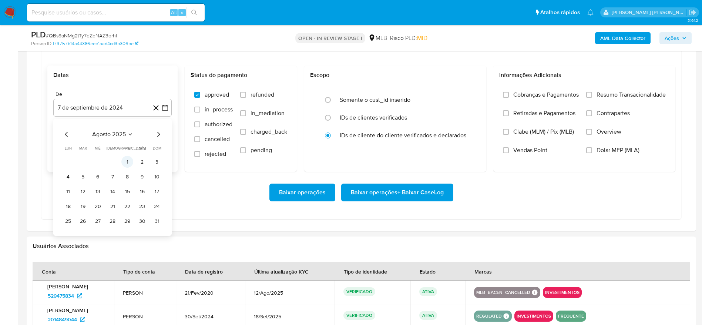
click at [125, 161] on button "1" at bounding box center [127, 162] width 12 height 12
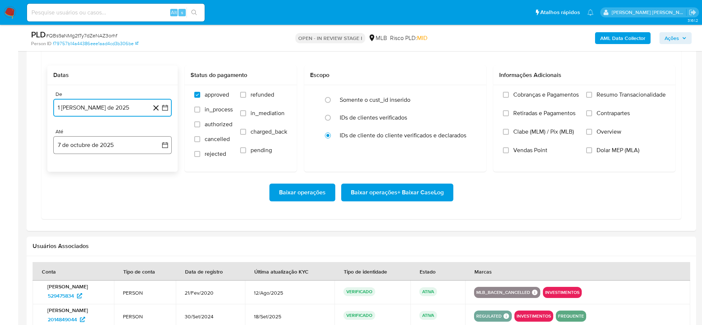
click at [120, 140] on button "7 de octubre de 2025" at bounding box center [112, 145] width 118 height 18
click at [63, 216] on button "6" at bounding box center [68, 214] width 12 height 12
drag, startPoint x: 636, startPoint y: 96, endPoint x: 545, endPoint y: 136, distance: 99.3
click at [634, 97] on span "Resumo Transacionalidade" at bounding box center [631, 94] width 69 height 7
click at [599, 96] on span "Resumo Transacionalidade" at bounding box center [631, 94] width 69 height 7
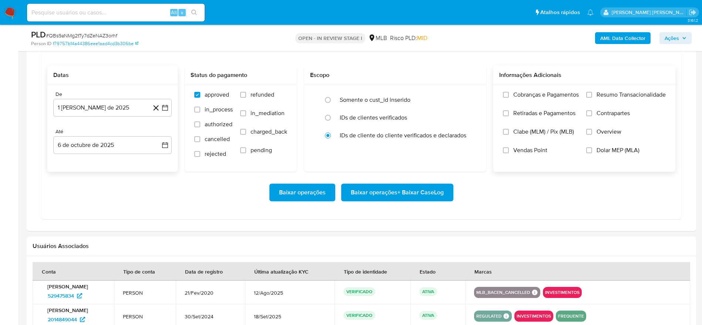
click at [592, 96] on input "Resumo Transacionalidade" at bounding box center [589, 95] width 6 height 6
click at [427, 194] on span "Baixar operações + Baixar CaseLog" at bounding box center [397, 192] width 93 height 16
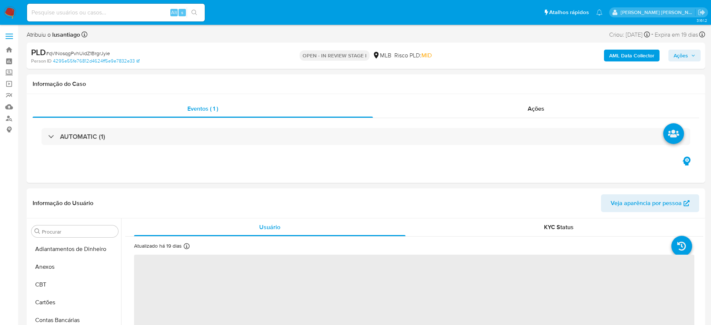
select select "10"
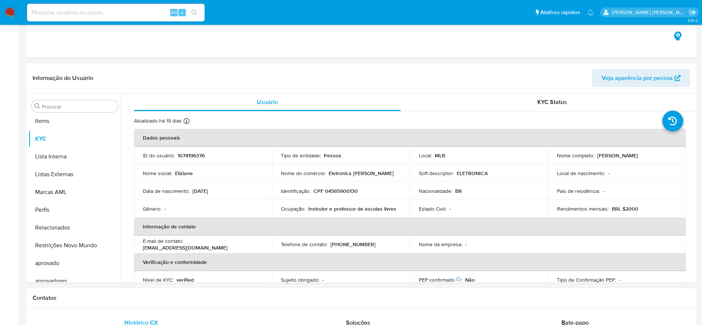
scroll to position [384, 0]
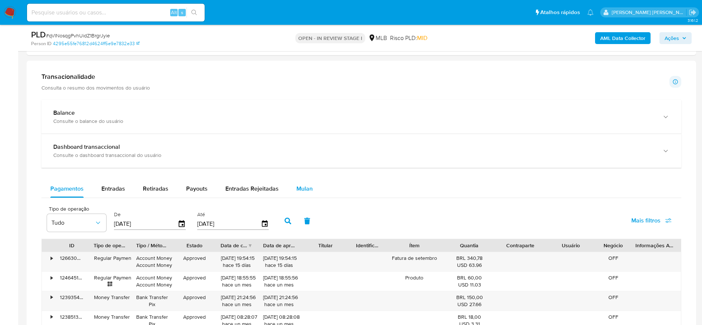
click at [293, 188] on button "Mulan" at bounding box center [305, 189] width 34 height 18
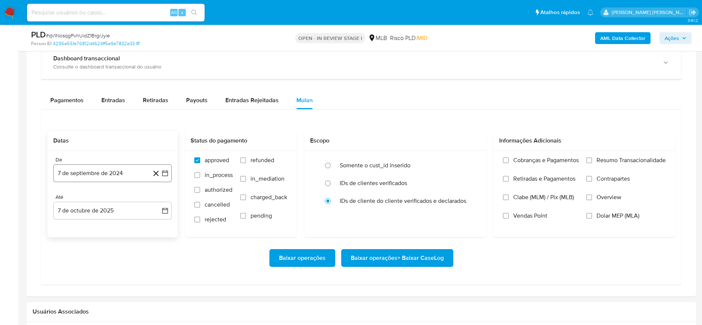
scroll to position [555, 0]
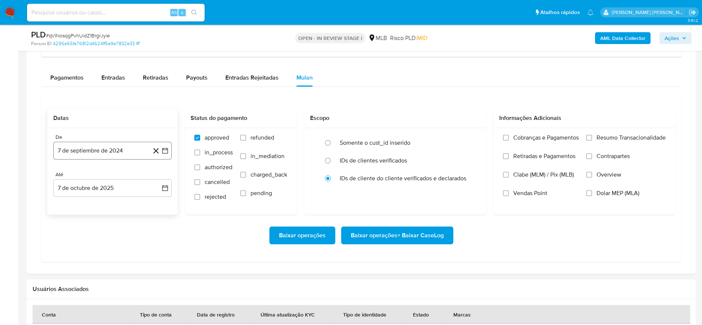
click at [96, 154] on button "7 de septiembre de 2024" at bounding box center [112, 151] width 118 height 18
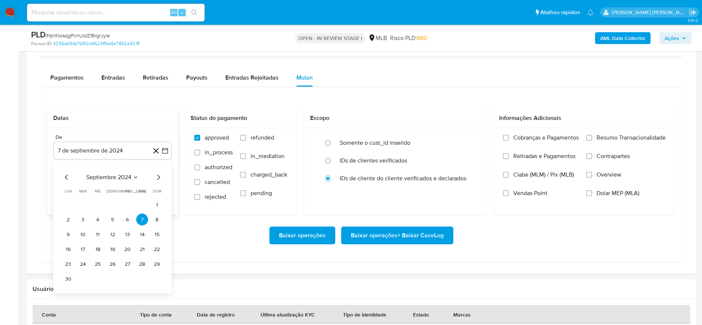
click at [111, 177] on span "septiembre 2024" at bounding box center [108, 177] width 45 height 7
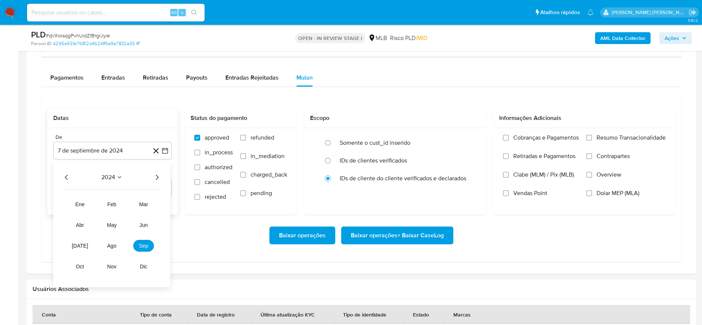
click at [156, 175] on icon "Año siguiente" at bounding box center [157, 177] width 9 height 9
click at [115, 247] on span "ago" at bounding box center [111, 246] width 9 height 6
click at [129, 205] on button "1" at bounding box center [127, 205] width 12 height 12
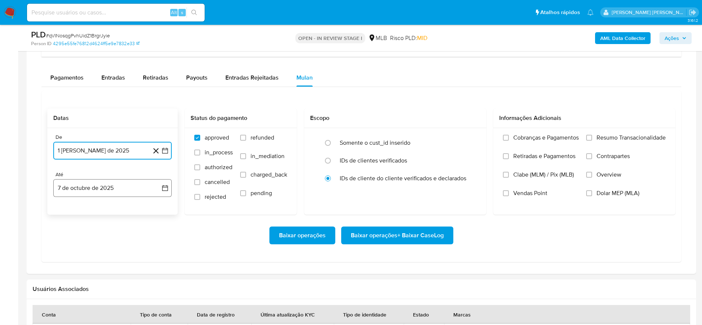
click at [112, 193] on button "7 de octubre de 2025" at bounding box center [112, 188] width 118 height 18
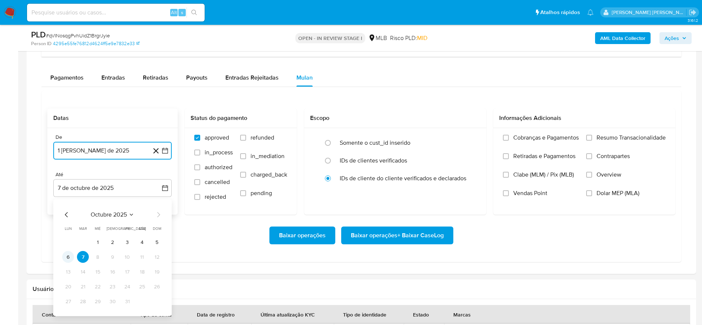
click at [69, 254] on button "6" at bounding box center [68, 257] width 12 height 12
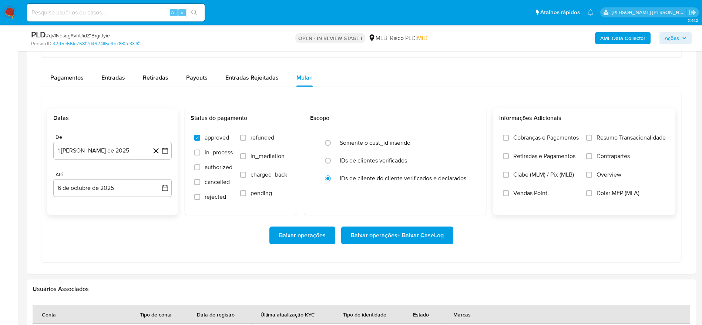
click at [613, 141] on span "Resumo Transacionalidade" at bounding box center [631, 137] width 69 height 7
click at [592, 141] on input "Resumo Transacionalidade" at bounding box center [589, 138] width 6 height 6
click at [417, 233] on span "Baixar operações + Baixar CaseLog" at bounding box center [397, 235] width 93 height 16
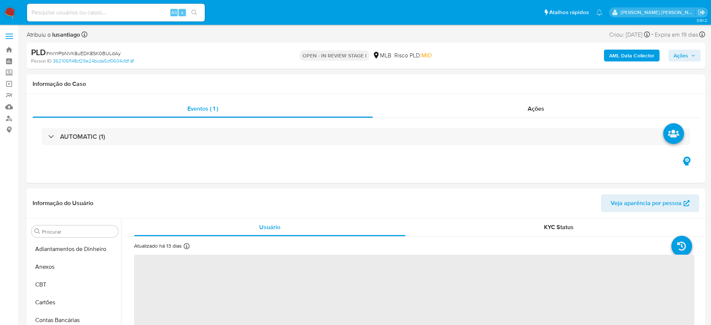
select select "10"
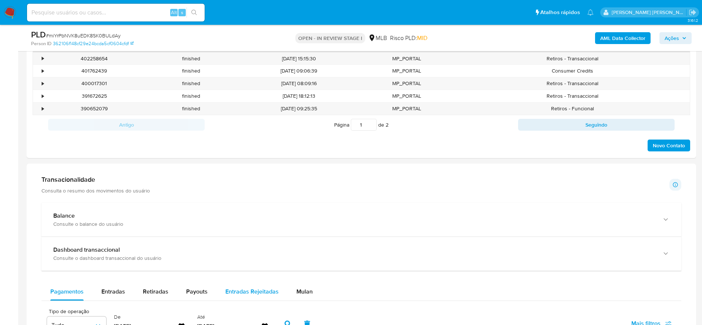
scroll to position [500, 0]
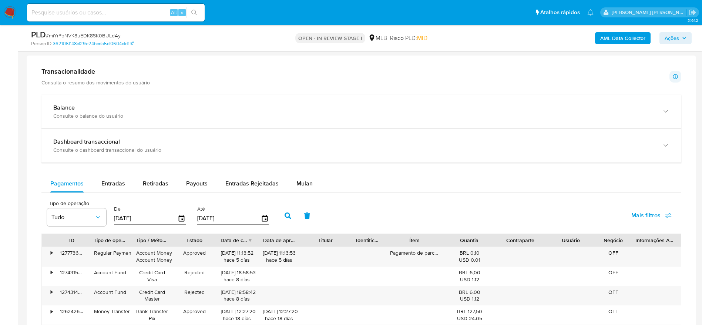
drag, startPoint x: 306, startPoint y: 184, endPoint x: 52, endPoint y: 173, distance: 253.9
click at [305, 184] on span "Mulan" at bounding box center [305, 183] width 16 height 9
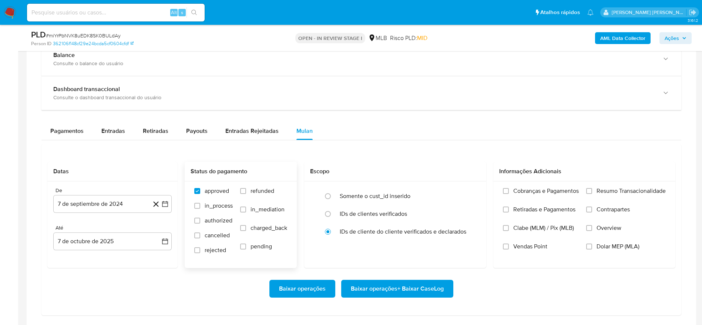
scroll to position [555, 0]
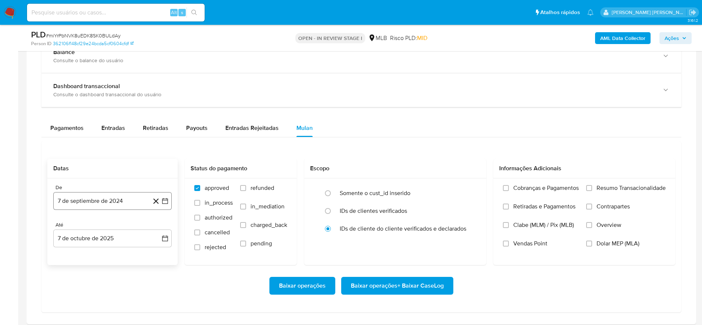
click at [88, 200] on button "7 de septiembre de 2024" at bounding box center [112, 201] width 118 height 18
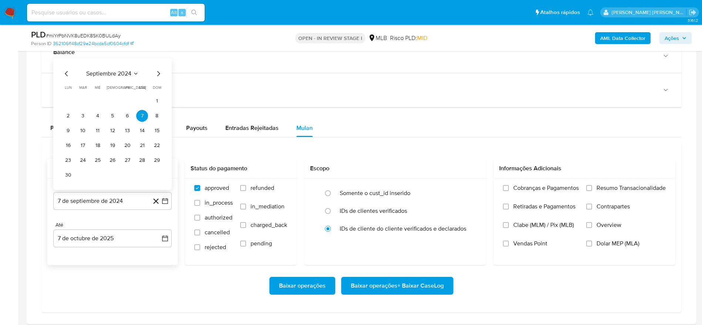
click at [107, 71] on span "septiembre 2024" at bounding box center [108, 73] width 45 height 7
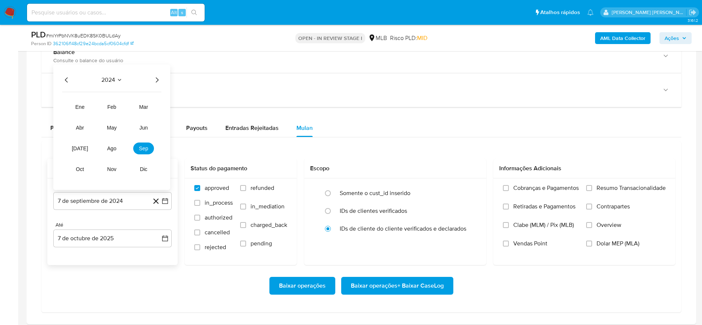
click at [158, 79] on icon "Año siguiente" at bounding box center [157, 79] width 3 height 5
click at [111, 150] on span "ago" at bounding box center [111, 149] width 9 height 6
drag, startPoint x: 134, startPoint y: 117, endPoint x: 130, endPoint y: 117, distance: 4.9
click at [133, 117] on tr "1 2 3" at bounding box center [112, 116] width 101 height 12
click at [129, 116] on button "1" at bounding box center [127, 116] width 12 height 12
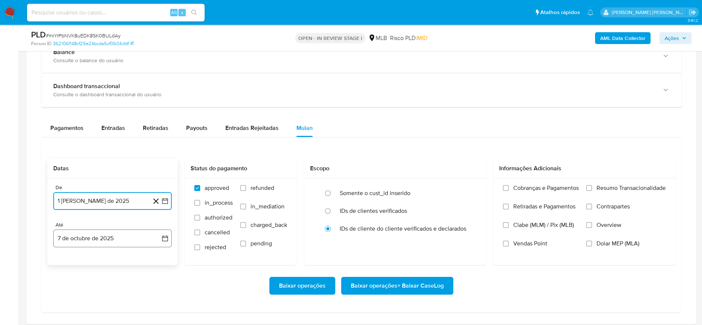
click at [96, 238] on button "7 de octubre de 2025" at bounding box center [112, 239] width 118 height 18
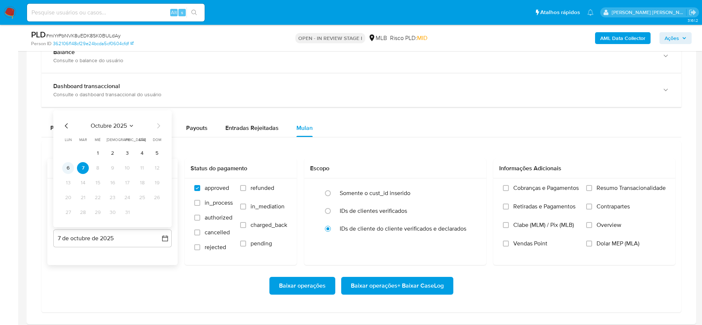
click at [70, 165] on button "6" at bounding box center [68, 168] width 12 height 12
click at [598, 187] on span "Resumo Transacionalidade" at bounding box center [631, 187] width 69 height 7
click at [592, 187] on input "Resumo Transacionalidade" at bounding box center [589, 188] width 6 height 6
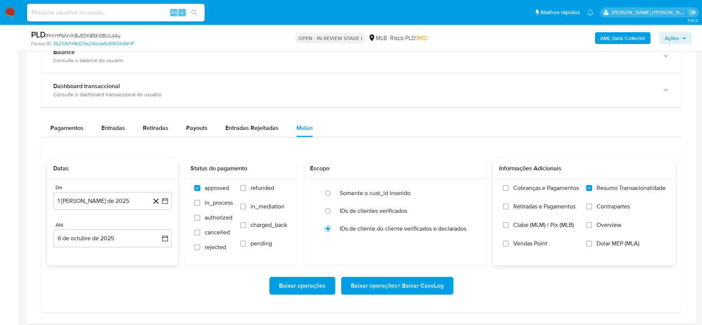
click at [417, 287] on span "Baixar operações + Baixar CaseLog" at bounding box center [397, 286] width 93 height 16
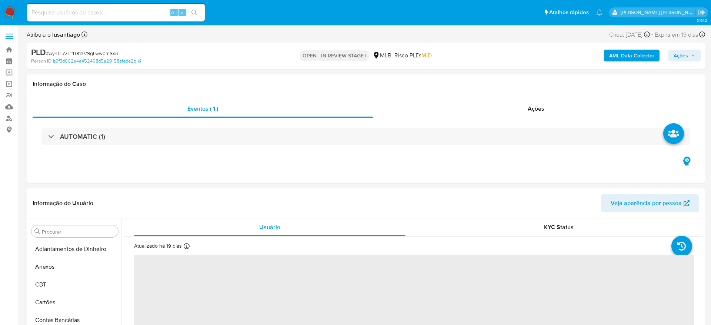
select select "10"
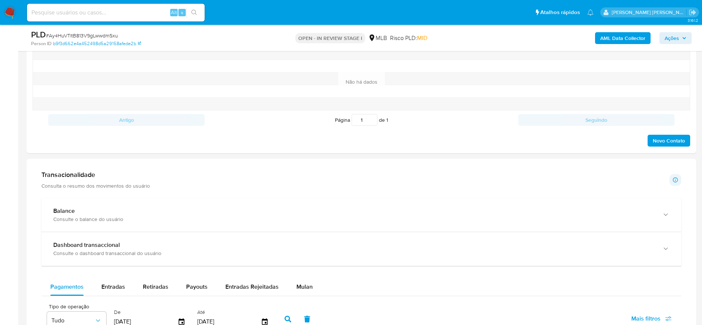
scroll to position [500, 0]
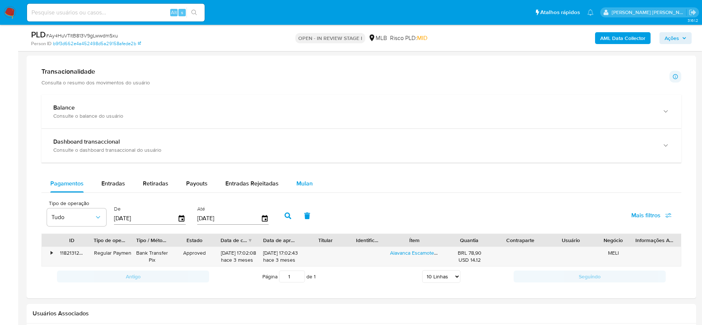
click at [302, 180] on span "Mulan" at bounding box center [305, 183] width 16 height 9
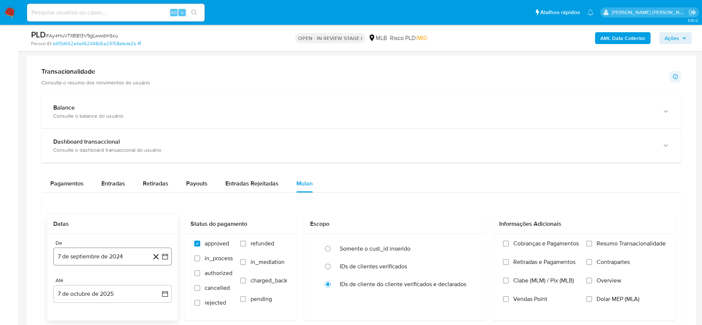
click at [117, 258] on button "7 de septiembre de 2024" at bounding box center [112, 257] width 118 height 18
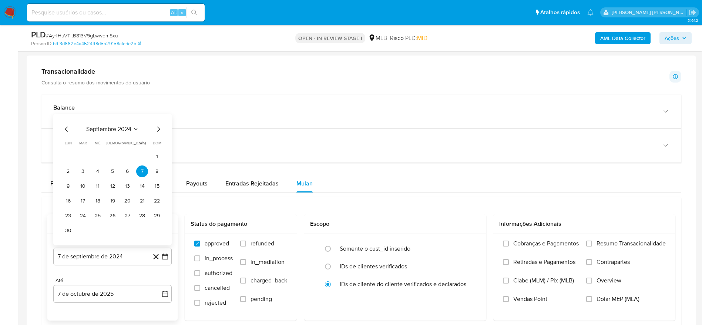
click at [123, 130] on span "septiembre 2024" at bounding box center [108, 129] width 45 height 7
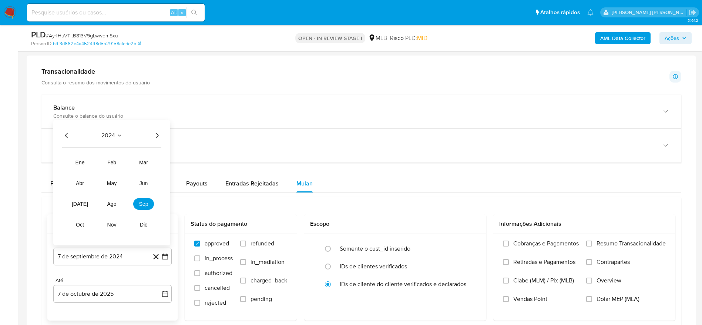
click at [160, 134] on icon "Año siguiente" at bounding box center [157, 135] width 9 height 9
click at [114, 206] on span "ago" at bounding box center [111, 204] width 9 height 6
click at [128, 174] on button "1" at bounding box center [127, 171] width 12 height 12
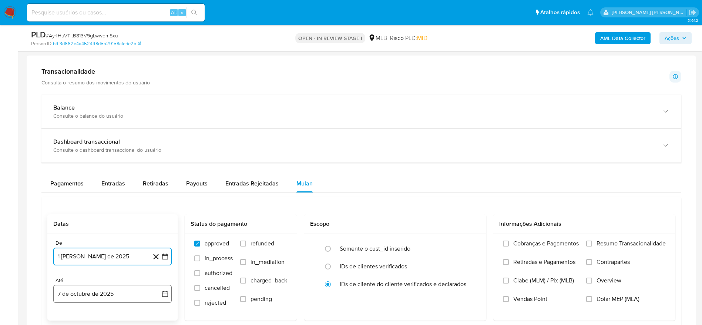
click at [88, 297] on button "7 de octubre de 2025" at bounding box center [112, 294] width 118 height 18
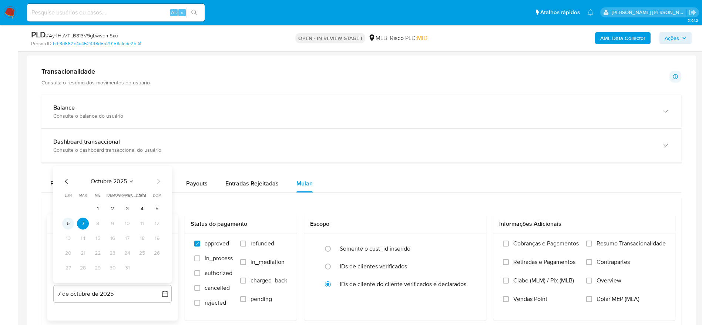
click at [69, 221] on button "6" at bounding box center [68, 224] width 12 height 12
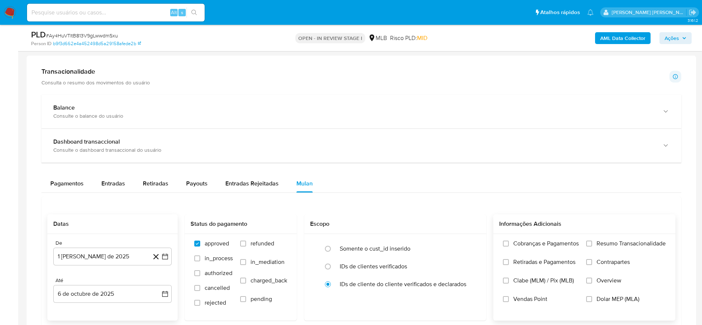
click at [639, 241] on span "Resumo Transacionalidade" at bounding box center [631, 243] width 69 height 7
click at [592, 241] on input "Resumo Transacionalidade" at bounding box center [589, 244] width 6 height 6
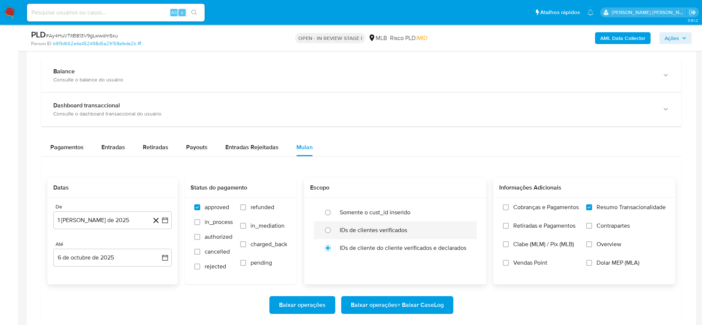
scroll to position [611, 0]
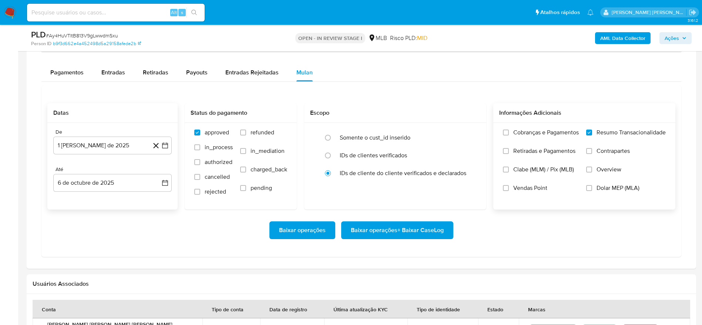
click at [407, 227] on span "Baixar operações + Baixar CaseLog" at bounding box center [397, 230] width 93 height 16
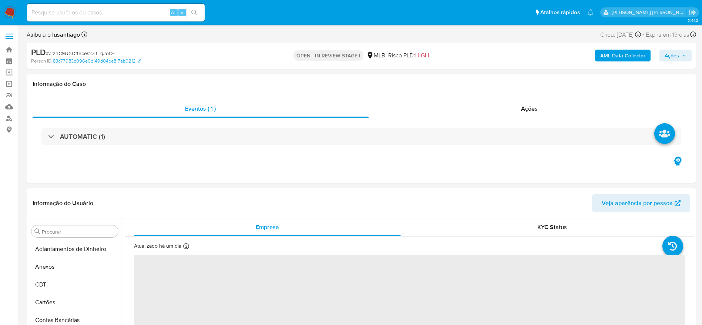
select select "10"
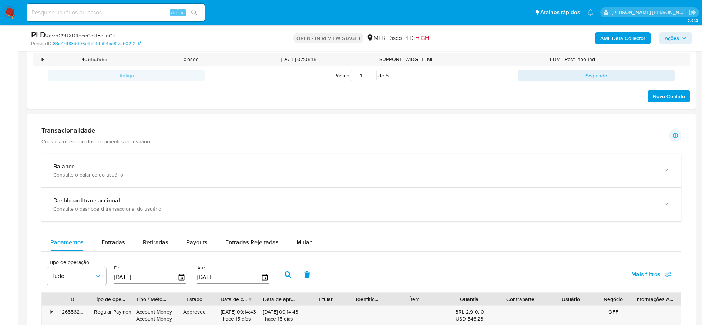
scroll to position [500, 0]
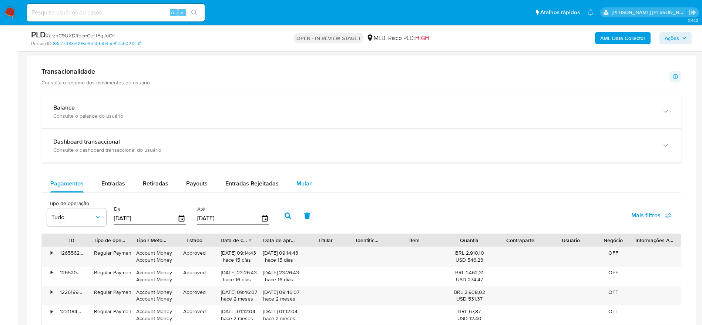
click at [301, 178] on div "Mulan" at bounding box center [305, 184] width 16 height 18
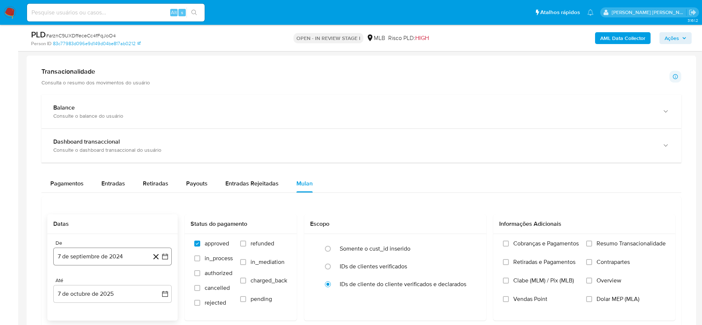
click at [65, 254] on button "7 de septiembre de 2024" at bounding box center [112, 257] width 118 height 18
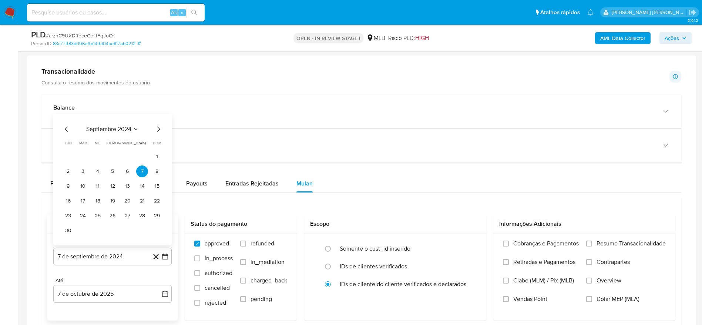
click at [116, 123] on div "septiembre 2024 septiembre 2024 lun lunes mar martes mié miércoles jue jueves v…" at bounding box center [112, 180] width 118 height 132
click at [116, 126] on span "septiembre 2024" at bounding box center [108, 129] width 45 height 7
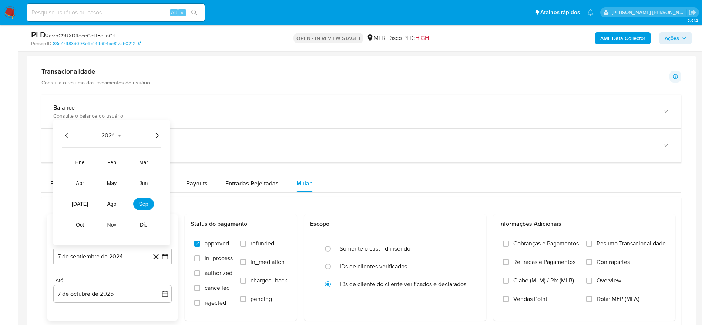
click at [159, 135] on icon "Año siguiente" at bounding box center [157, 135] width 9 height 9
click at [105, 207] on button "ago" at bounding box center [111, 204] width 21 height 12
click at [124, 170] on button "1" at bounding box center [127, 171] width 12 height 12
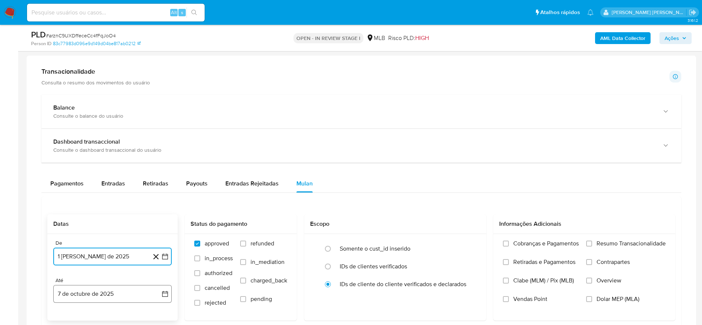
click at [71, 291] on button "7 de octubre de 2025" at bounding box center [112, 294] width 118 height 18
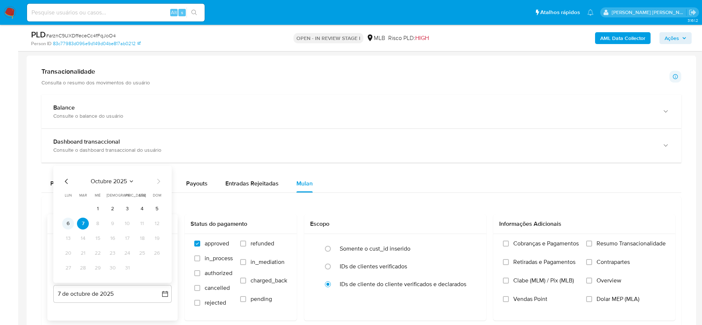
click at [70, 227] on button "6" at bounding box center [68, 224] width 12 height 12
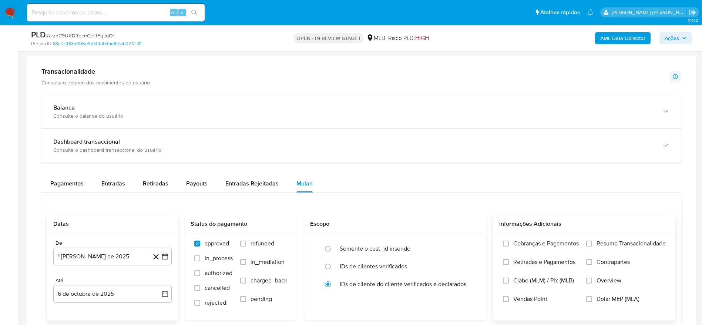
click at [625, 240] on span "Resumo Transacionalidade" at bounding box center [631, 243] width 69 height 7
click at [592, 241] on input "Resumo Transacionalidade" at bounding box center [589, 244] width 6 height 6
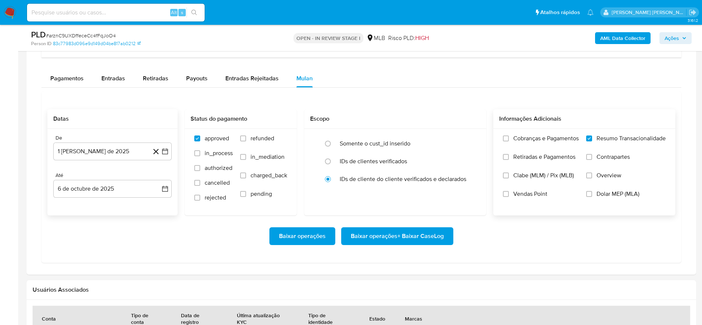
scroll to position [611, 0]
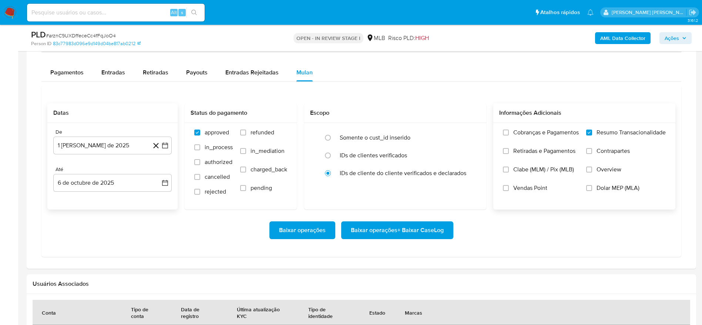
click at [396, 227] on span "Baixar operações + Baixar CaseLog" at bounding box center [397, 230] width 93 height 16
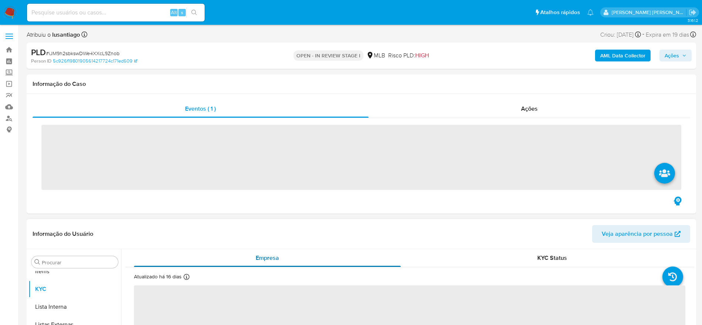
scroll to position [384, 0]
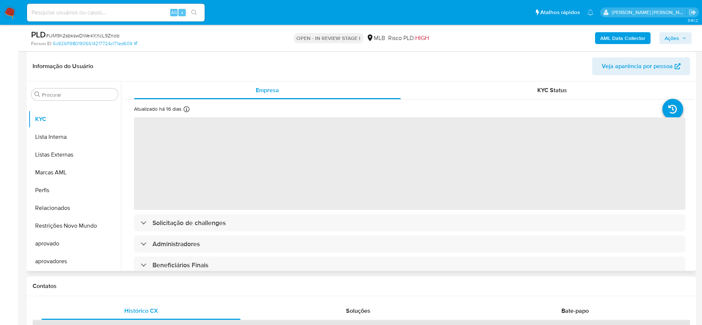
select select "10"
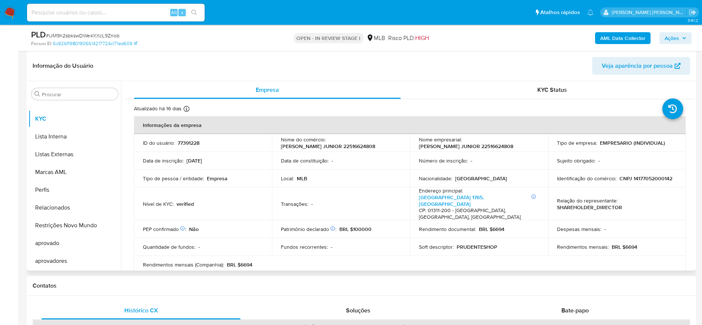
click at [642, 178] on p "CNPJ 14177052000142" at bounding box center [646, 178] width 53 height 7
copy p "14177052000142"
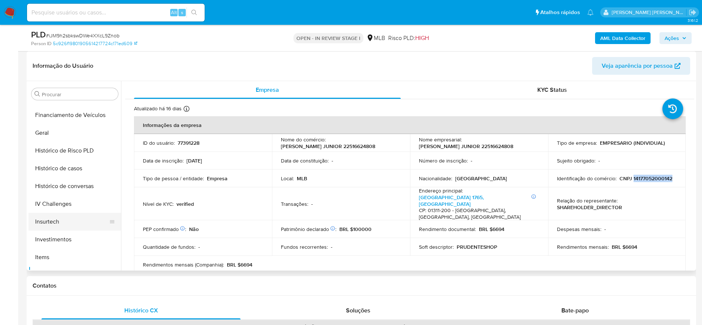
scroll to position [217, 0]
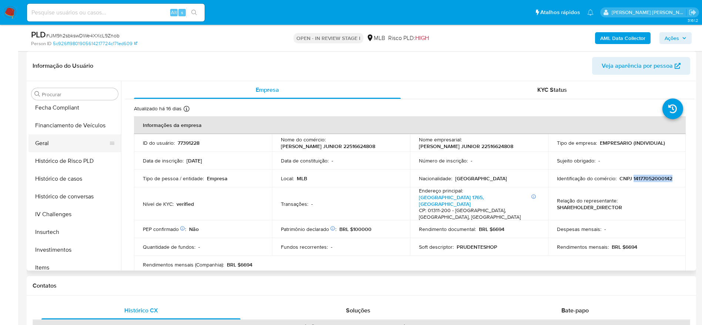
click at [53, 148] on button "Geral" at bounding box center [72, 143] width 87 height 18
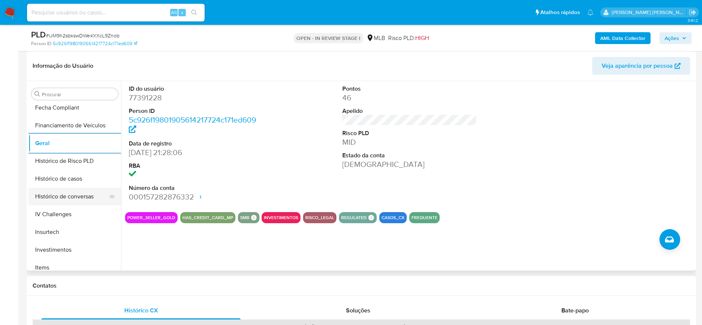
scroll to position [328, 0]
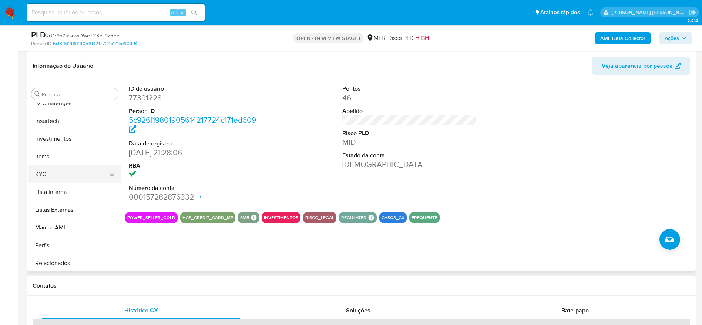
click at [47, 174] on button "KYC" at bounding box center [72, 174] width 87 height 18
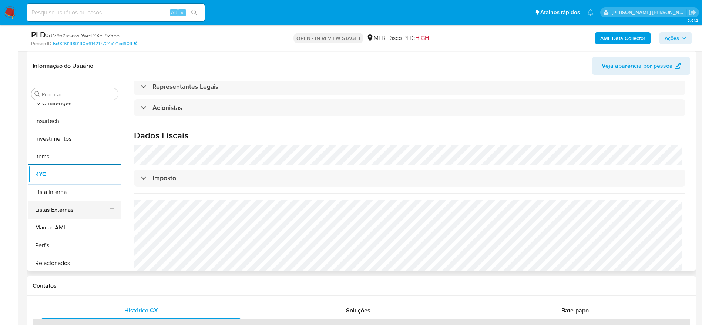
scroll to position [384, 0]
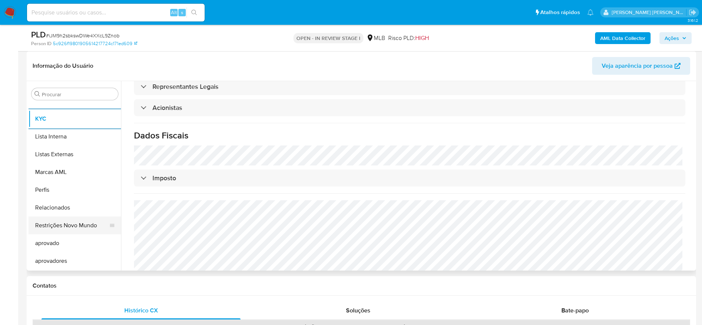
click at [70, 228] on button "Restrições Novo Mundo" at bounding box center [72, 226] width 87 height 18
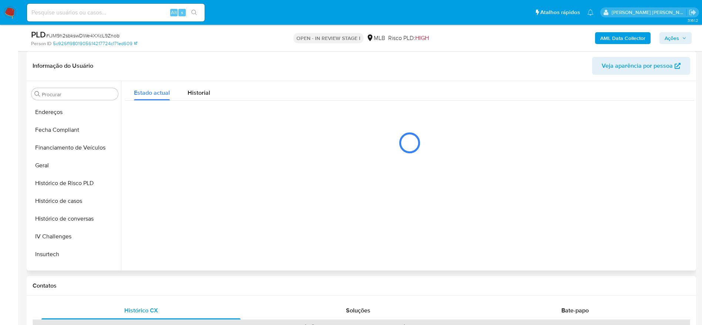
scroll to position [162, 0]
click at [67, 142] on button "Endereços" at bounding box center [72, 146] width 87 height 18
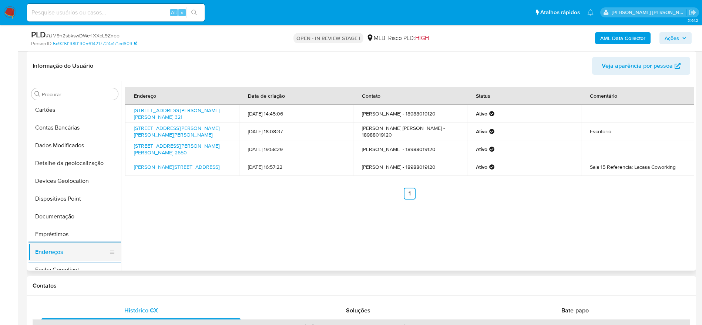
scroll to position [51, 0]
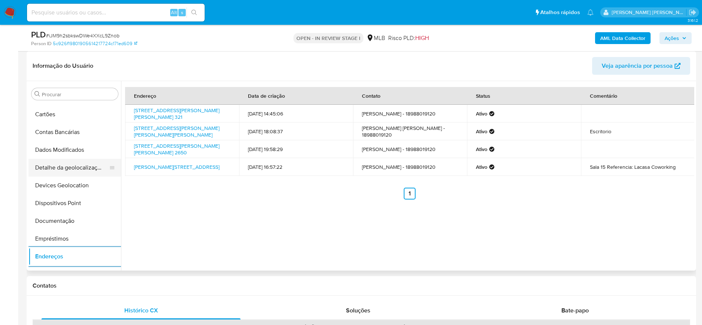
click at [67, 166] on button "Detalhe da geolocalização" at bounding box center [72, 168] width 87 height 18
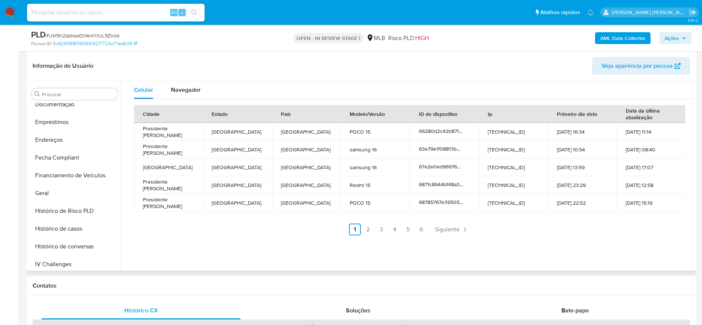
scroll to position [384, 0]
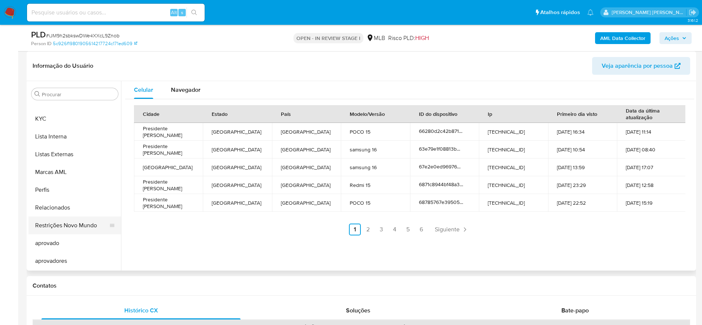
click at [61, 227] on button "Restrições Novo Mundo" at bounding box center [72, 226] width 87 height 18
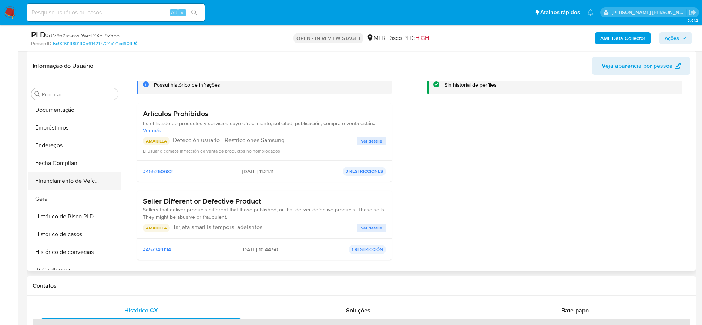
scroll to position [106, 0]
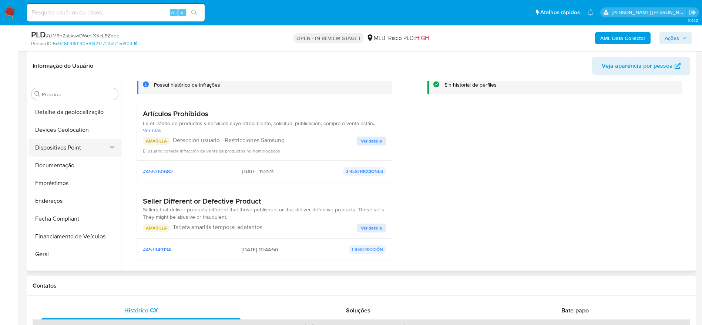
click at [66, 153] on button "Dispositivos Point" at bounding box center [72, 148] width 87 height 18
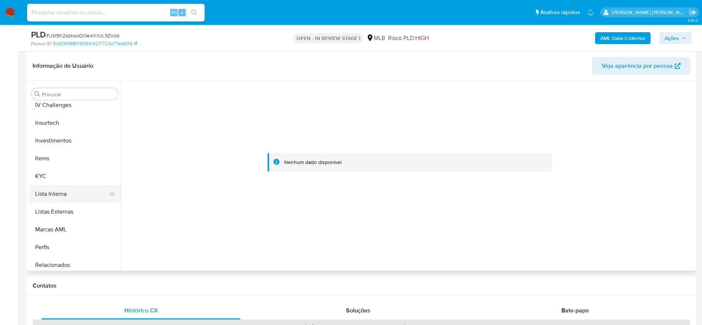
scroll to position [328, 0]
click at [44, 180] on button "KYC" at bounding box center [72, 174] width 87 height 18
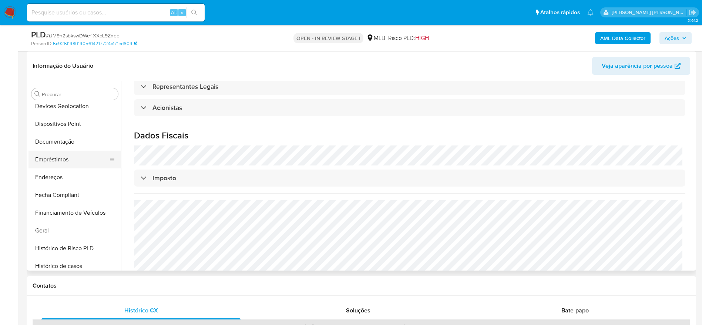
scroll to position [106, 0]
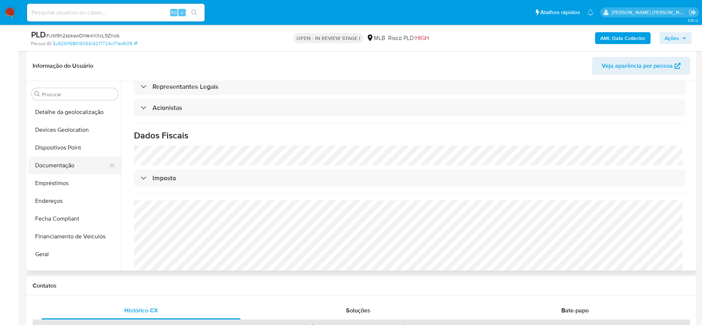
click at [57, 161] on button "Documentação" at bounding box center [72, 166] width 87 height 18
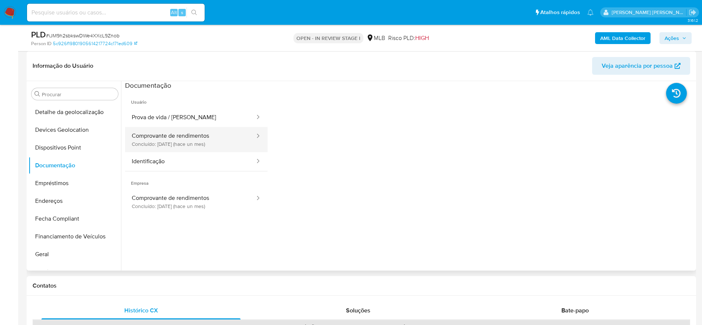
click at [173, 143] on button "Comprovante de rendimentos Concluído: [DATE] (hace un mes)" at bounding box center [190, 139] width 131 height 25
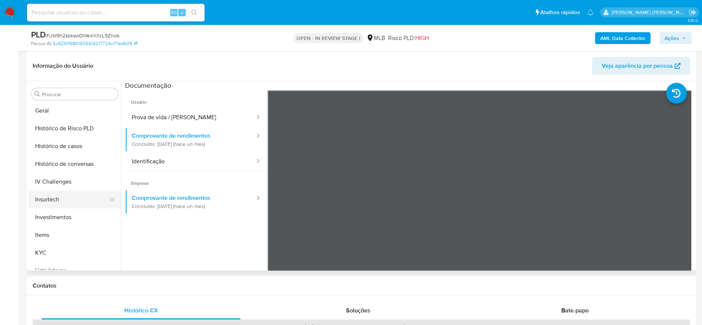
scroll to position [273, 0]
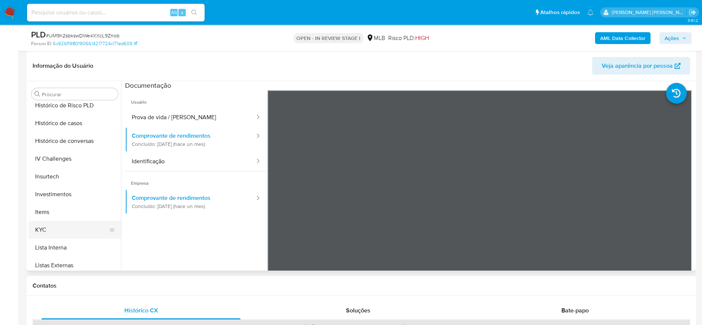
click at [53, 226] on button "KYC" at bounding box center [72, 230] width 87 height 18
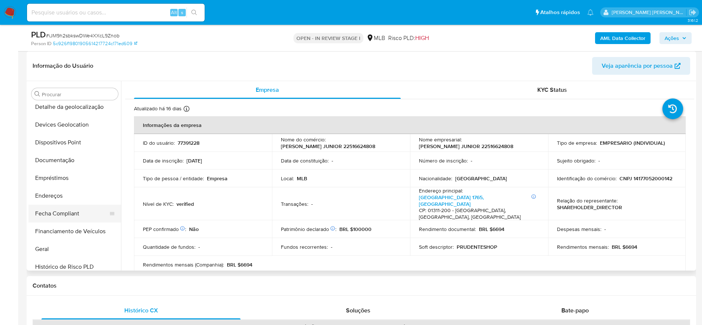
scroll to position [106, 0]
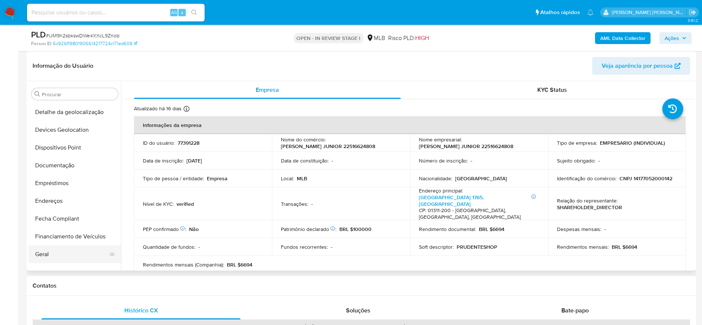
click at [50, 249] on button "Geral" at bounding box center [72, 254] width 87 height 18
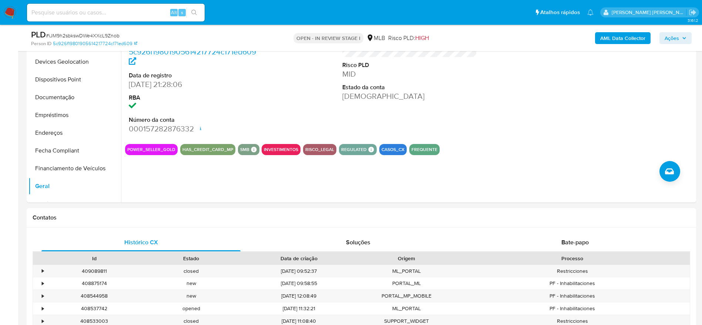
scroll to position [444, 0]
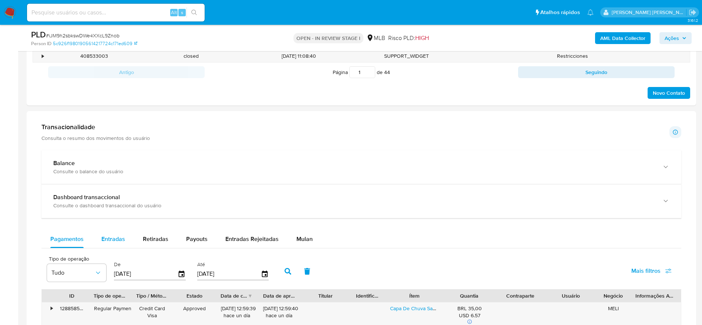
click at [118, 239] on span "Entradas" at bounding box center [113, 239] width 24 height 9
select select "10"
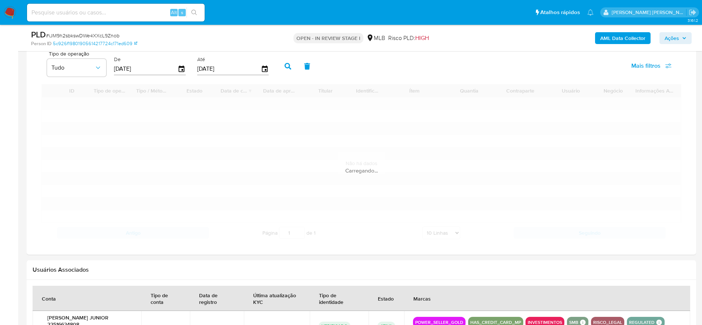
scroll to position [666, 0]
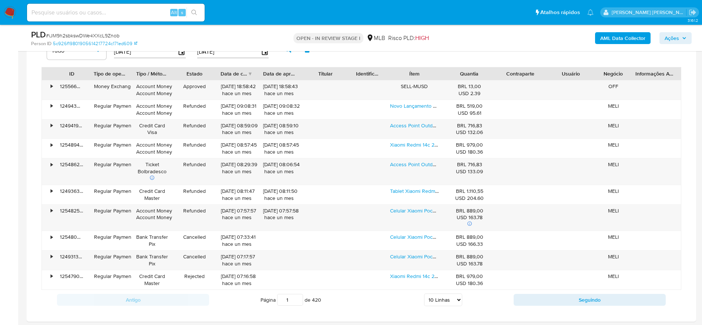
click at [451, 73] on div "Quantia" at bounding box center [469, 73] width 40 height 7
click at [527, 298] on button "Seguindo" at bounding box center [590, 300] width 152 height 12
type input "2"
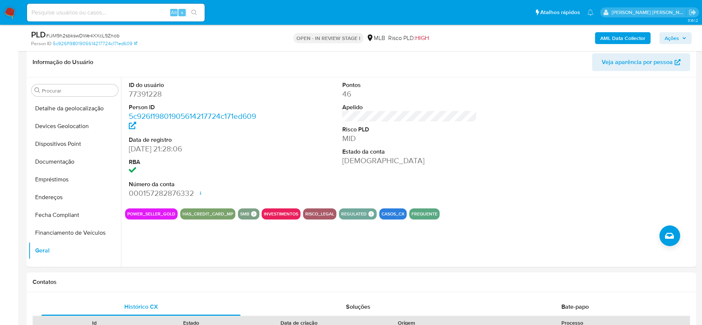
scroll to position [56, 0]
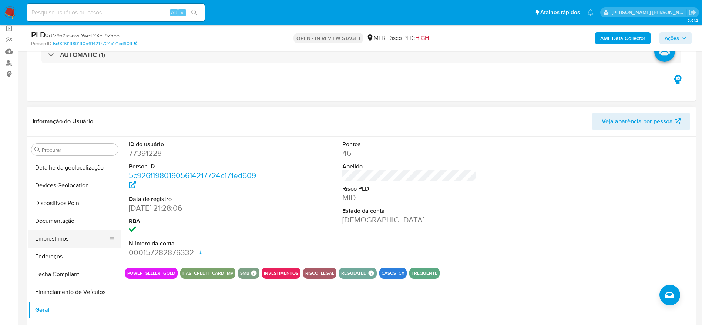
click at [60, 240] on button "Empréstimos" at bounding box center [72, 239] width 87 height 18
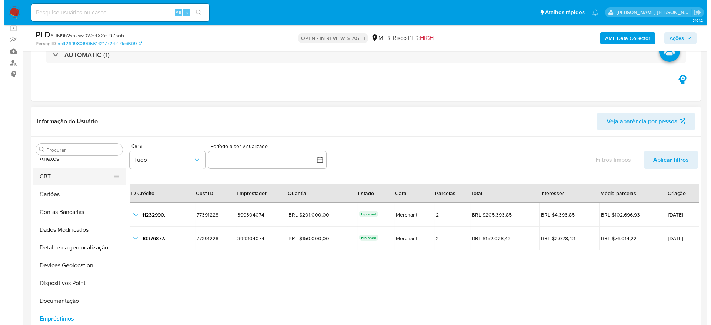
scroll to position [0, 0]
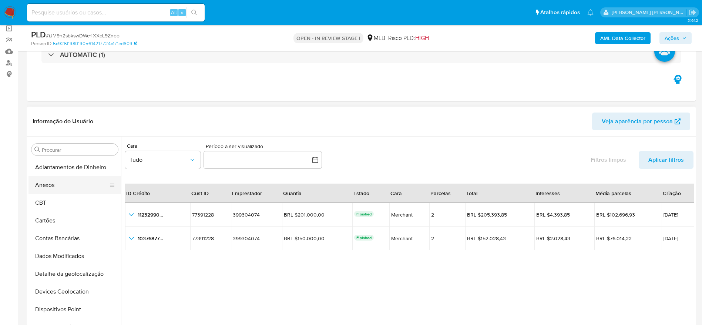
click at [61, 192] on button "Anexos" at bounding box center [72, 185] width 87 height 18
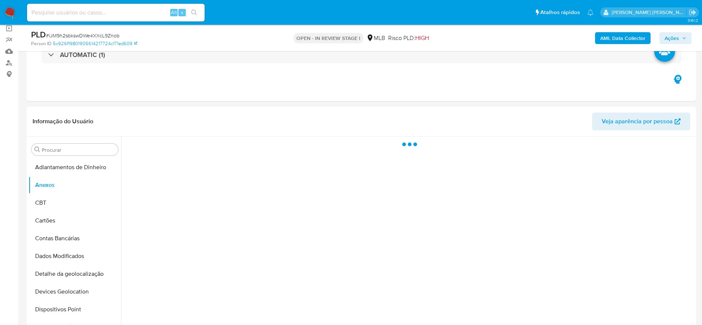
click at [687, 36] on button "Ações" at bounding box center [676, 38] width 32 height 12
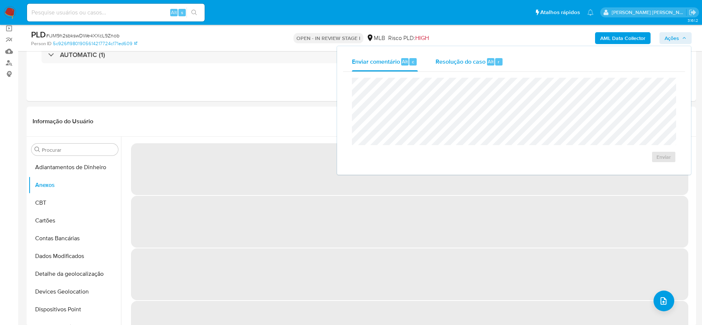
click at [454, 68] on div "Resolução do caso Alt r" at bounding box center [470, 61] width 68 height 19
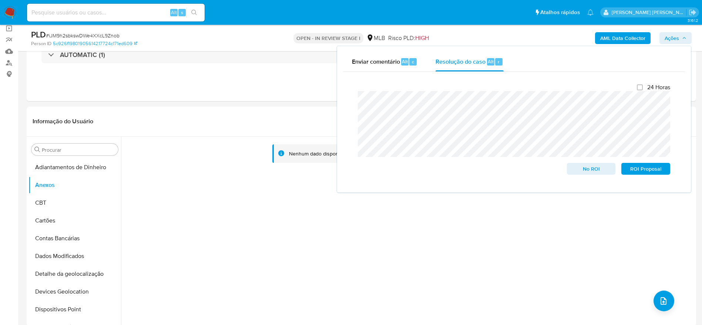
click at [621, 37] on b "AML Data Collector" at bounding box center [623, 38] width 45 height 12
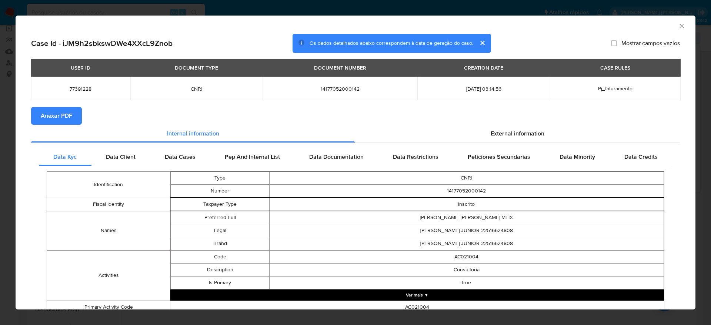
click at [75, 122] on button "Anexar PDF" at bounding box center [56, 116] width 51 height 18
click at [678, 27] on icon "Fechar a janela" at bounding box center [681, 25] width 7 height 7
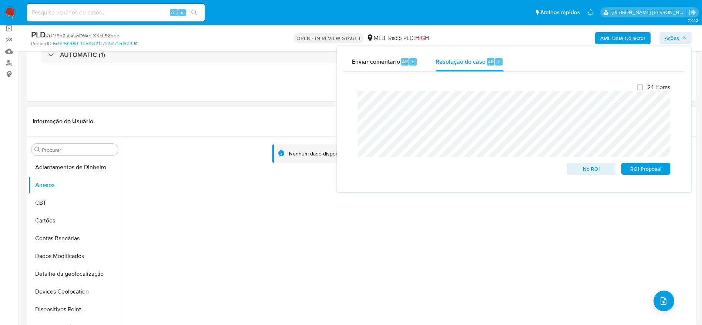
click at [186, 247] on div "Nenhum dado disponível" at bounding box center [407, 232] width 573 height 190
drag, startPoint x: 651, startPoint y: 296, endPoint x: 662, endPoint y: 301, distance: 11.8
click at [653, 297] on div "Nenhum dado disponível" at bounding box center [407, 232] width 573 height 190
click at [662, 301] on icon "upload-file" at bounding box center [663, 301] width 9 height 9
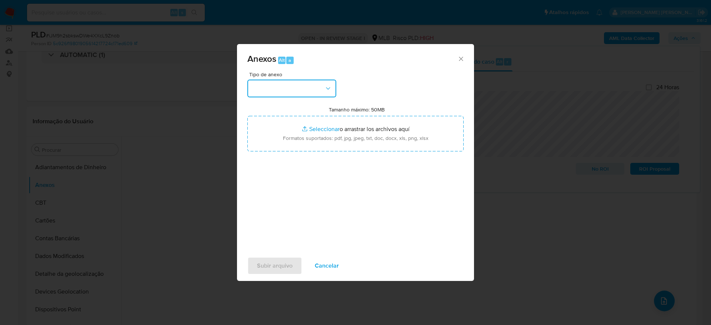
click at [288, 87] on button "button" at bounding box center [291, 89] width 89 height 18
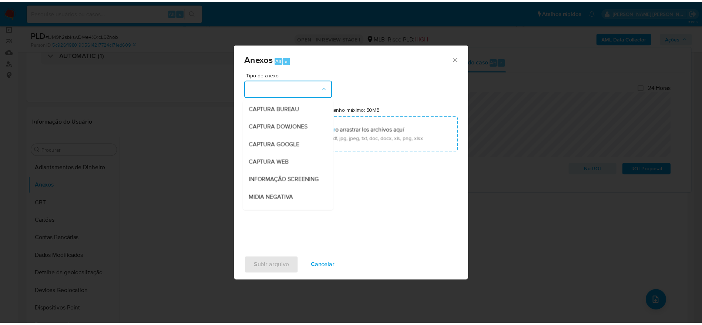
scroll to position [114, 0]
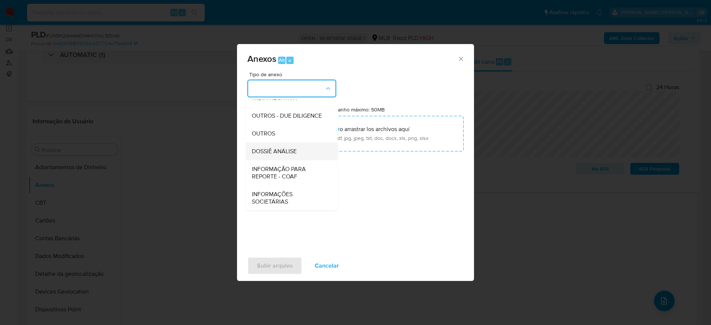
click at [280, 144] on div "DOSSIÊ ANÁLISE" at bounding box center [290, 152] width 76 height 18
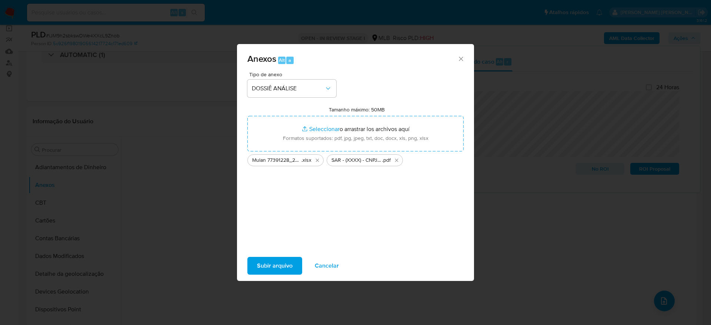
click at [256, 266] on button "Subir arquivo" at bounding box center [274, 266] width 55 height 18
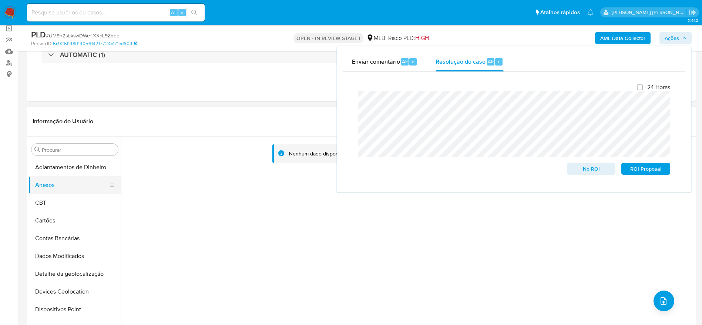
drag, startPoint x: 61, startPoint y: 202, endPoint x: 60, endPoint y: 183, distance: 18.9
click at [60, 202] on button "CBT" at bounding box center [75, 203] width 93 height 18
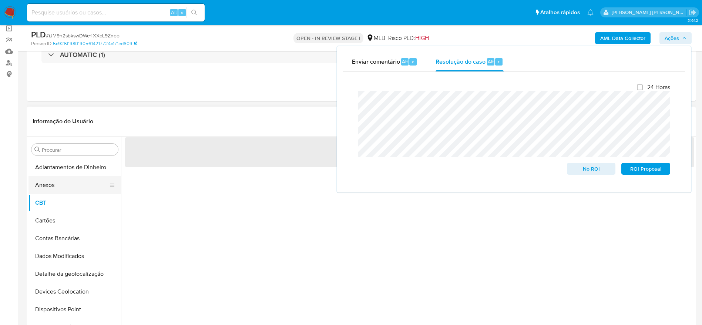
click at [60, 181] on button "Anexos" at bounding box center [72, 185] width 87 height 18
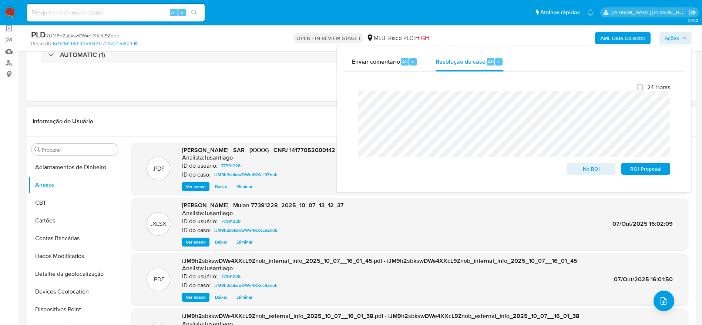
click at [247, 125] on header "Informação do Usuário Veja aparência por pessoa" at bounding box center [362, 122] width 658 height 18
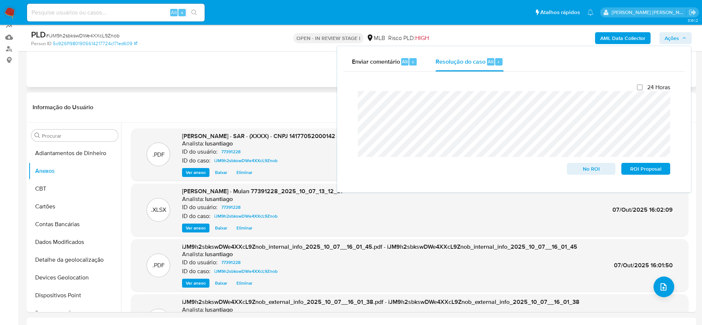
scroll to position [56, 0]
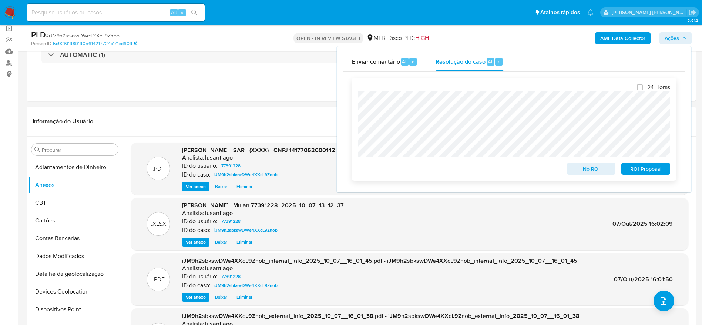
click at [645, 173] on span "ROI Proposal" at bounding box center [646, 169] width 39 height 10
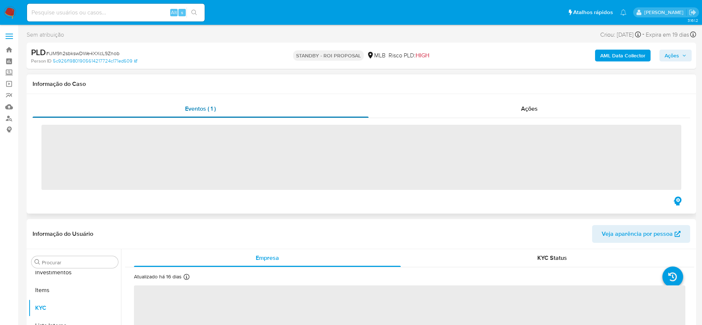
scroll to position [384, 0]
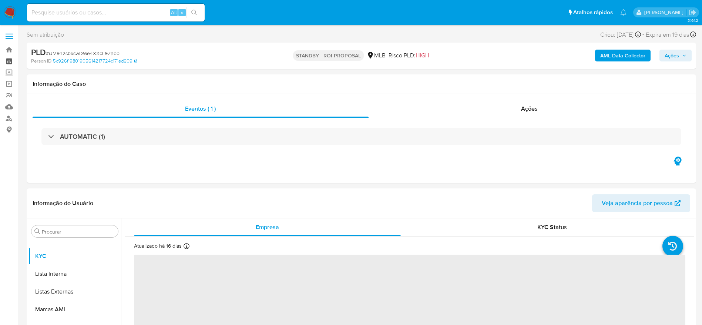
click at [11, 59] on link "Painel" at bounding box center [44, 61] width 88 height 11
select select "10"
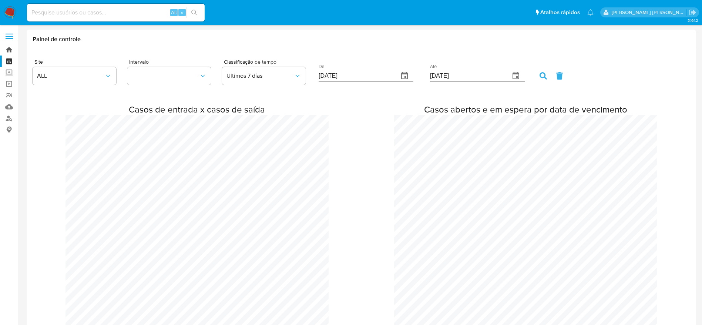
click at [12, 51] on link "Bandeja" at bounding box center [44, 49] width 88 height 11
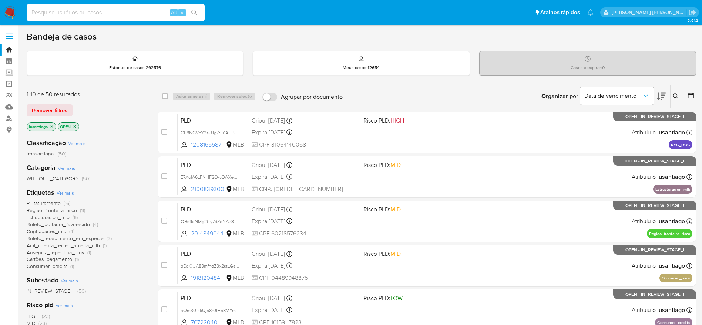
click at [97, 9] on input at bounding box center [116, 13] width 178 height 10
paste input "744059949"
type input "744059949"
click at [195, 11] on icon "search-icon" at bounding box center [194, 13] width 6 height 6
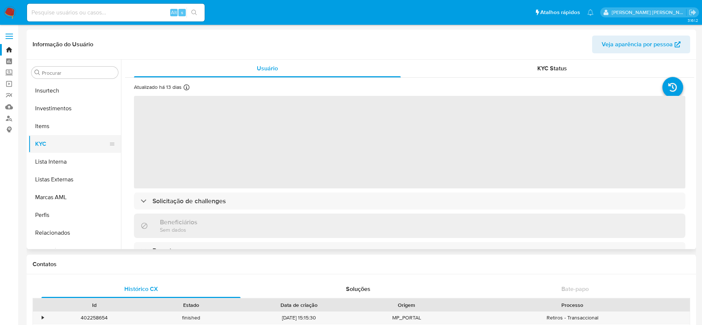
select select "10"
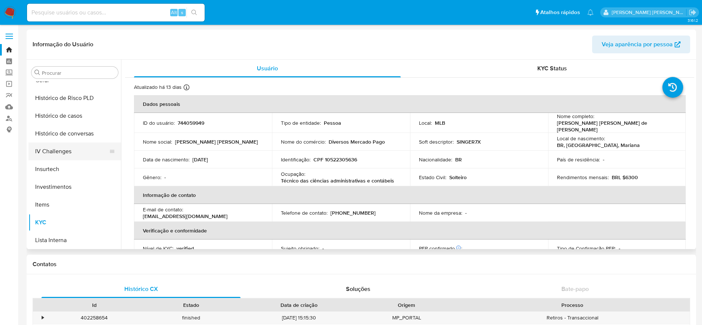
scroll to position [217, 0]
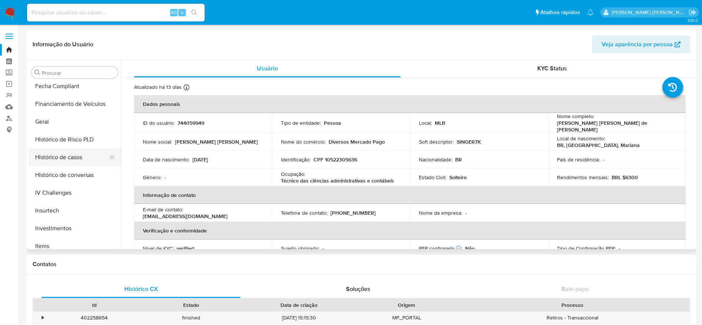
click at [77, 157] on button "Histórico de casos" at bounding box center [72, 157] width 87 height 18
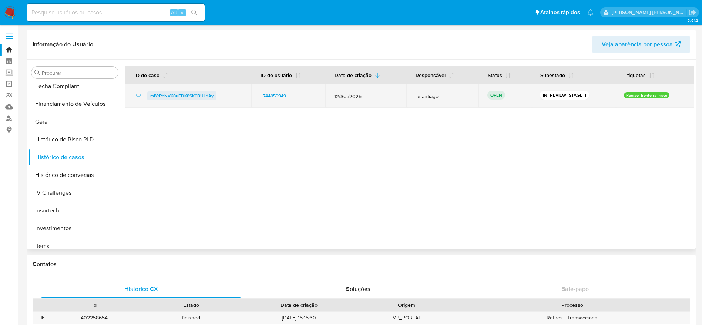
click at [191, 96] on span "miYrPbNVK8uEDK8SK0BULdAy" at bounding box center [181, 95] width 63 height 9
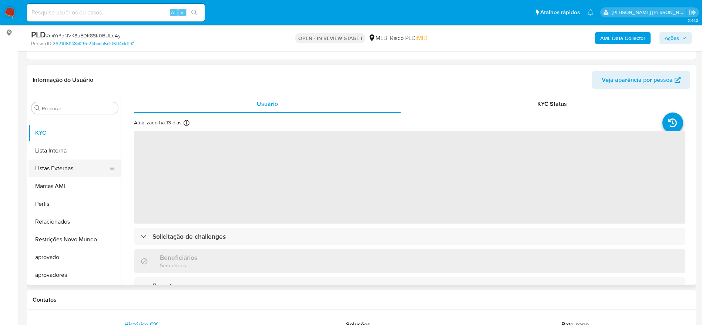
scroll to position [111, 0]
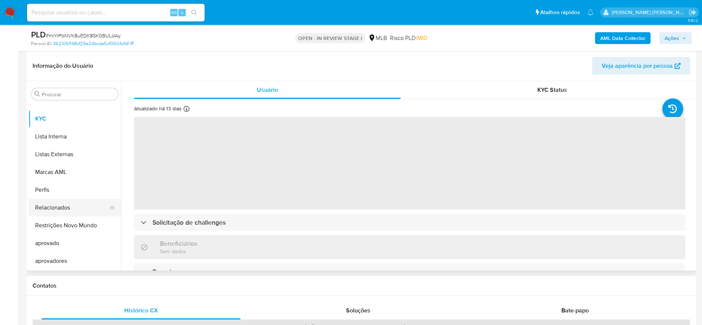
select select "10"
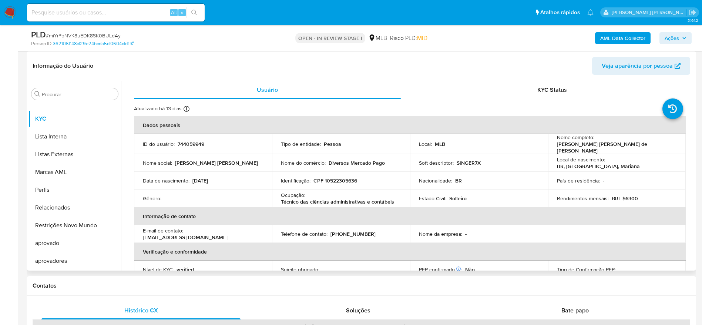
click at [334, 179] on p "CPF 10522305636" at bounding box center [336, 180] width 44 height 7
copy p "10522305636"
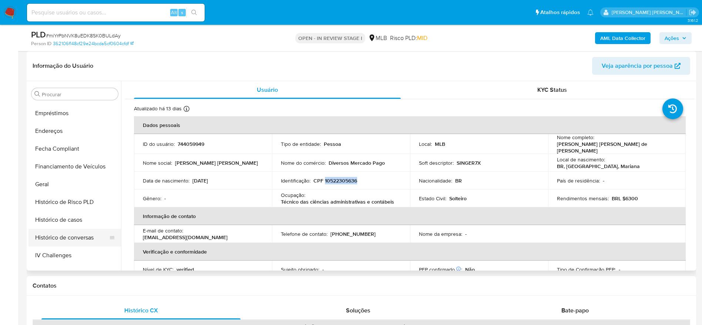
scroll to position [162, 0]
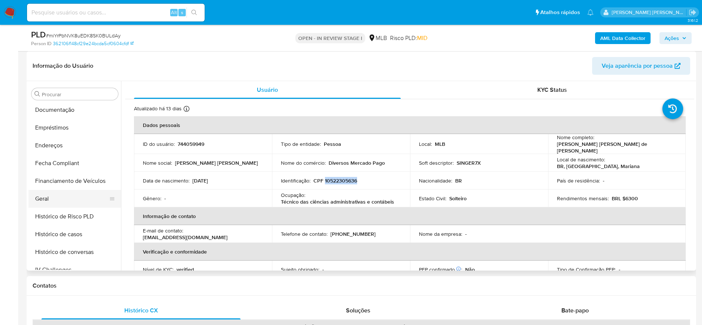
click at [60, 199] on button "Geral" at bounding box center [72, 199] width 87 height 18
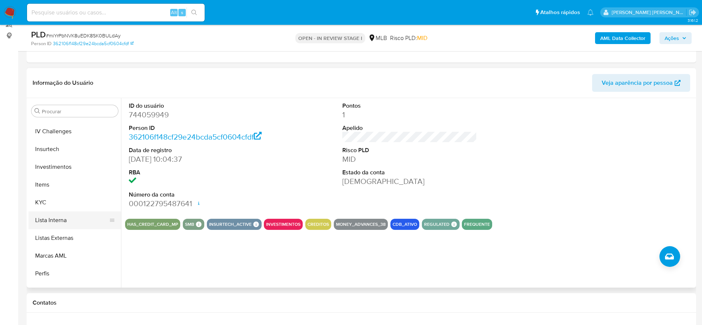
scroll to position [328, 0]
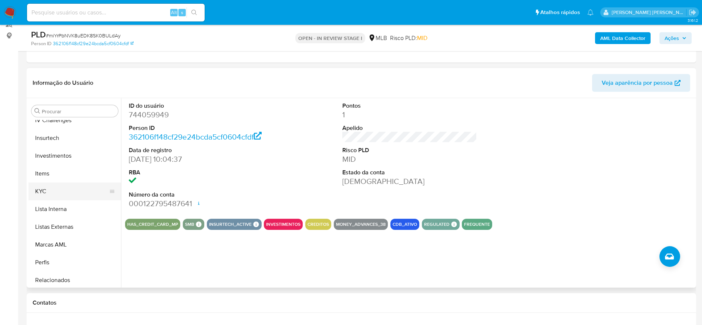
click at [63, 195] on button "KYC" at bounding box center [72, 192] width 87 height 18
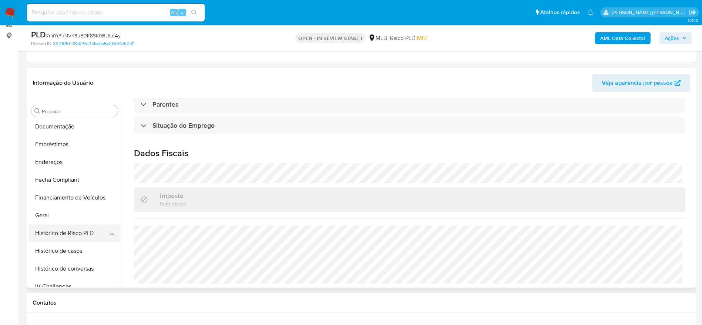
scroll to position [162, 0]
click at [54, 160] on button "Endereços" at bounding box center [72, 163] width 87 height 18
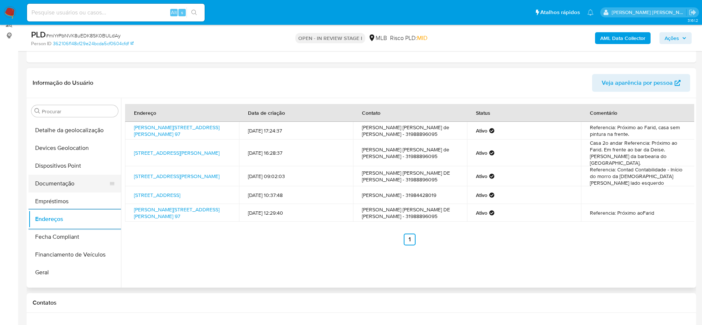
scroll to position [51, 0]
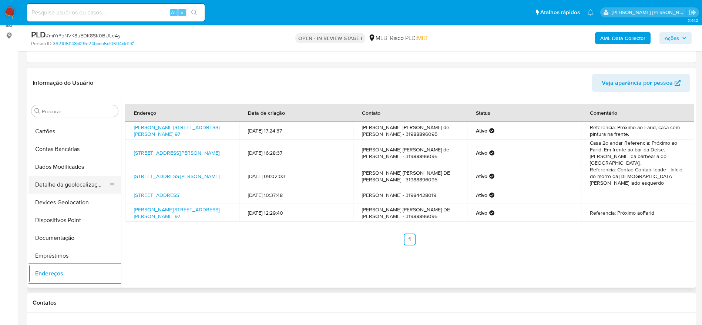
drag, startPoint x: 68, startPoint y: 184, endPoint x: 76, endPoint y: 184, distance: 7.8
click at [68, 184] on button "Detalhe da geolocalização" at bounding box center [72, 185] width 87 height 18
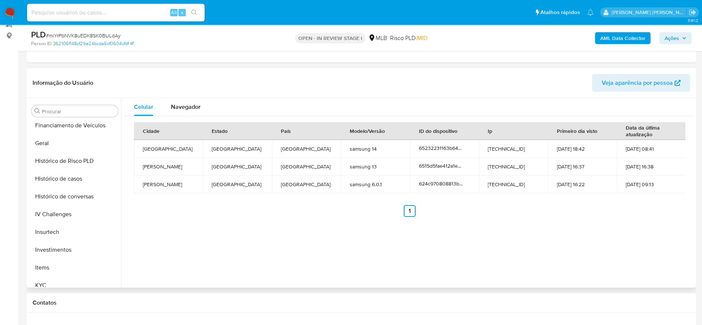
scroll to position [384, 0]
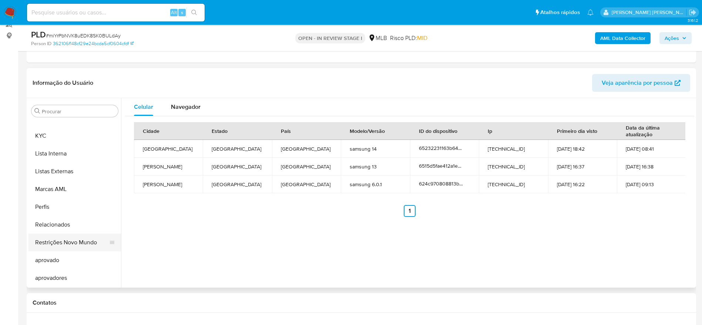
click at [65, 241] on button "Restrições Novo Mundo" at bounding box center [72, 243] width 87 height 18
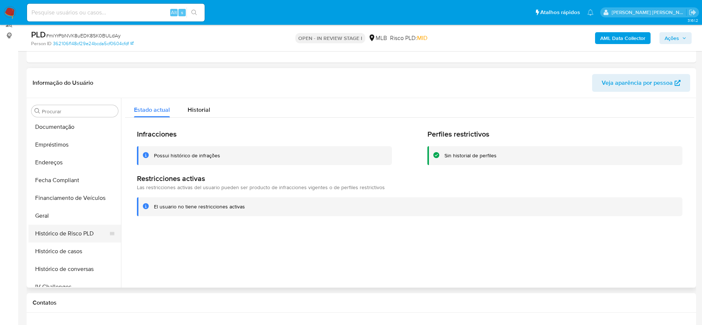
scroll to position [106, 0]
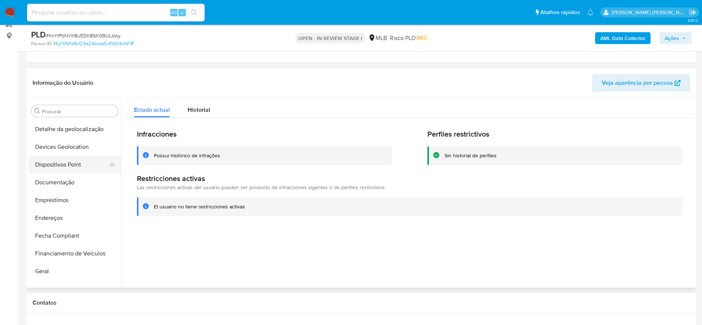
click at [60, 165] on button "Dispositivos Point" at bounding box center [72, 165] width 87 height 18
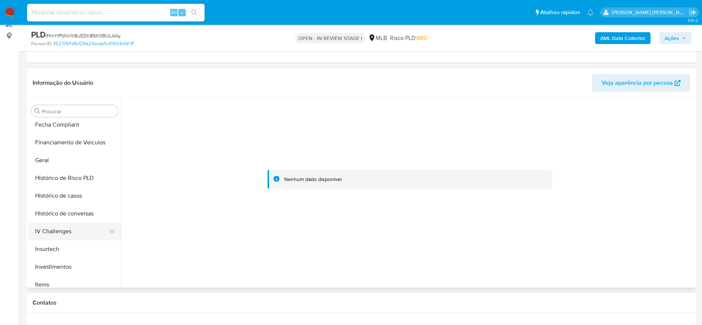
scroll to position [328, 0]
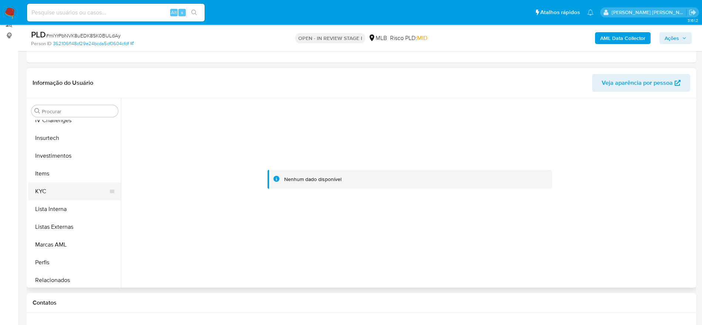
click at [57, 193] on button "KYC" at bounding box center [72, 192] width 87 height 18
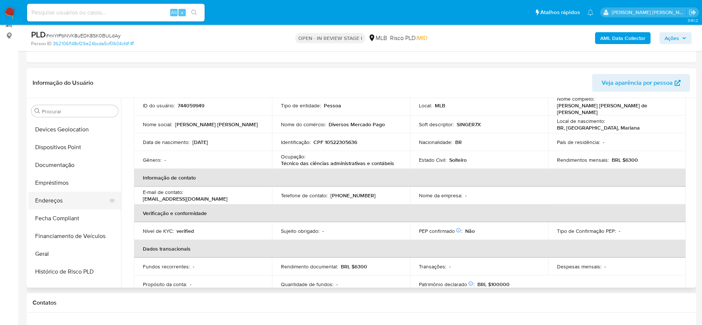
scroll to position [106, 0]
click at [67, 186] on button "Documentação" at bounding box center [72, 183] width 87 height 18
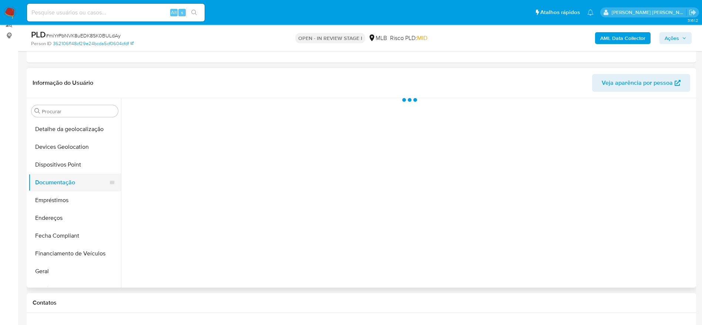
scroll to position [0, 0]
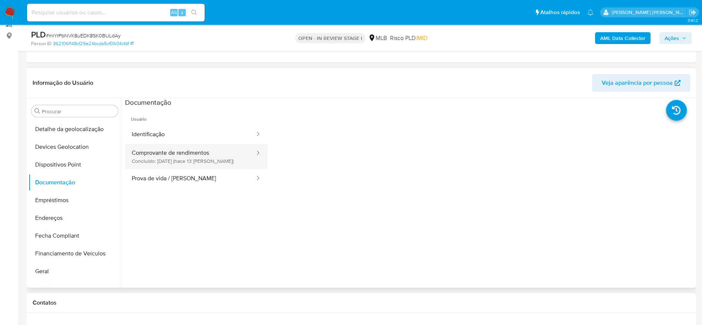
click at [195, 163] on button "Comprovante de rendimentos Concluído: [DATE] (hace 13 [PERSON_NAME])" at bounding box center [190, 156] width 131 height 25
